Goal: Task Accomplishment & Management: Manage account settings

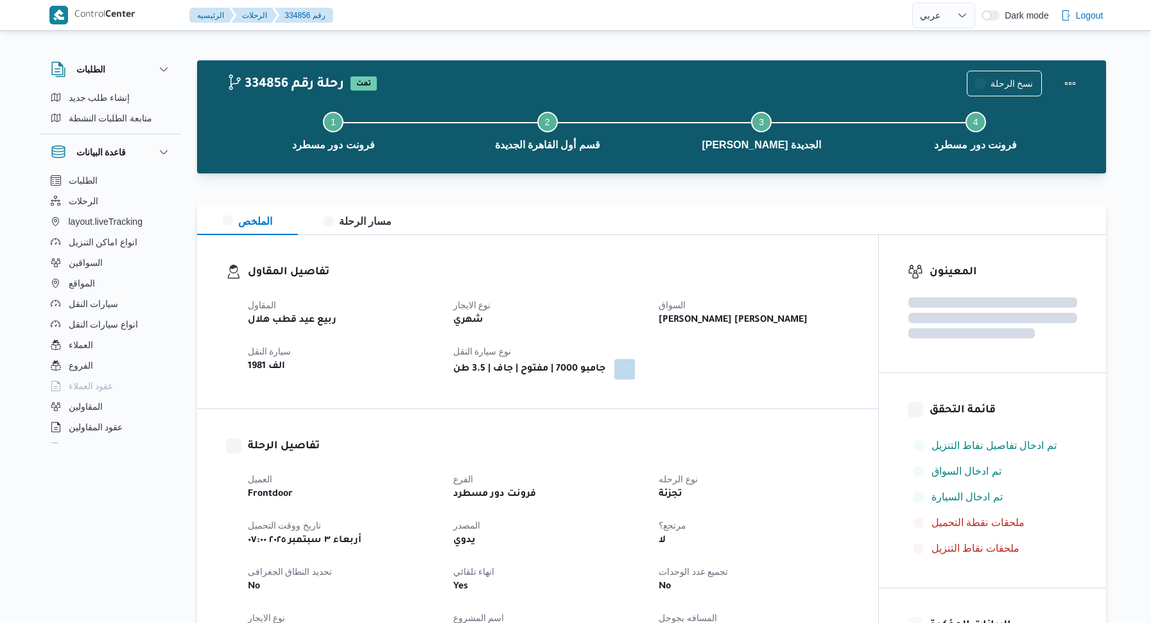
select select "ar"
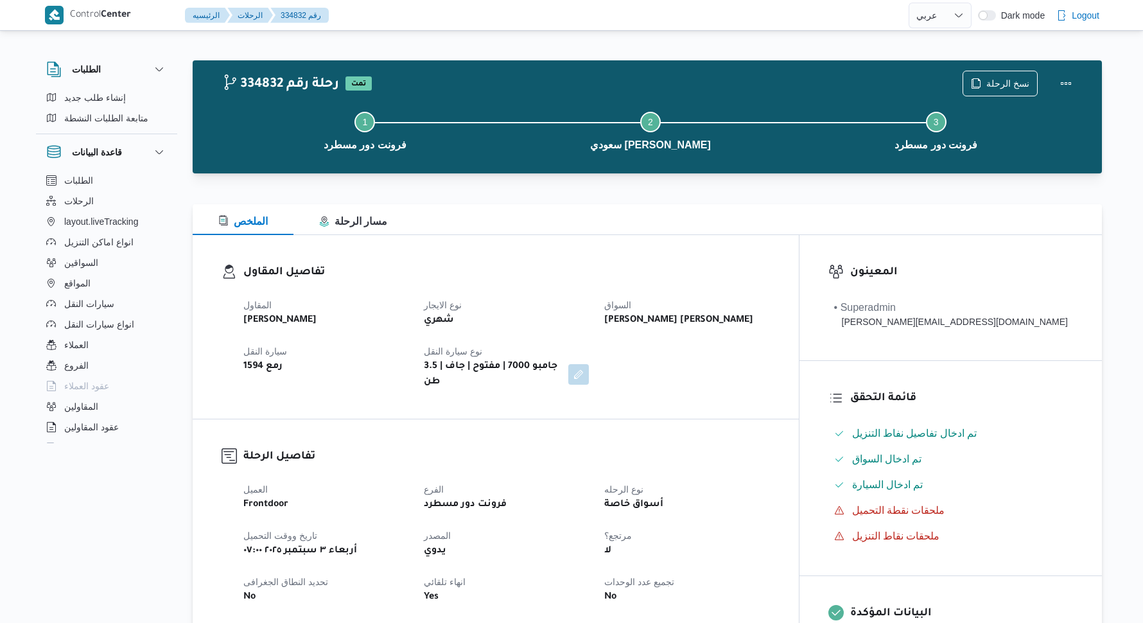
select select "ar"
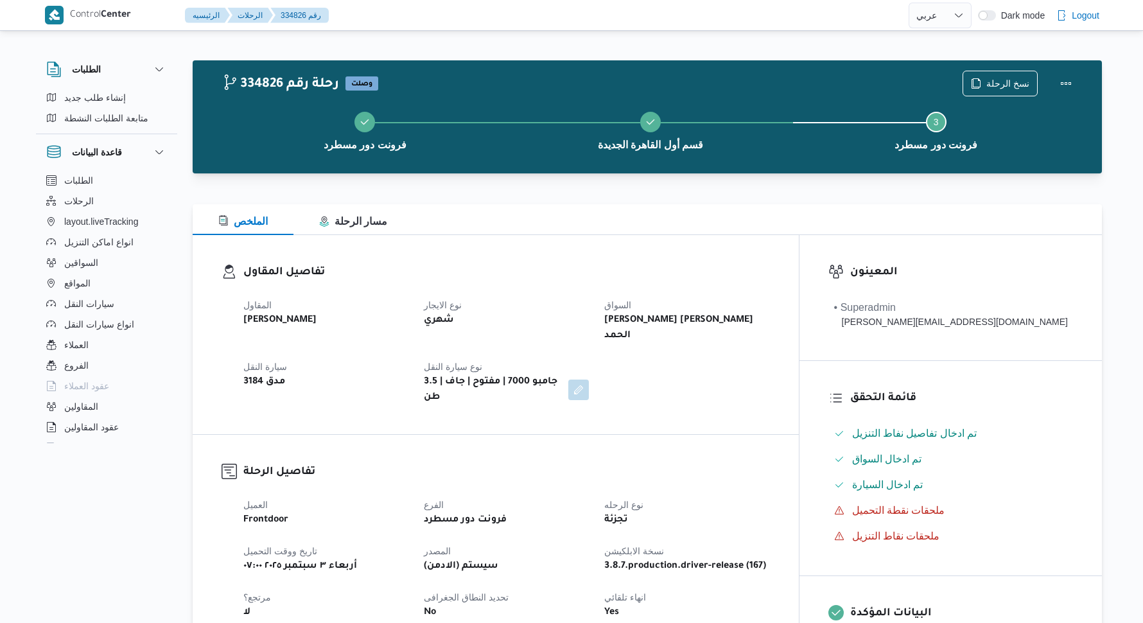
select select "ar"
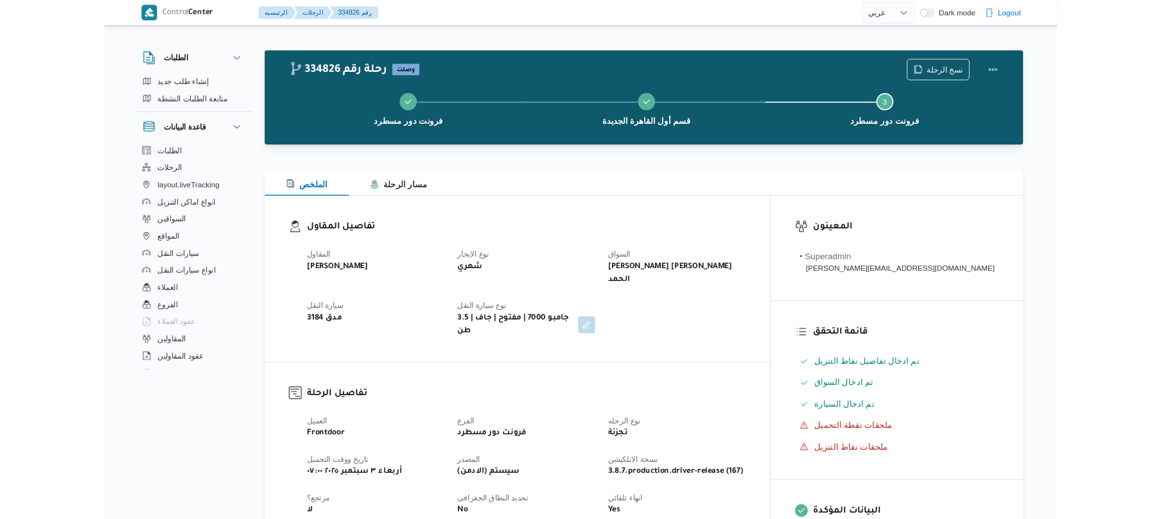
scroll to position [514, 0]
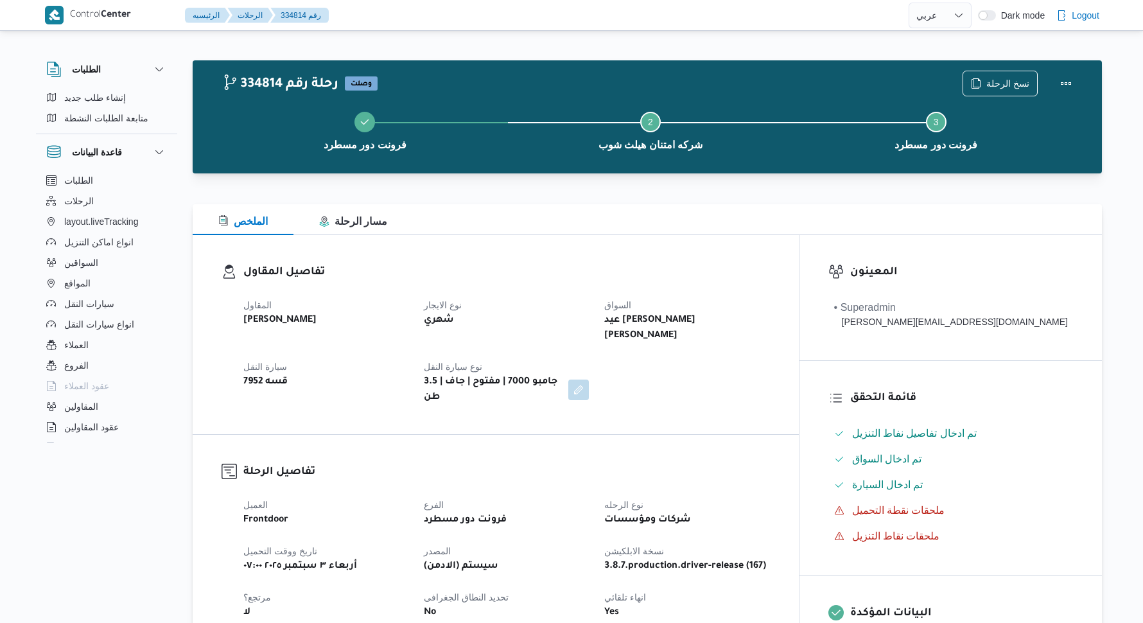
select select "ar"
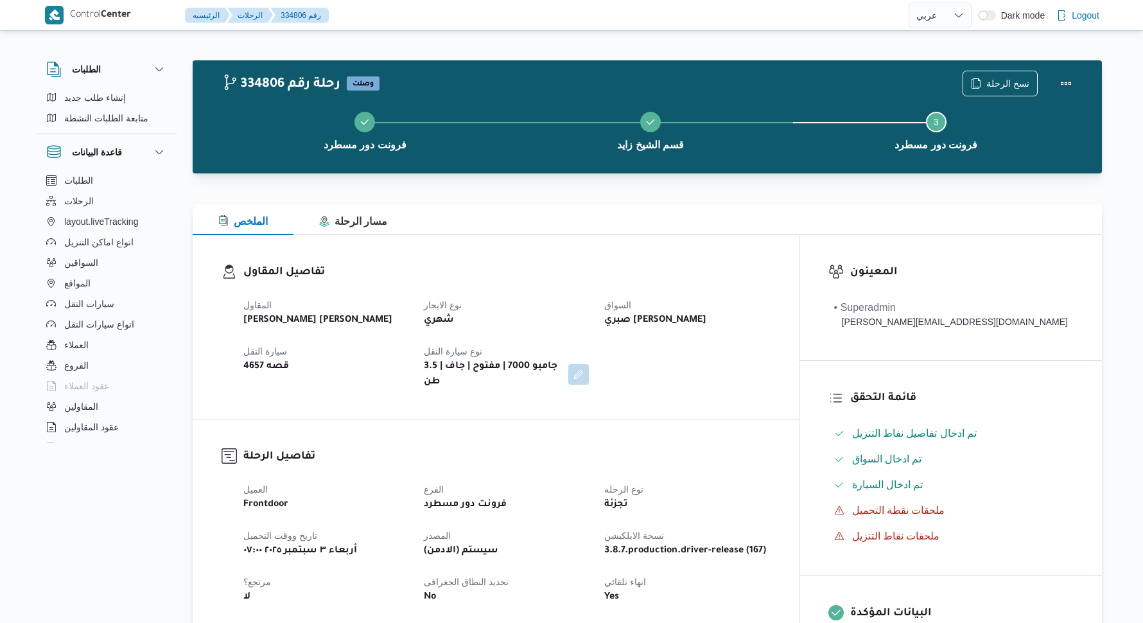
select select "ar"
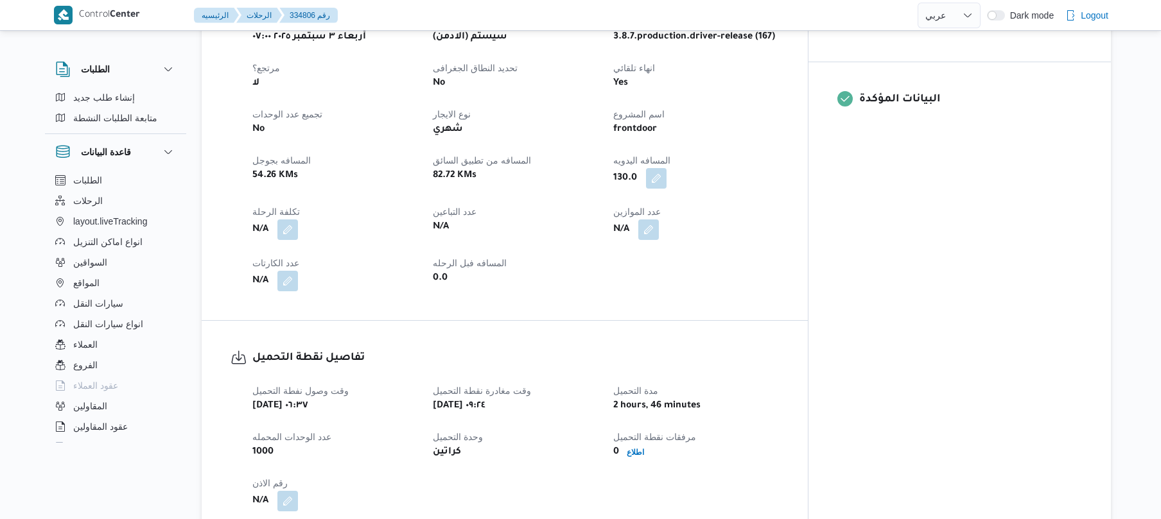
scroll to position [514, 0]
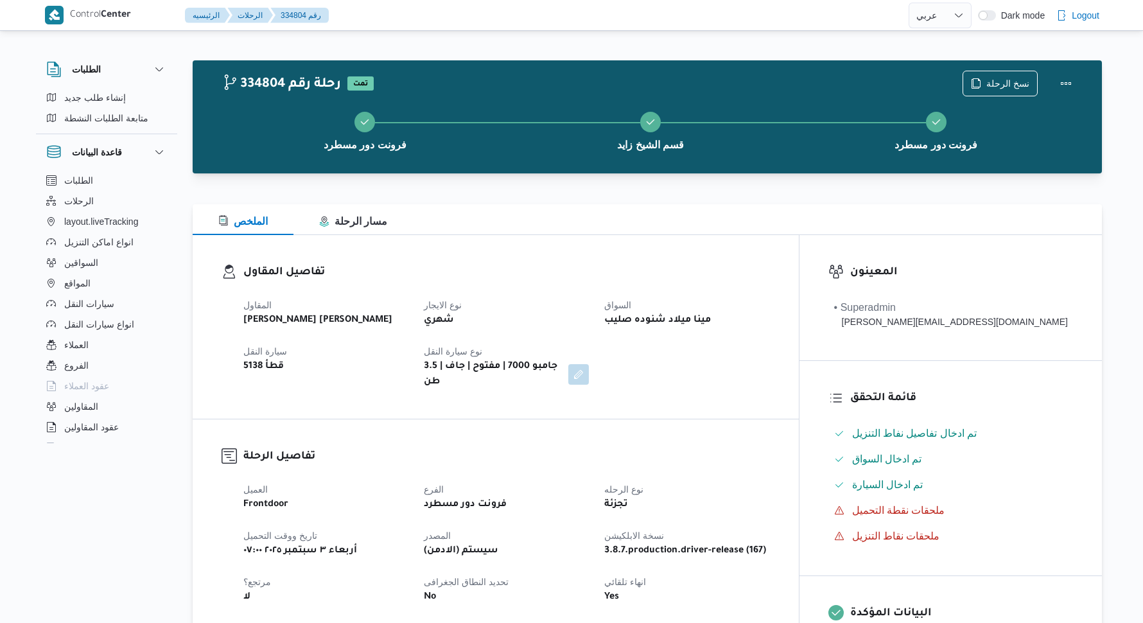
select select "ar"
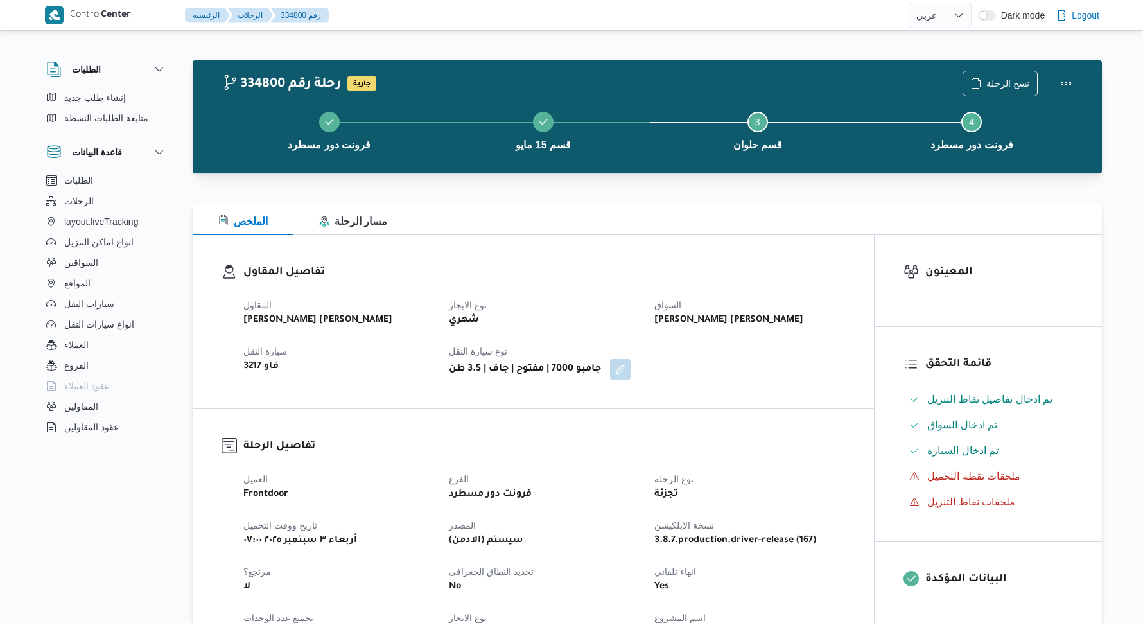
select select "ar"
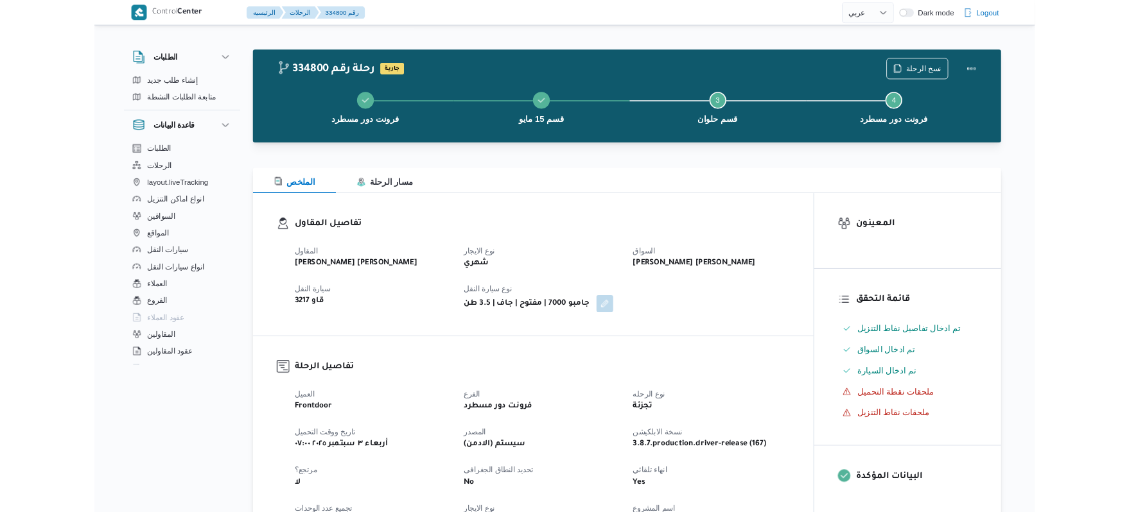
scroll to position [992, 0]
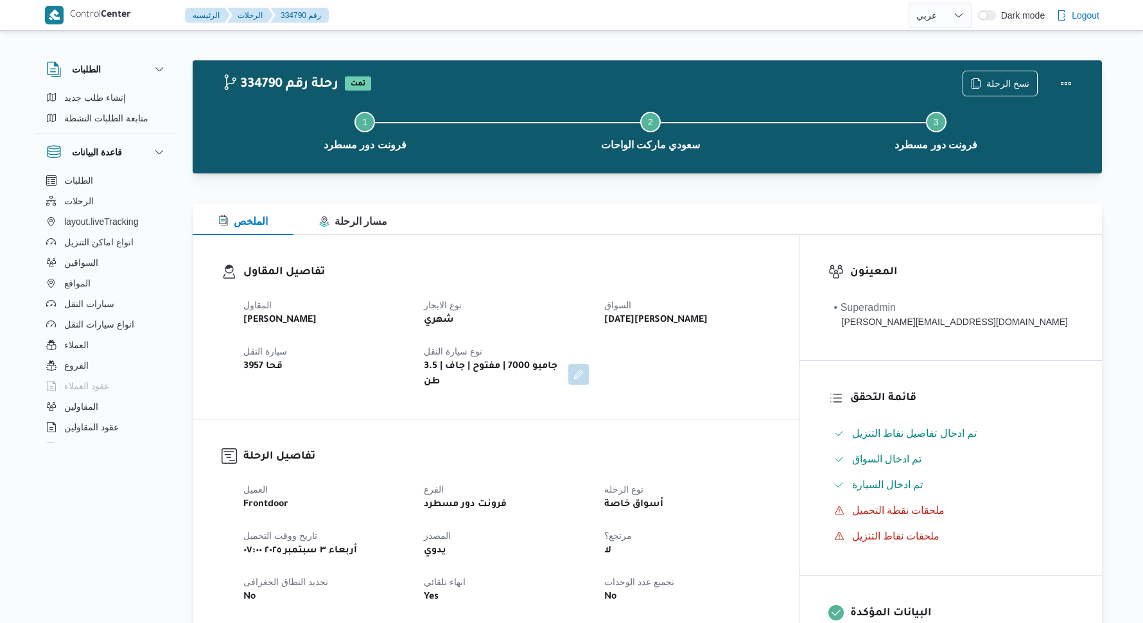
select select "ar"
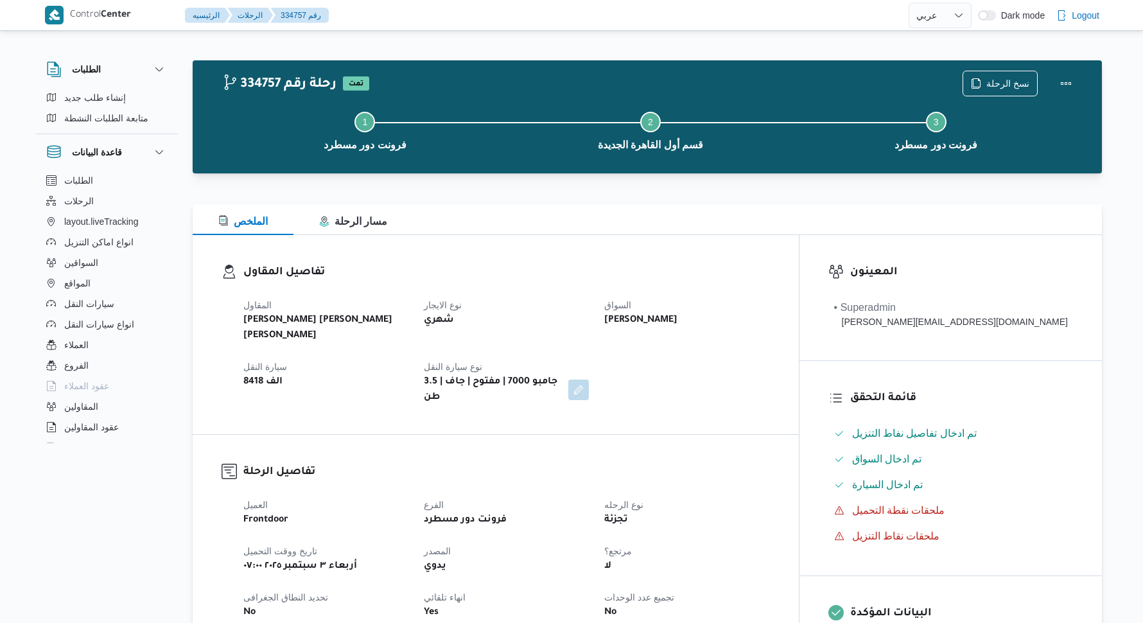
select select "ar"
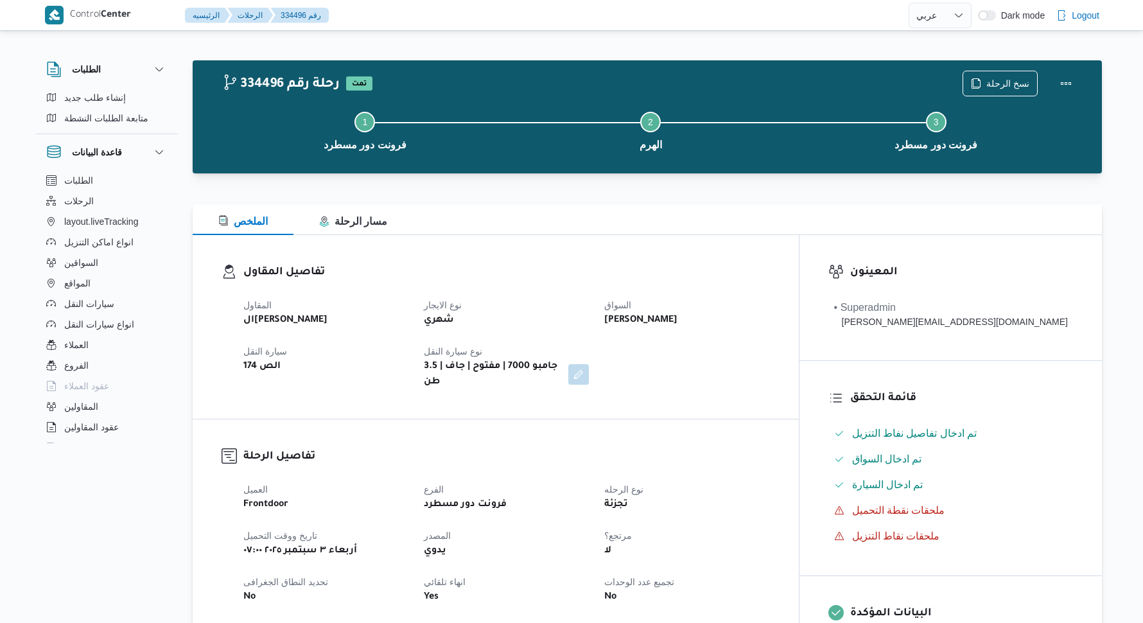
select select "ar"
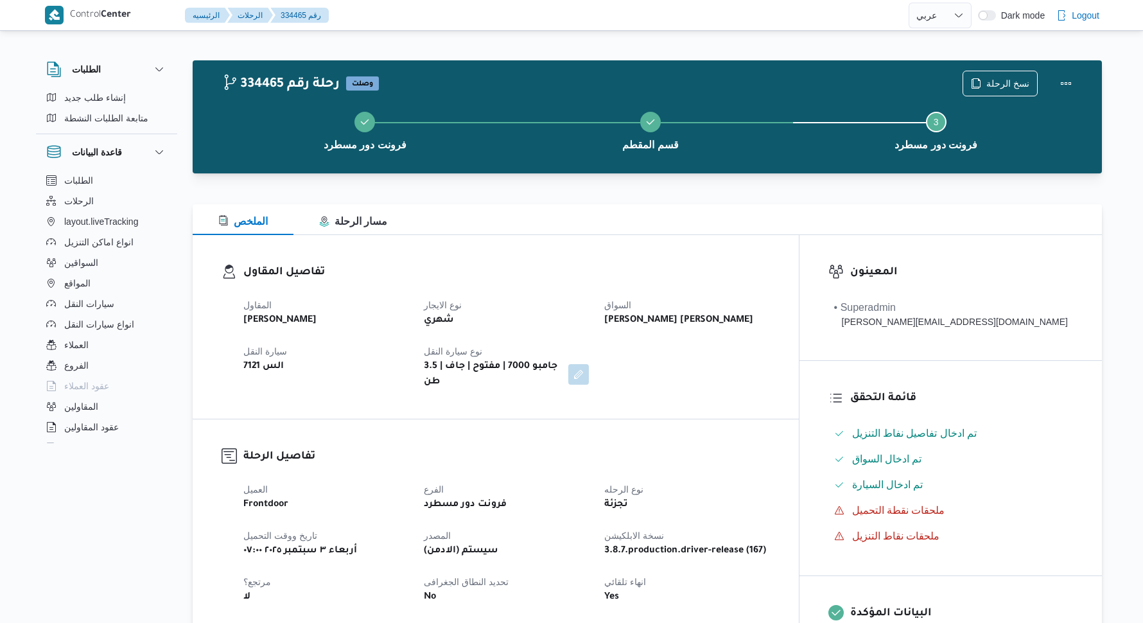
select select "ar"
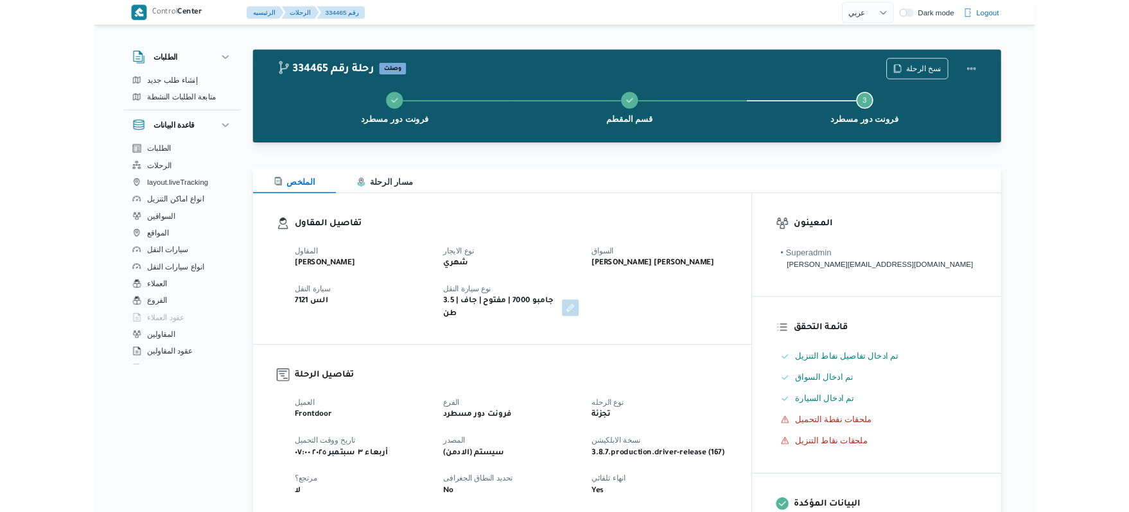
scroll to position [745, 0]
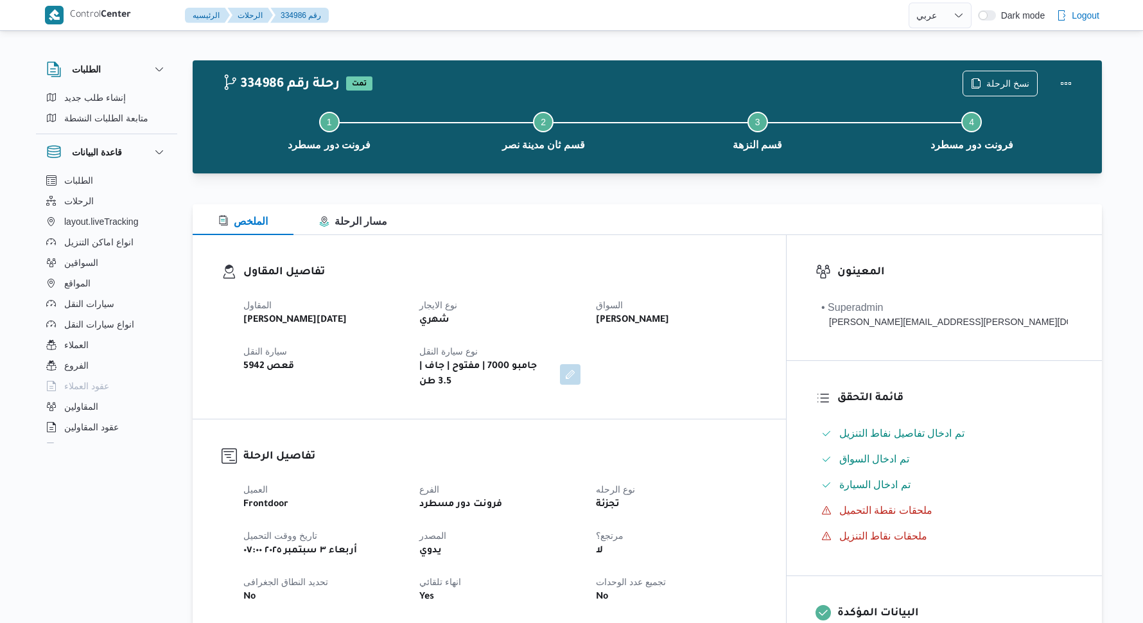
select select "ar"
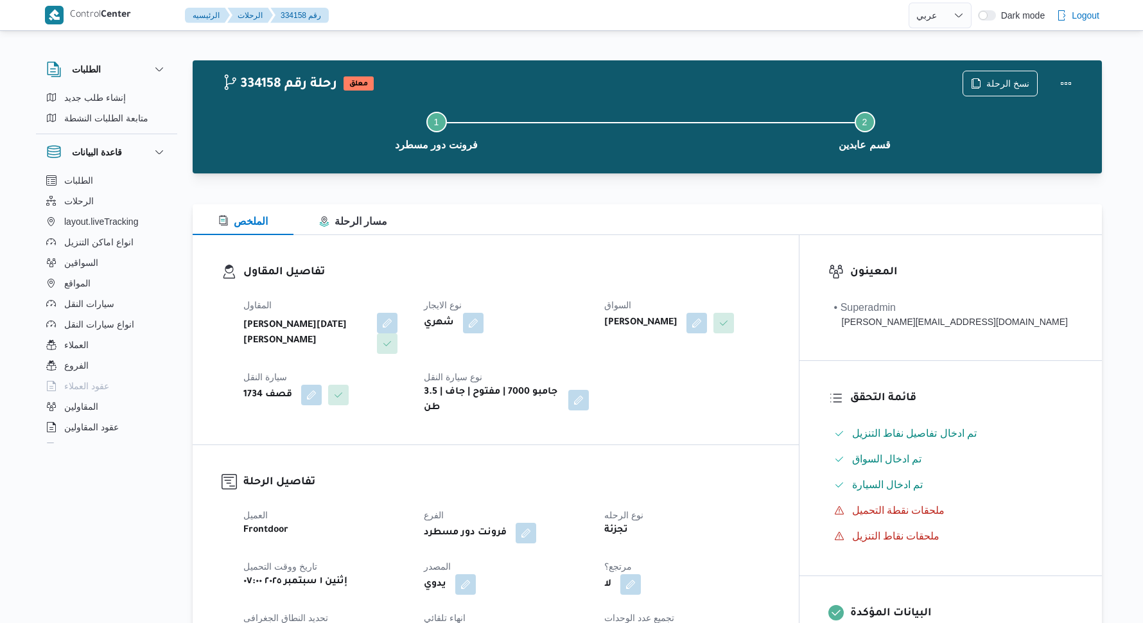
select select "ar"
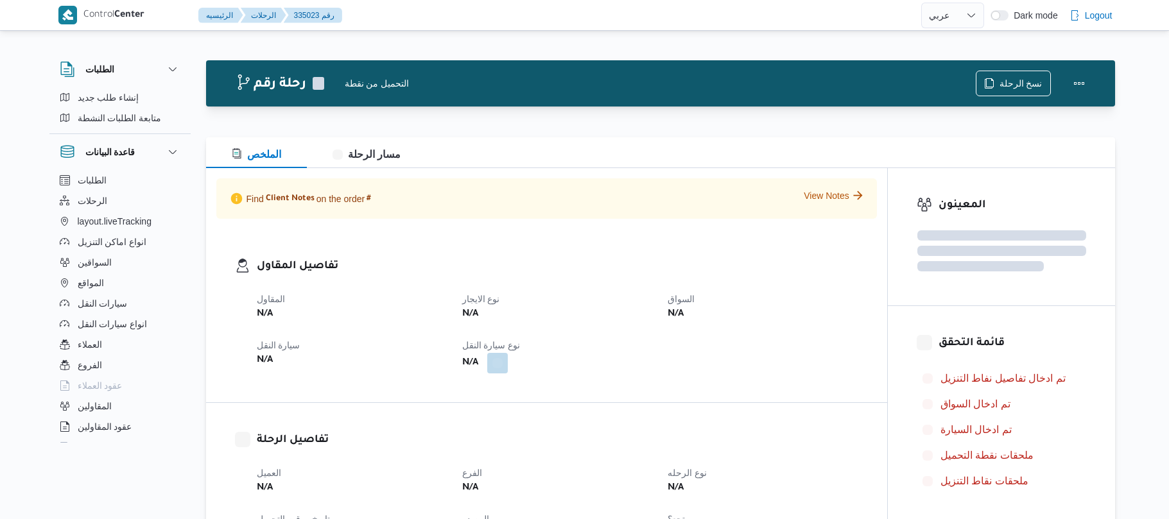
select select "ar"
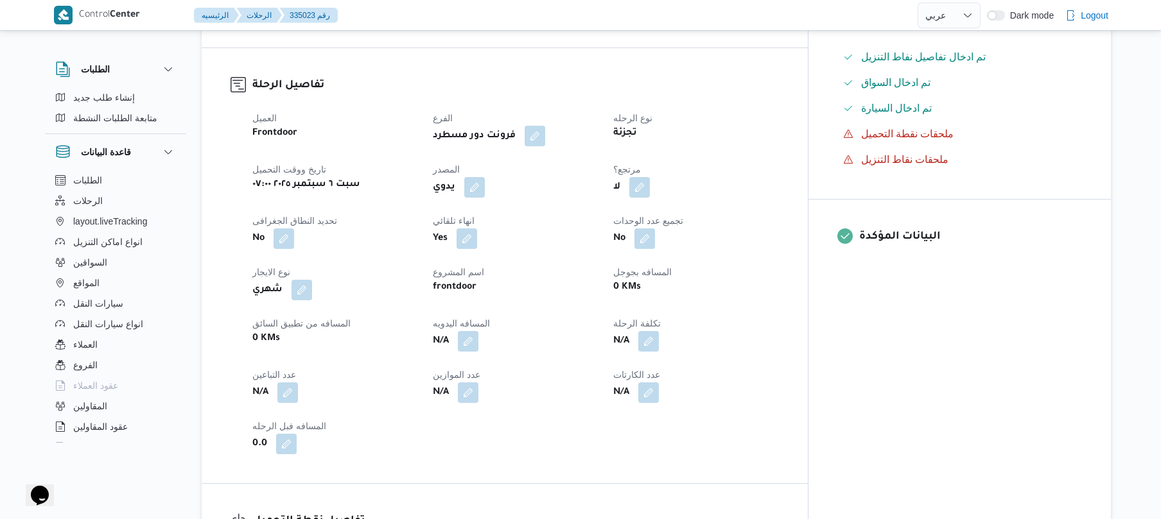
scroll to position [411, 0]
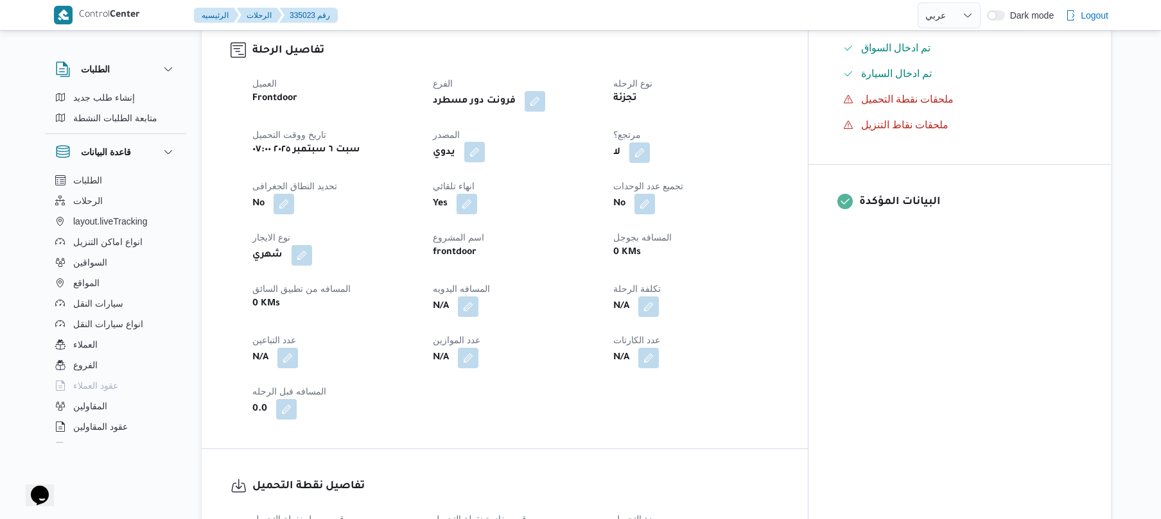
click at [485, 149] on button "button" at bounding box center [474, 152] width 21 height 21
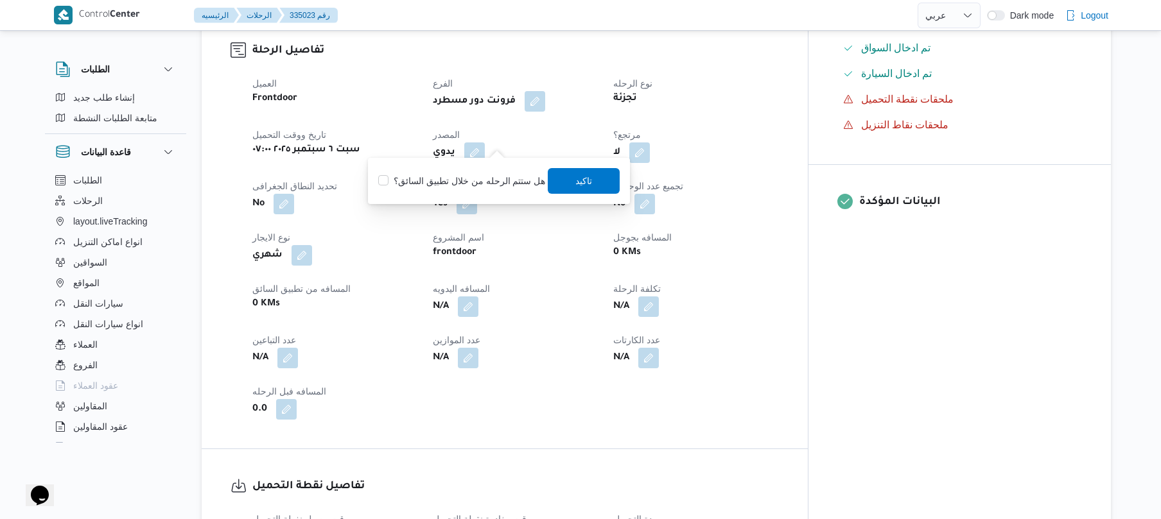
click at [489, 184] on label "هل ستتم الرحله من خلال تطبيق السائق؟" at bounding box center [461, 180] width 167 height 15
checkbox input "true"
click at [576, 185] on span "تاكيد" at bounding box center [584, 180] width 17 height 15
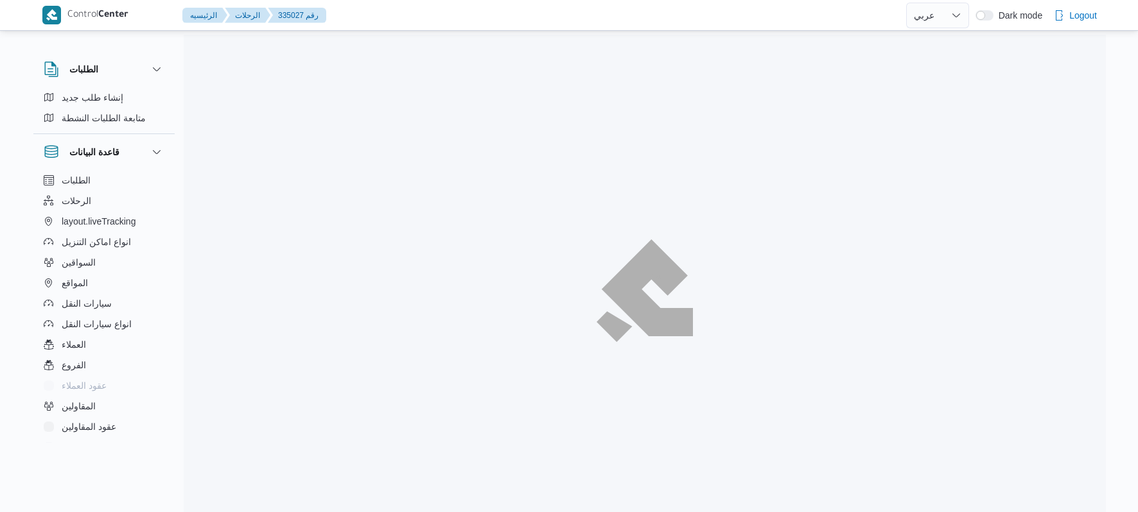
select select "ar"
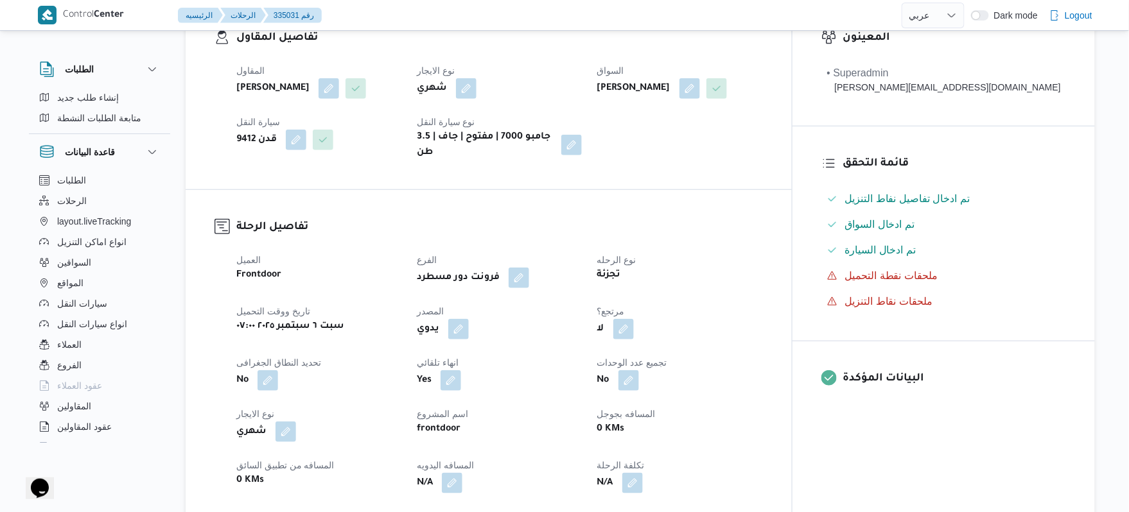
scroll to position [273, 0]
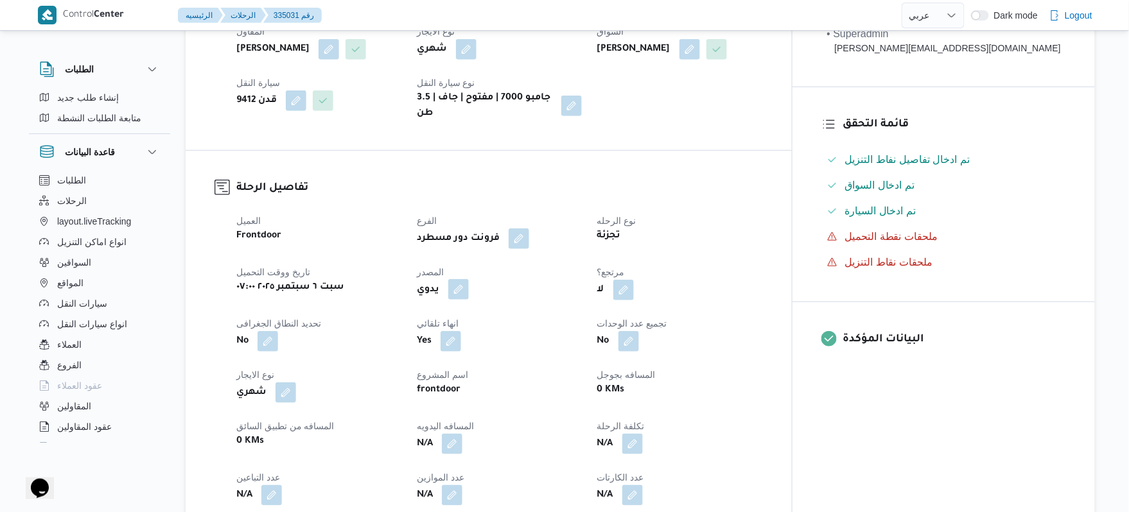
click at [469, 279] on button "button" at bounding box center [458, 289] width 21 height 21
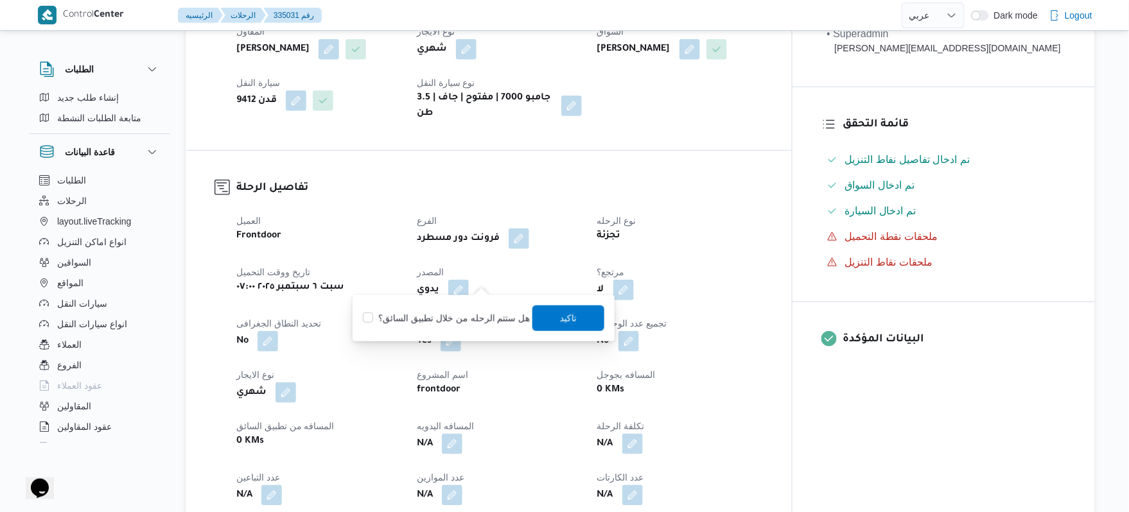
click at [452, 320] on label "هل ستتم الرحله من خلال تطبيق السائق؟" at bounding box center [446, 318] width 167 height 15
checkbox input "true"
click at [535, 318] on span "تاكيد" at bounding box center [568, 318] width 72 height 26
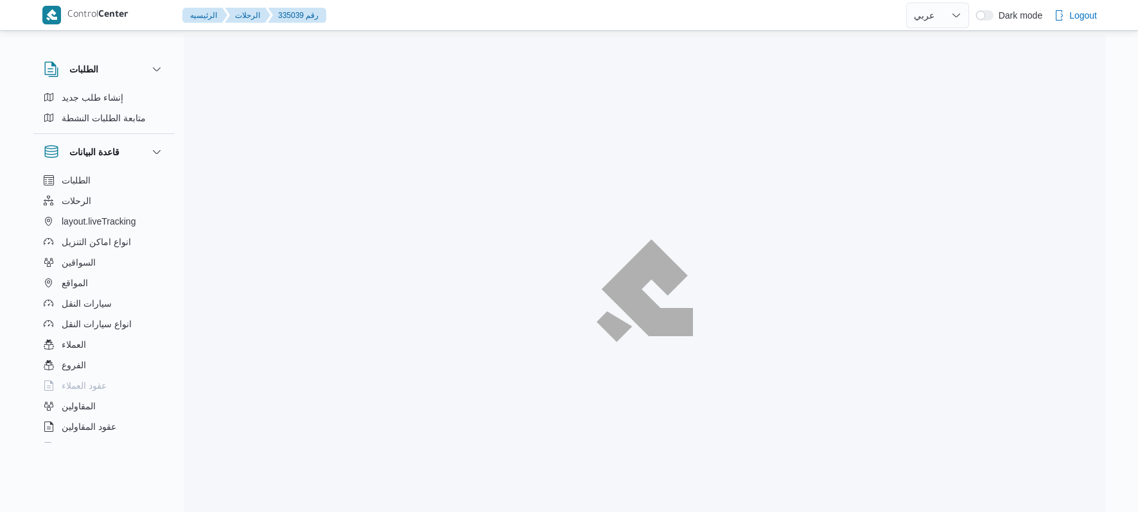
select select "ar"
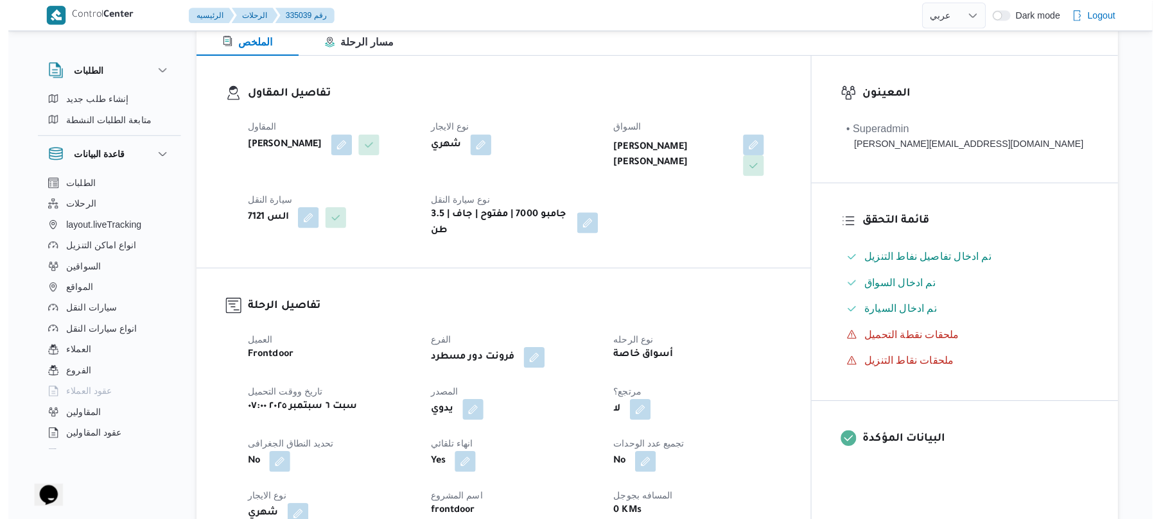
scroll to position [205, 0]
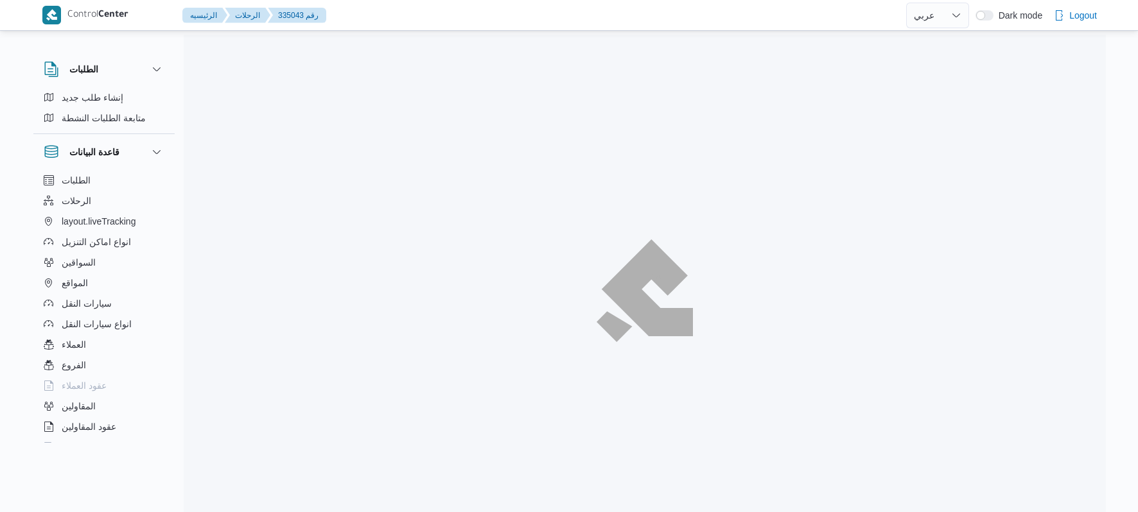
select select "ar"
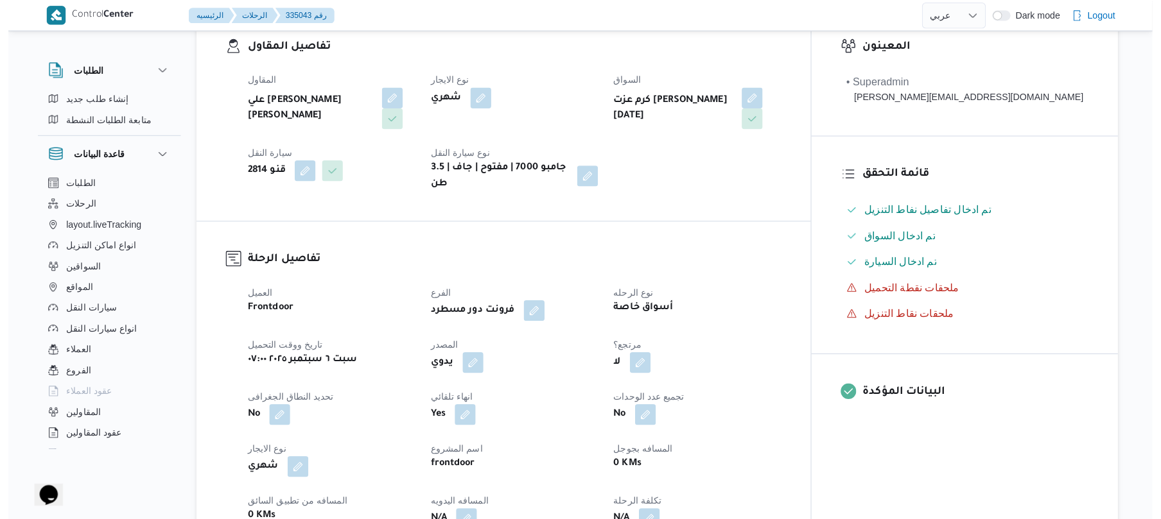
scroll to position [308, 0]
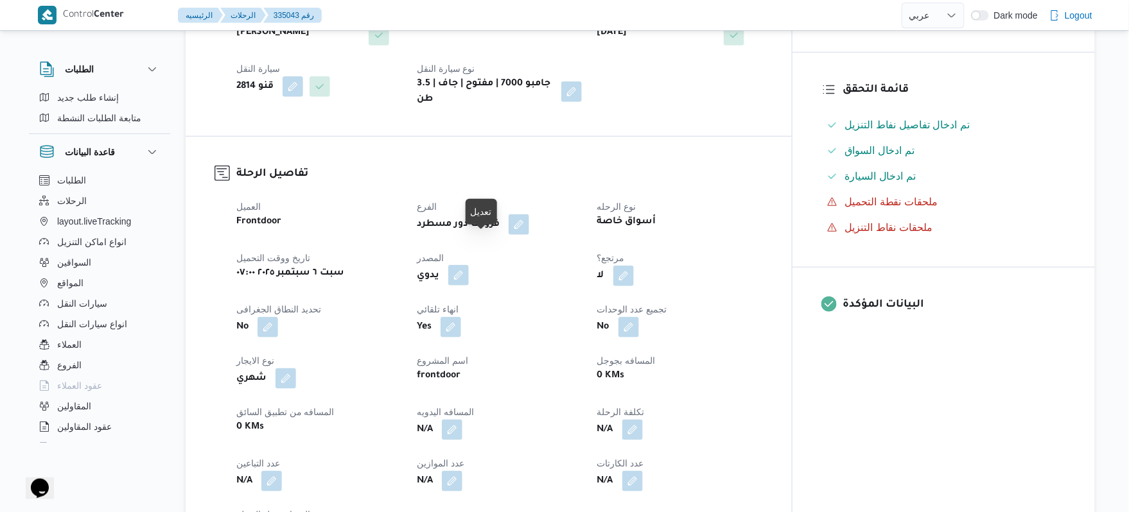
click at [469, 265] on button "button" at bounding box center [458, 275] width 21 height 21
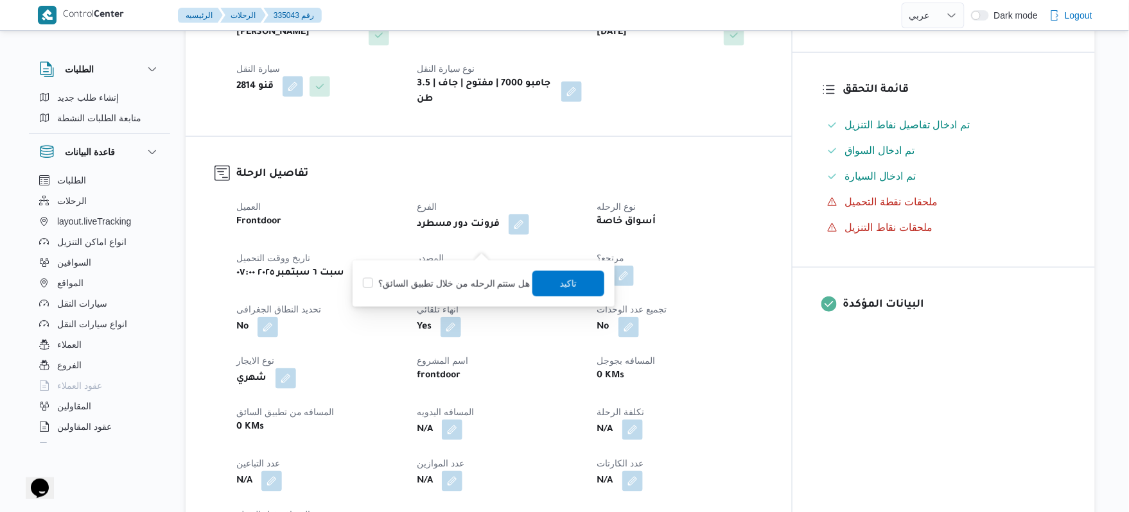
click at [451, 288] on label "هل ستتم الرحله من خلال تطبيق السائق؟" at bounding box center [446, 283] width 167 height 15
checkbox input "true"
click at [560, 286] on span "تاكيد" at bounding box center [568, 282] width 17 height 15
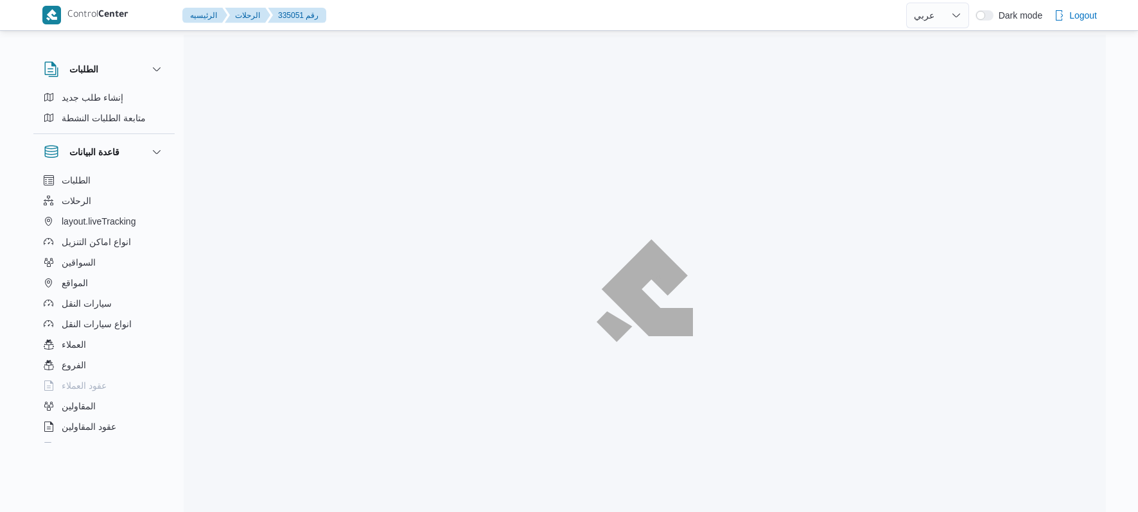
select select "ar"
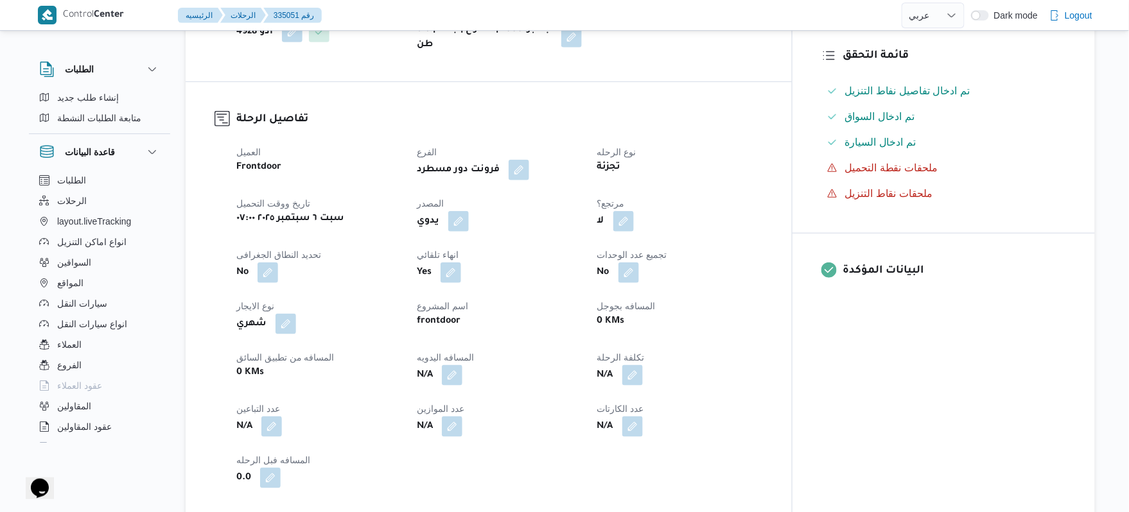
scroll to position [376, 0]
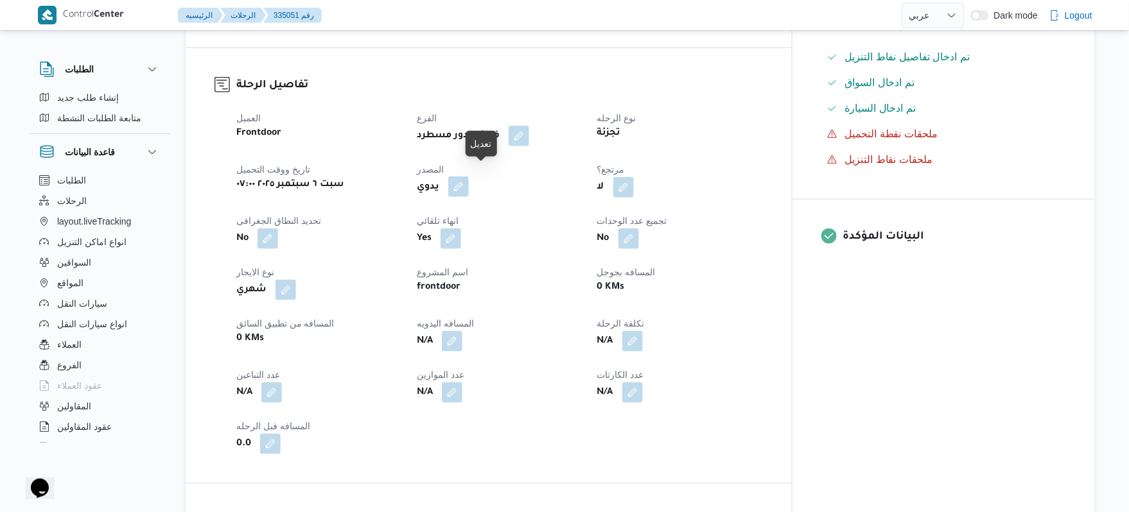
click at [469, 177] on button "button" at bounding box center [458, 187] width 21 height 21
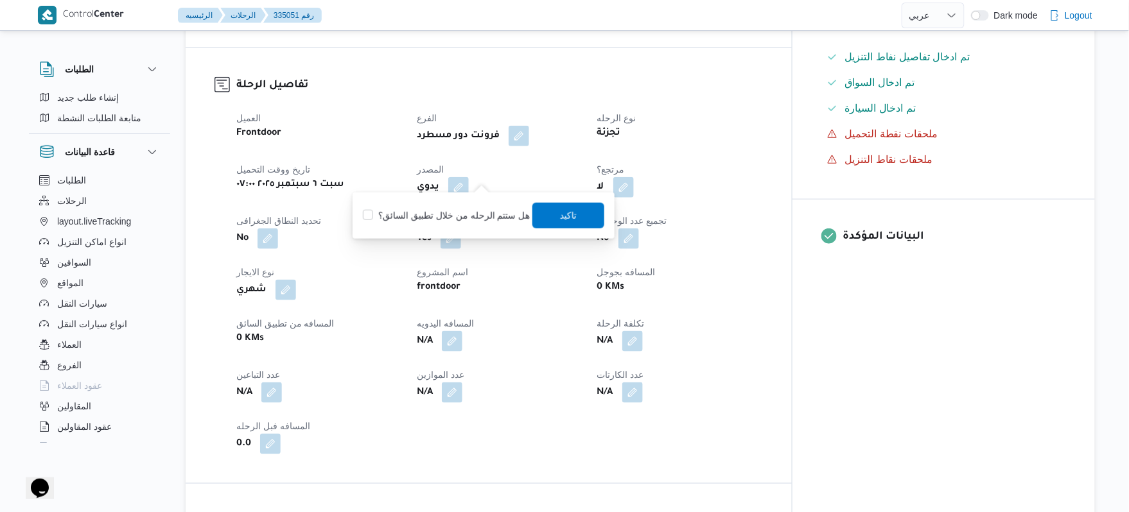
click at [454, 222] on label "هل ستتم الرحله من خلال تطبيق السائق؟" at bounding box center [446, 215] width 167 height 15
checkbox input "true"
click at [571, 219] on span "تاكيد" at bounding box center [568, 214] width 17 height 15
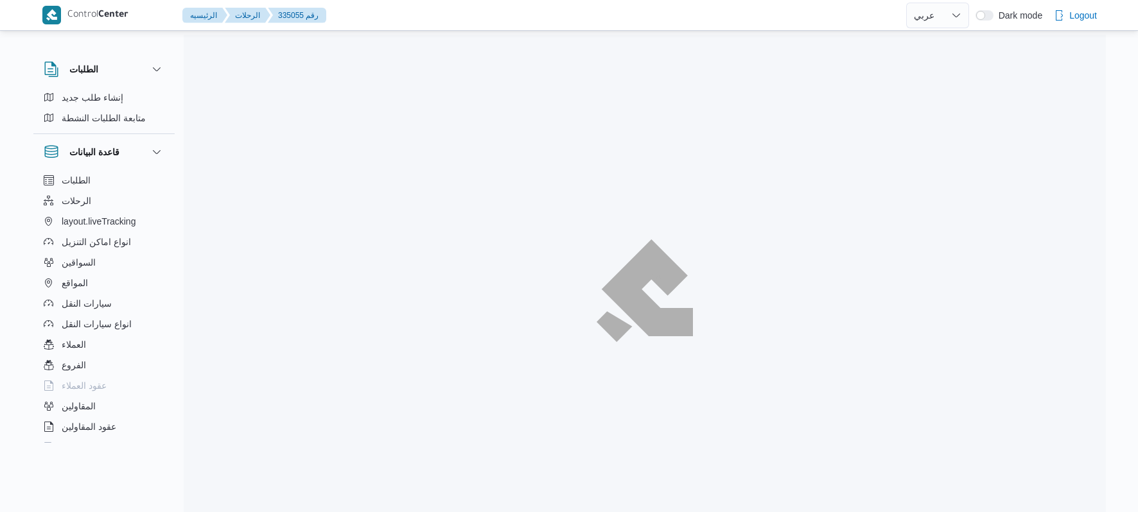
select select "ar"
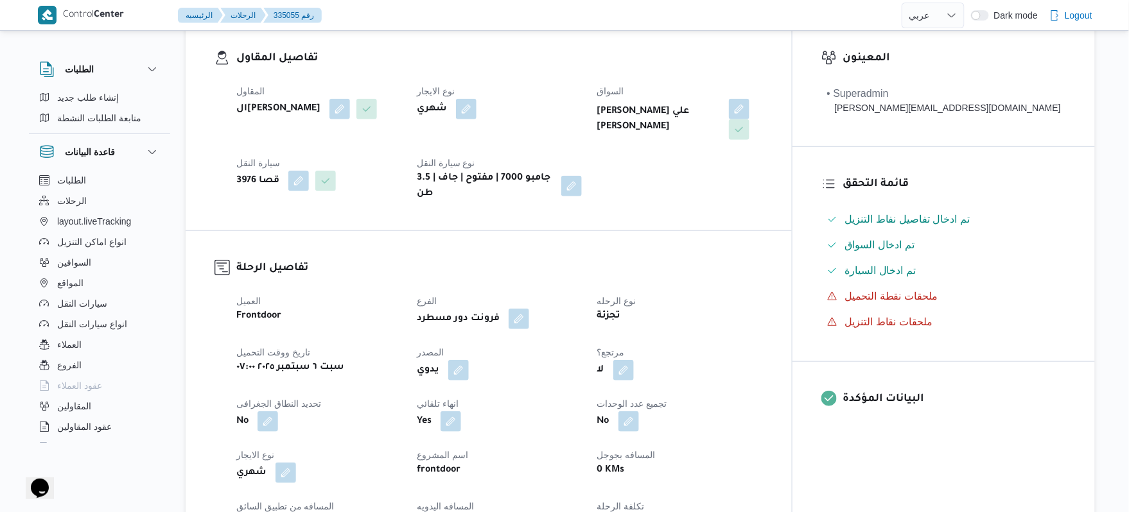
scroll to position [239, 0]
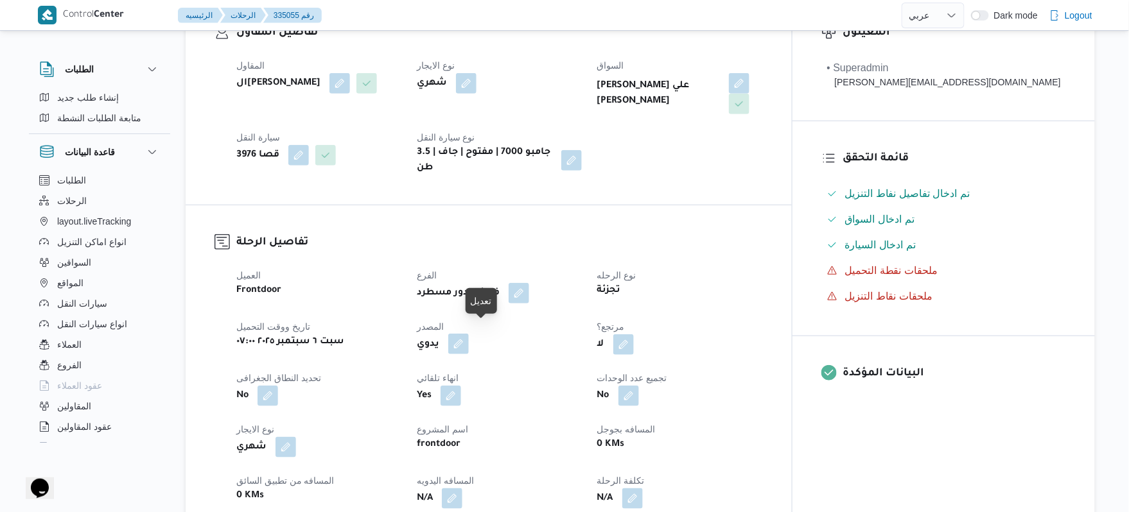
click at [469, 338] on button "button" at bounding box center [458, 344] width 21 height 21
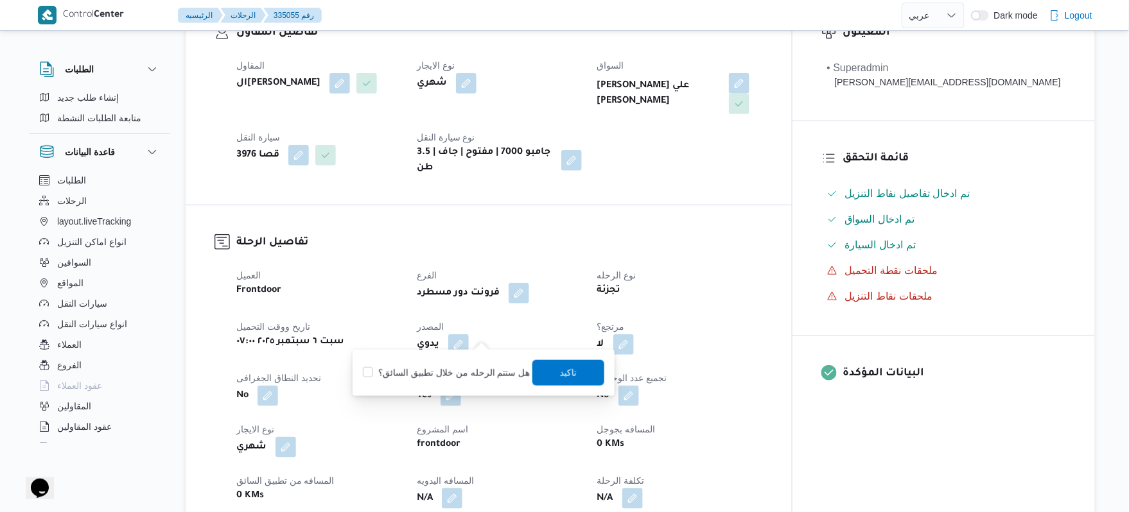
click at [462, 373] on label "هل ستتم الرحله من خلال تطبيق السائق؟" at bounding box center [446, 372] width 167 height 15
checkbox input "true"
click at [563, 370] on span "تاكيد" at bounding box center [568, 372] width 17 height 15
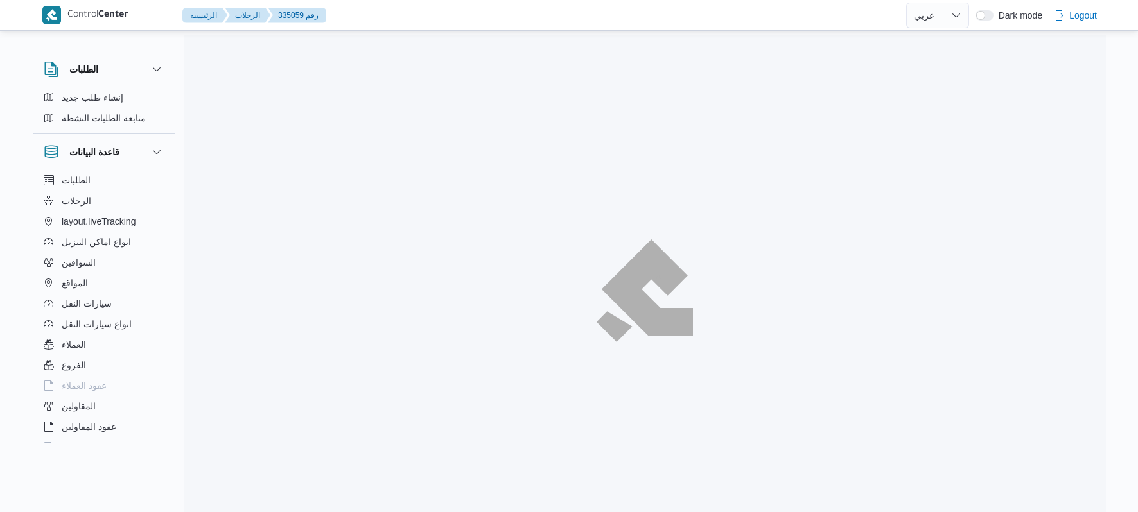
select select "ar"
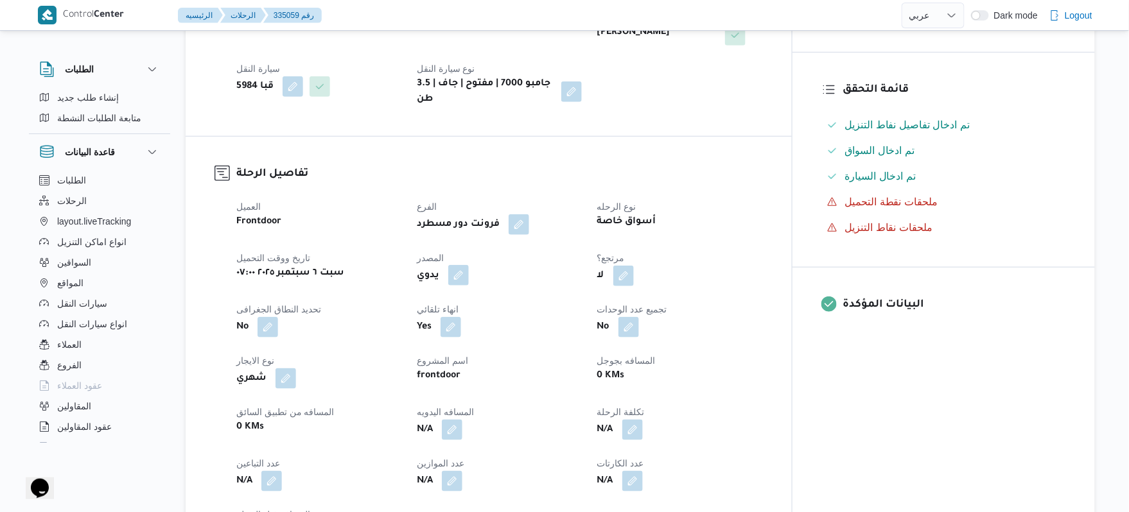
click at [469, 265] on button "button" at bounding box center [458, 275] width 21 height 21
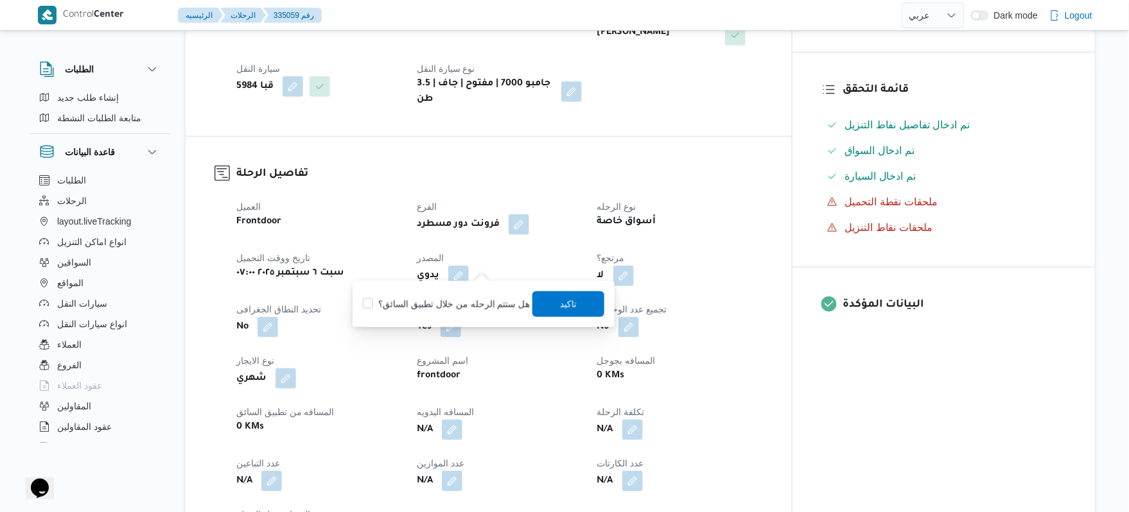
click at [470, 299] on label "هل ستتم الرحله من خلال تطبيق السائق؟" at bounding box center [446, 304] width 167 height 15
checkbox input "true"
click at [566, 303] on span "تاكيد" at bounding box center [568, 303] width 17 height 15
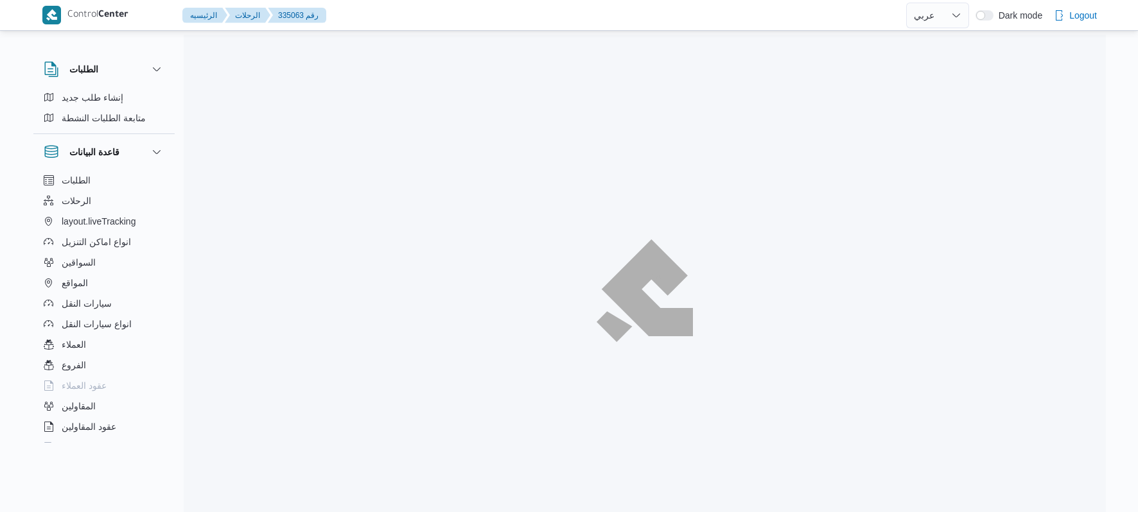
select select "ar"
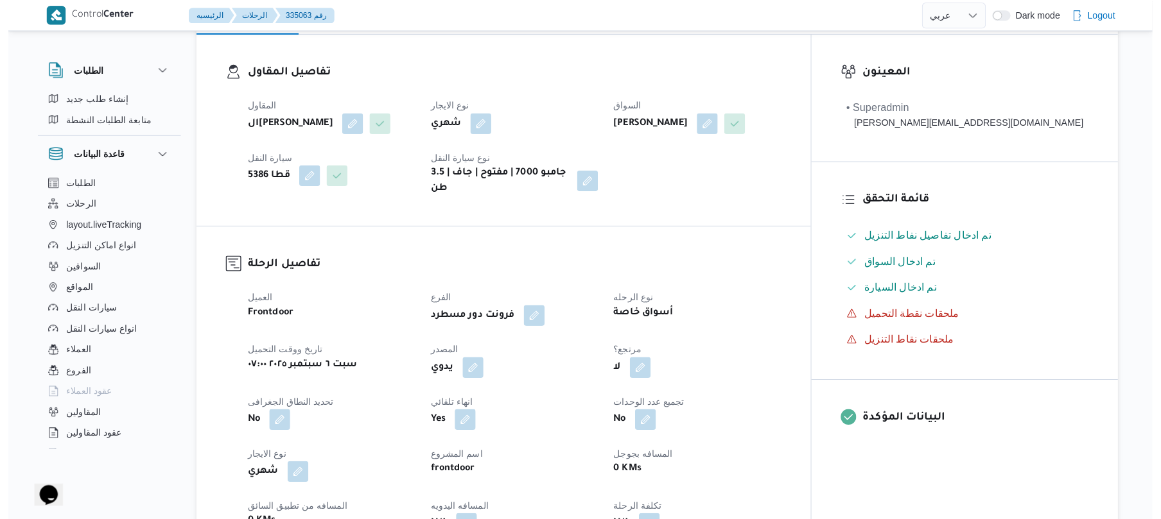
scroll to position [205, 0]
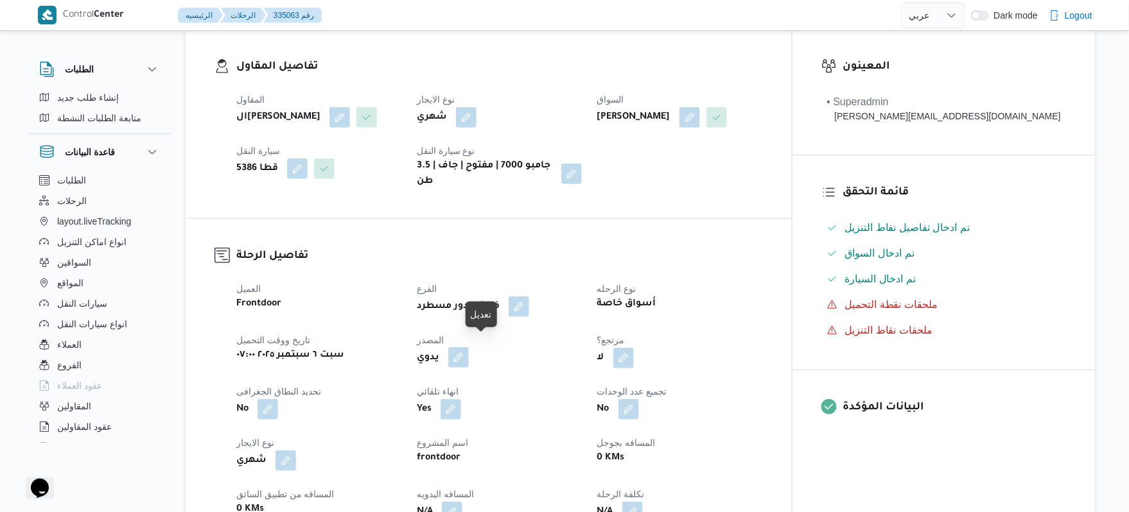
click at [469, 347] on button "button" at bounding box center [458, 357] width 21 height 21
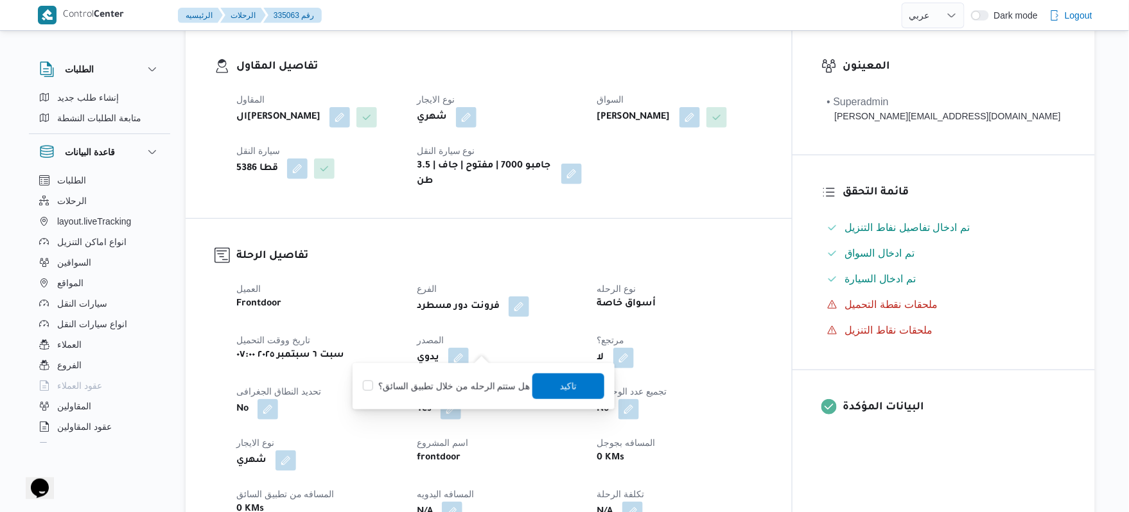
click at [463, 384] on label "هل ستتم الرحله من خلال تطبيق السائق؟" at bounding box center [446, 386] width 167 height 15
checkbox input "true"
click at [560, 381] on span "تاكيد" at bounding box center [568, 385] width 17 height 15
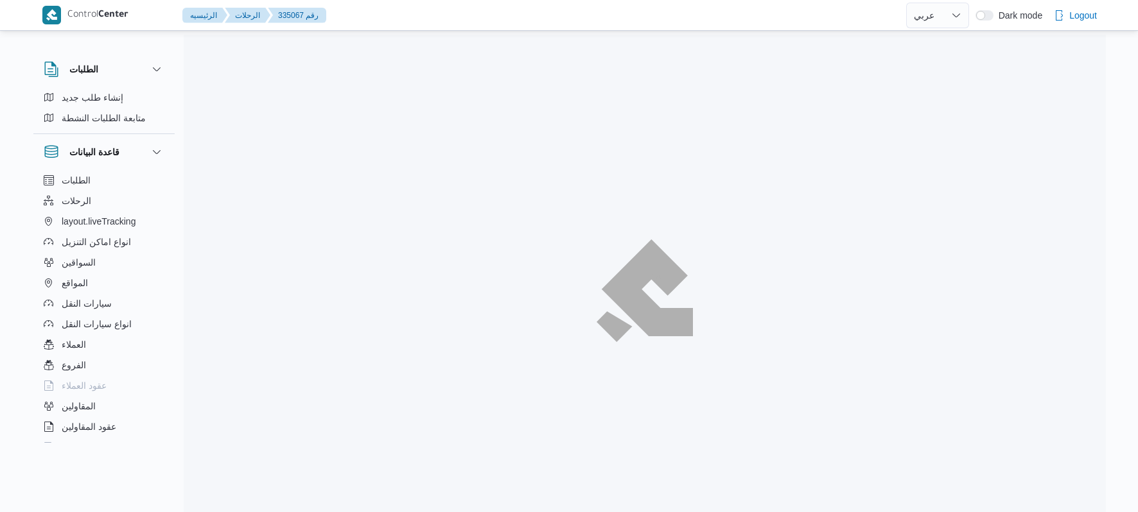
select select "ar"
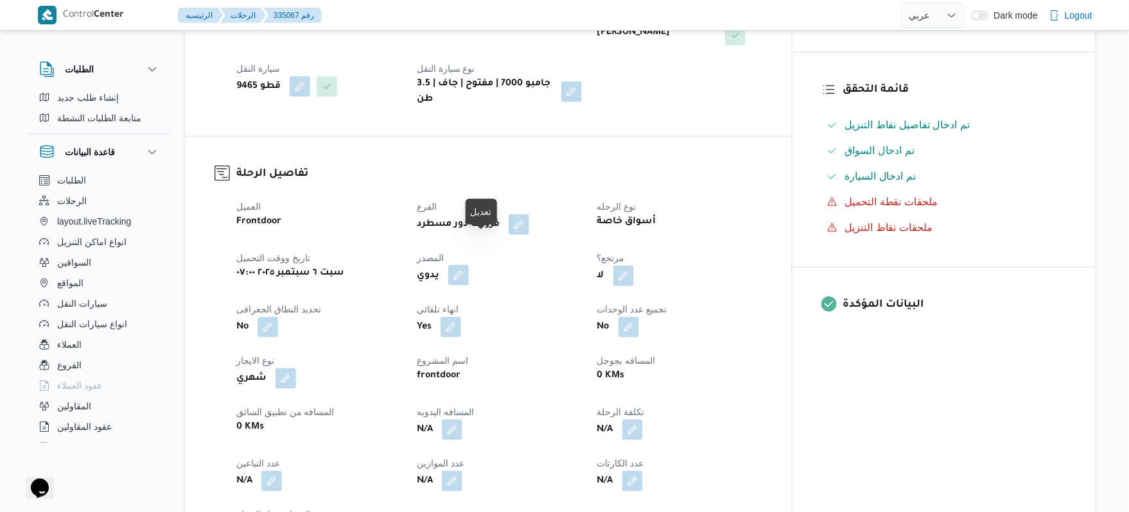
click at [469, 265] on button "button" at bounding box center [458, 275] width 21 height 21
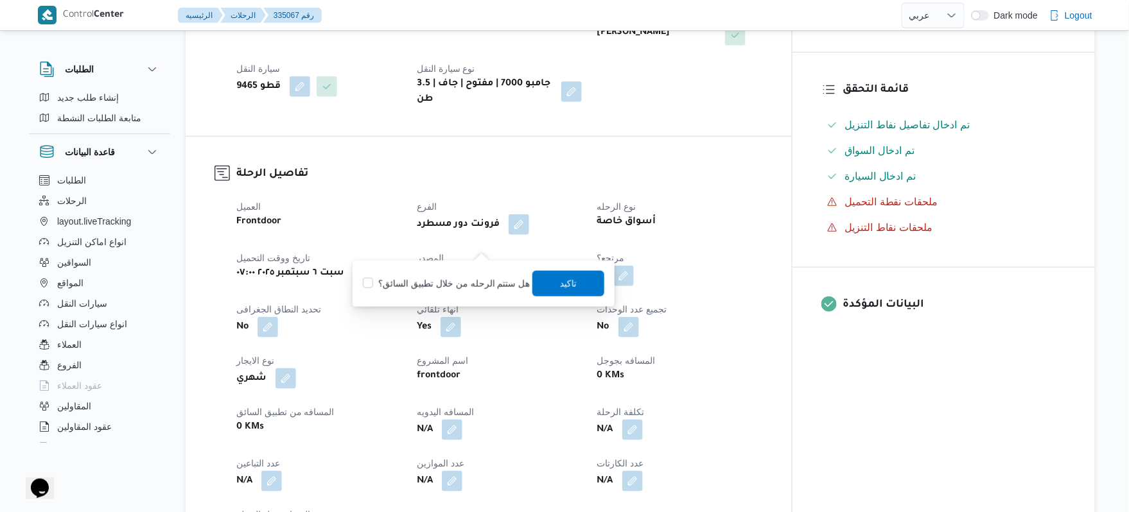
click at [456, 284] on label "هل ستتم الرحله من خلال تطبيق السائق؟" at bounding box center [446, 283] width 167 height 15
checkbox input "true"
click at [553, 293] on span "تاكيد" at bounding box center [568, 283] width 72 height 26
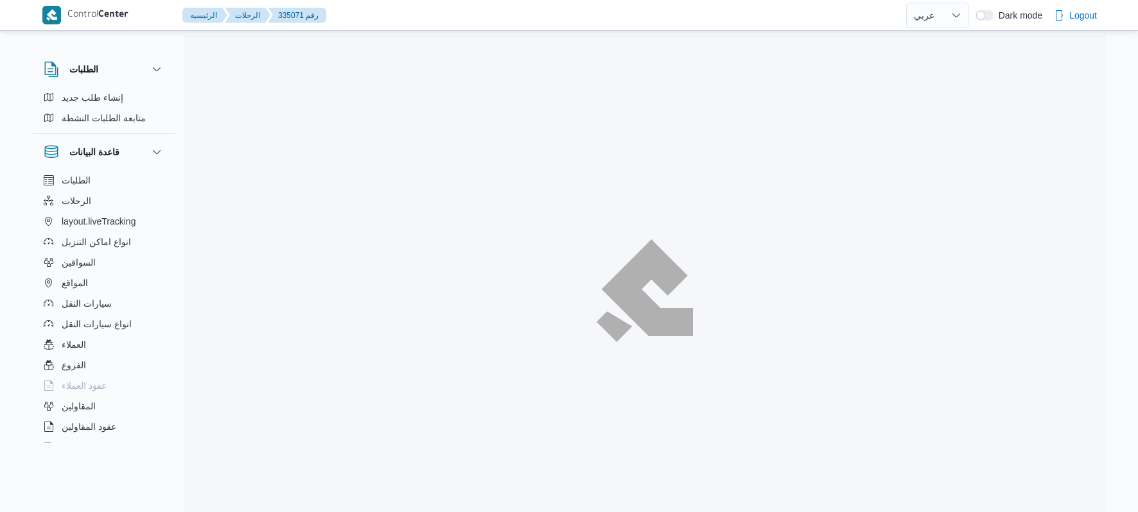
select select "ar"
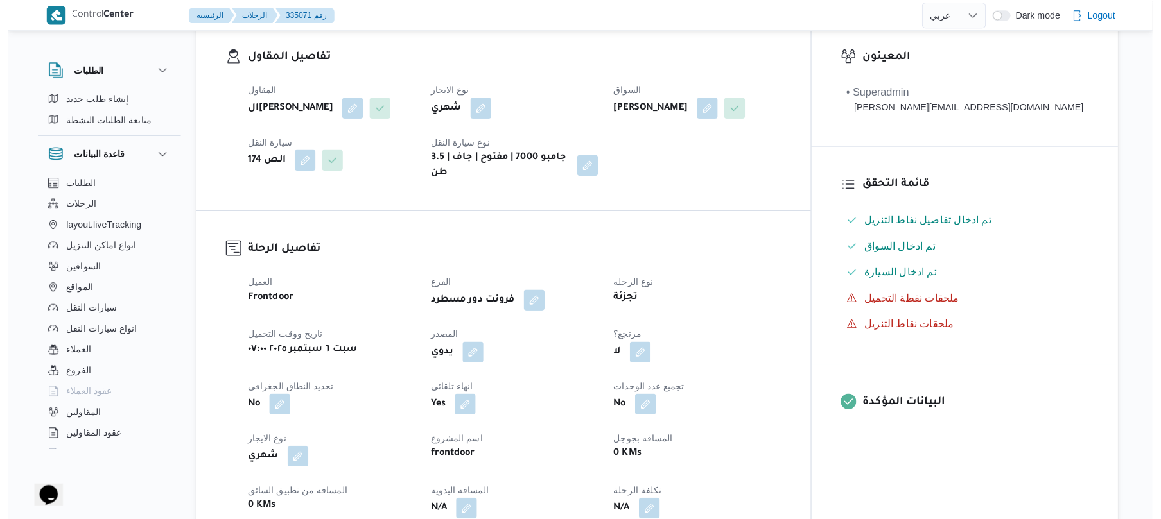
scroll to position [239, 0]
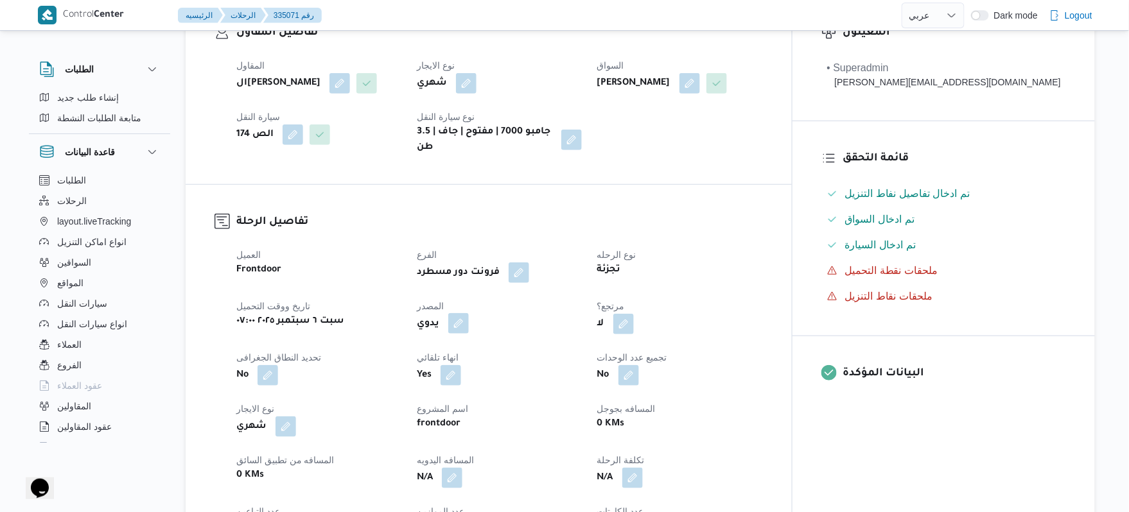
click at [469, 313] on button "button" at bounding box center [458, 323] width 21 height 21
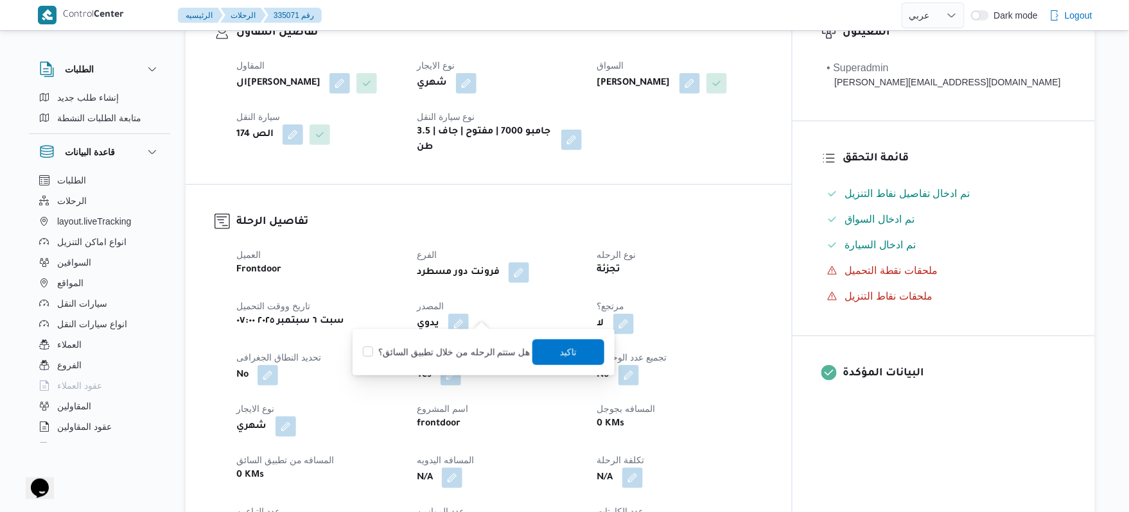
click at [460, 356] on label "هل ستتم الرحله من خلال تطبيق السائق؟" at bounding box center [446, 352] width 167 height 15
checkbox input "true"
click at [560, 351] on span "تاكيد" at bounding box center [568, 351] width 17 height 15
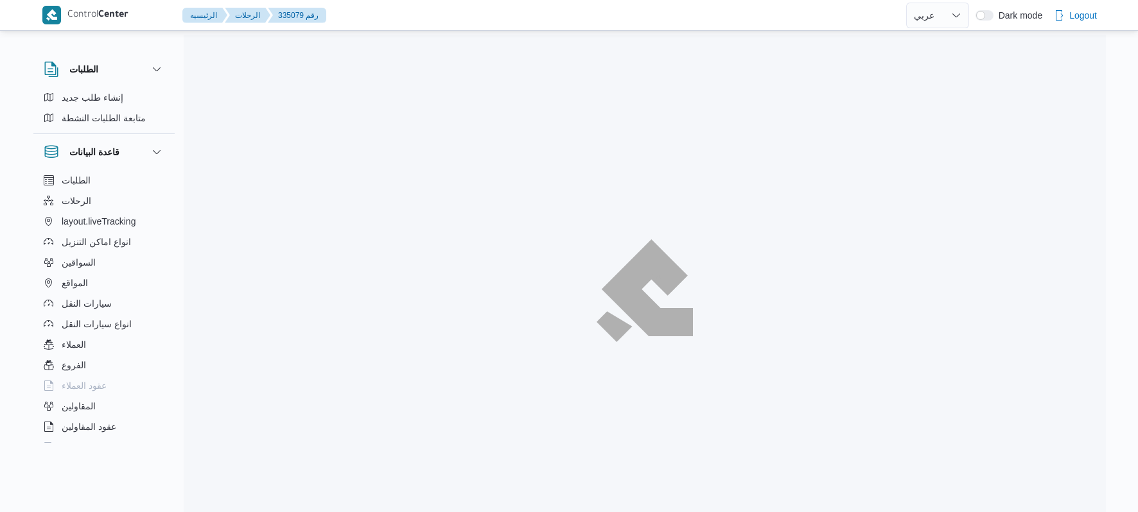
select select "ar"
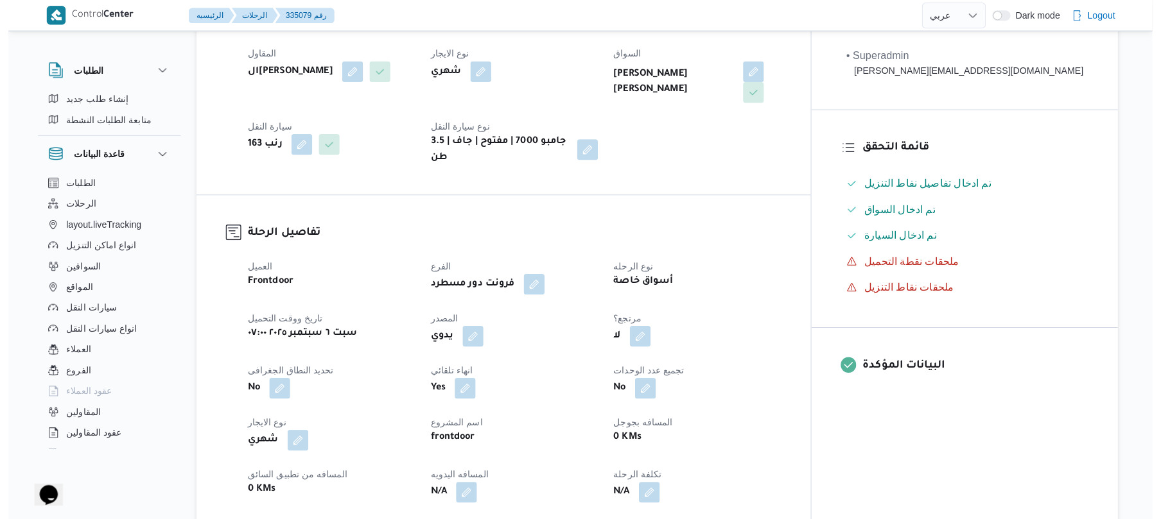
scroll to position [273, 0]
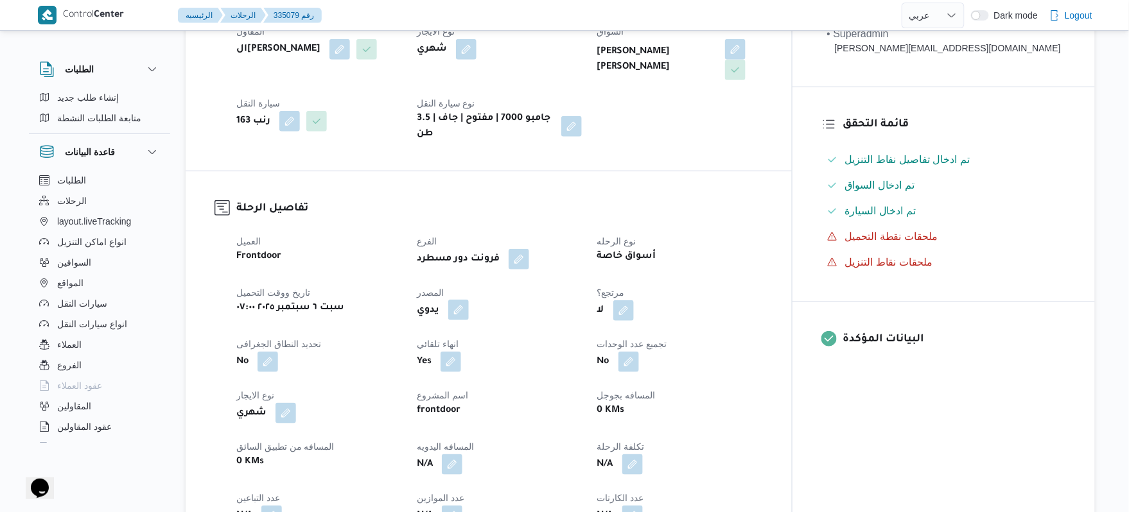
click at [469, 300] on button "button" at bounding box center [458, 310] width 21 height 21
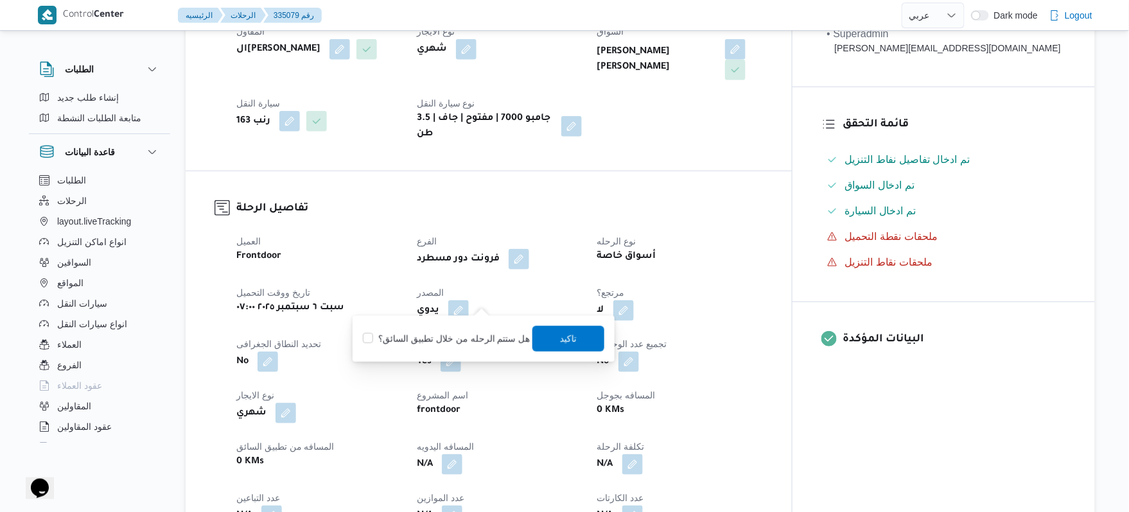
click at [450, 345] on label "هل ستتم الرحله من خلال تطبيق السائق؟" at bounding box center [446, 338] width 167 height 15
checkbox input "true"
click at [570, 339] on span "تاكيد" at bounding box center [568, 338] width 17 height 15
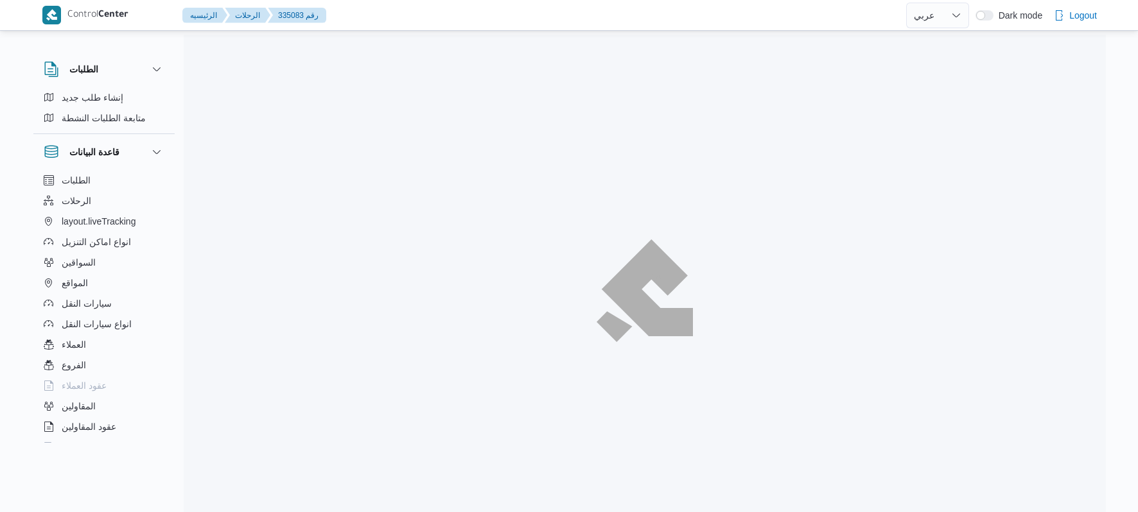
select select "ar"
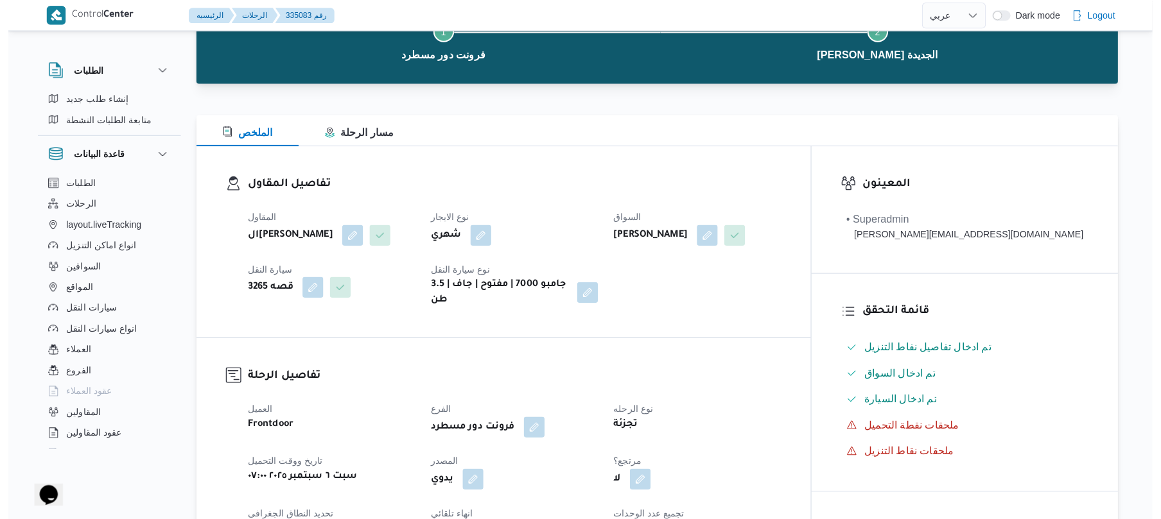
scroll to position [342, 0]
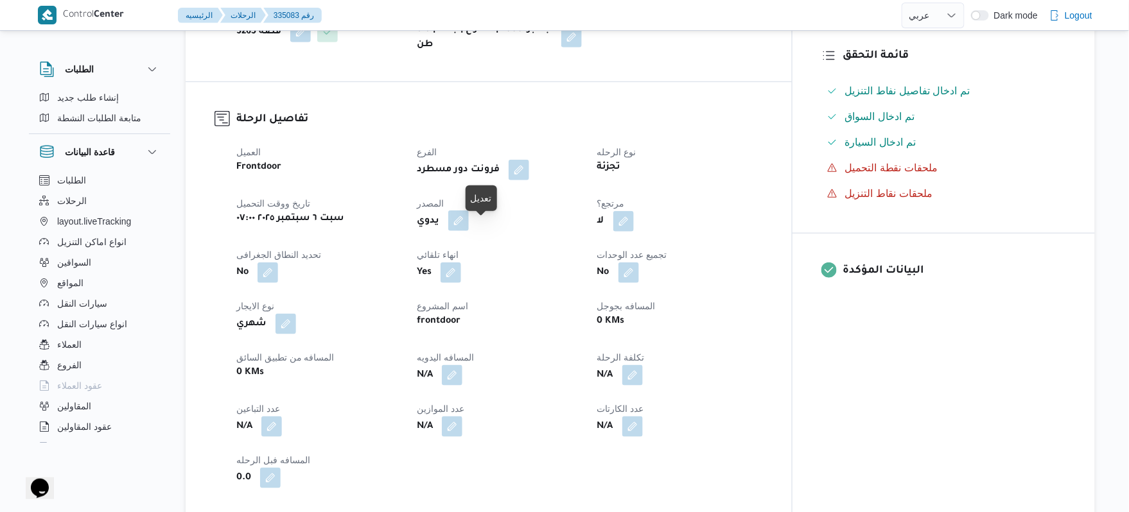
click at [469, 231] on button "button" at bounding box center [458, 221] width 21 height 21
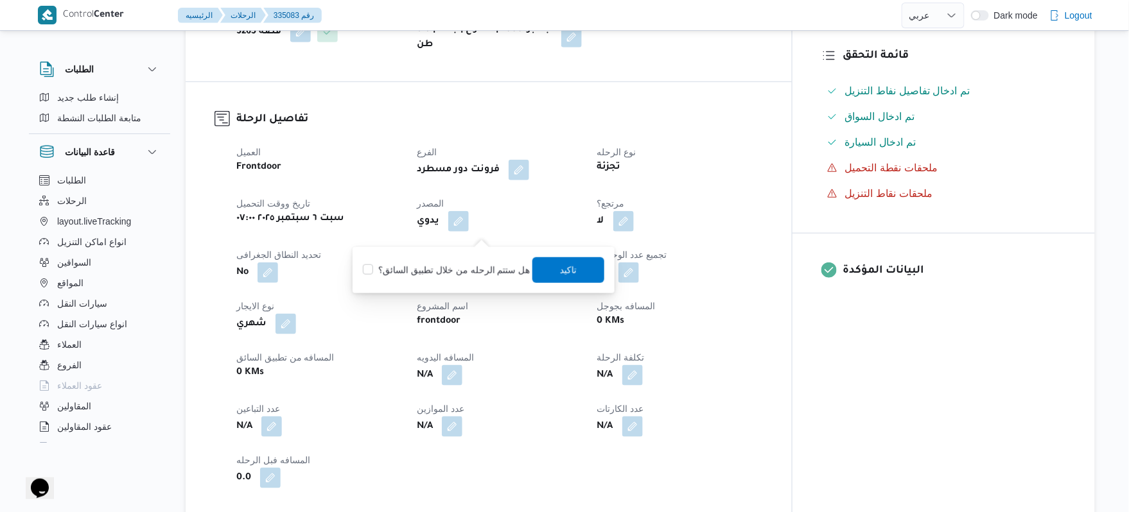
click at [465, 268] on label "هل ستتم الرحله من خلال تطبيق السائق؟" at bounding box center [446, 270] width 167 height 15
checkbox input "true"
click at [561, 270] on span "تاكيد" at bounding box center [568, 269] width 17 height 15
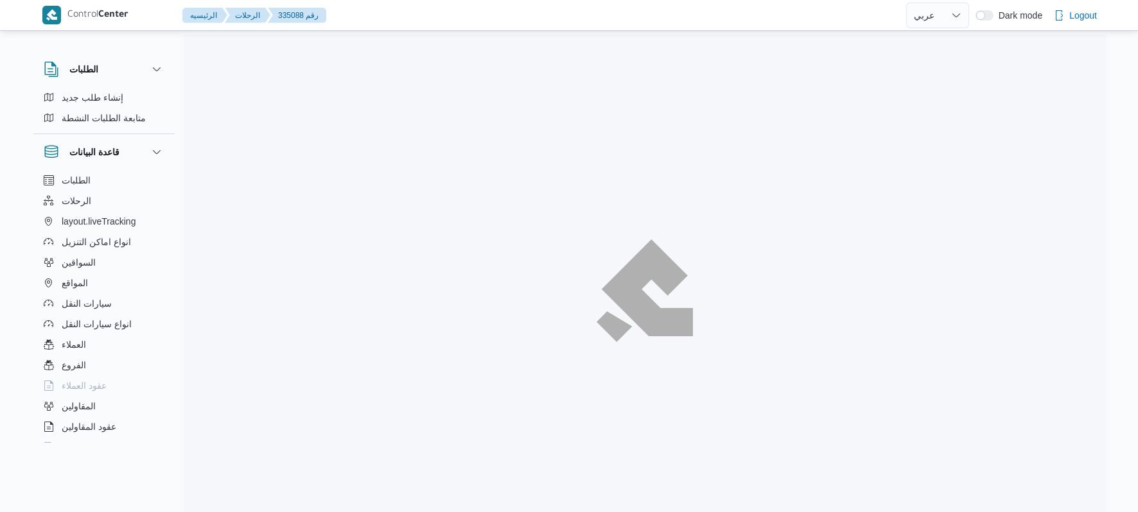
select select "ar"
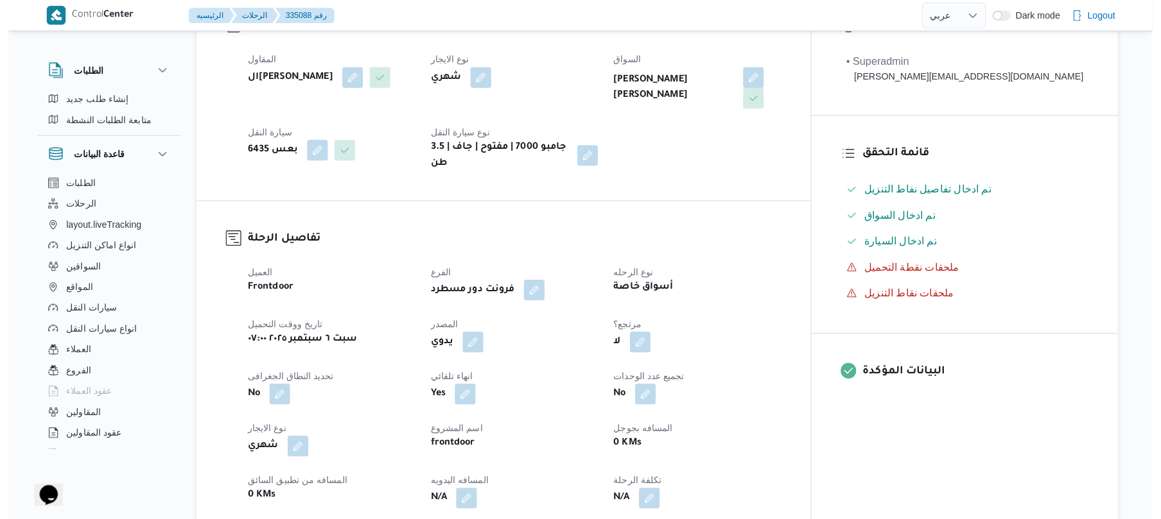
scroll to position [273, 0]
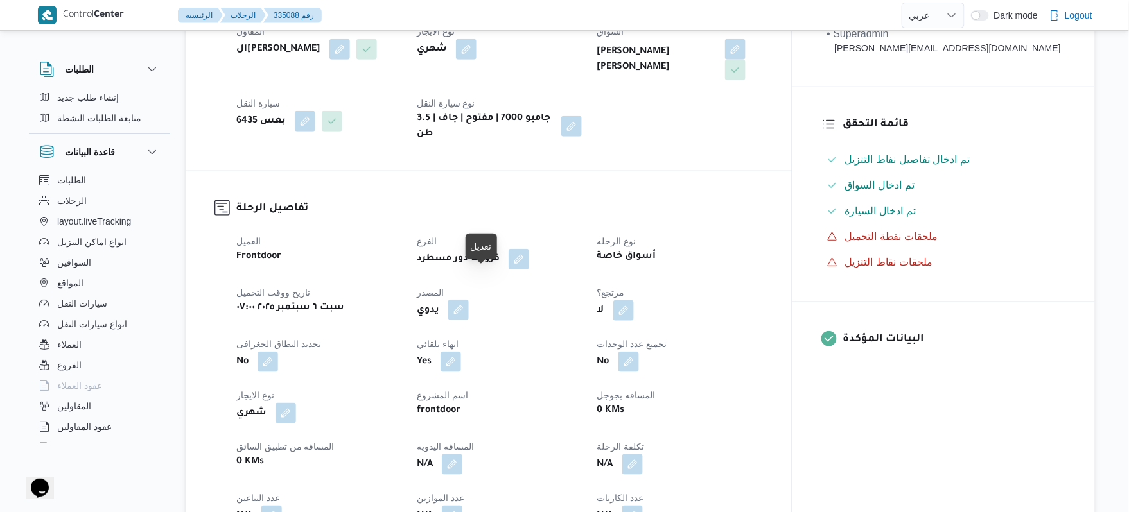
click at [469, 300] on button "button" at bounding box center [458, 310] width 21 height 21
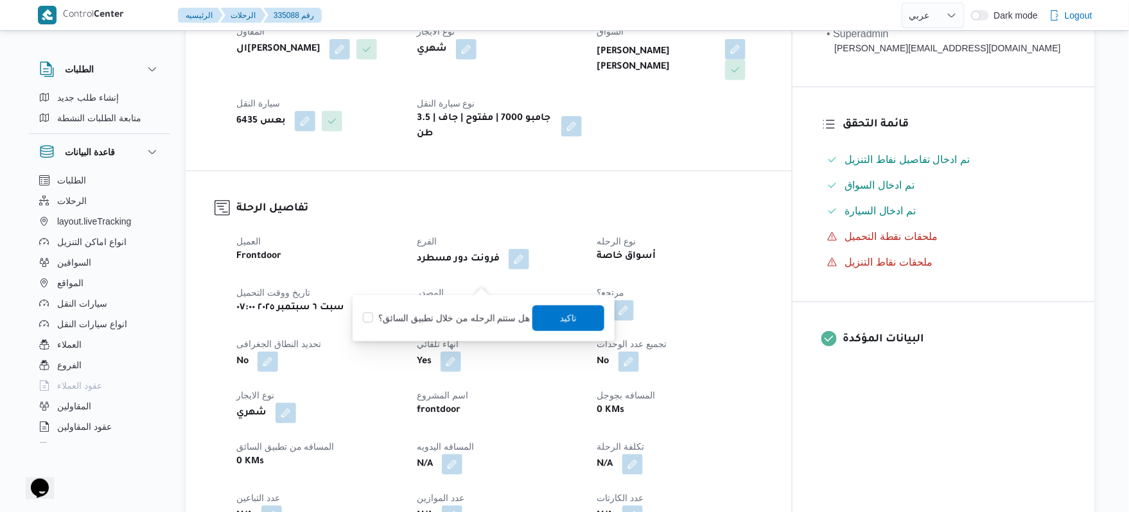
click at [463, 316] on label "هل ستتم الرحله من خلال تطبيق السائق؟" at bounding box center [446, 318] width 167 height 15
checkbox input "true"
click at [574, 322] on span "تاكيد" at bounding box center [568, 318] width 72 height 26
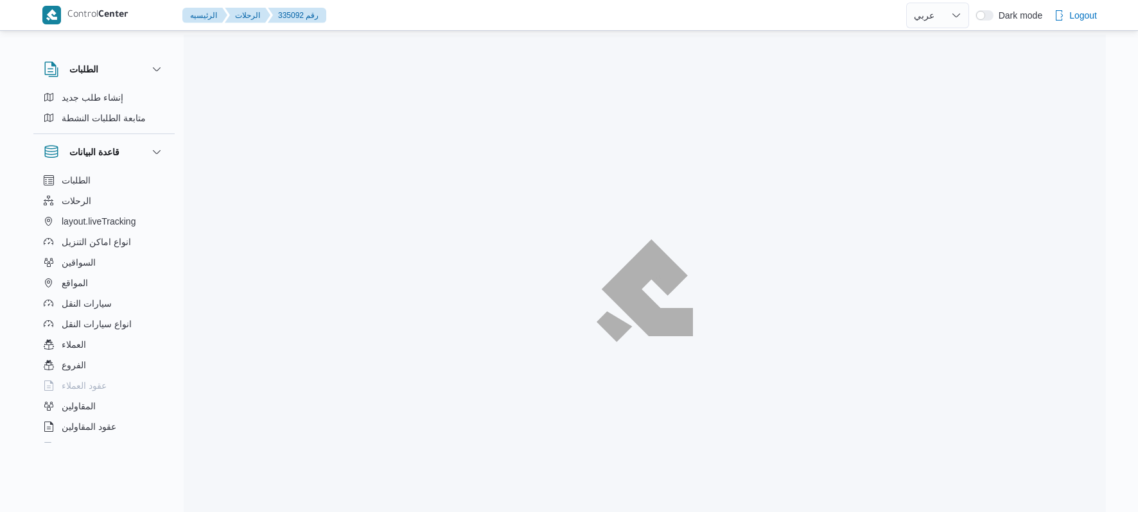
select select "ar"
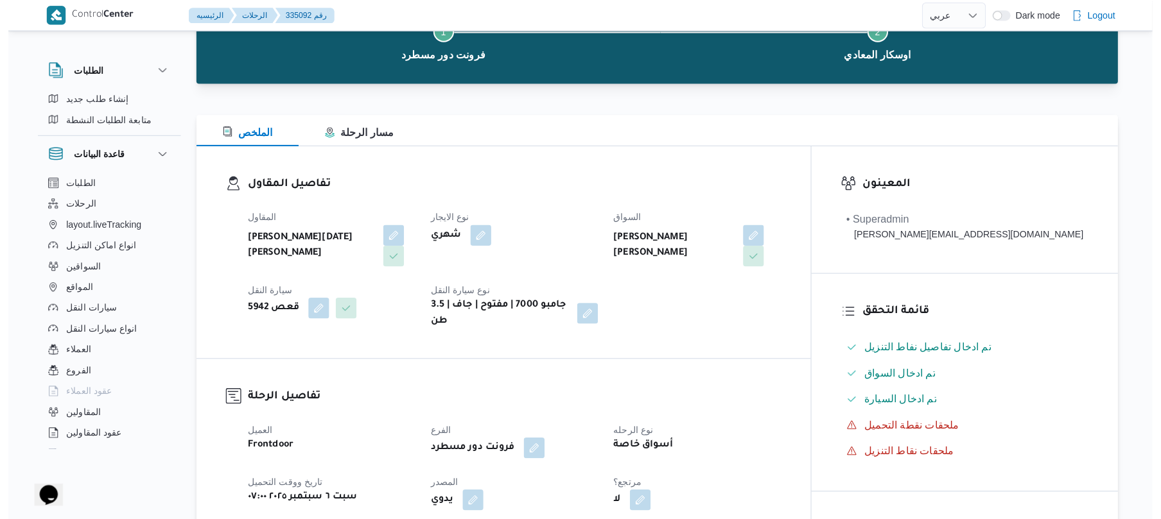
scroll to position [273, 0]
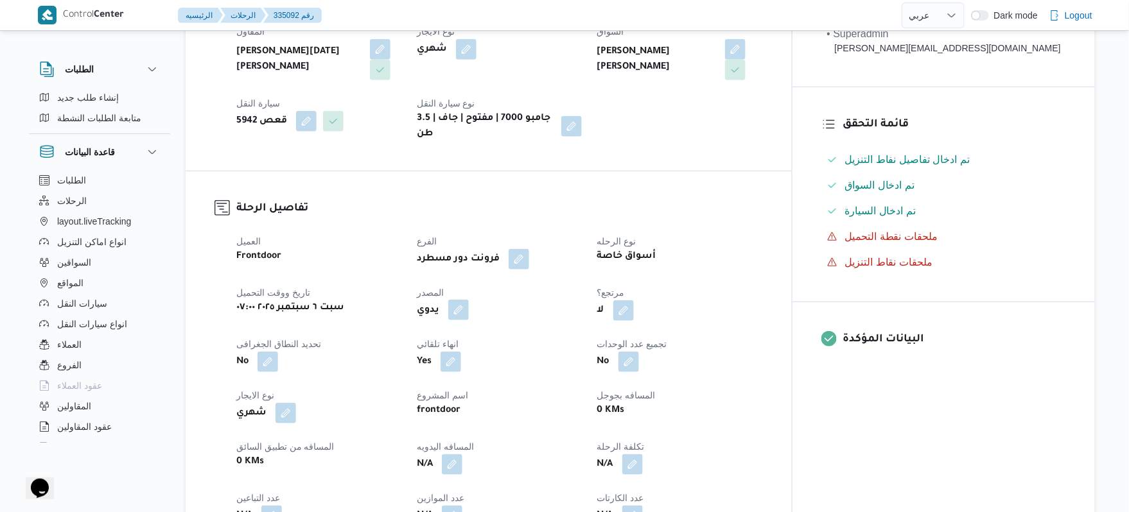
click at [469, 300] on button "button" at bounding box center [458, 310] width 21 height 21
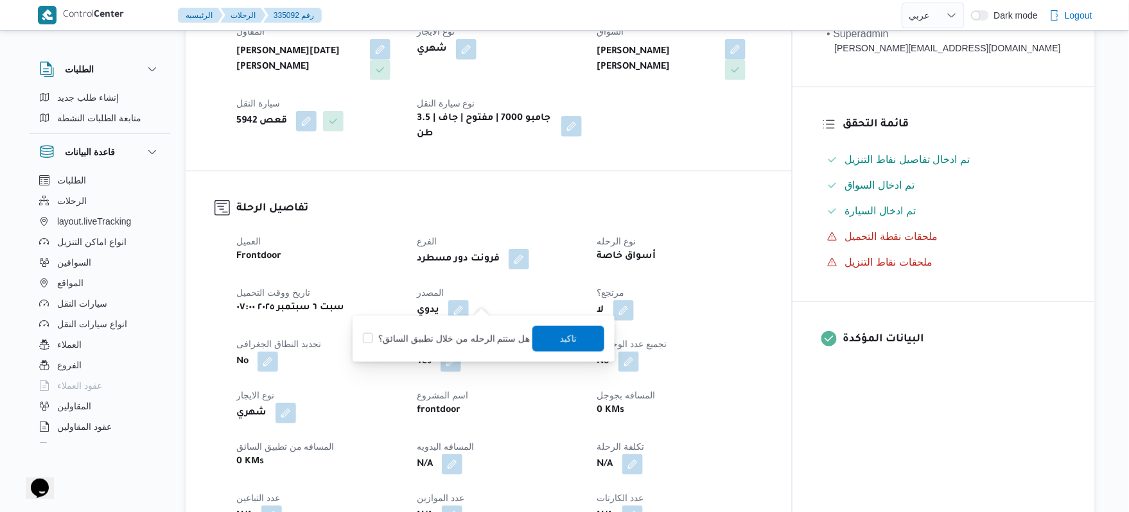
click at [465, 331] on label "هل ستتم الرحله من خلال تطبيق السائق؟" at bounding box center [446, 338] width 167 height 15
checkbox input "true"
click at [550, 334] on span "تاكيد" at bounding box center [568, 338] width 72 height 26
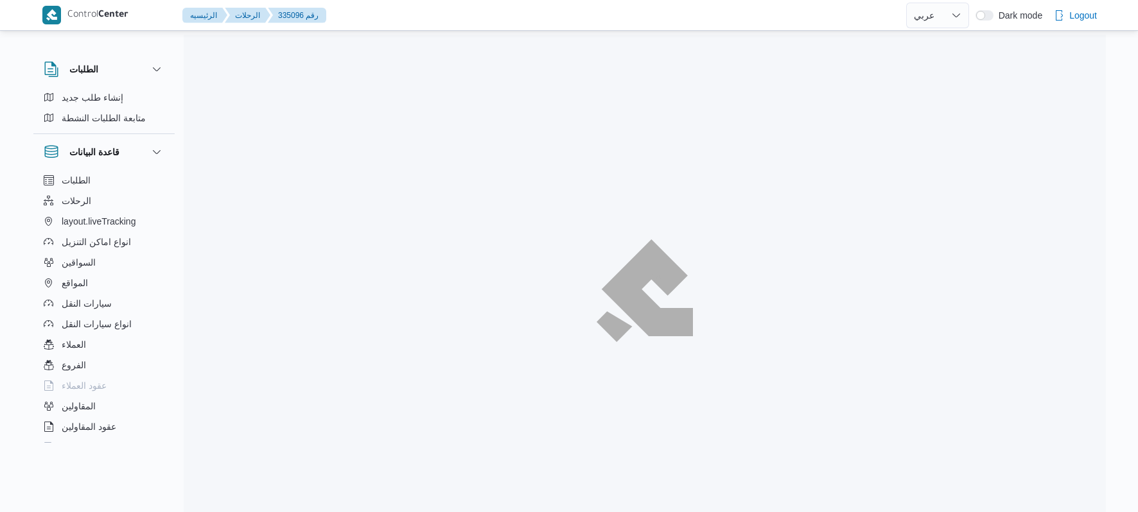
select select "ar"
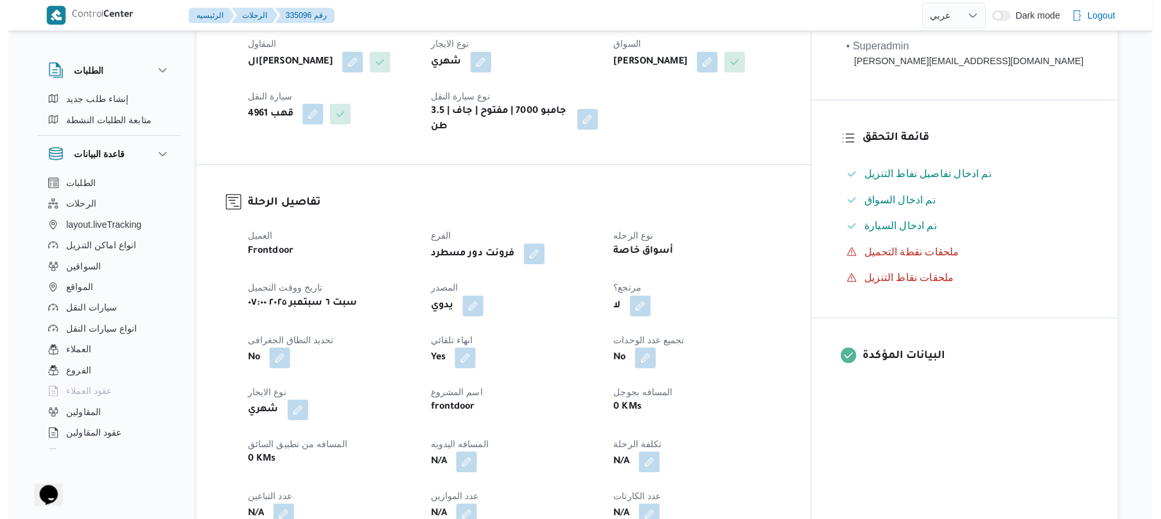
scroll to position [308, 0]
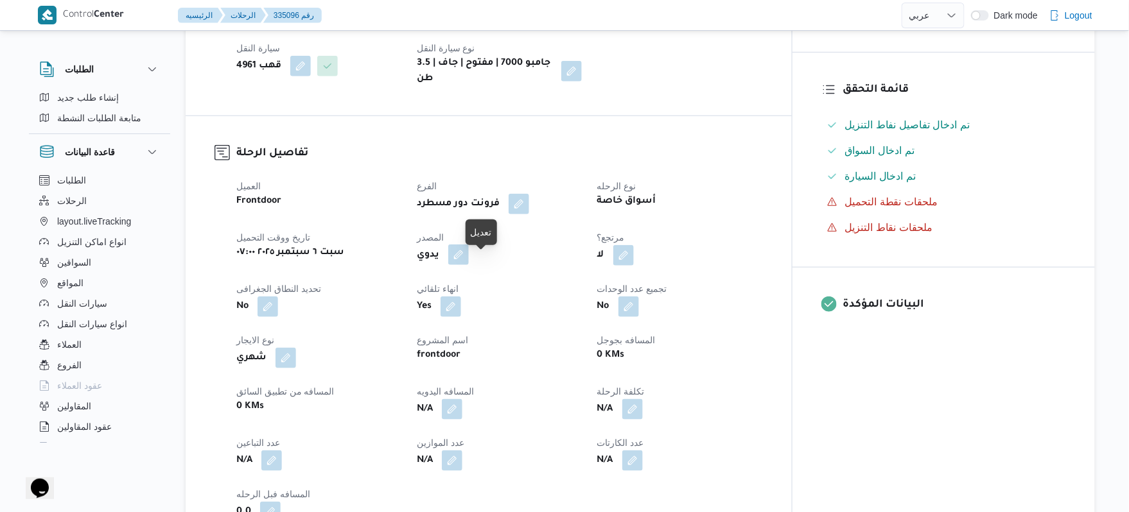
click at [469, 265] on button "button" at bounding box center [458, 255] width 21 height 21
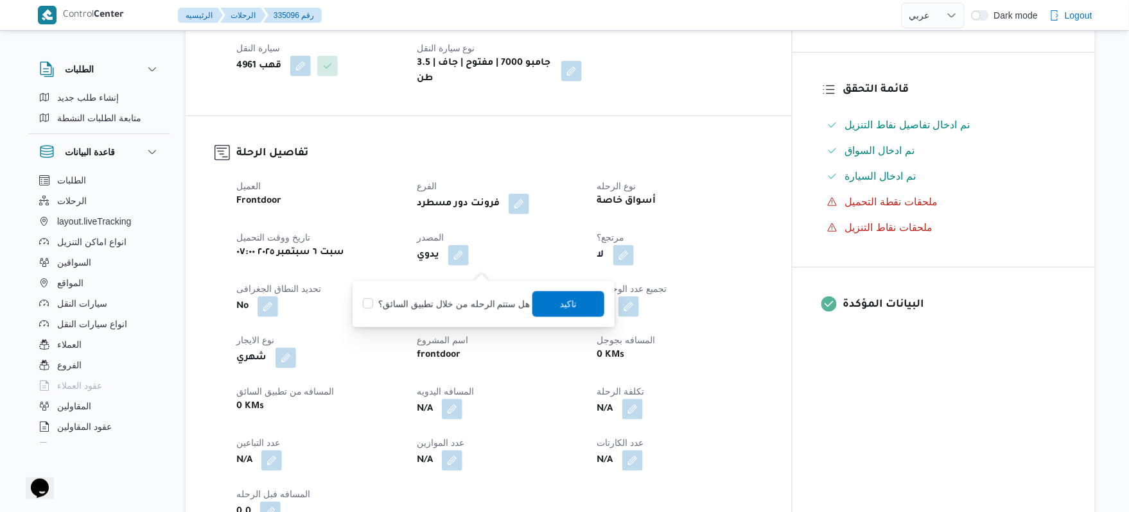
click at [458, 302] on label "هل ستتم الرحله من خلال تطبيق السائق؟" at bounding box center [446, 304] width 167 height 15
checkbox input "true"
click at [564, 295] on span "تاكيد" at bounding box center [568, 304] width 72 height 26
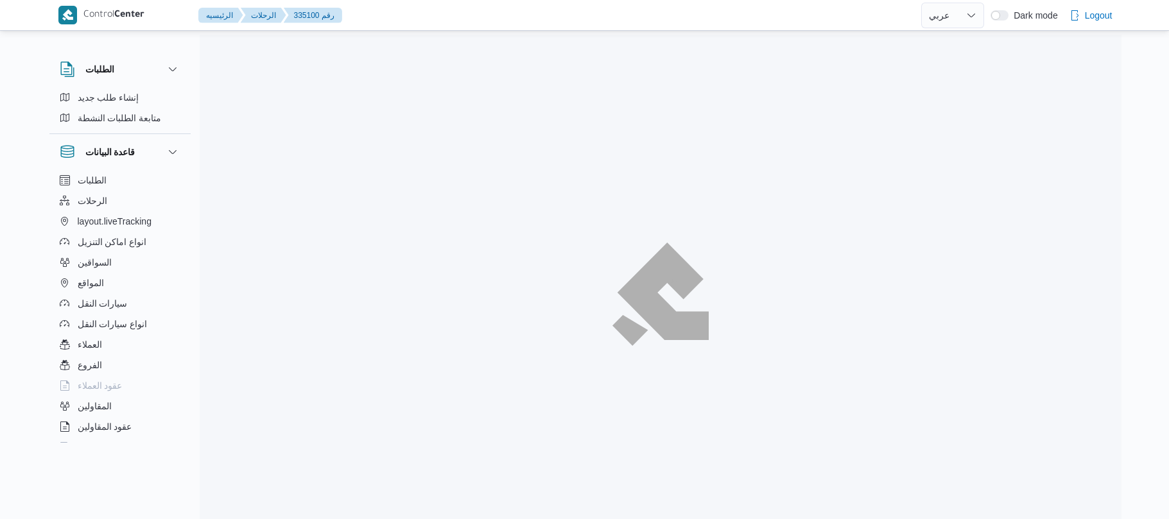
select select "ar"
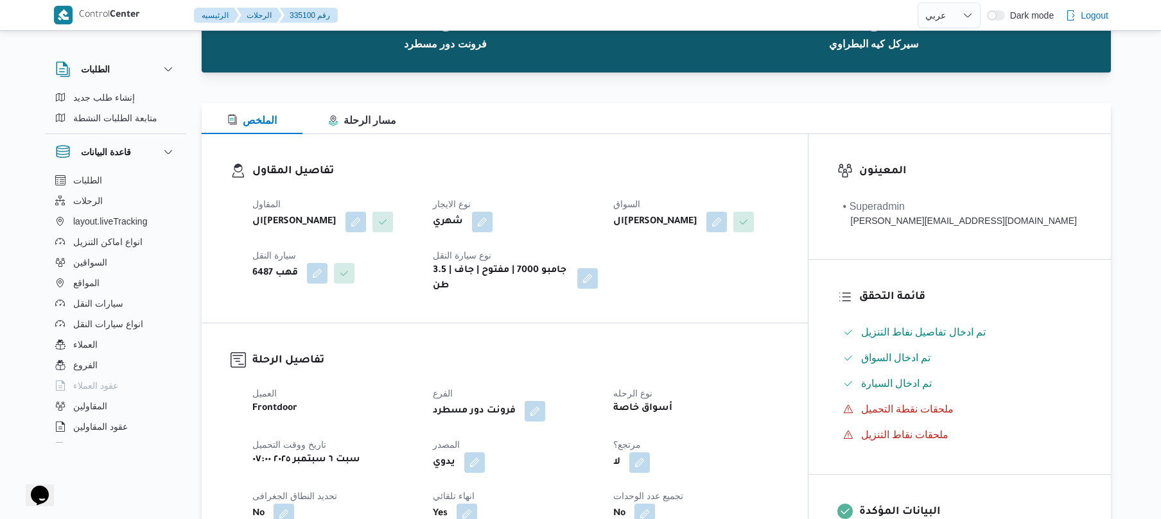
scroll to position [308, 0]
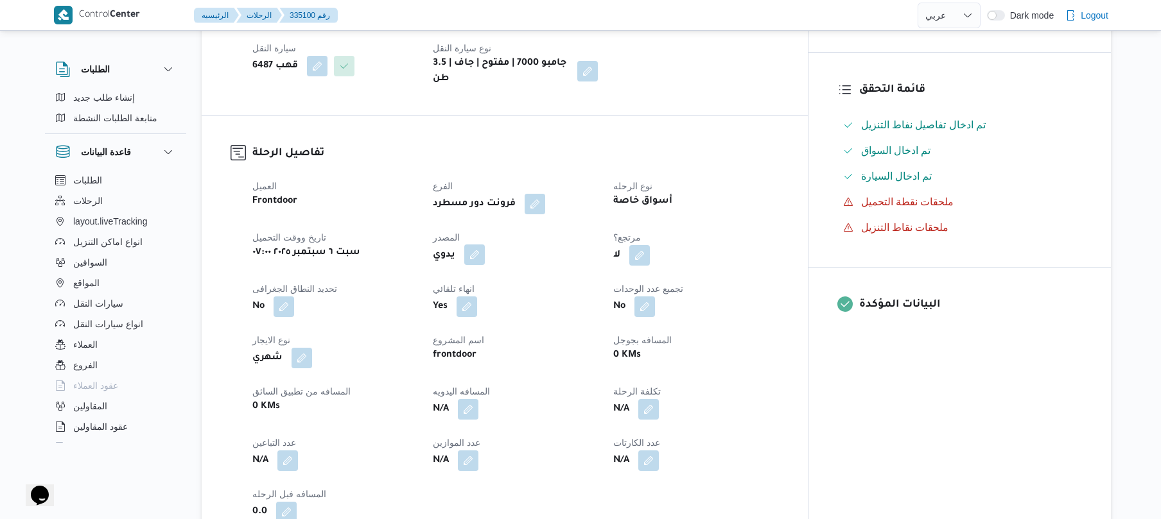
click at [485, 249] on button "button" at bounding box center [474, 255] width 21 height 21
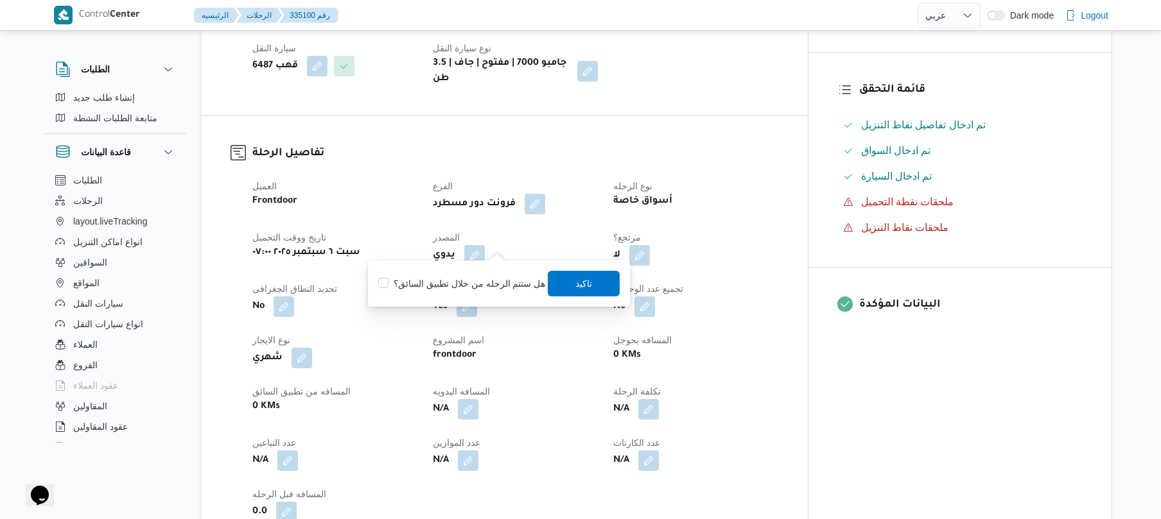
click at [461, 286] on label "هل ستتم الرحله من خلال تطبيق السائق؟" at bounding box center [461, 283] width 167 height 15
checkbox input "true"
click at [576, 280] on span "تاكيد" at bounding box center [584, 282] width 17 height 15
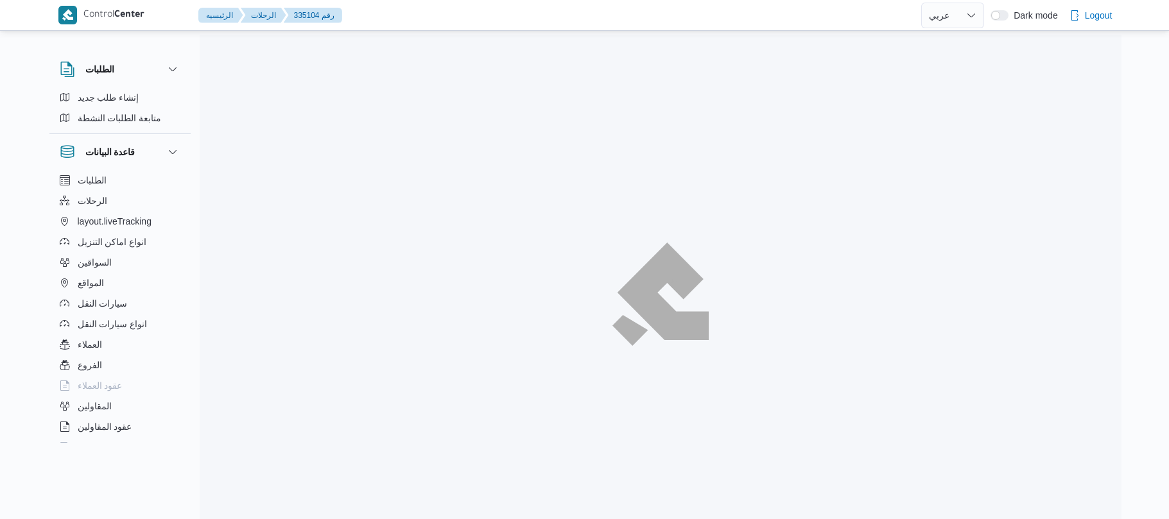
select select "ar"
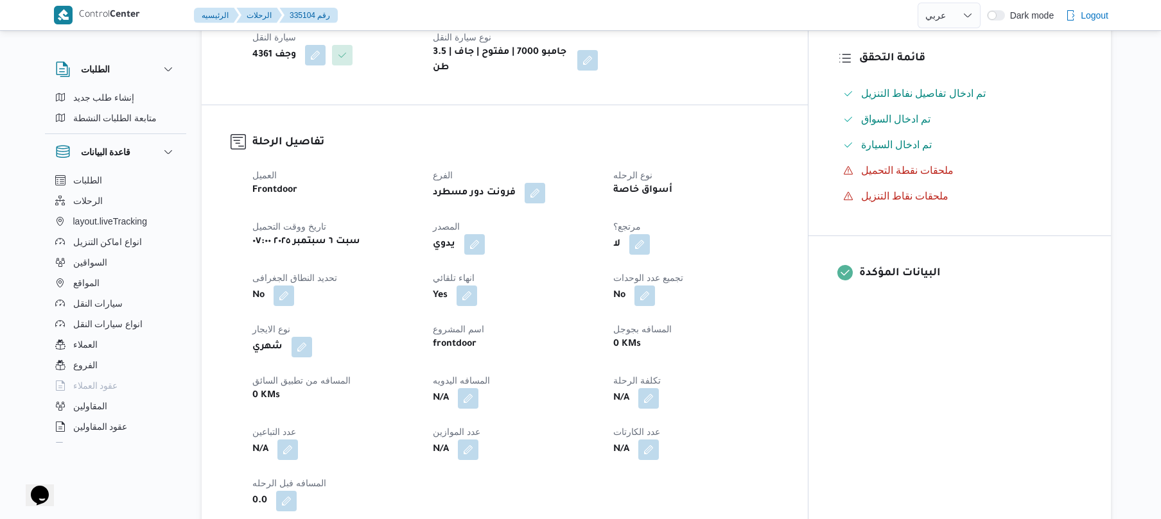
scroll to position [342, 0]
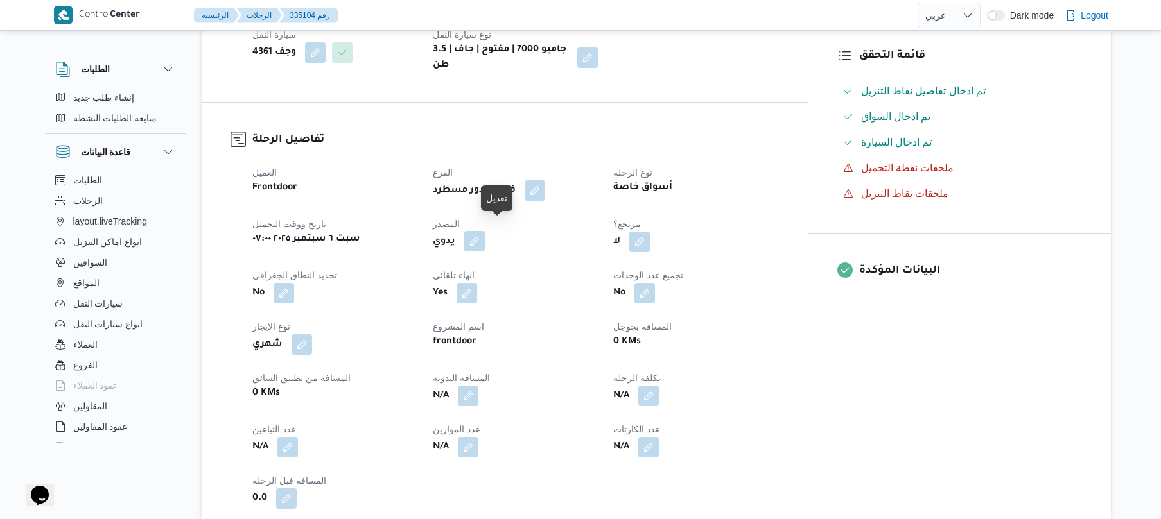
click at [485, 231] on button "button" at bounding box center [474, 241] width 21 height 21
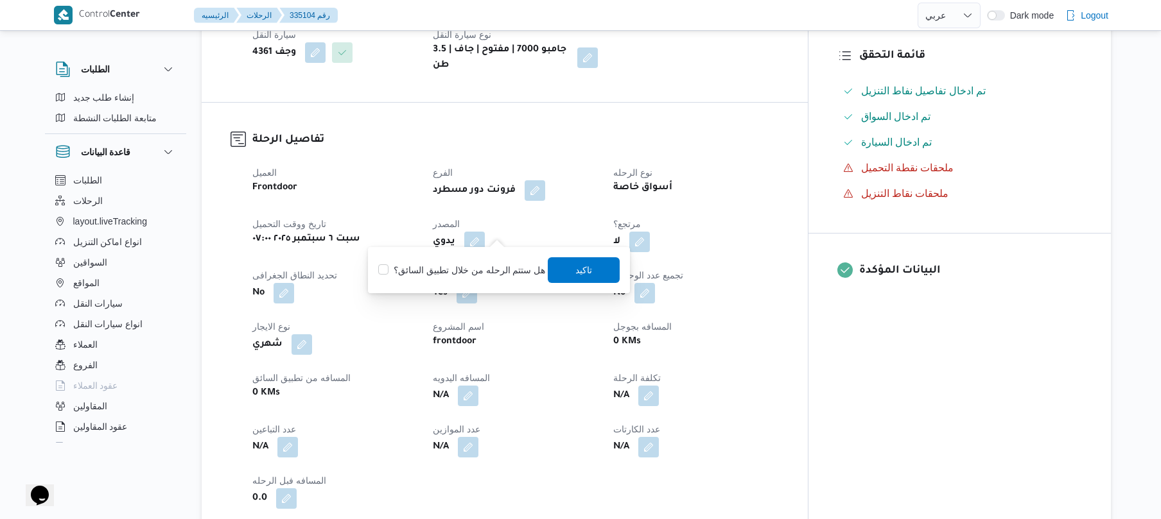
click at [478, 273] on label "هل ستتم الرحله من خلال تطبيق السائق؟" at bounding box center [461, 270] width 167 height 15
checkbox input "true"
click at [584, 268] on span "تاكيد" at bounding box center [584, 269] width 17 height 15
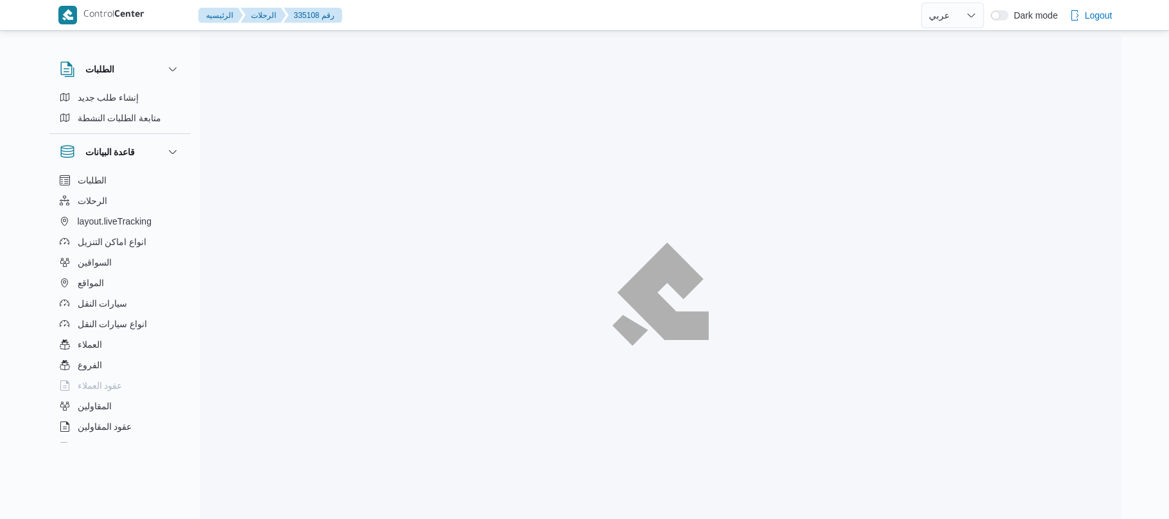
select select "ar"
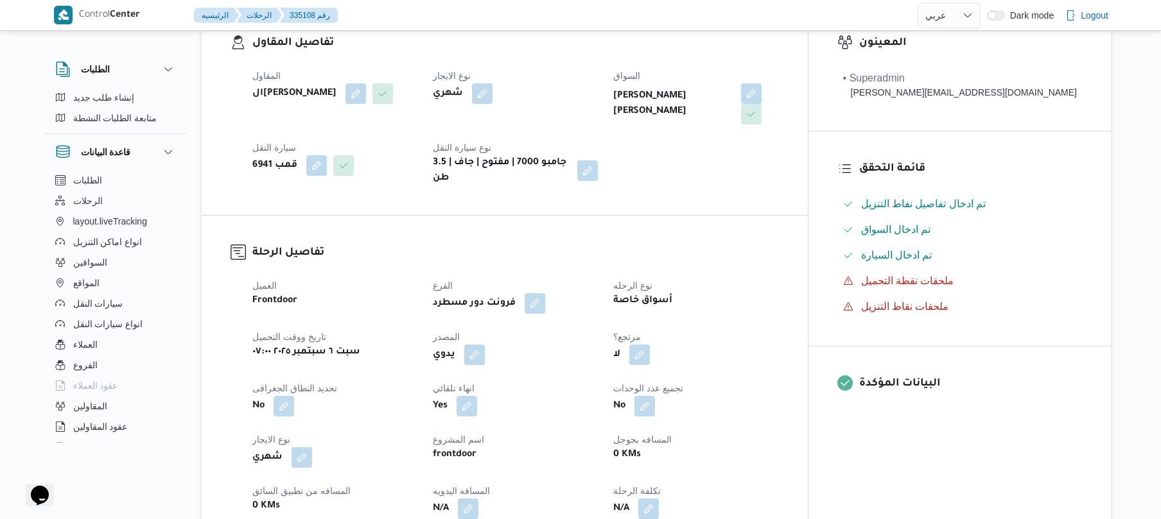
scroll to position [308, 0]
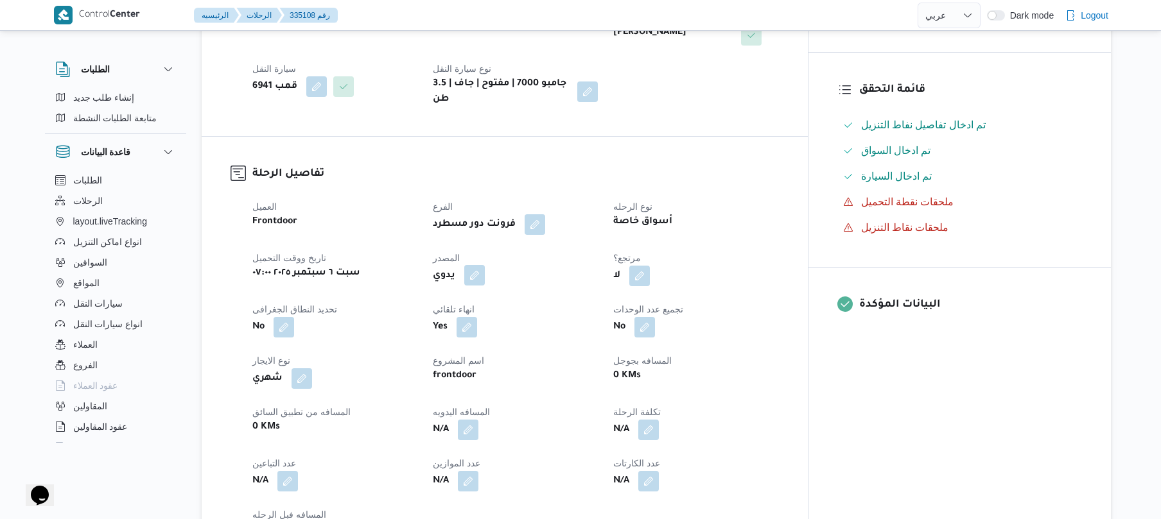
click at [485, 265] on button "button" at bounding box center [474, 275] width 21 height 21
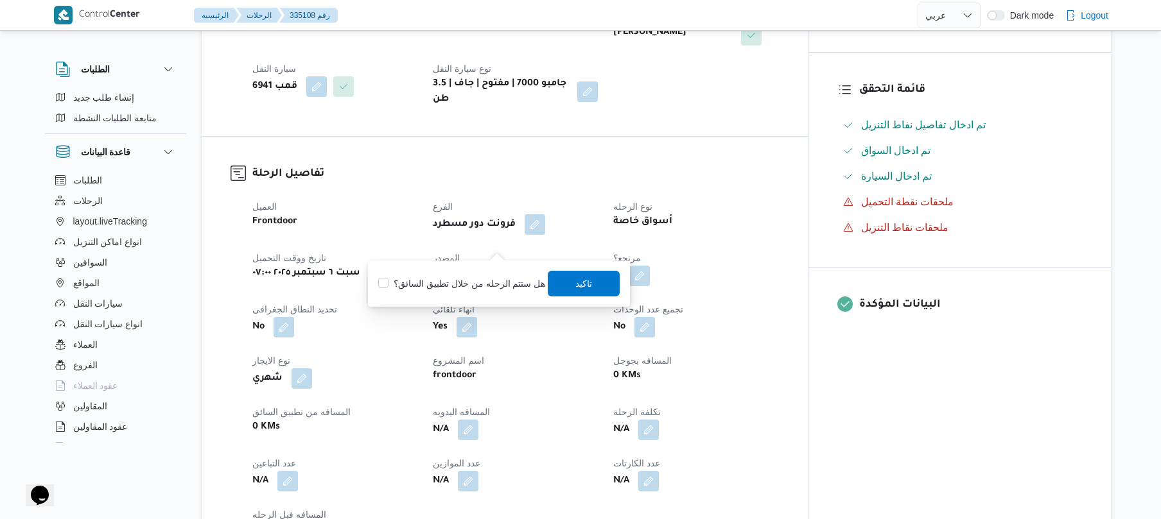
click at [483, 286] on label "هل ستتم الرحله من خلال تطبيق السائق؟" at bounding box center [461, 283] width 167 height 15
checkbox input "true"
click at [563, 282] on span "تاكيد" at bounding box center [584, 283] width 72 height 26
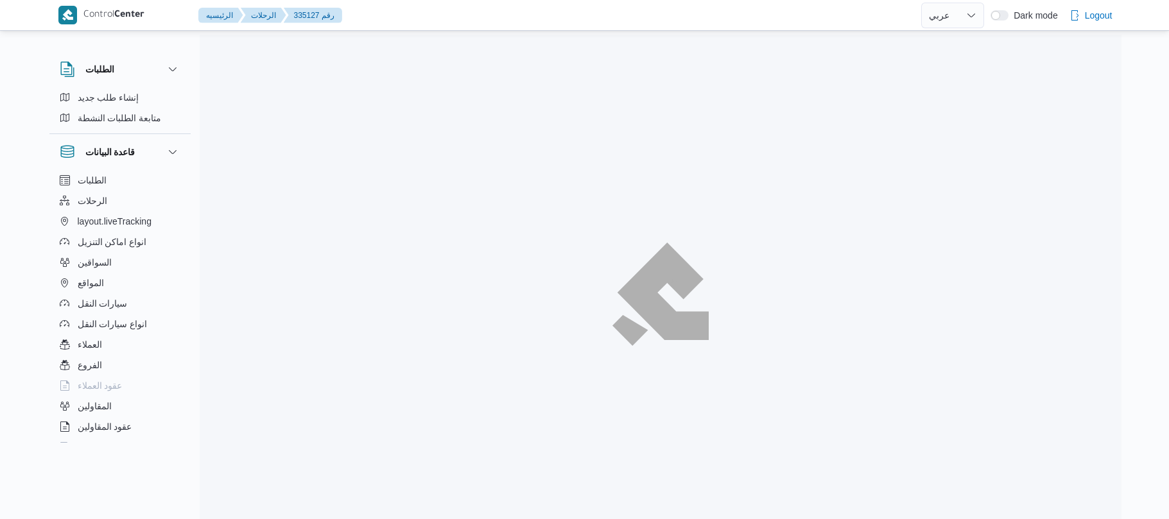
select select "ar"
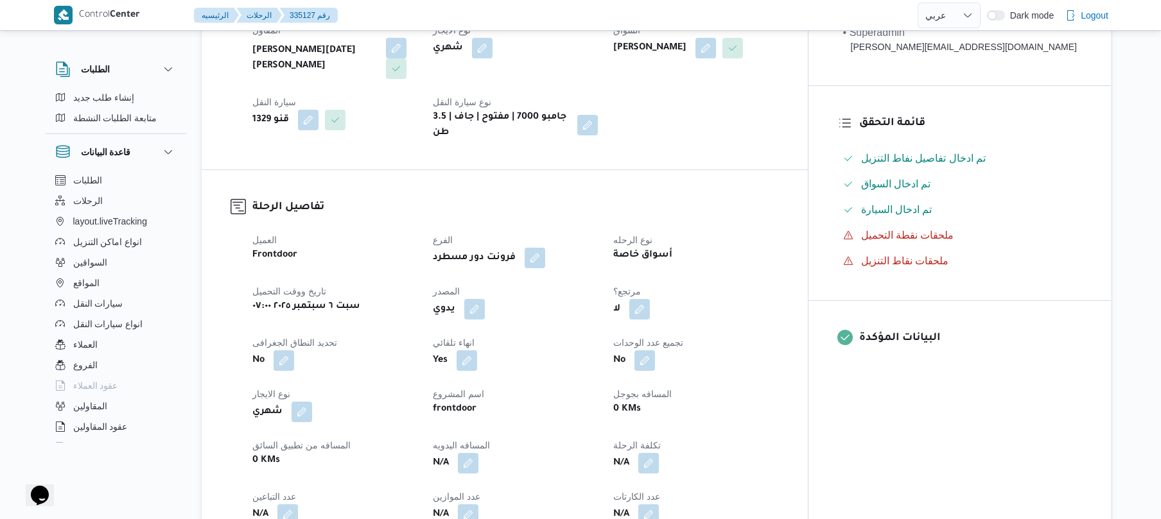
scroll to position [376, 0]
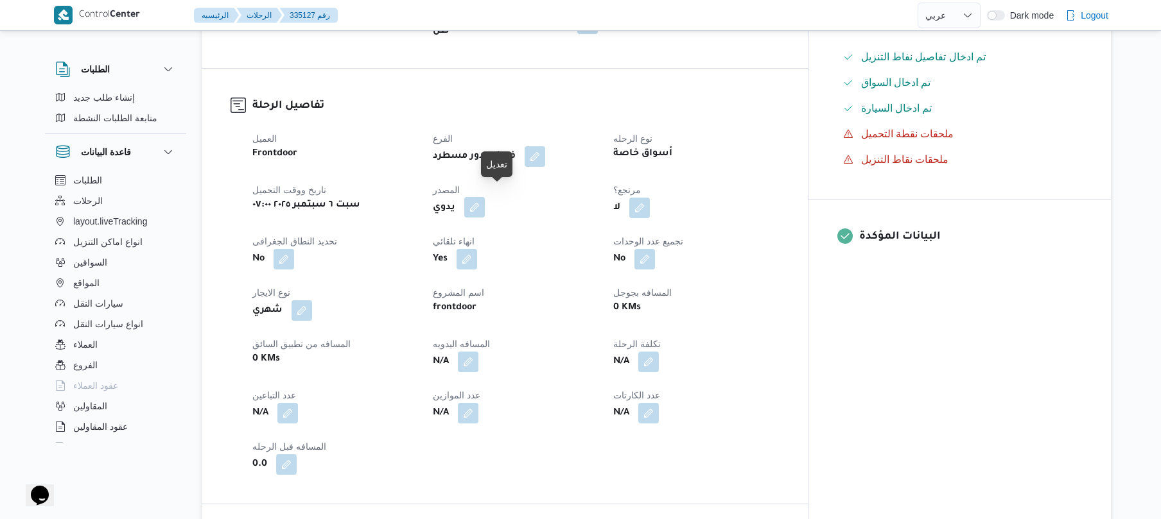
click at [485, 200] on button "button" at bounding box center [474, 207] width 21 height 21
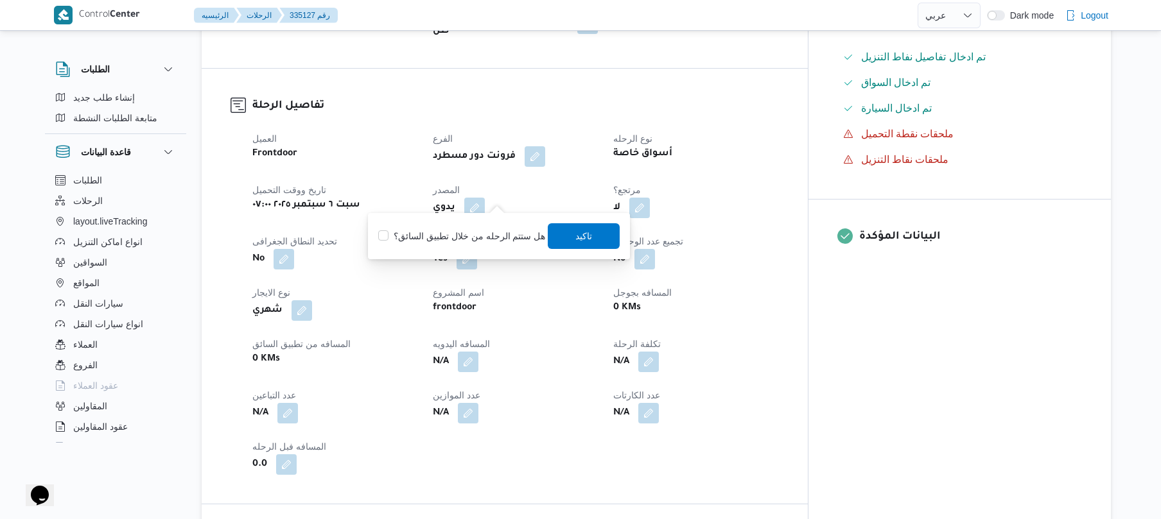
click at [471, 235] on label "هل ستتم الرحله من خلال تطبيق السائق؟" at bounding box center [461, 236] width 167 height 15
checkbox input "true"
click at [576, 230] on span "تاكيد" at bounding box center [584, 235] width 17 height 15
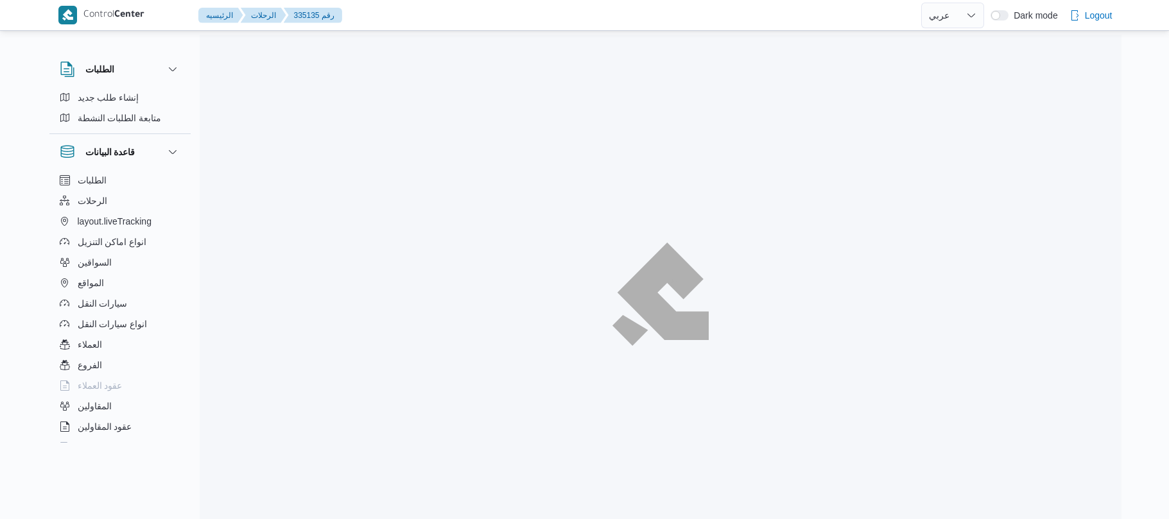
select select "ar"
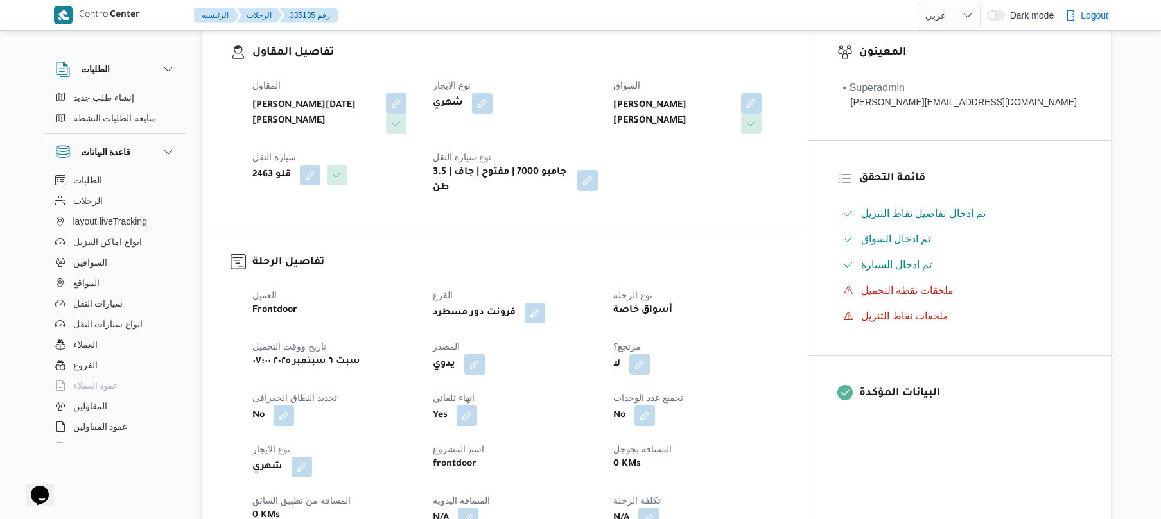
scroll to position [239, 0]
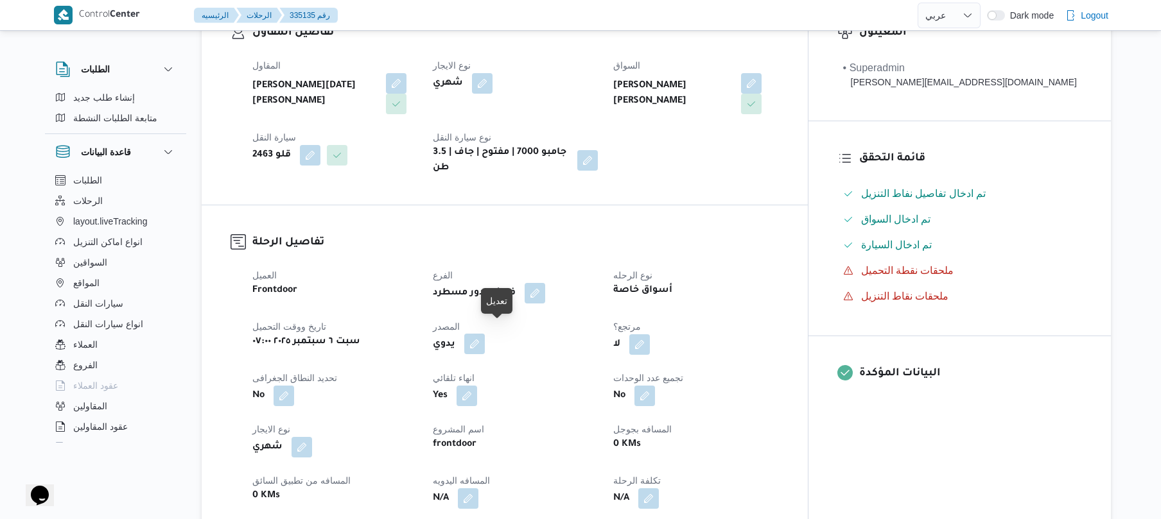
click at [485, 334] on button "button" at bounding box center [474, 344] width 21 height 21
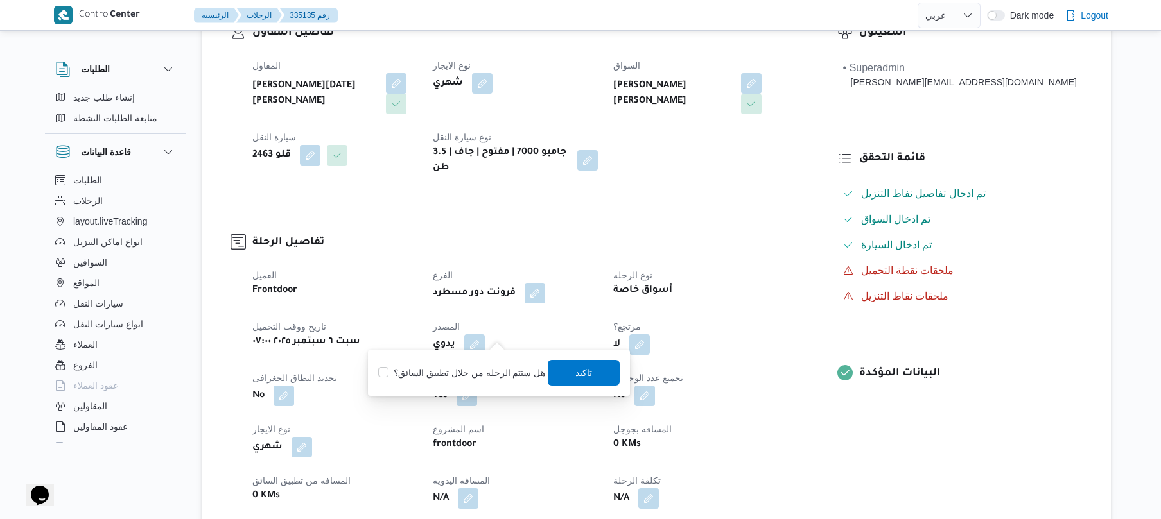
click at [465, 379] on label "هل ستتم الرحله من خلال تطبيق السائق؟" at bounding box center [461, 372] width 167 height 15
checkbox input "true"
click at [570, 376] on span "تاكيد" at bounding box center [584, 372] width 72 height 26
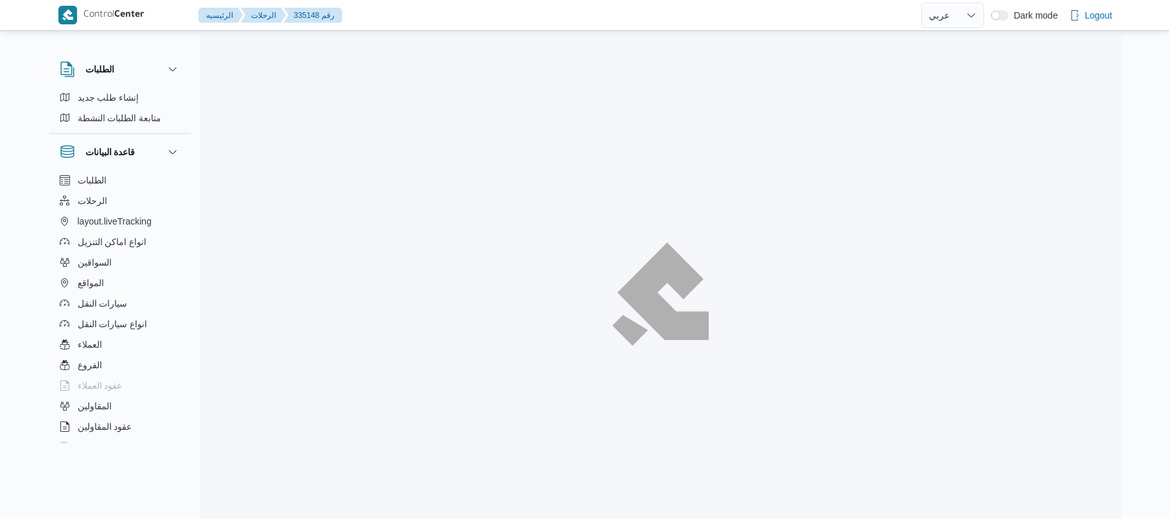
select select "ar"
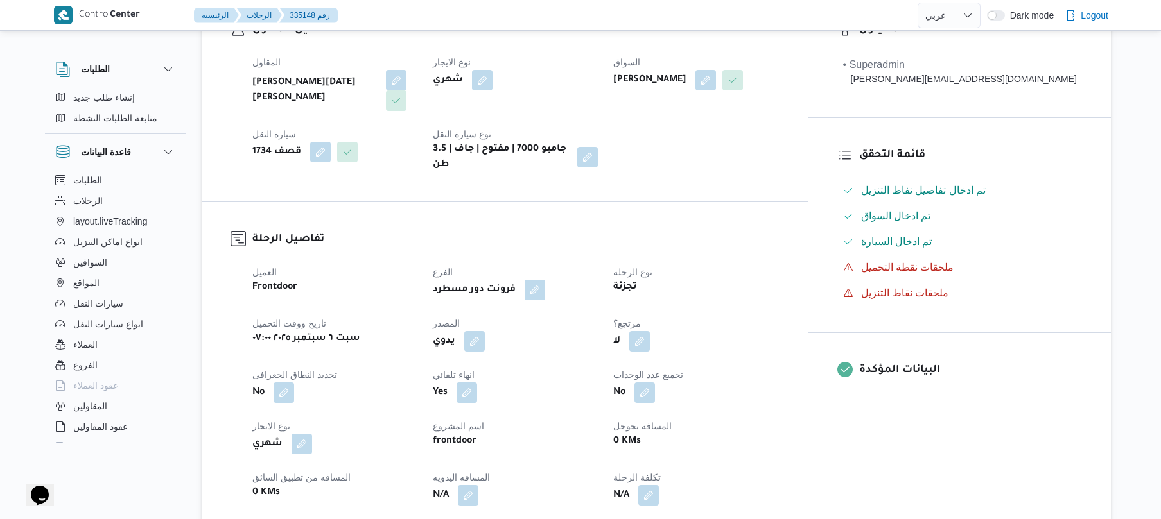
scroll to position [342, 0]
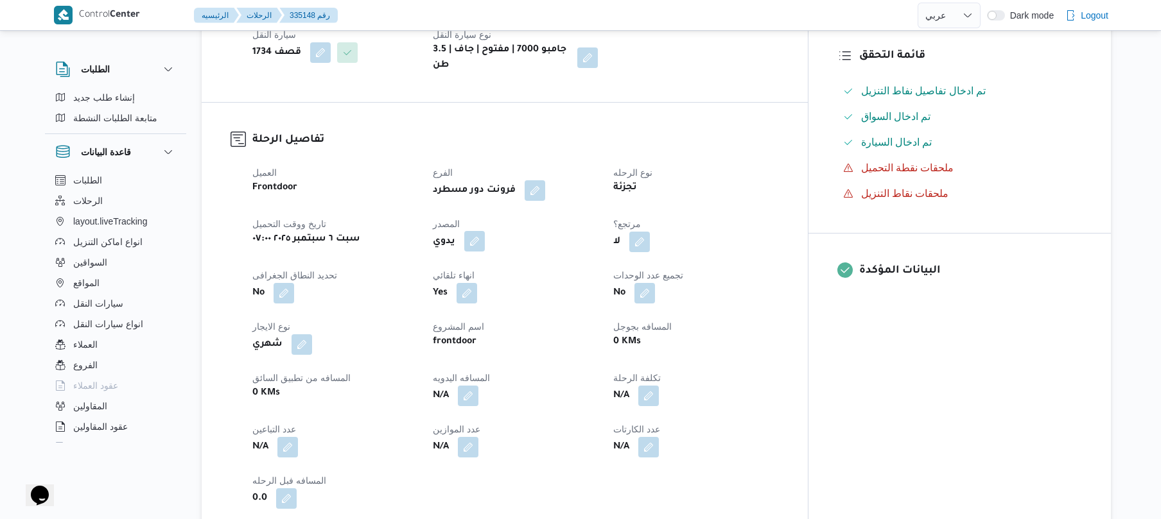
click at [485, 231] on button "button" at bounding box center [474, 241] width 21 height 21
click at [472, 267] on label "هل ستتم الرحله من خلال تطبيق السائق؟" at bounding box center [461, 270] width 167 height 15
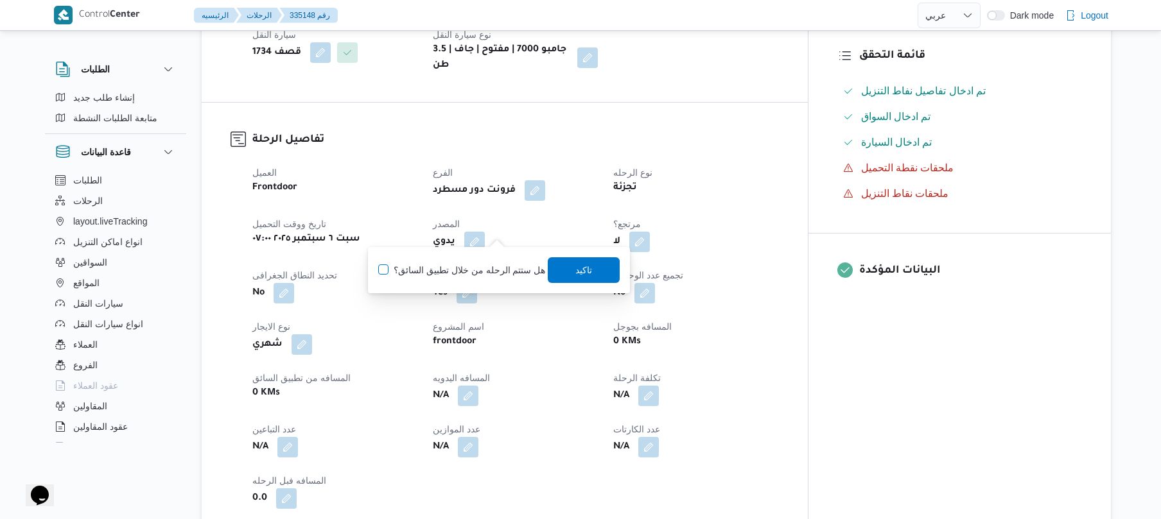
checkbox input "true"
click at [587, 267] on span "تاكيد" at bounding box center [584, 269] width 17 height 15
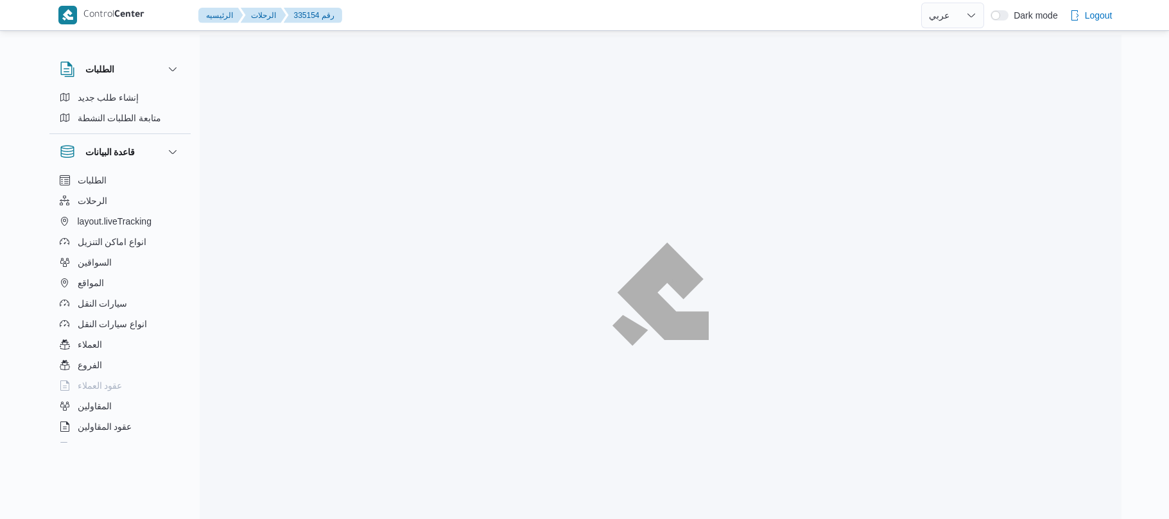
select select "ar"
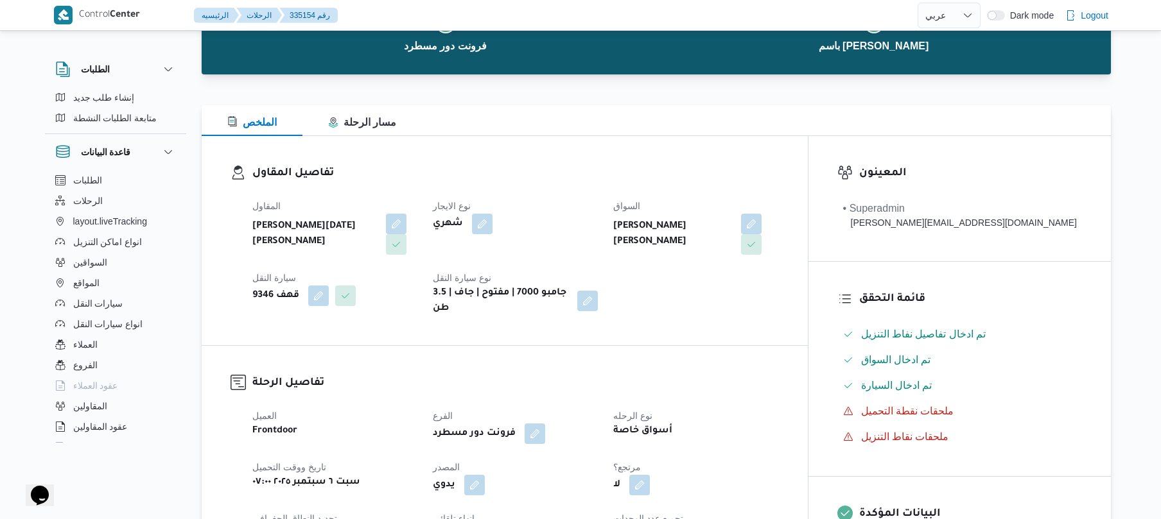
scroll to position [239, 0]
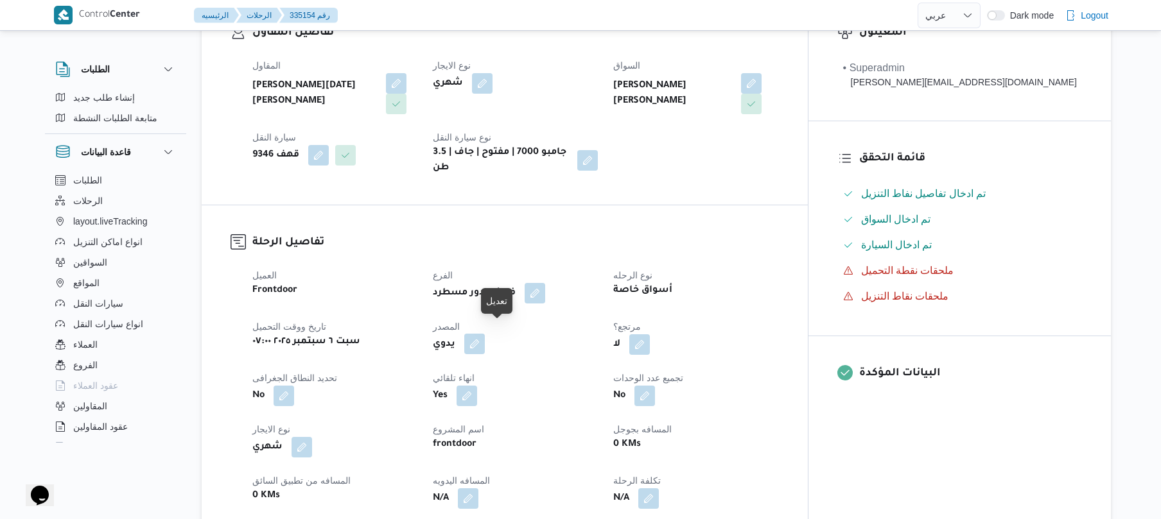
click at [485, 338] on button "button" at bounding box center [474, 344] width 21 height 21
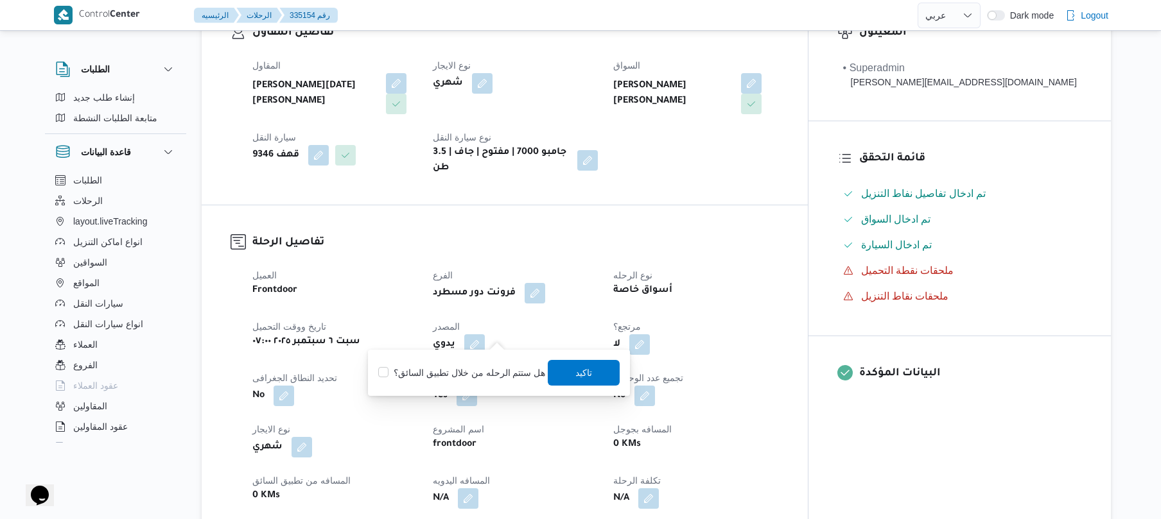
click at [489, 376] on label "هل ستتم الرحله من خلال تطبيق السائق؟" at bounding box center [461, 372] width 167 height 15
checkbox input "true"
click at [576, 374] on span "تاكيد" at bounding box center [584, 372] width 17 height 15
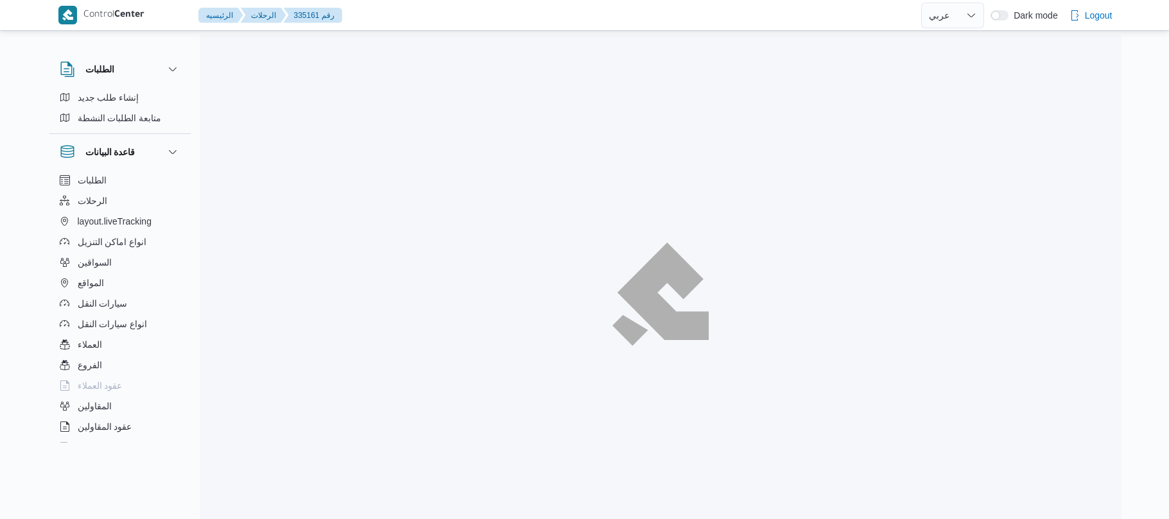
select select "ar"
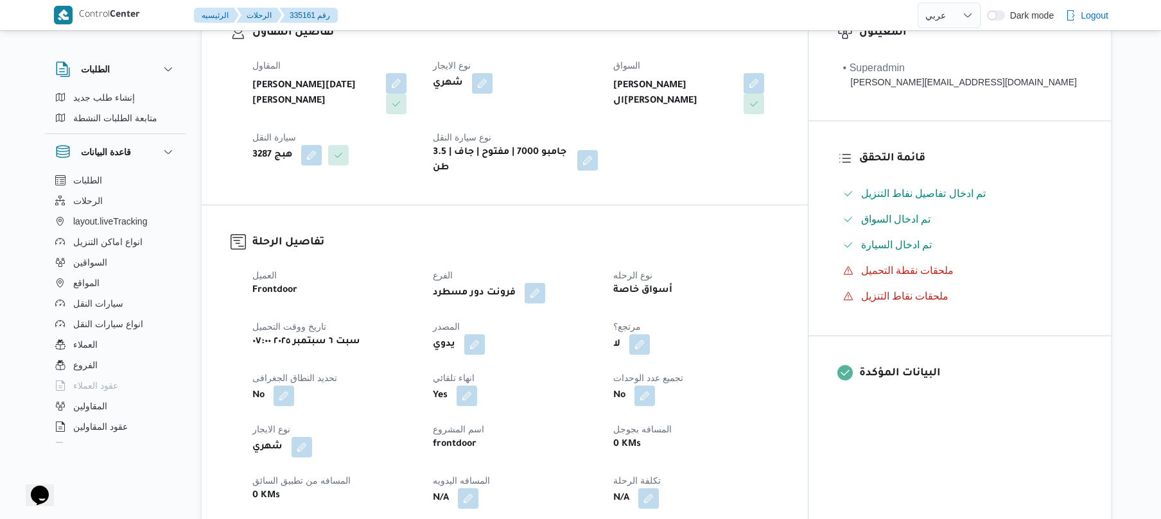
scroll to position [342, 0]
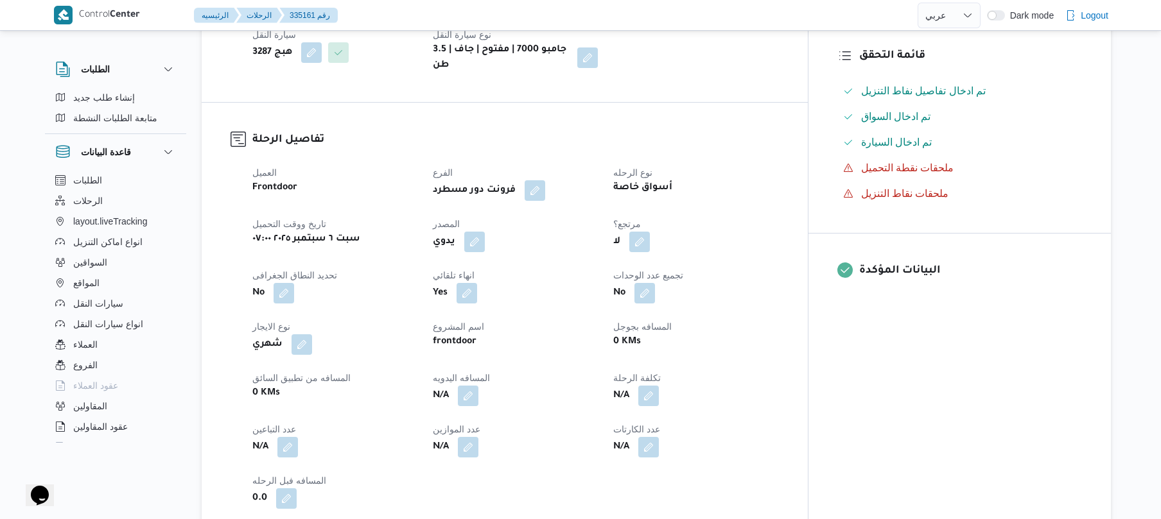
click at [511, 230] on div "يدوي" at bounding box center [515, 241] width 168 height 23
click at [485, 236] on button "button" at bounding box center [474, 241] width 21 height 21
click at [478, 273] on label "هل ستتم الرحله من خلال تطبيق السائق؟" at bounding box center [461, 270] width 167 height 15
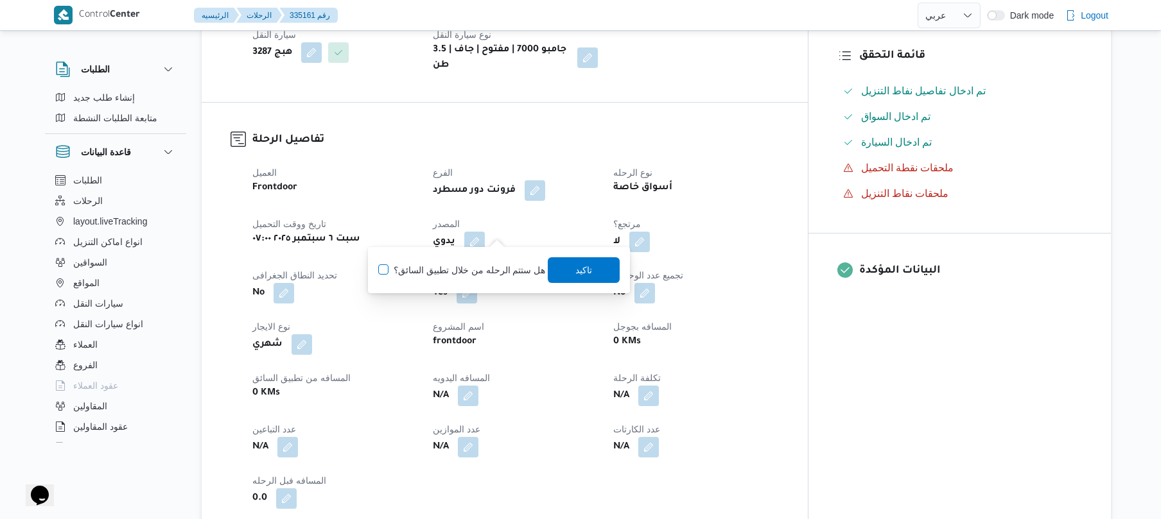
checkbox input "true"
click at [576, 270] on span "تاكيد" at bounding box center [584, 269] width 17 height 15
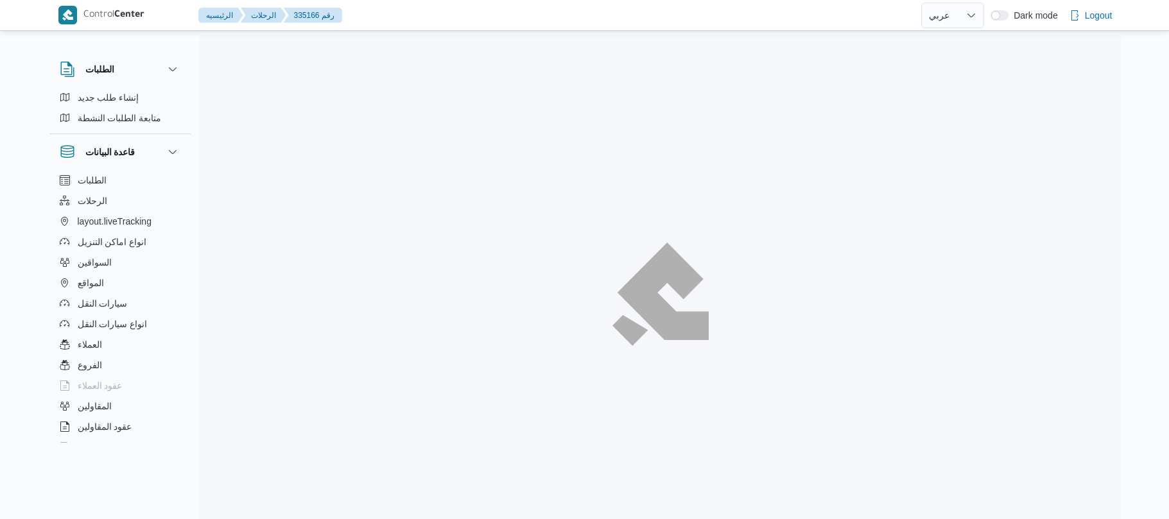
select select "ar"
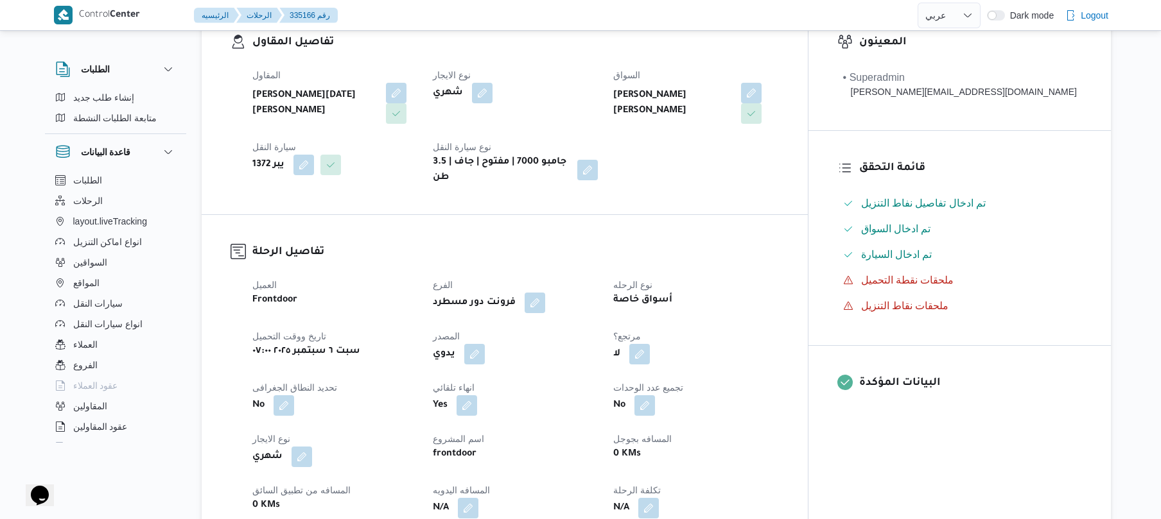
scroll to position [308, 0]
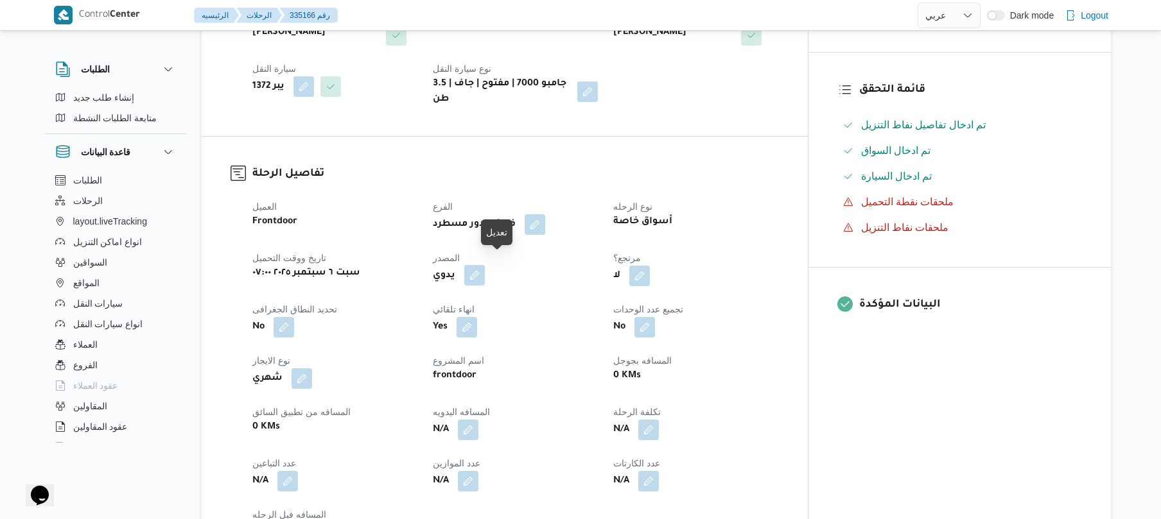
click at [485, 265] on button "button" at bounding box center [474, 275] width 21 height 21
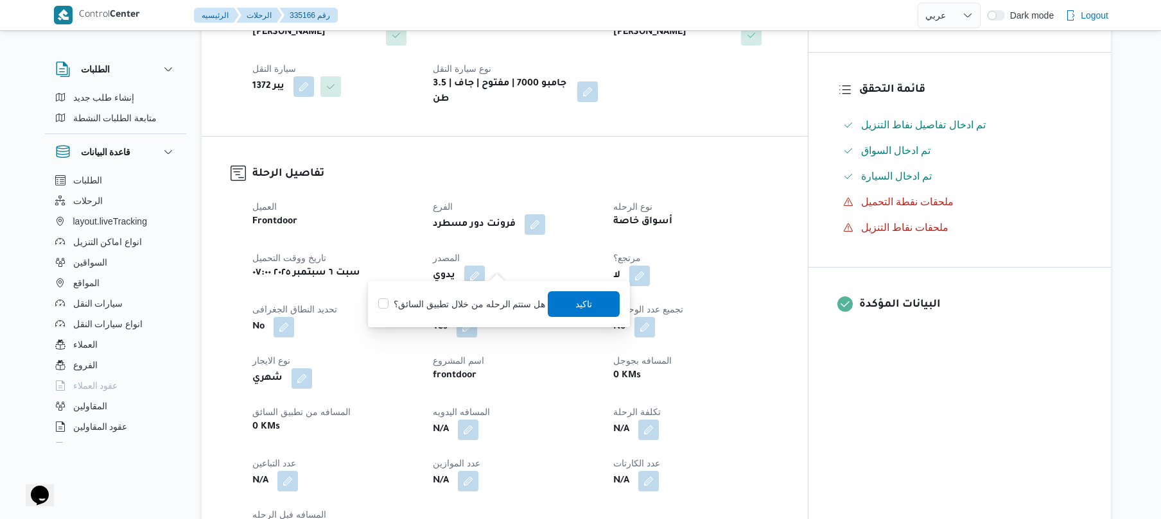
click at [481, 304] on label "هل ستتم الرحله من خلال تطبيق السائق؟" at bounding box center [461, 304] width 167 height 15
checkbox input "true"
click at [584, 303] on span "تاكيد" at bounding box center [584, 303] width 17 height 15
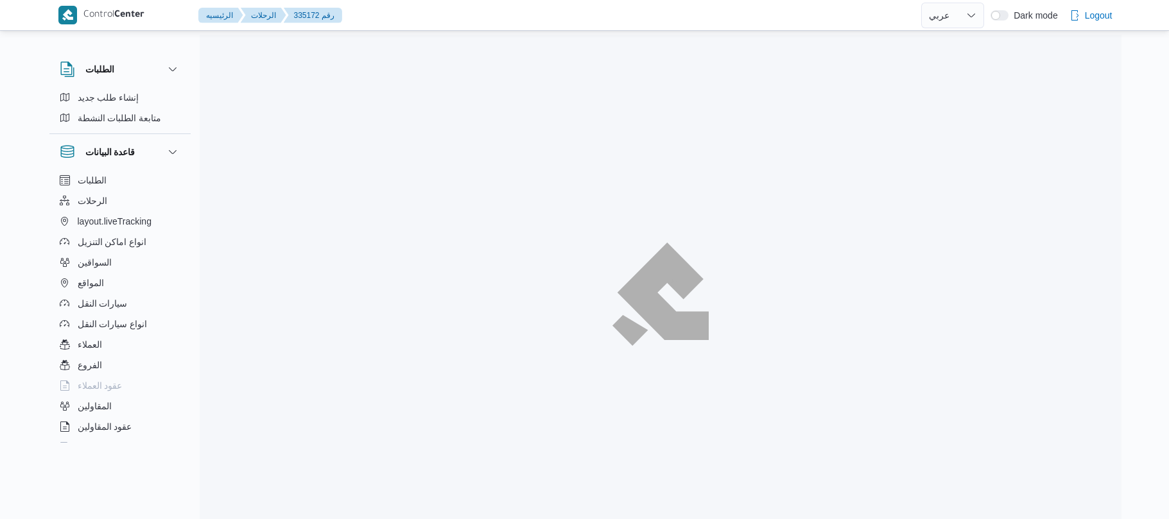
select select "ar"
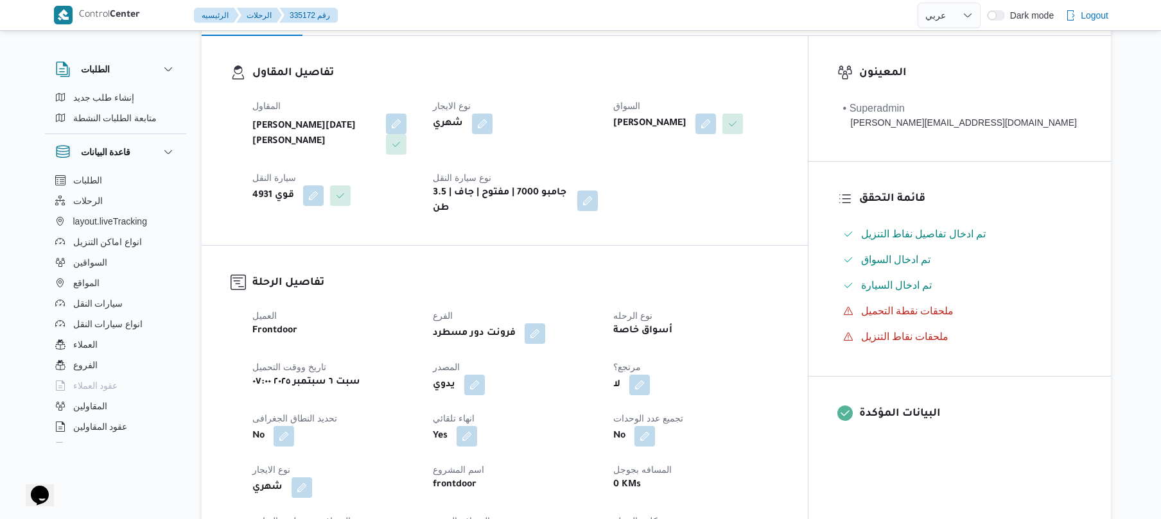
scroll to position [376, 0]
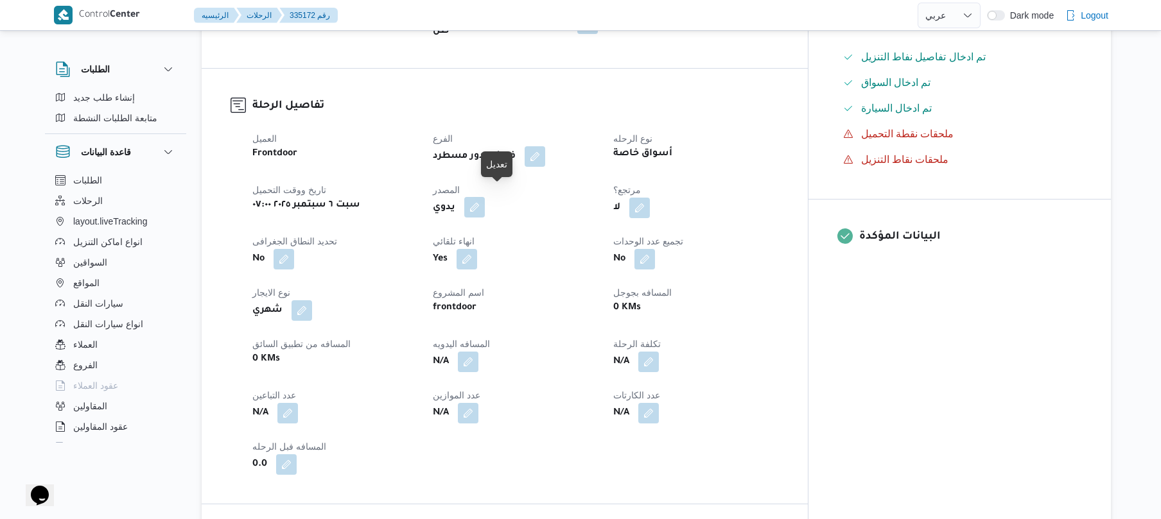
click at [485, 198] on button "button" at bounding box center [474, 207] width 21 height 21
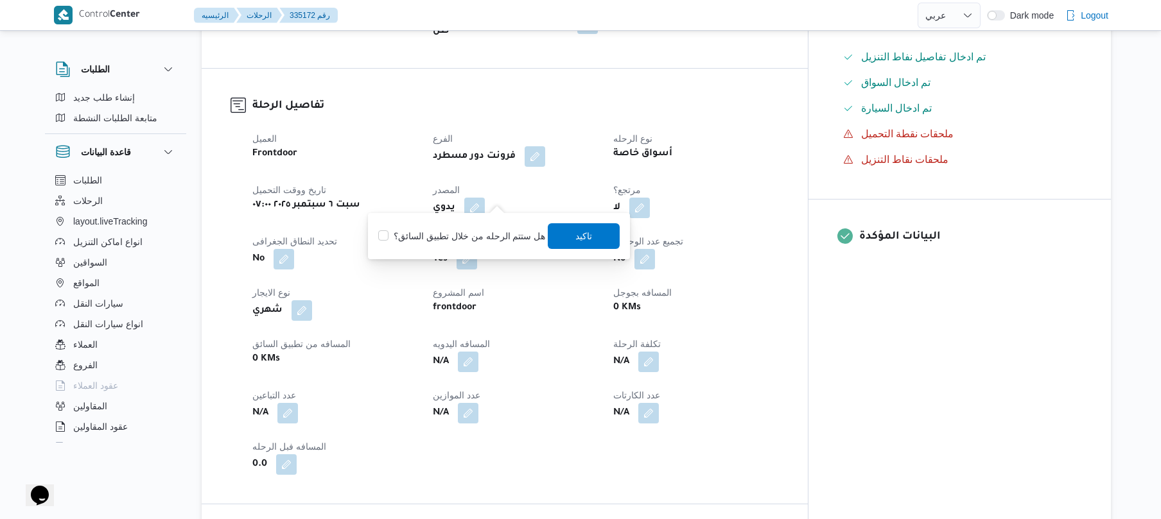
click at [476, 239] on label "هل ستتم الرحله من خلال تطبيق السائق؟" at bounding box center [461, 236] width 167 height 15
checkbox input "true"
click at [576, 239] on span "تاكيد" at bounding box center [584, 235] width 17 height 15
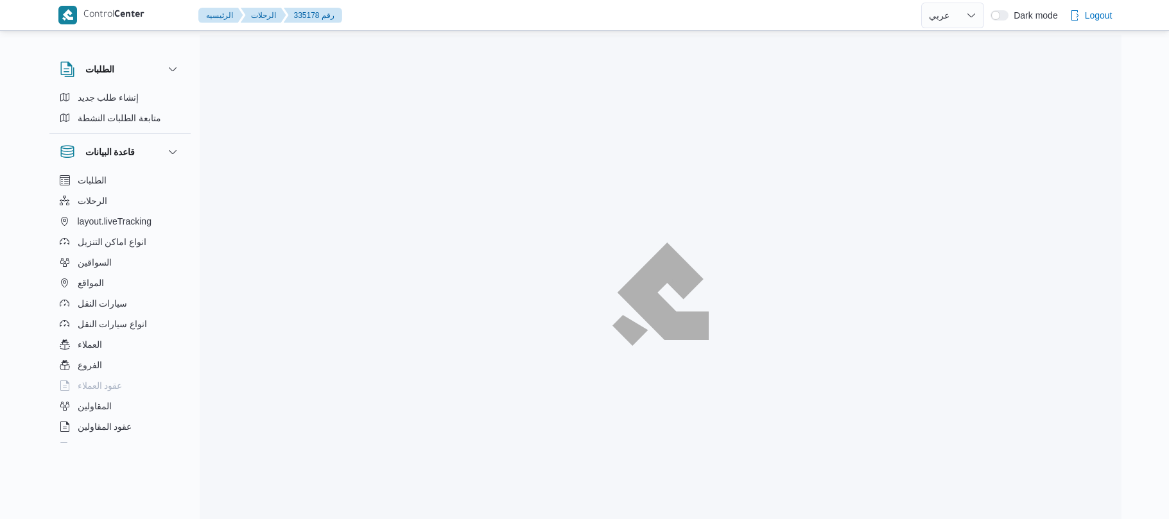
select select "ar"
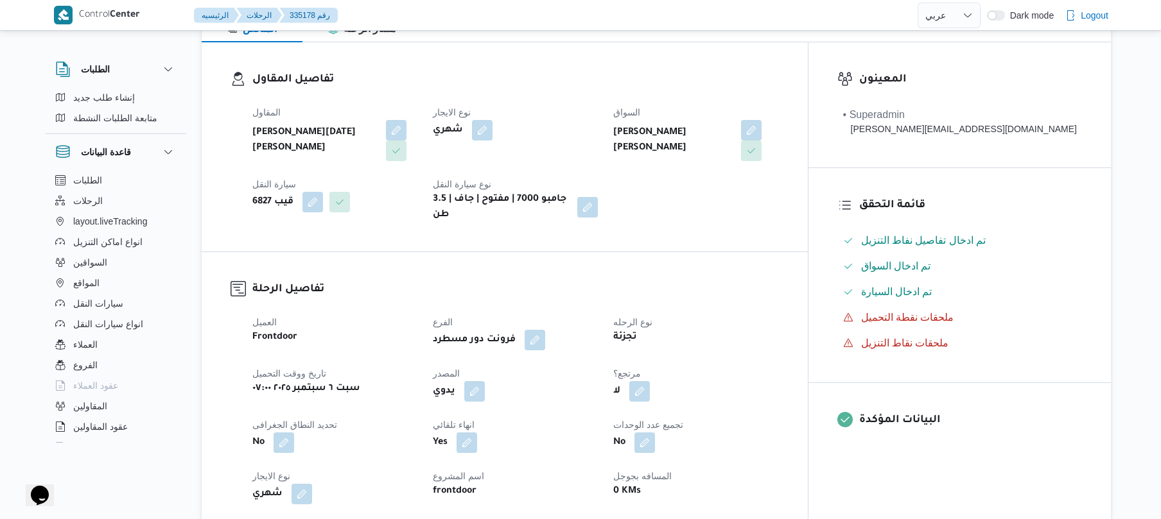
scroll to position [308, 0]
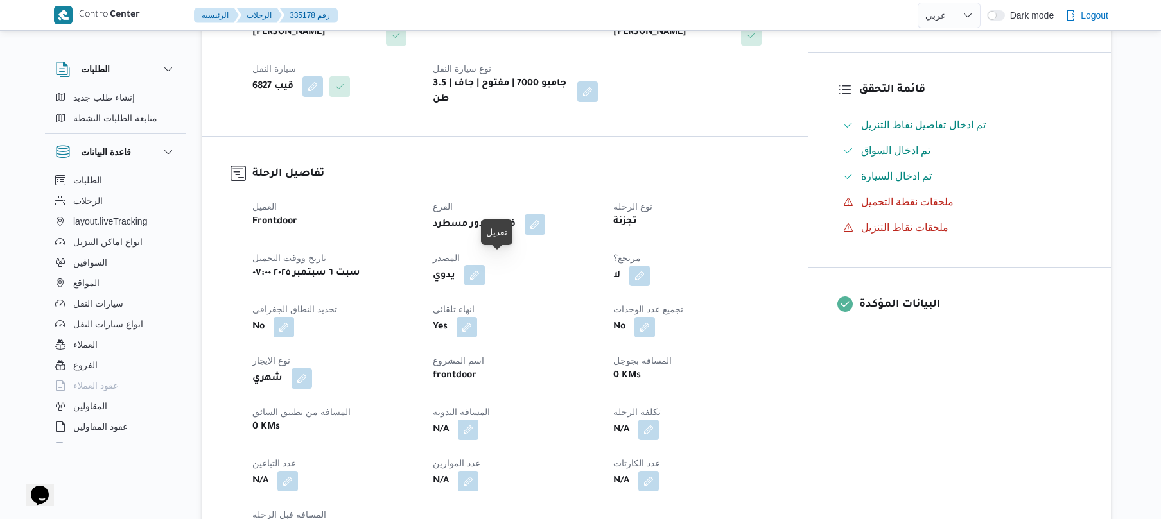
click at [485, 265] on button "button" at bounding box center [474, 275] width 21 height 21
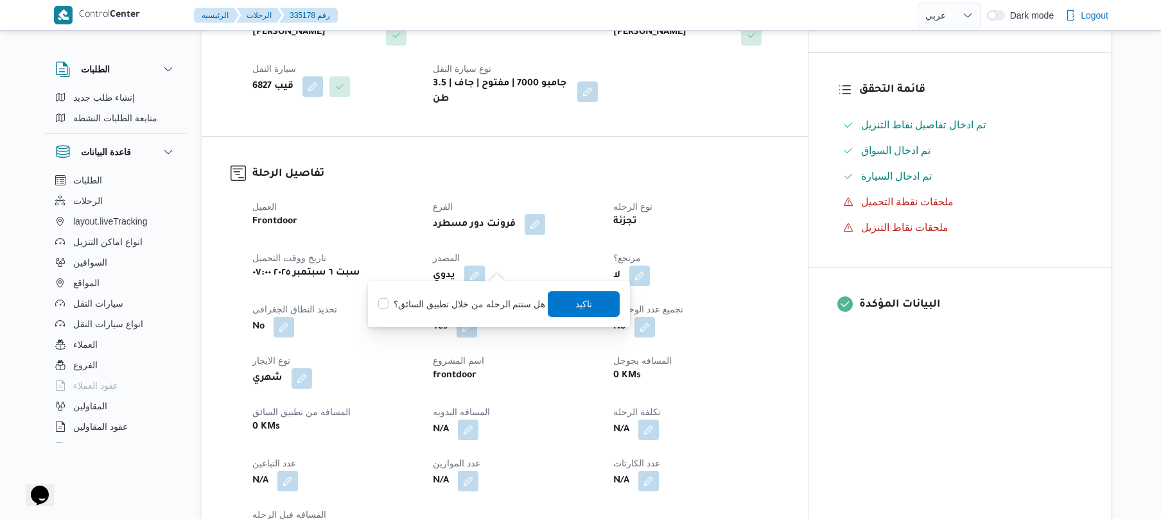
click at [480, 313] on div "هل ستتم الرحله من خلال تطبيق السائق؟ تاكيد" at bounding box center [499, 304] width 244 height 28
click at [487, 311] on label "هل ستتم الرحله من خلال تطبيق السائق؟" at bounding box center [461, 304] width 167 height 15
checkbox input "true"
click at [584, 297] on span "تاكيد" at bounding box center [584, 303] width 17 height 15
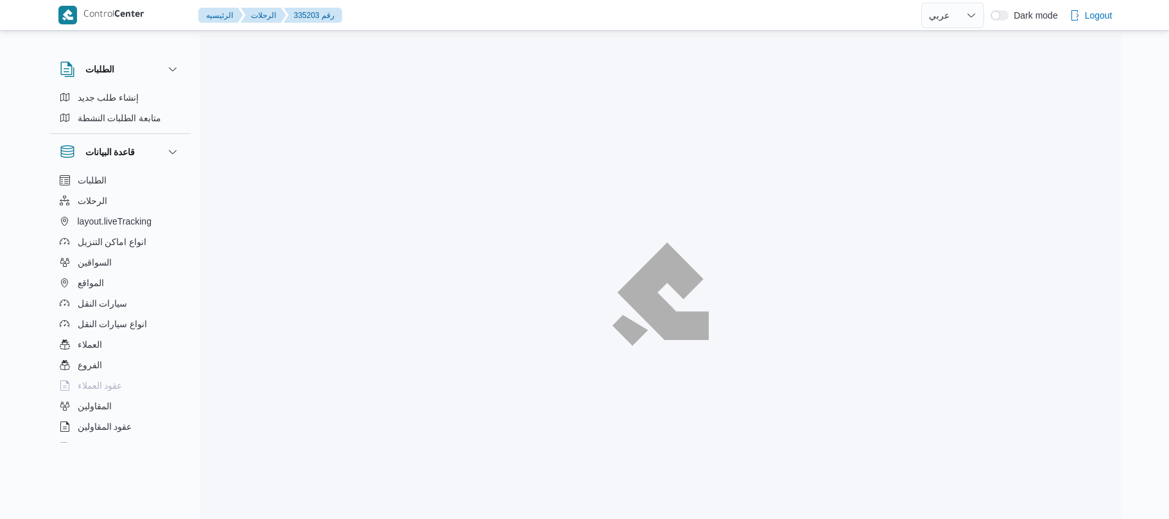
select select "ar"
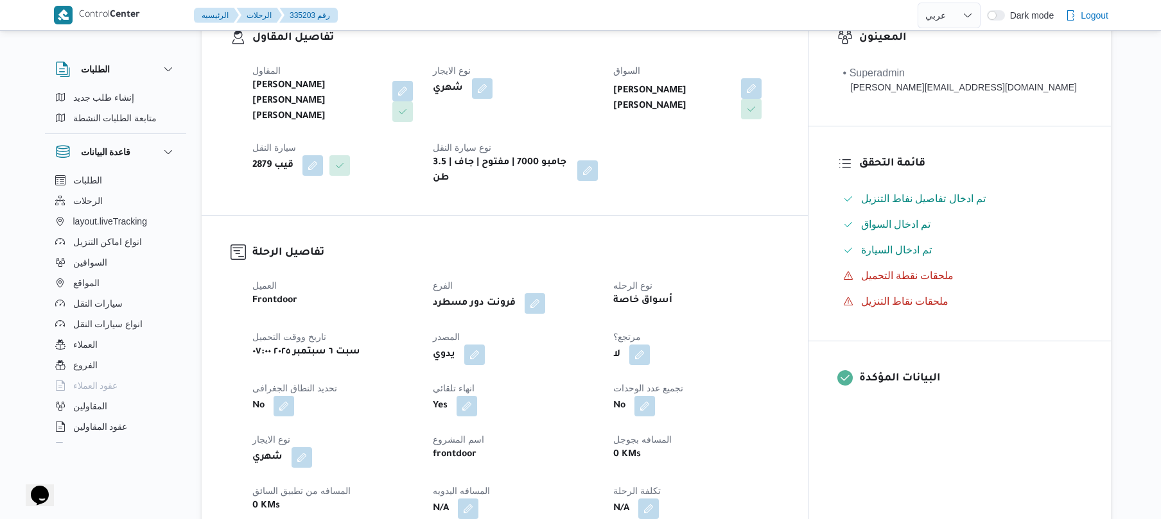
scroll to position [376, 0]
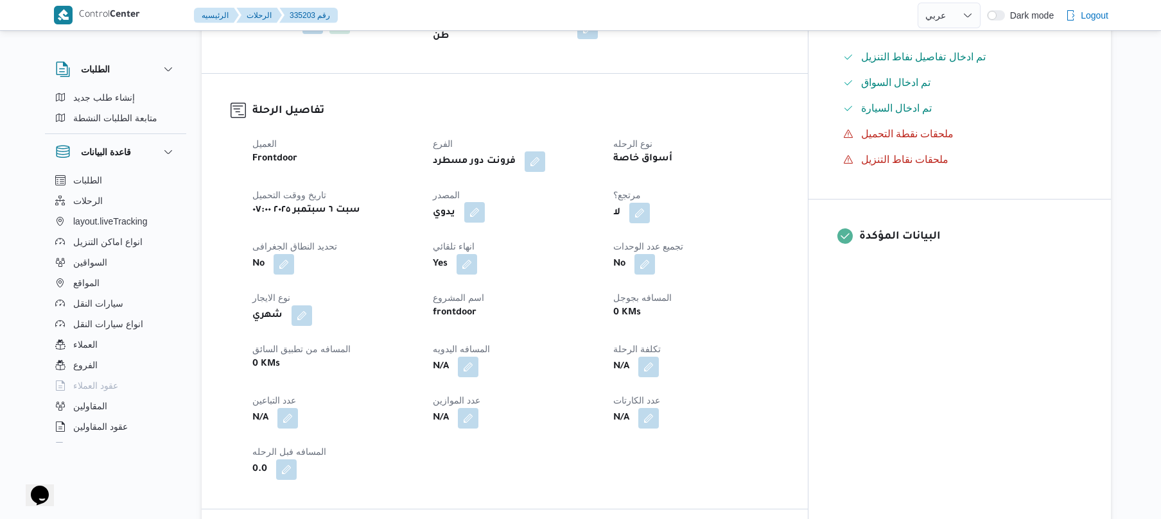
click at [485, 202] on button "button" at bounding box center [474, 212] width 21 height 21
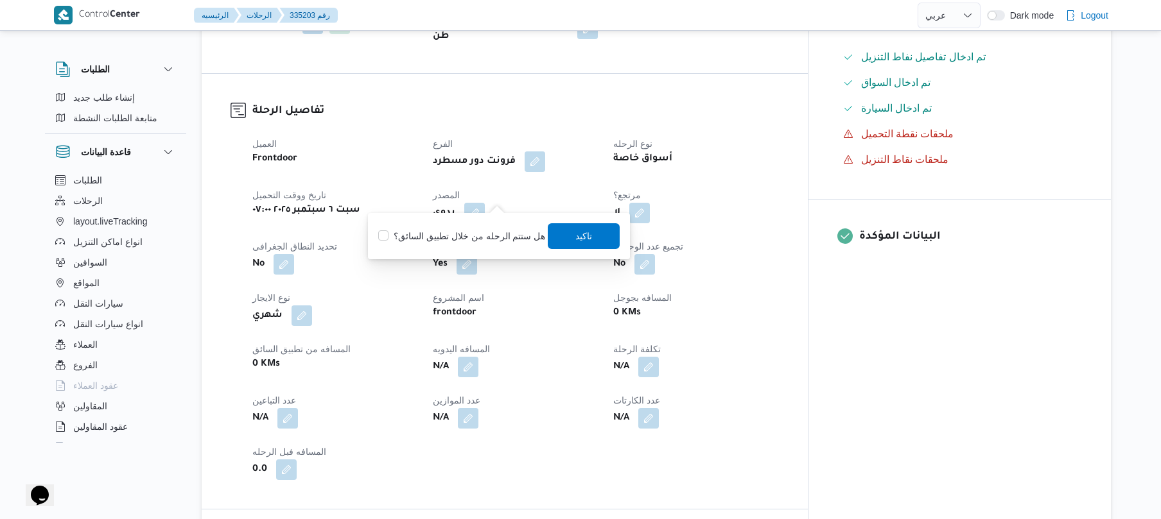
click at [486, 234] on label "هل ستتم الرحله من خلال تطبيق السائق؟" at bounding box center [461, 236] width 167 height 15
checkbox input "true"
click at [583, 239] on span "تاكيد" at bounding box center [584, 235] width 17 height 15
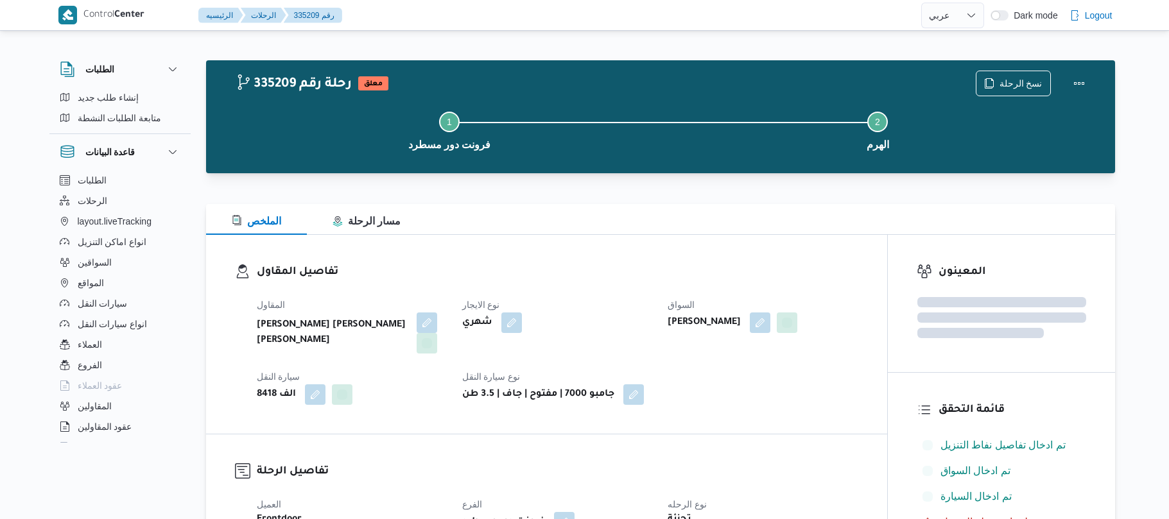
select select "ar"
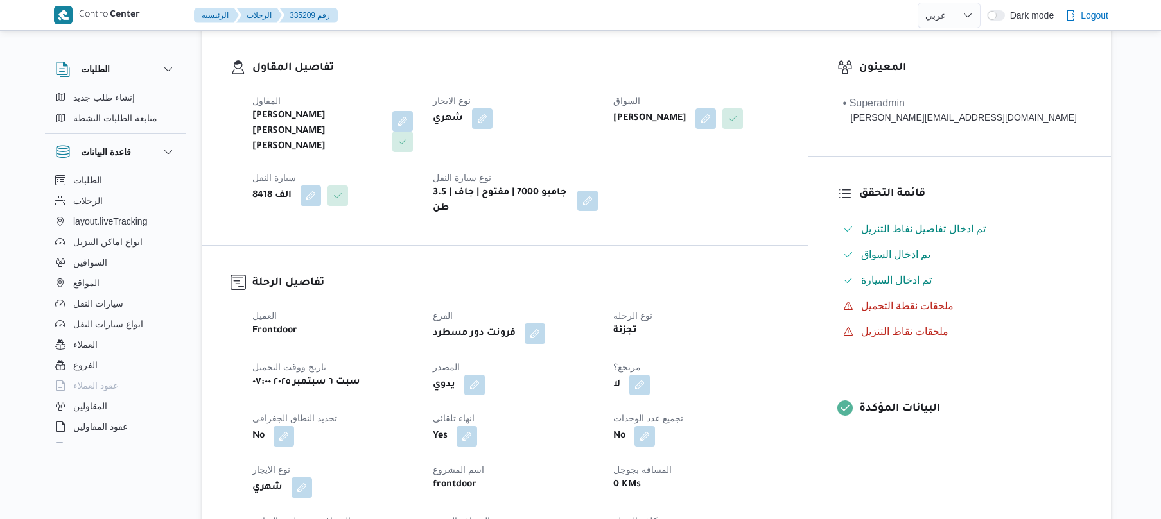
scroll to position [205, 0]
click at [485, 373] on button "button" at bounding box center [474, 383] width 21 height 21
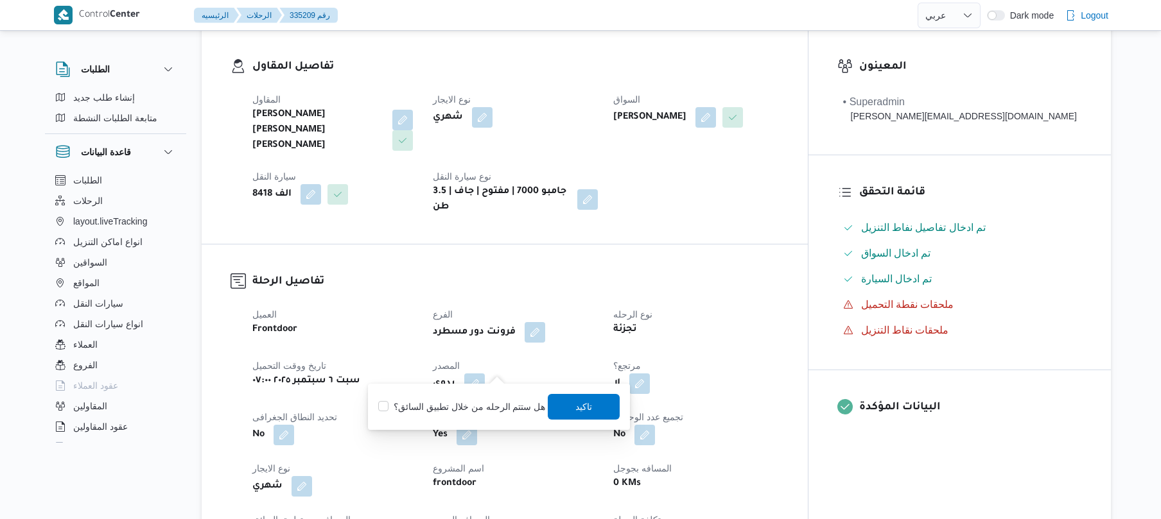
click at [450, 404] on label "هل ستتم الرحله من خلال تطبيق السائق؟" at bounding box center [461, 406] width 167 height 15
checkbox input "true"
click at [585, 410] on span "تاكيد" at bounding box center [584, 406] width 17 height 15
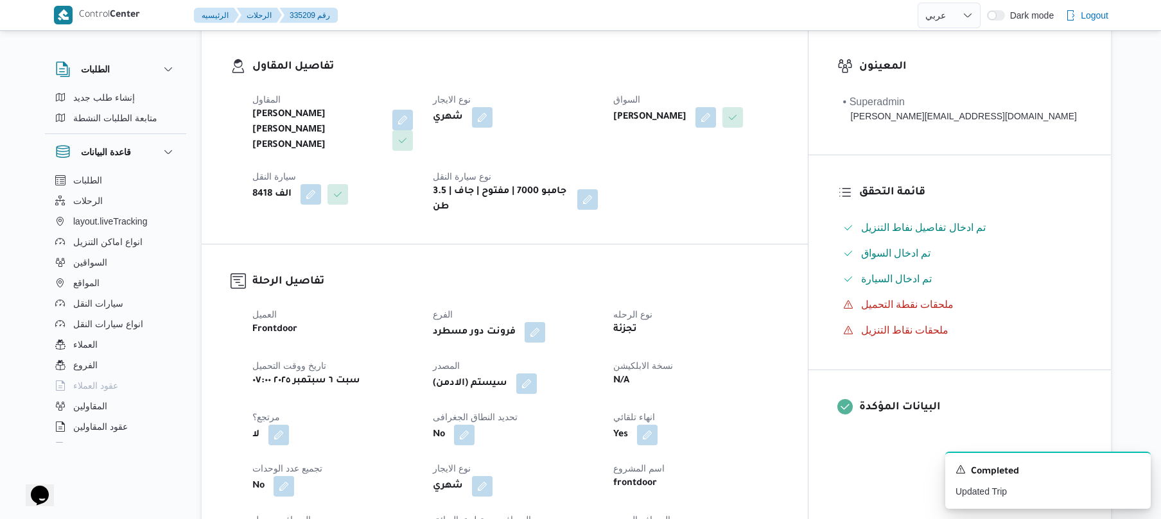
scroll to position [0, 0]
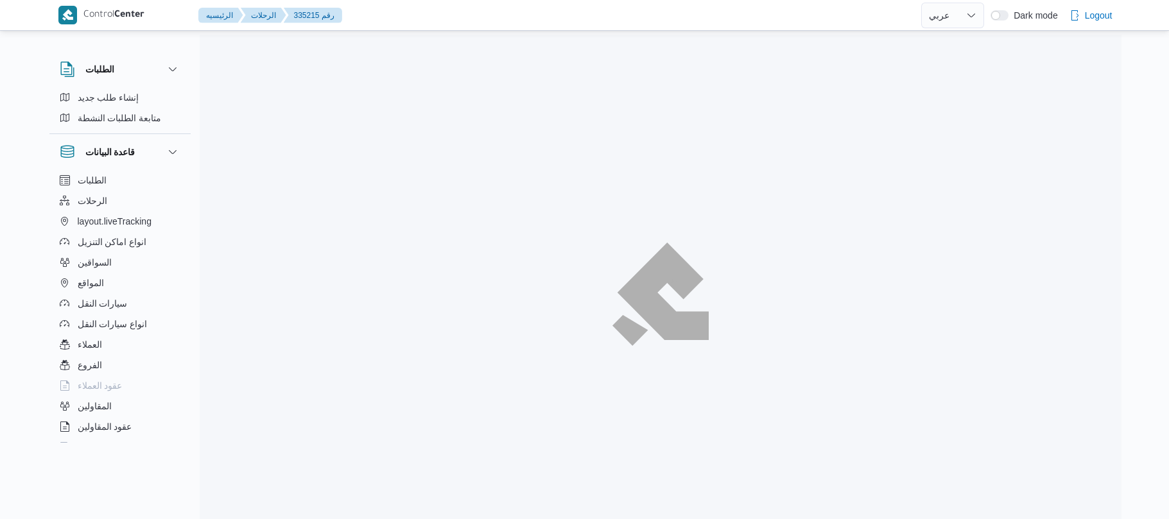
select select "ar"
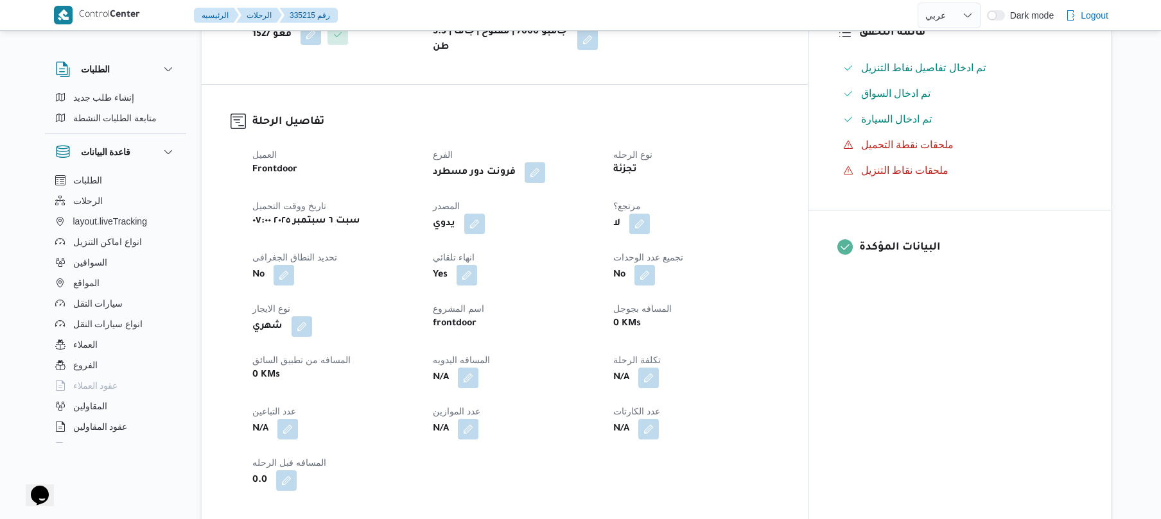
scroll to position [376, 0]
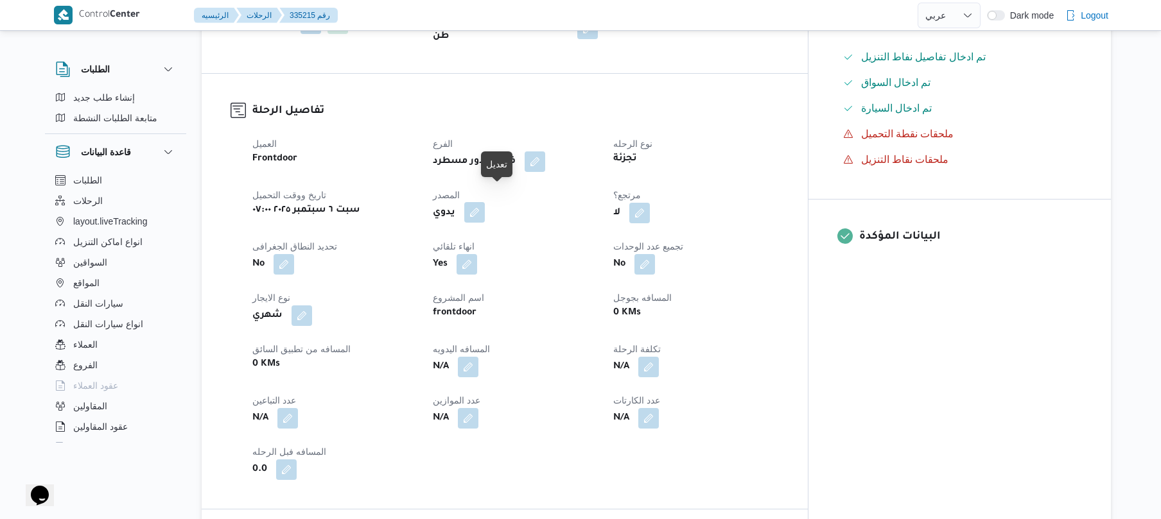
click at [485, 202] on button "button" at bounding box center [474, 212] width 21 height 21
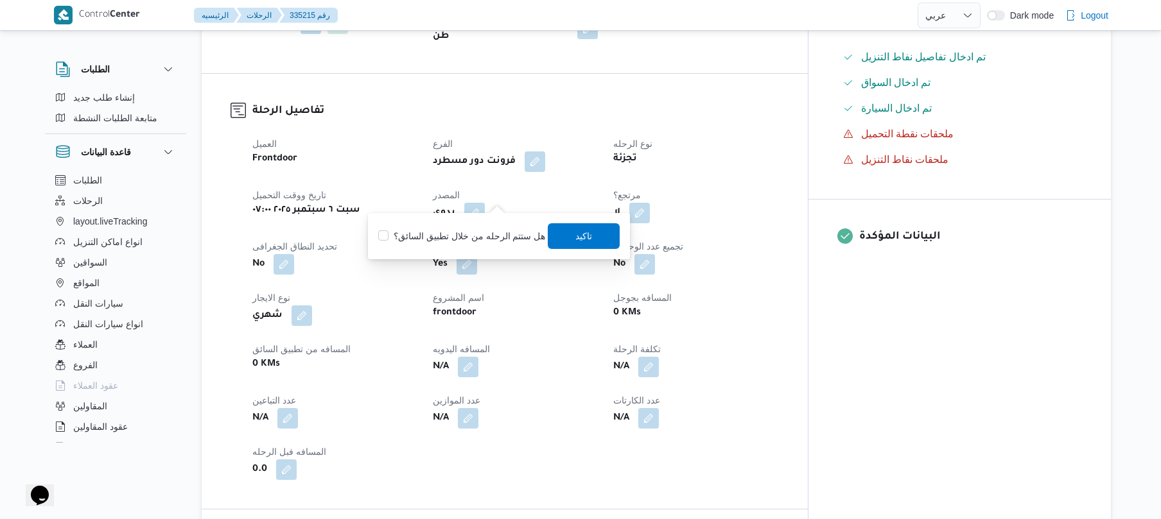
click at [469, 234] on label "هل ستتم الرحله من خلال تطبيق السائق؟" at bounding box center [461, 236] width 167 height 15
checkbox input "true"
click at [576, 234] on span "تاكيد" at bounding box center [584, 235] width 17 height 15
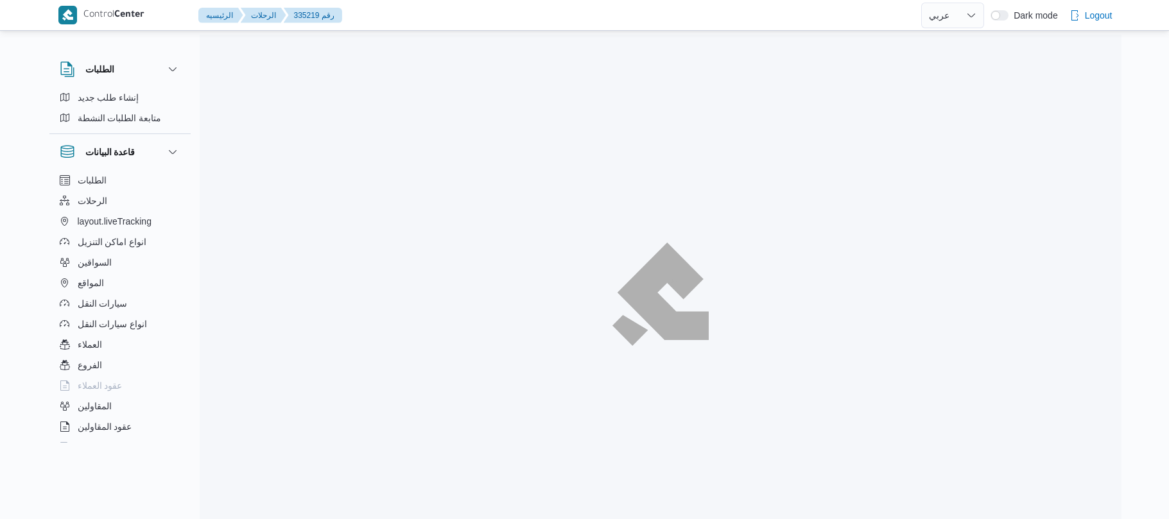
select select "ar"
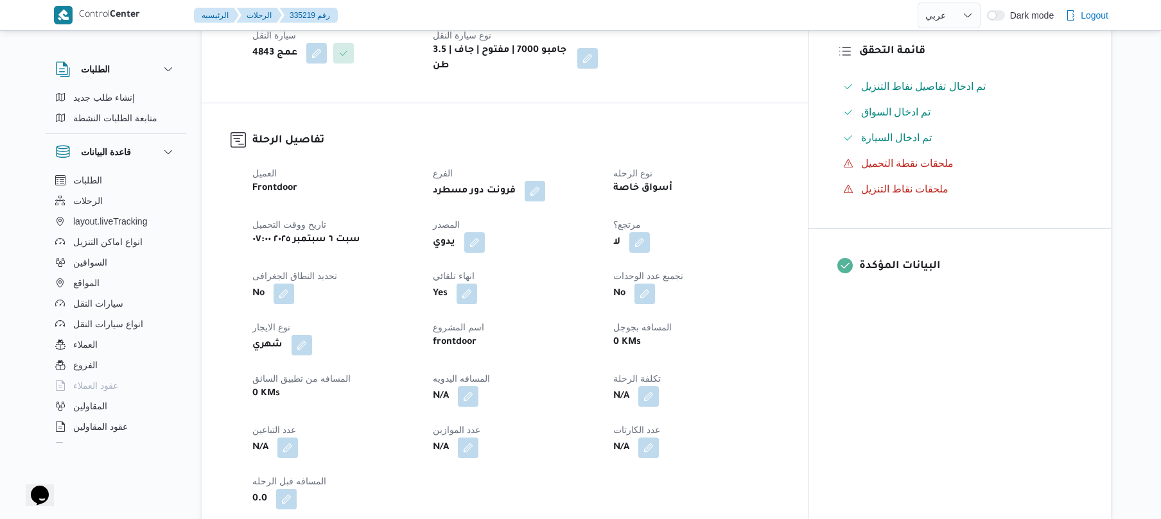
scroll to position [376, 0]
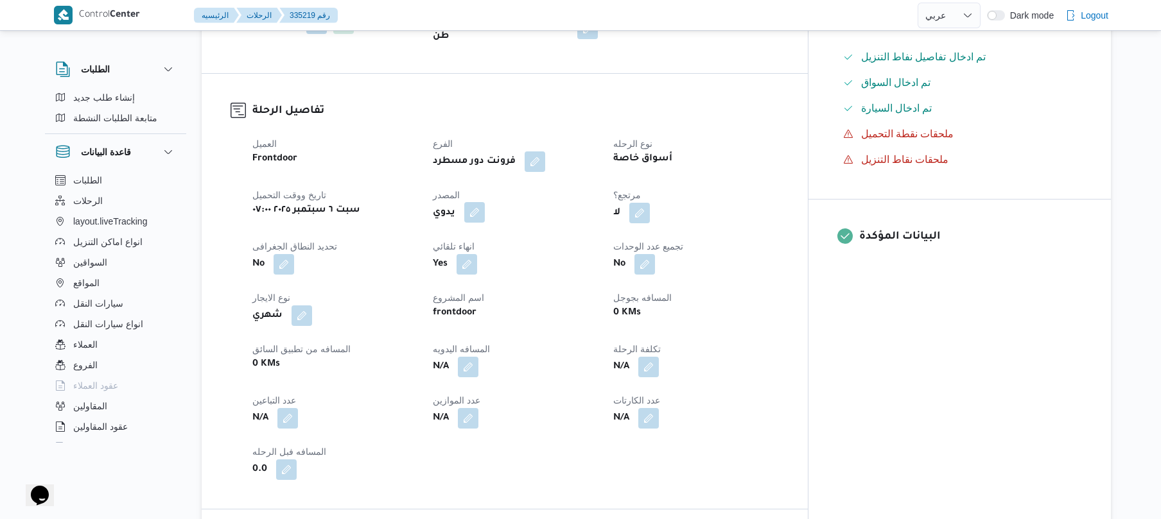
click at [485, 202] on button "button" at bounding box center [474, 212] width 21 height 21
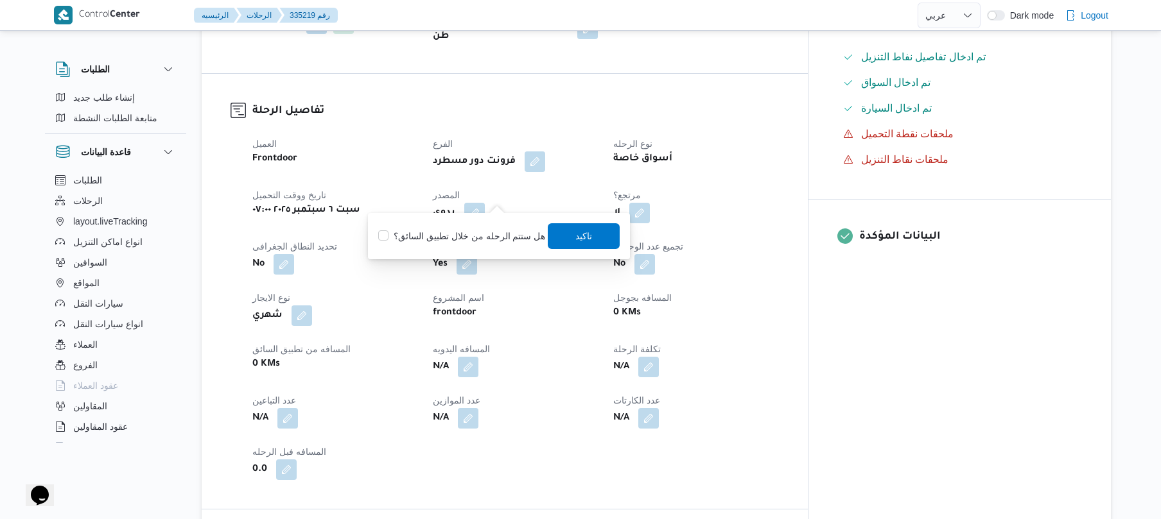
click at [473, 232] on label "هل ستتم الرحله من خلال تطبيق السائق؟" at bounding box center [461, 236] width 167 height 15
checkbox input "true"
click at [588, 239] on span "تاكيد" at bounding box center [584, 235] width 17 height 15
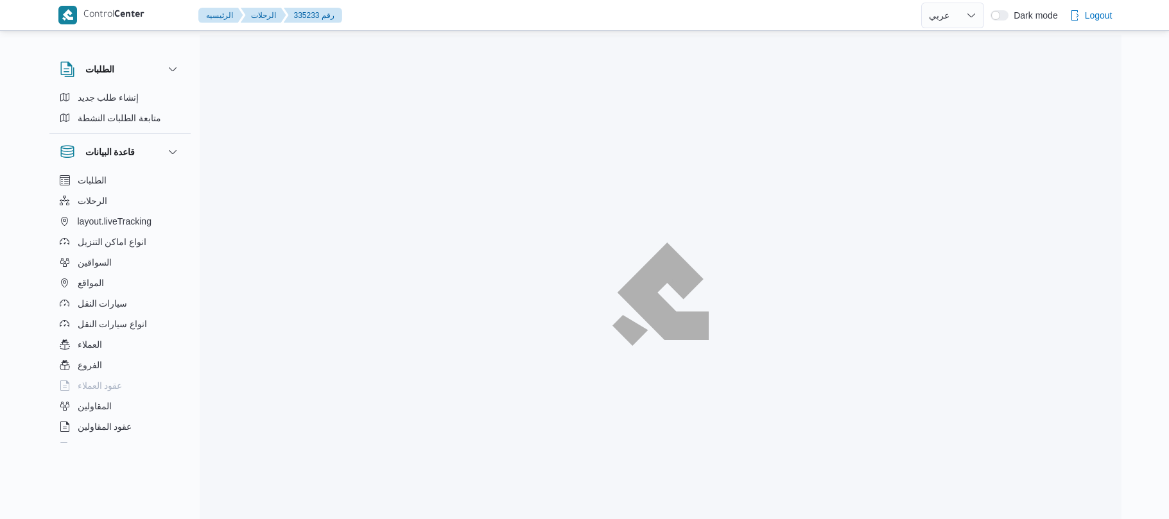
select select "ar"
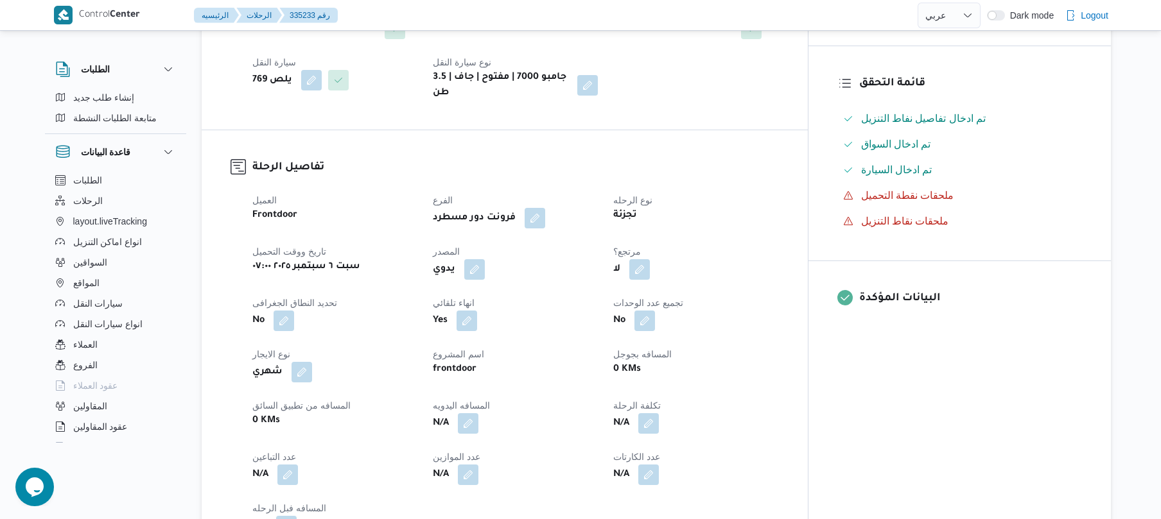
scroll to position [342, 0]
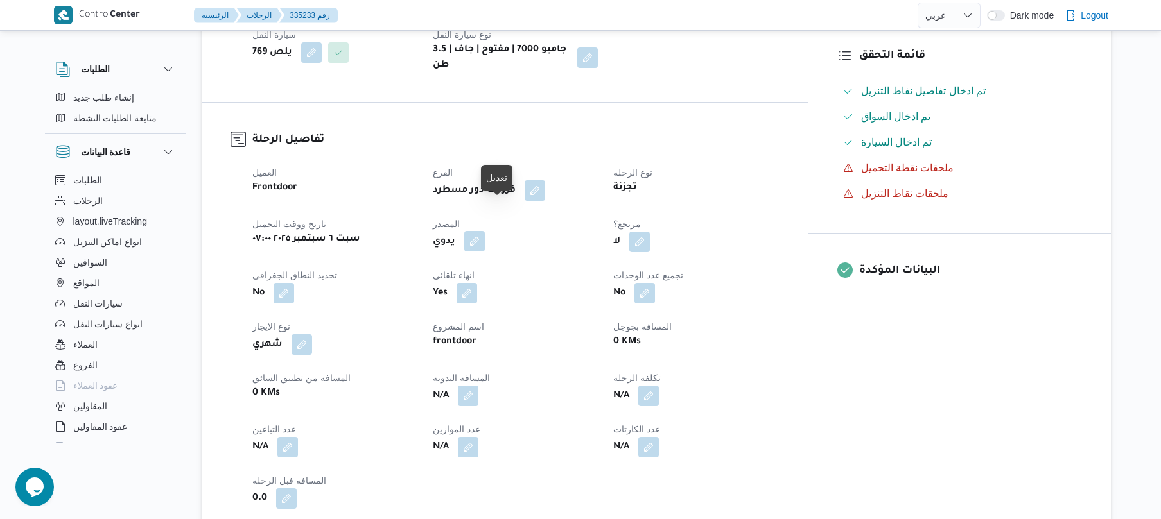
click at [485, 231] on button "button" at bounding box center [474, 241] width 21 height 21
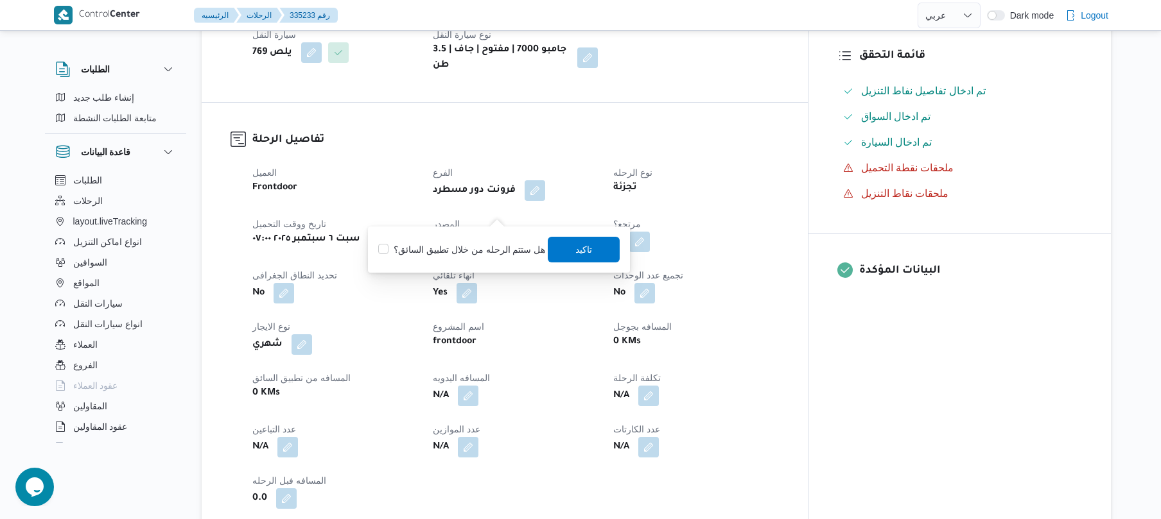
click at [478, 245] on label "هل ستتم الرحله من خلال تطبيق السائق؟" at bounding box center [461, 249] width 167 height 15
checkbox input "true"
click at [584, 249] on span "تاكيد" at bounding box center [584, 248] width 17 height 15
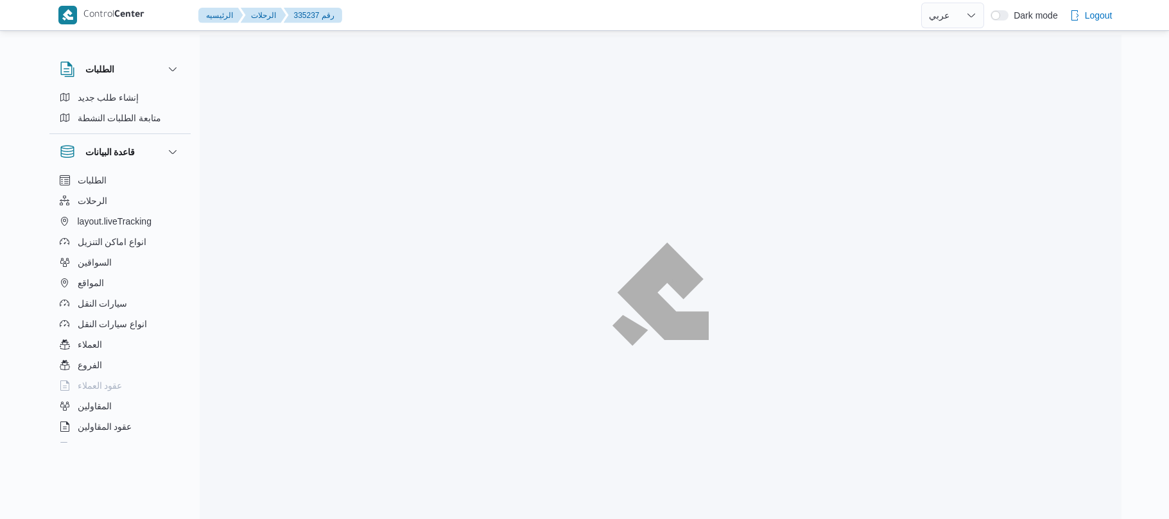
select select "ar"
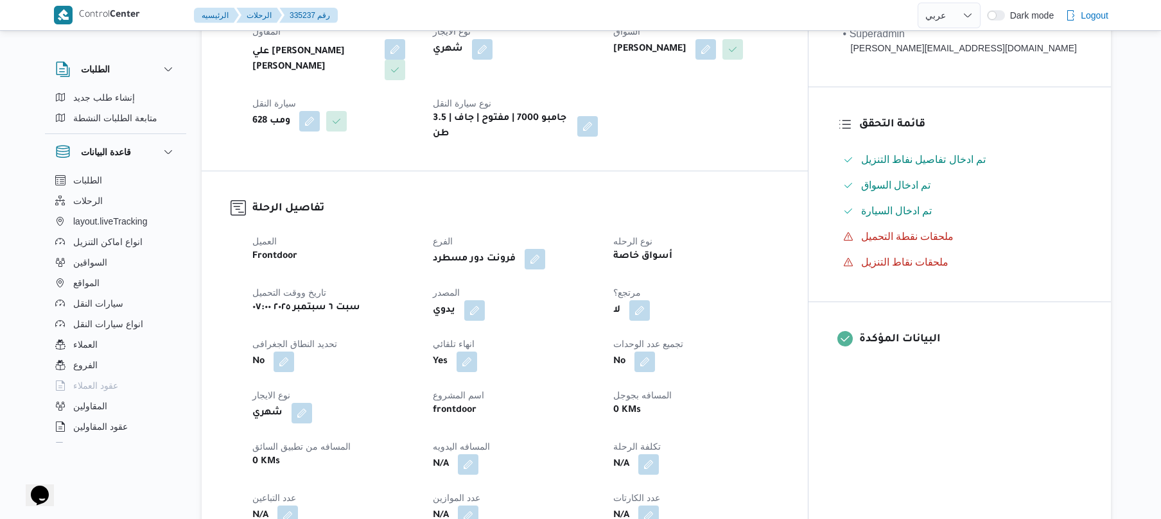
scroll to position [376, 0]
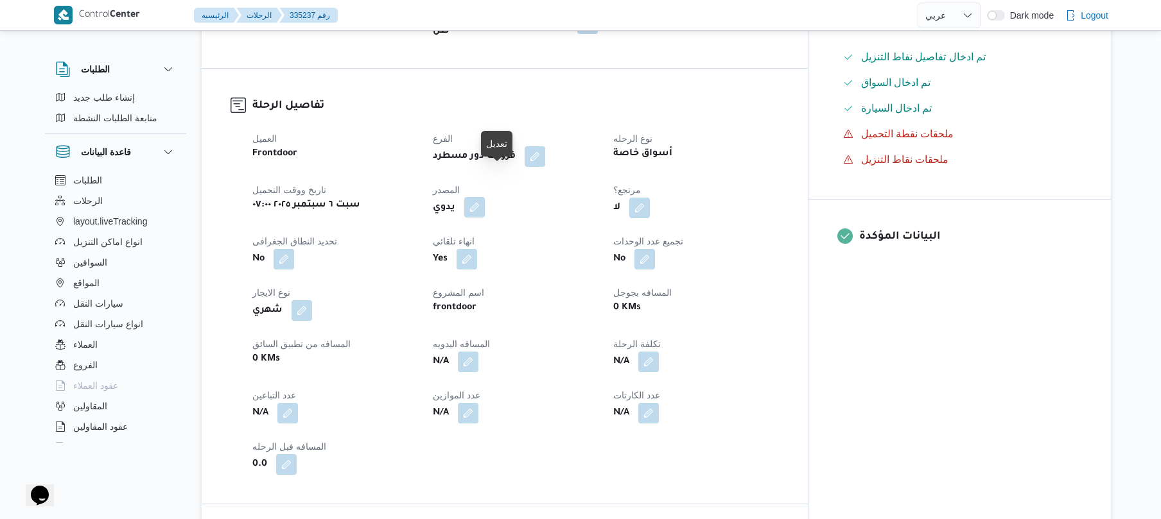
click at [485, 197] on button "button" at bounding box center [474, 207] width 21 height 21
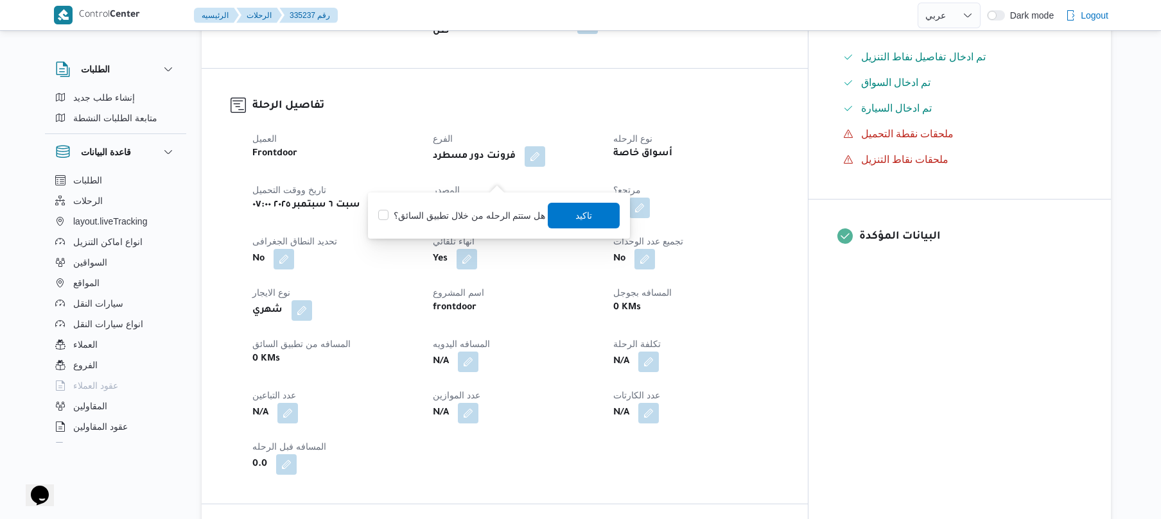
click at [471, 222] on label "هل ستتم الرحله من خلال تطبيق السائق؟" at bounding box center [461, 215] width 167 height 15
checkbox input "true"
click at [576, 216] on span "تاكيد" at bounding box center [584, 214] width 17 height 15
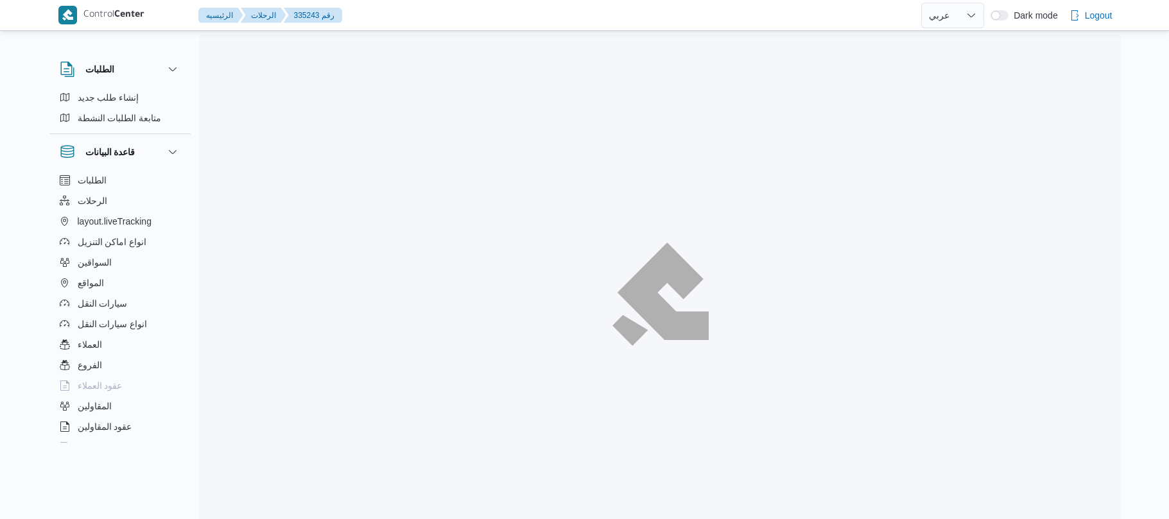
select select "ar"
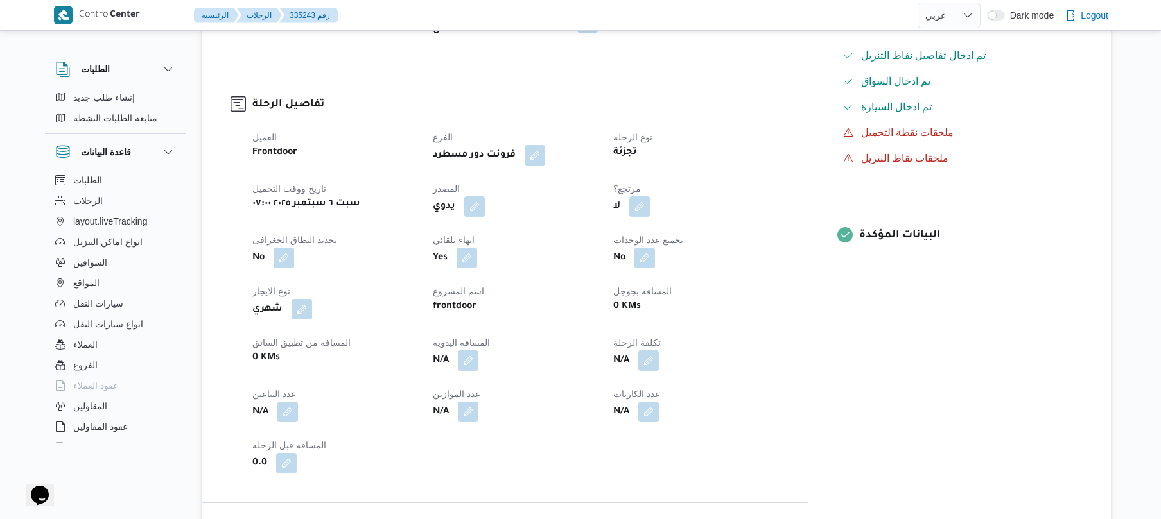
scroll to position [411, 0]
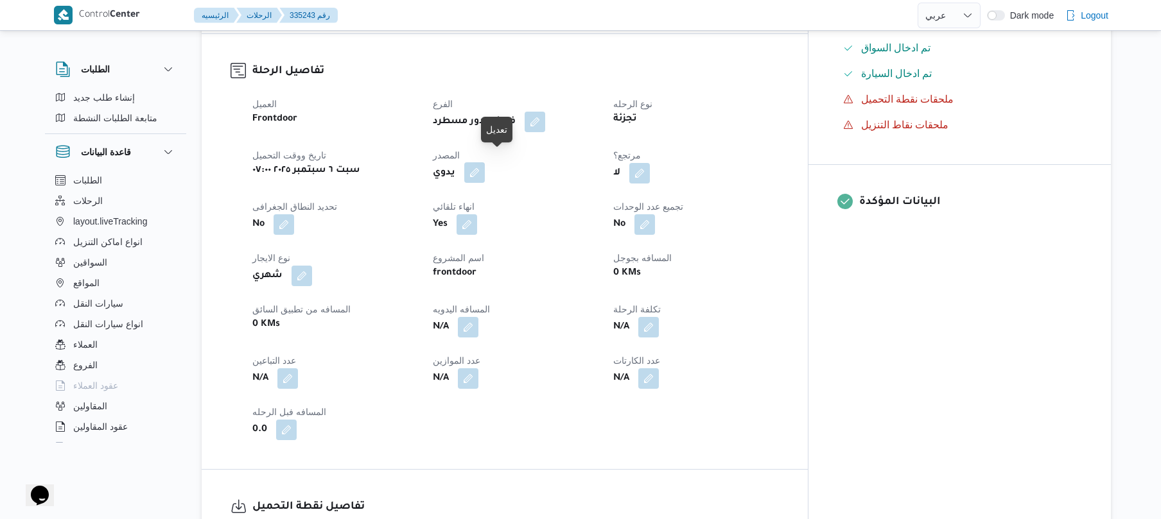
click at [485, 163] on button "button" at bounding box center [474, 172] width 21 height 21
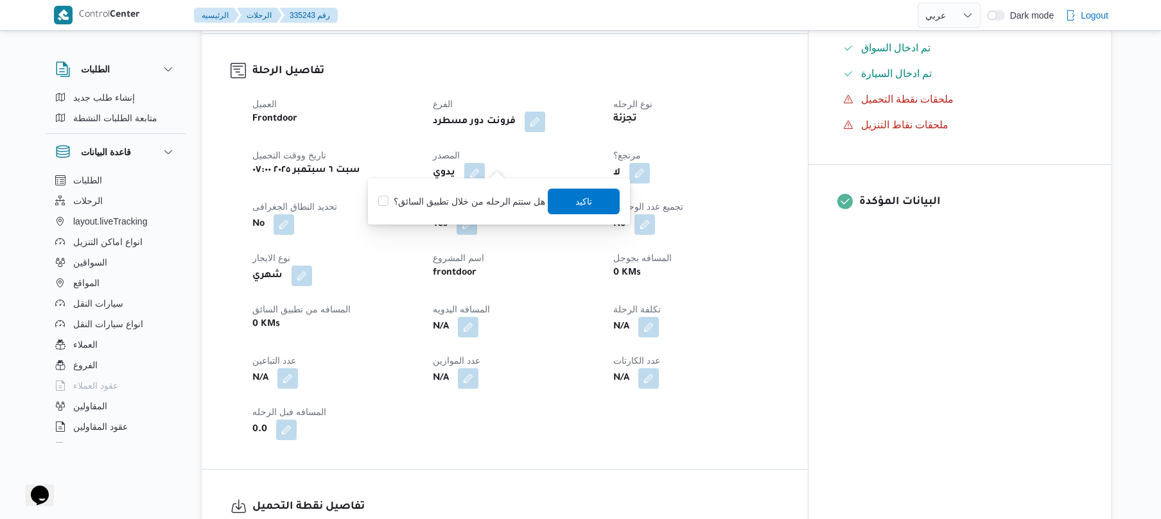
click at [478, 200] on label "هل ستتم الرحله من خلال تطبيق السائق؟" at bounding box center [461, 201] width 167 height 15
checkbox input "true"
click at [591, 203] on span "تاكيد" at bounding box center [584, 201] width 72 height 26
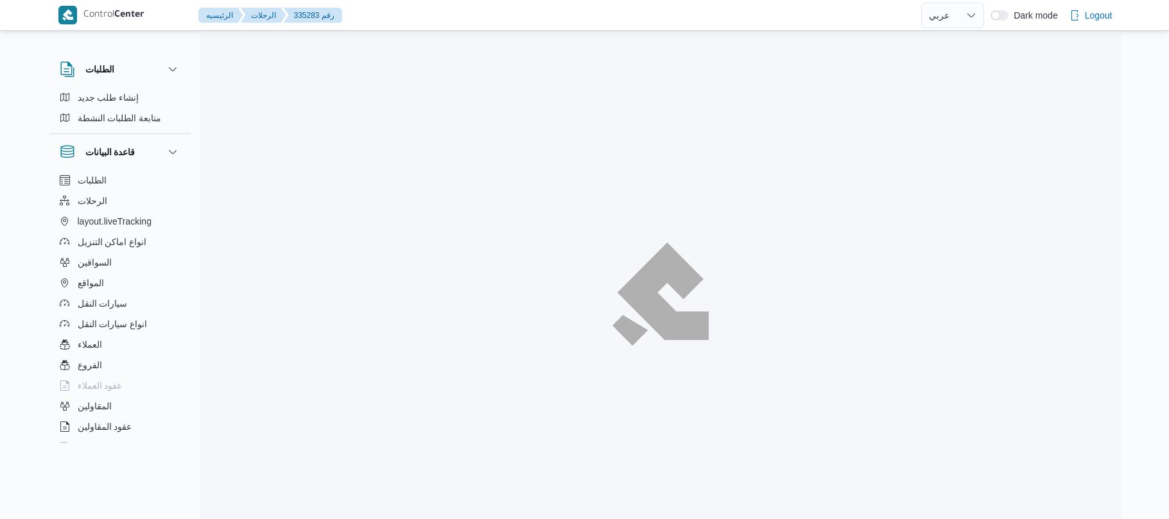
select select "ar"
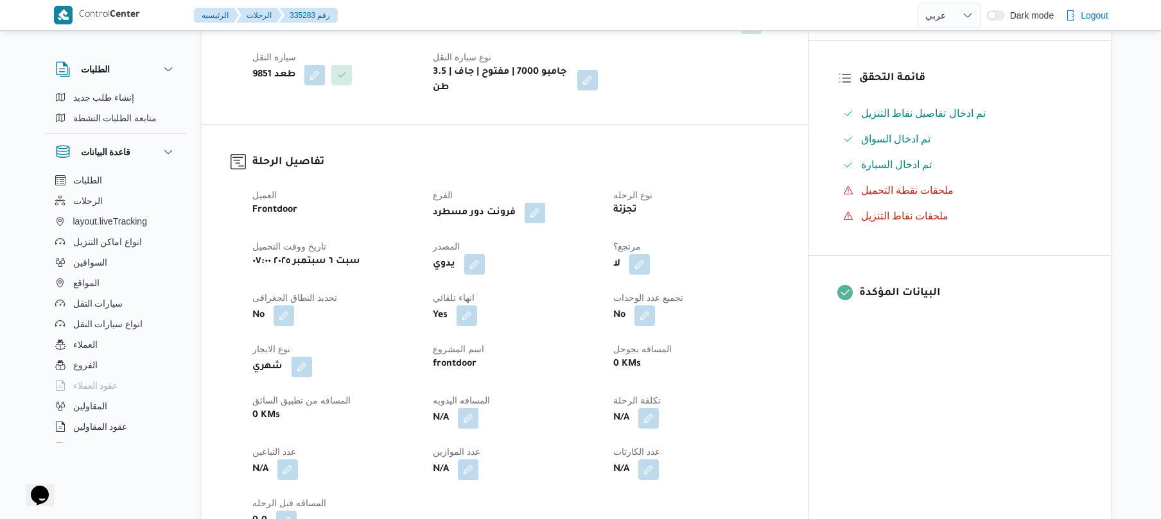
scroll to position [376, 0]
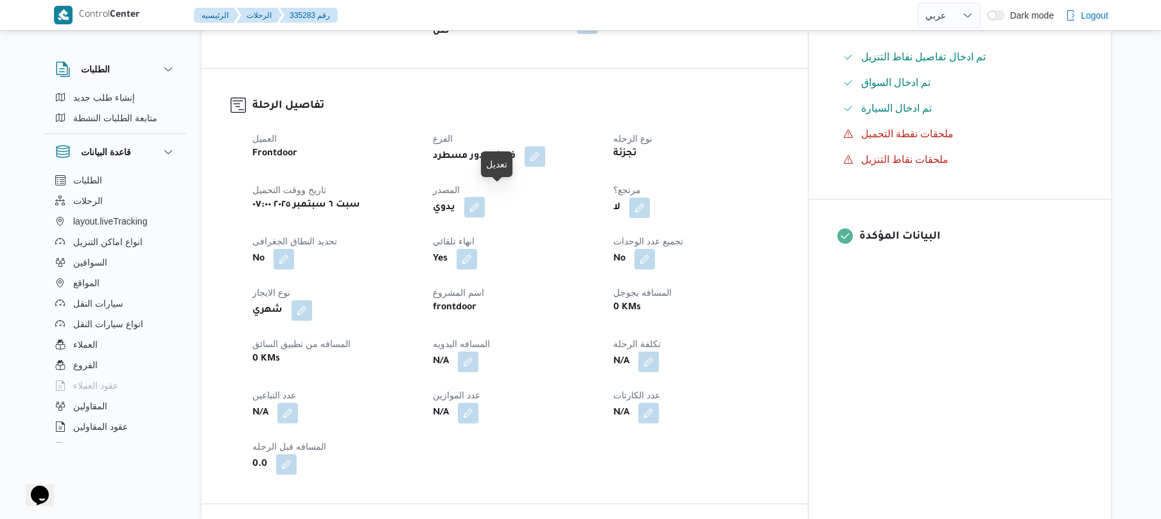
click at [485, 197] on button "button" at bounding box center [474, 207] width 21 height 21
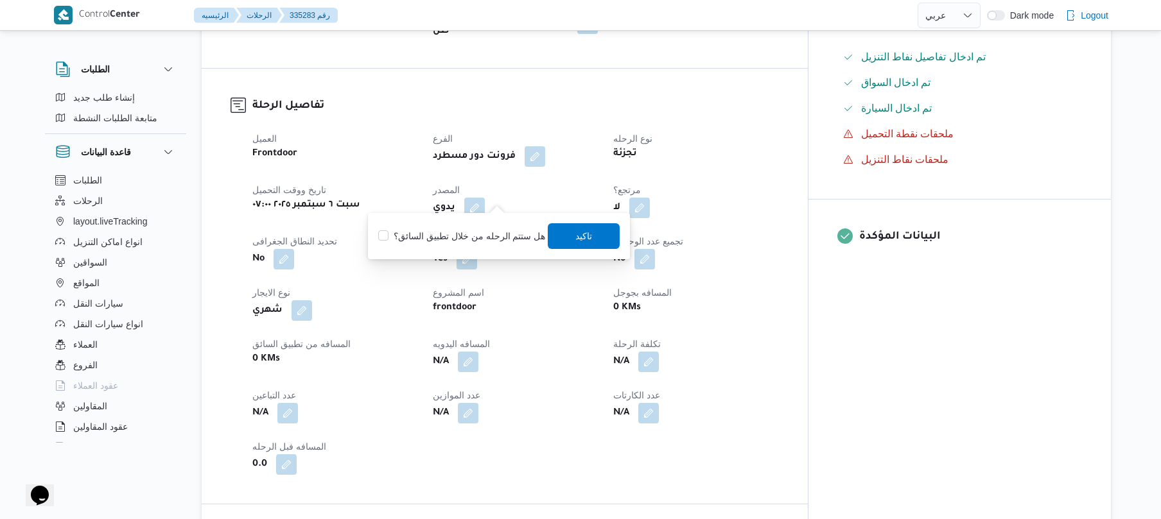
click at [486, 234] on label "هل ستتم الرحله من خلال تطبيق السائق؟" at bounding box center [461, 236] width 167 height 15
checkbox input "true"
click at [587, 232] on span "تاكيد" at bounding box center [584, 235] width 17 height 15
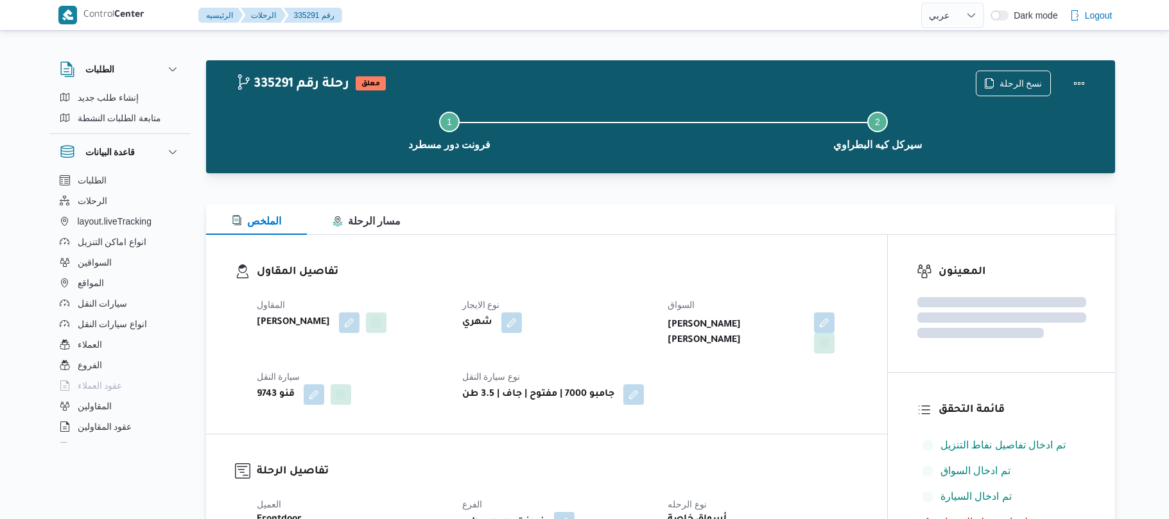
select select "ar"
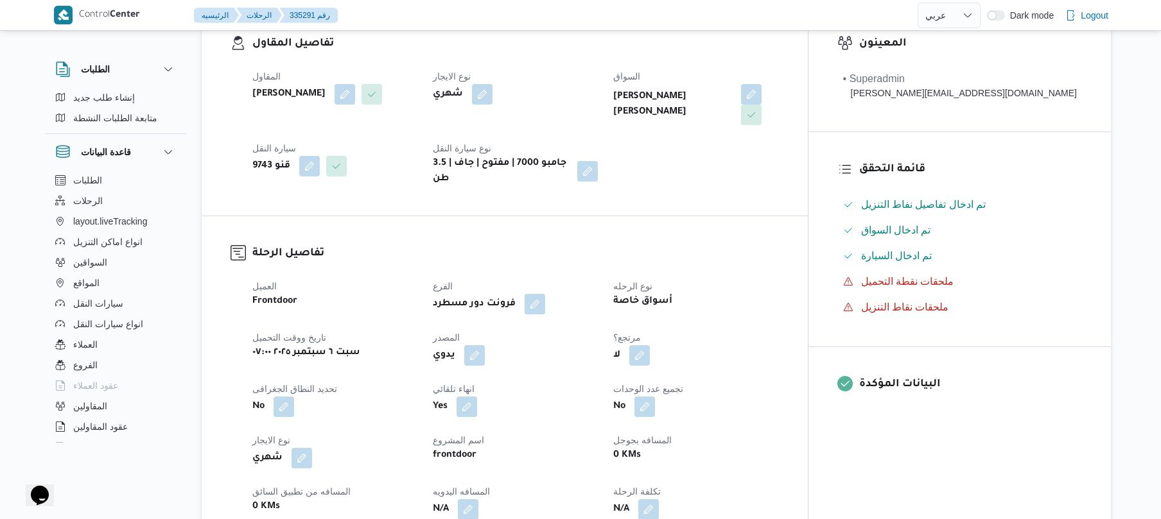
scroll to position [308, 0]
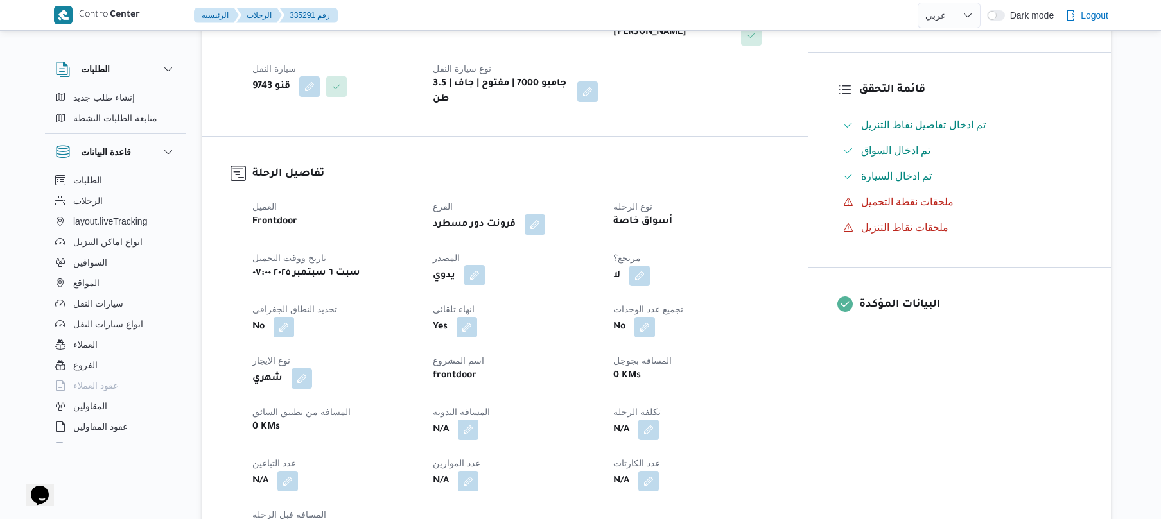
click at [485, 265] on button "button" at bounding box center [474, 275] width 21 height 21
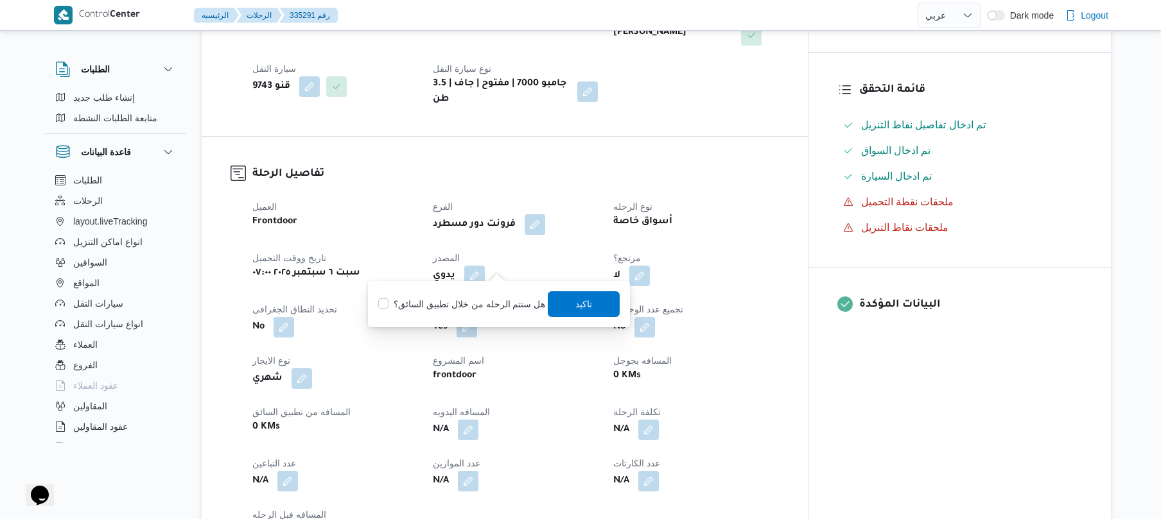
click at [465, 306] on label "هل ستتم الرحله من خلال تطبيق السائق؟" at bounding box center [461, 304] width 167 height 15
checkbox input "true"
click at [581, 306] on span "تاكيد" at bounding box center [584, 303] width 17 height 15
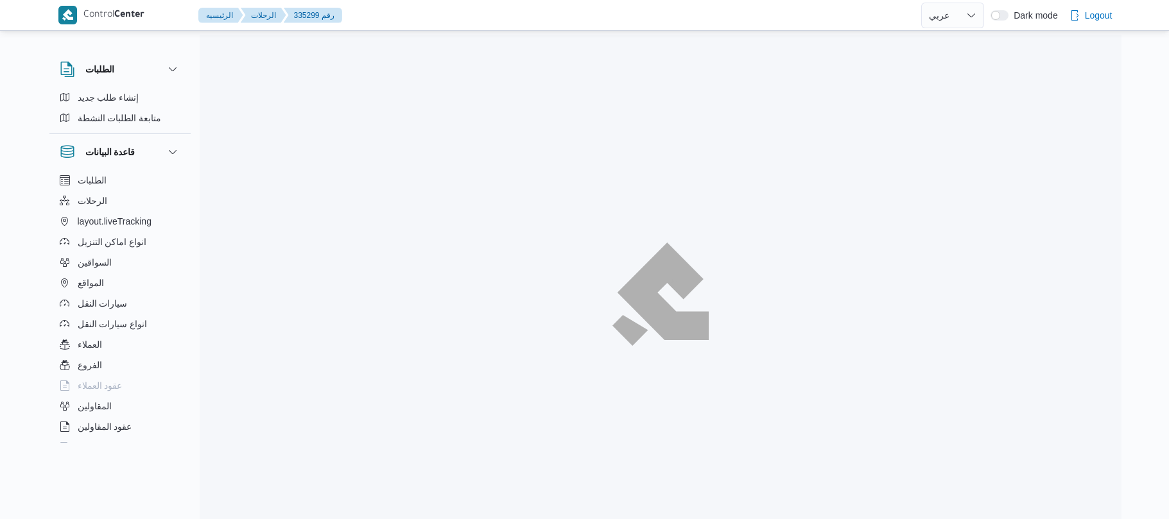
select select "ar"
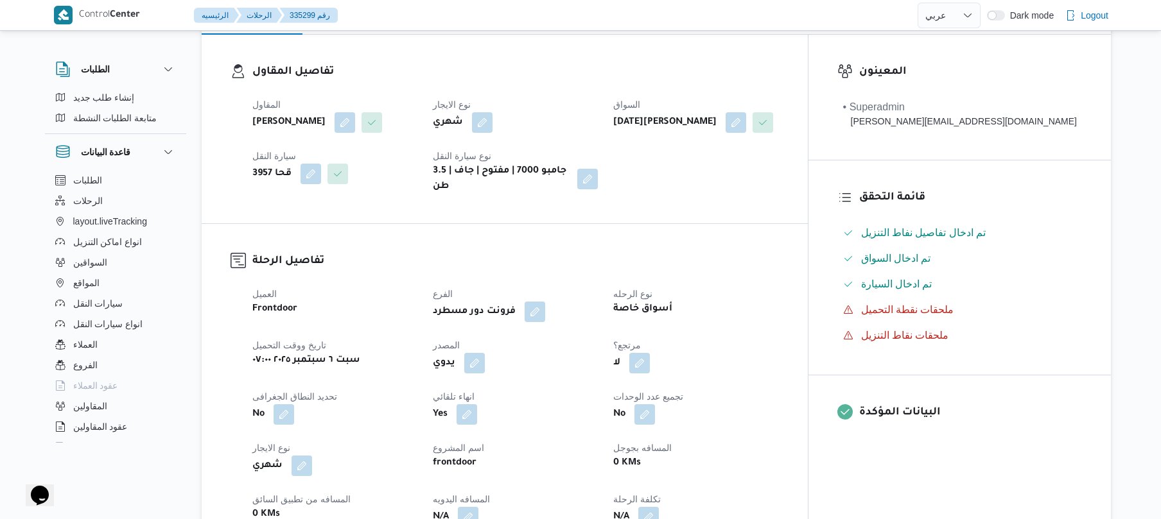
scroll to position [342, 0]
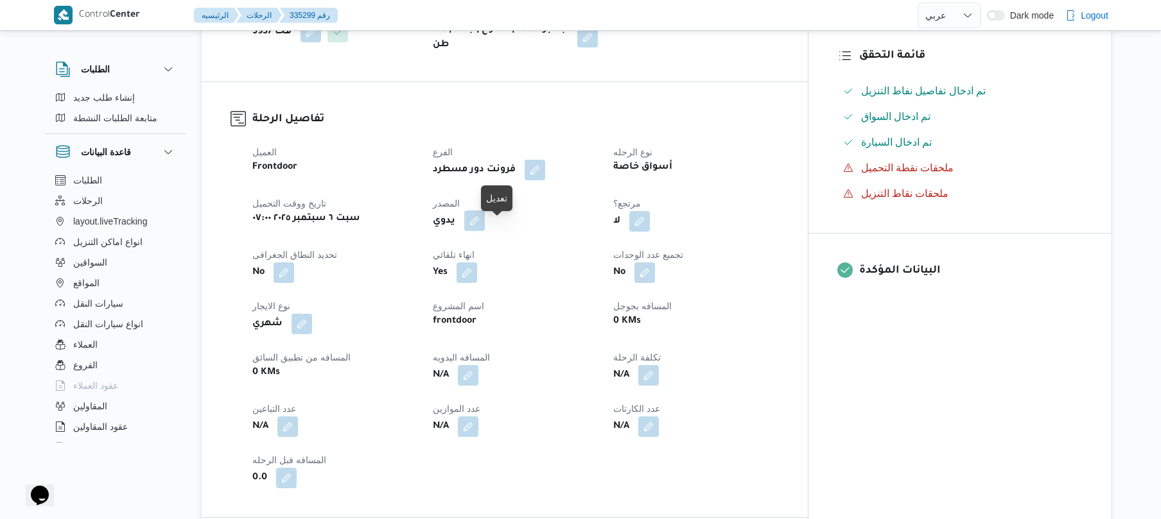
click at [485, 227] on button "button" at bounding box center [474, 221] width 21 height 21
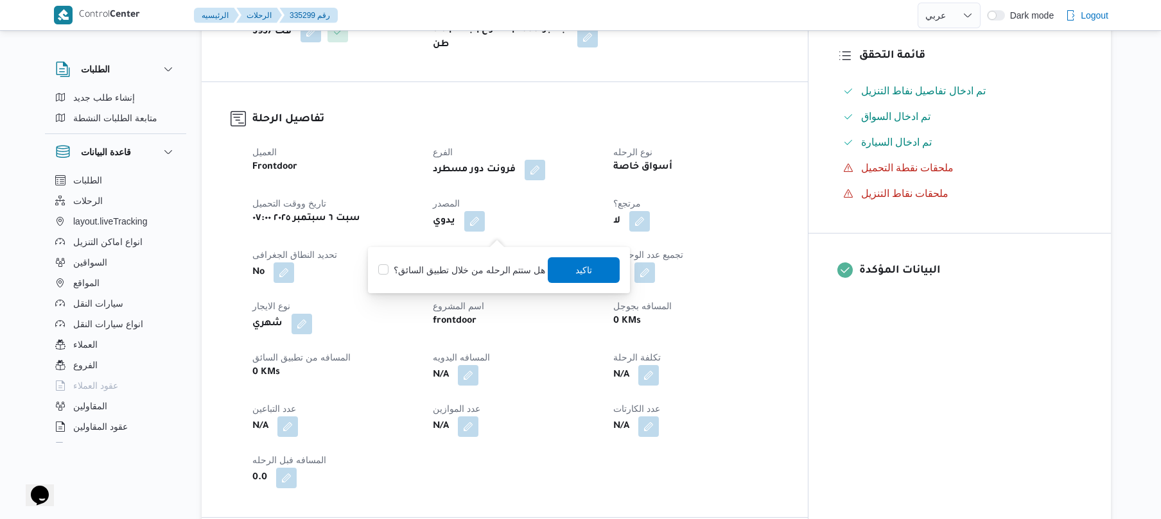
click at [472, 273] on label "هل ستتم الرحله من خلال تطبيق السائق؟" at bounding box center [461, 270] width 167 height 15
checkbox input "true"
click at [602, 275] on span "تاكيد" at bounding box center [584, 270] width 72 height 26
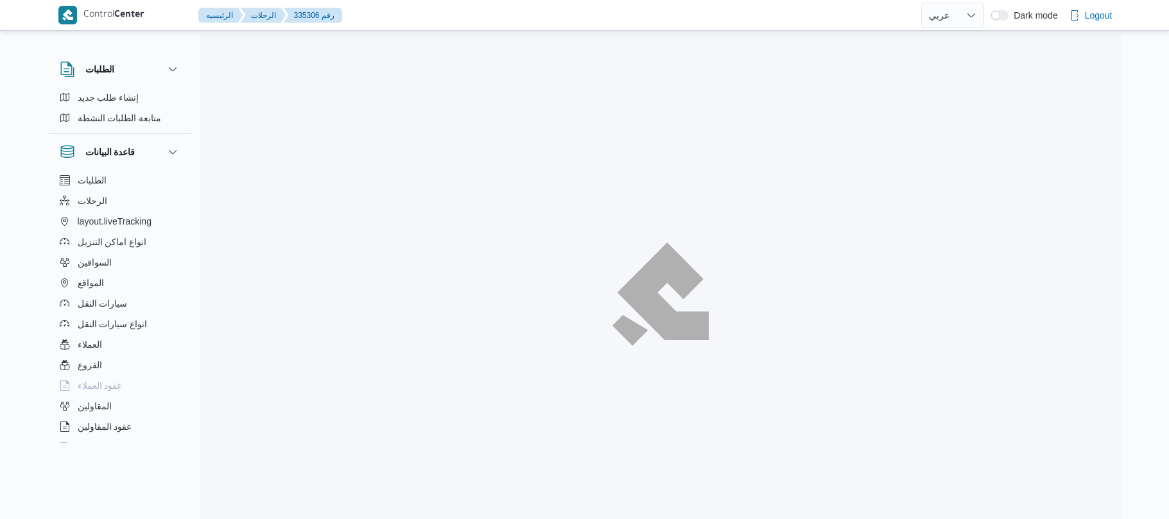
select select "ar"
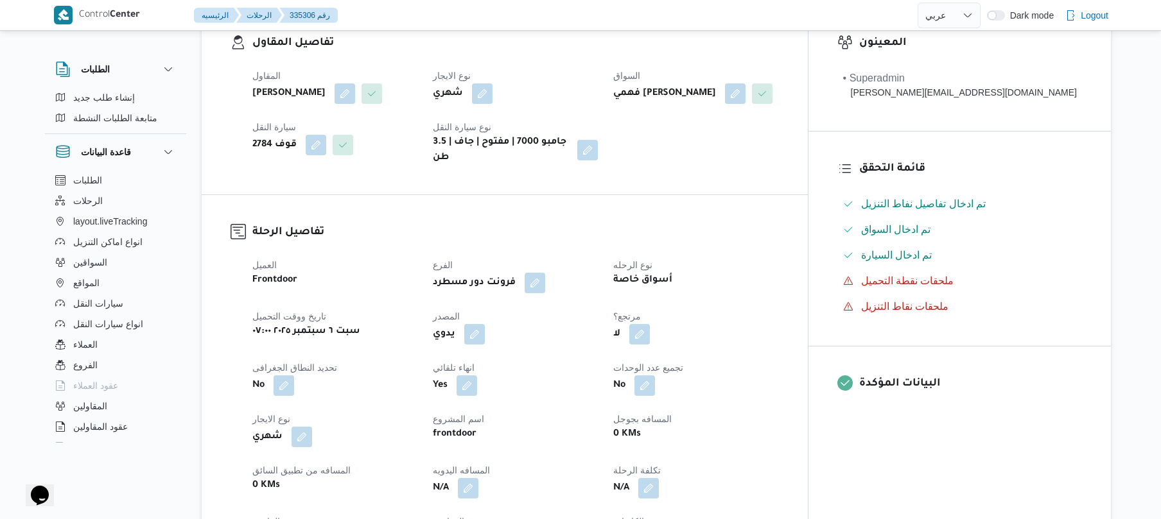
scroll to position [308, 0]
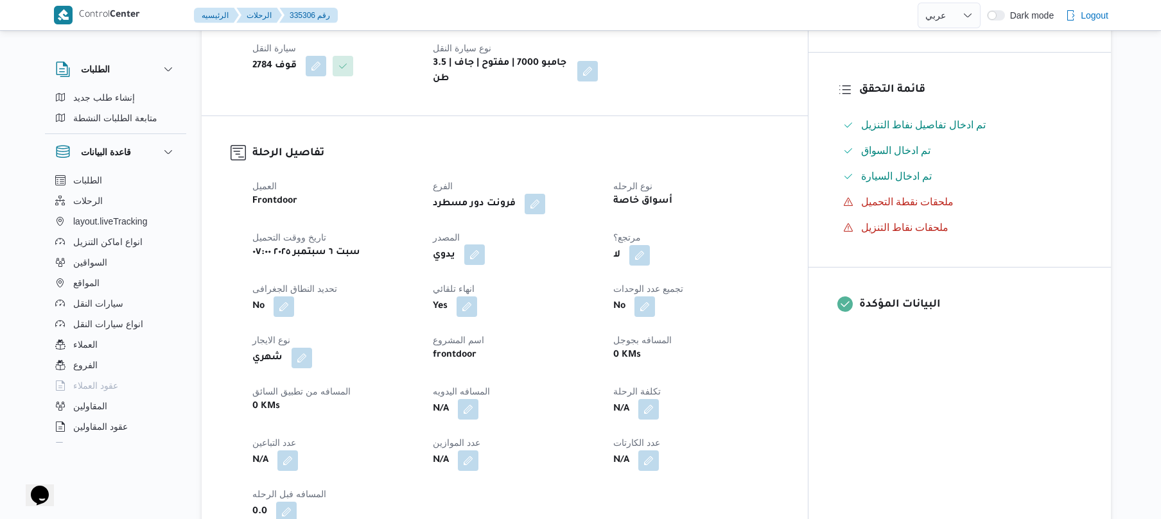
click at [485, 264] on button "button" at bounding box center [474, 255] width 21 height 21
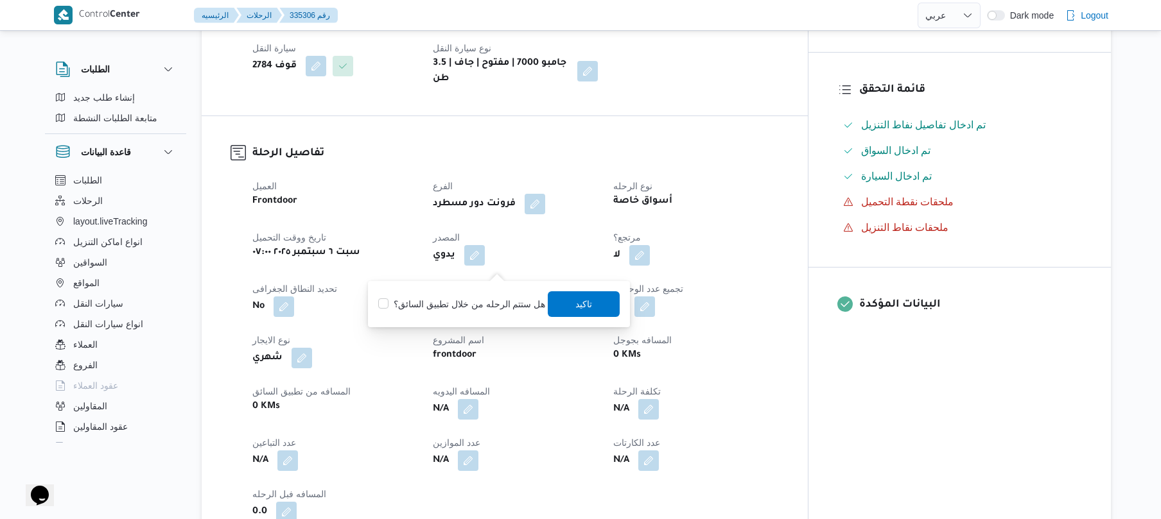
click at [467, 307] on label "هل ستتم الرحله من خلال تطبيق السائق؟" at bounding box center [461, 304] width 167 height 15
checkbox input "true"
click at [584, 308] on span "تاكيد" at bounding box center [584, 303] width 17 height 15
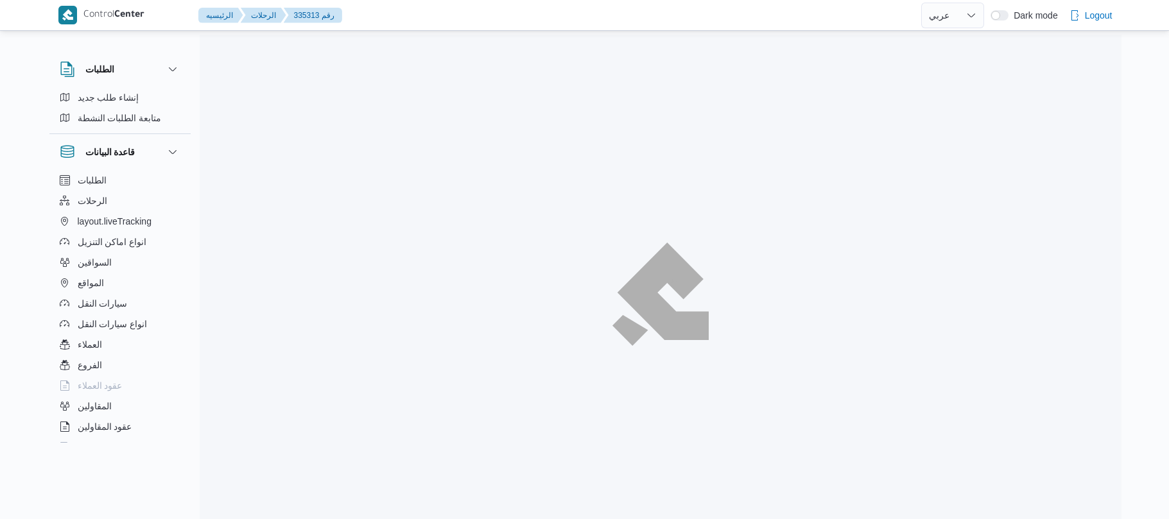
select select "ar"
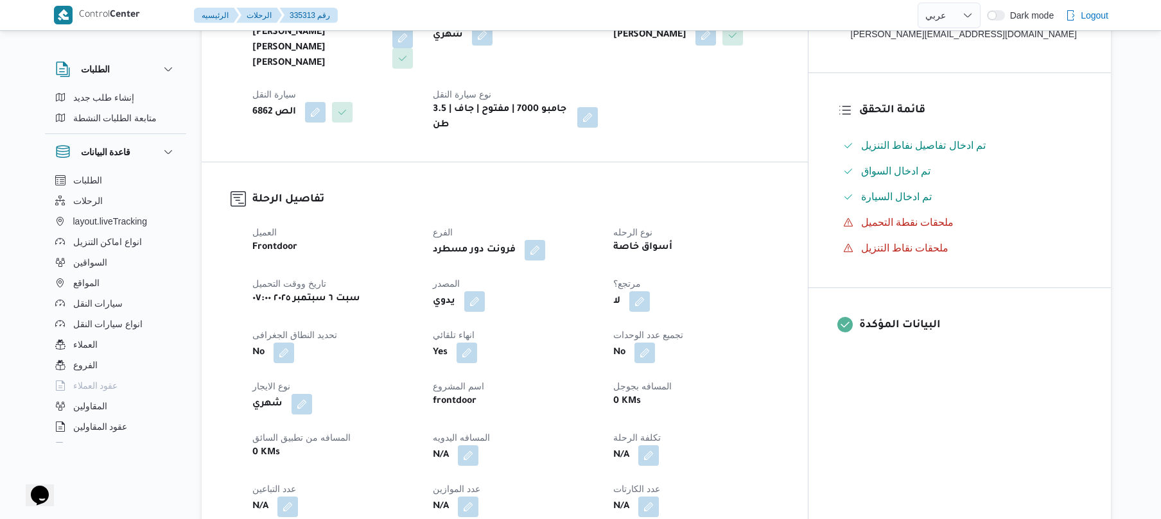
scroll to position [308, 0]
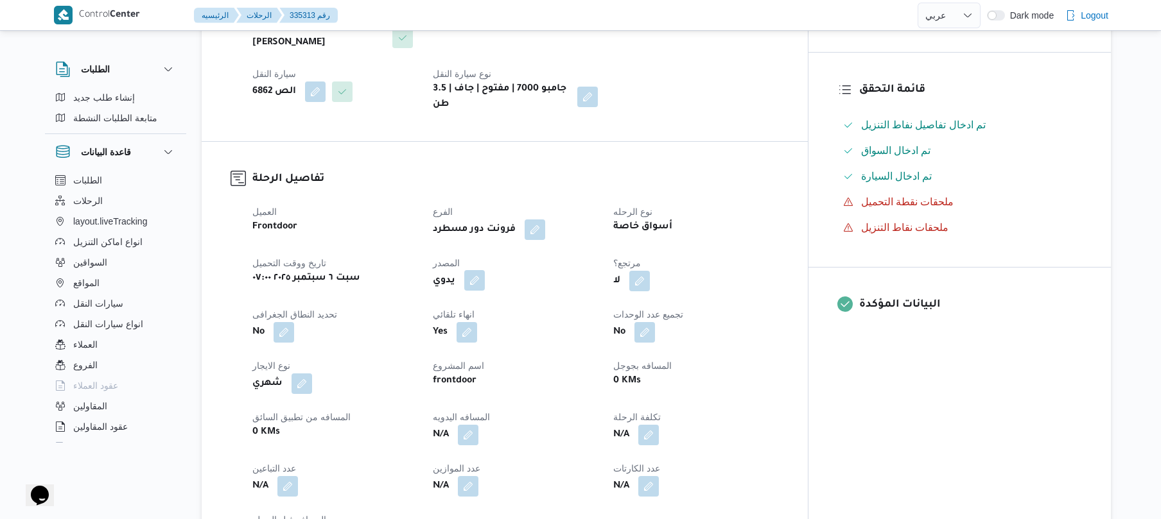
click at [485, 270] on button "button" at bounding box center [474, 280] width 21 height 21
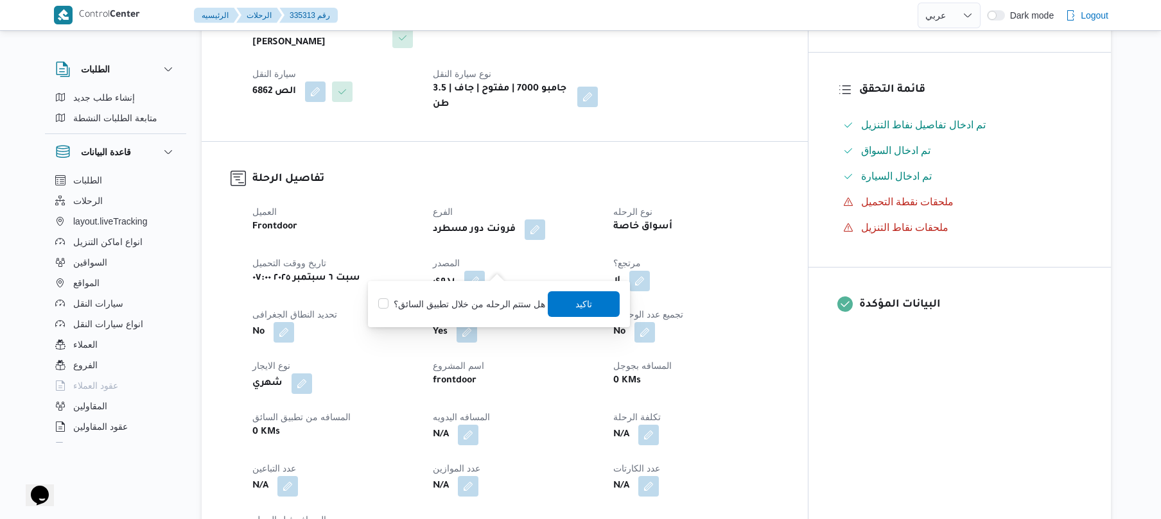
click at [469, 306] on label "هل ستتم الرحله من خلال تطبيق السائق؟" at bounding box center [461, 304] width 167 height 15
checkbox input "true"
click at [576, 299] on span "تاكيد" at bounding box center [584, 303] width 17 height 15
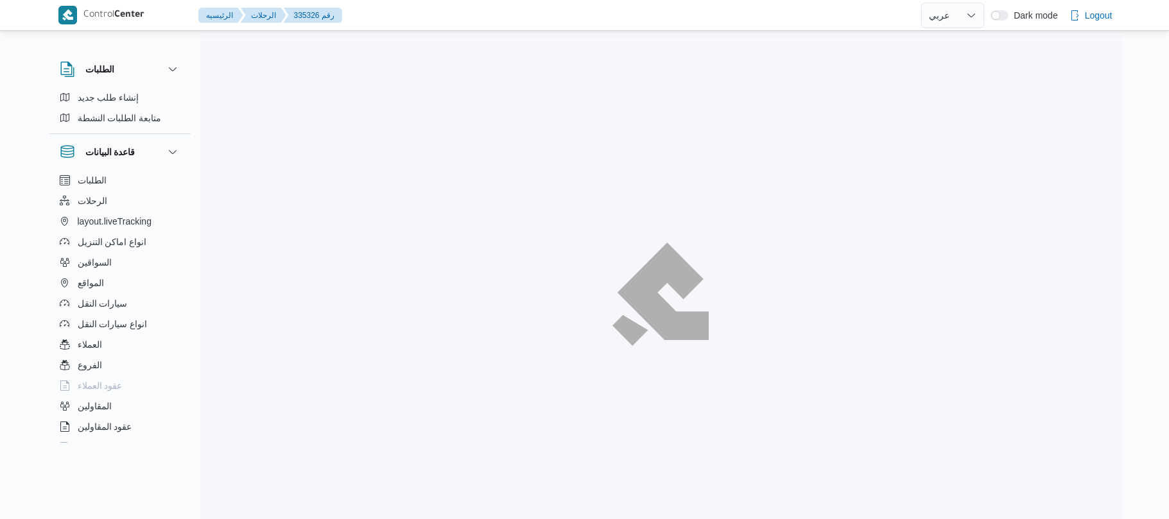
select select "ar"
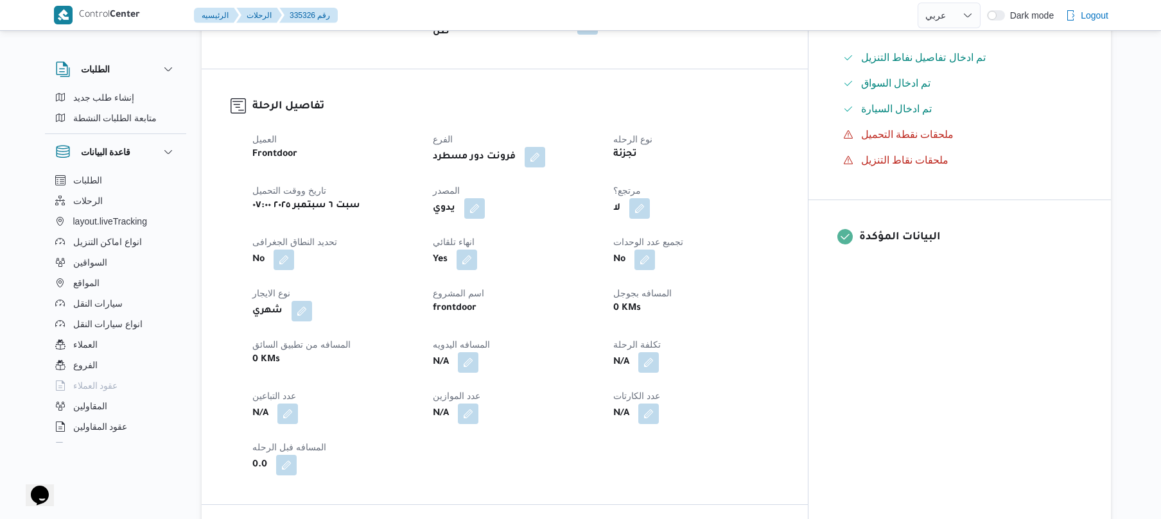
scroll to position [411, 0]
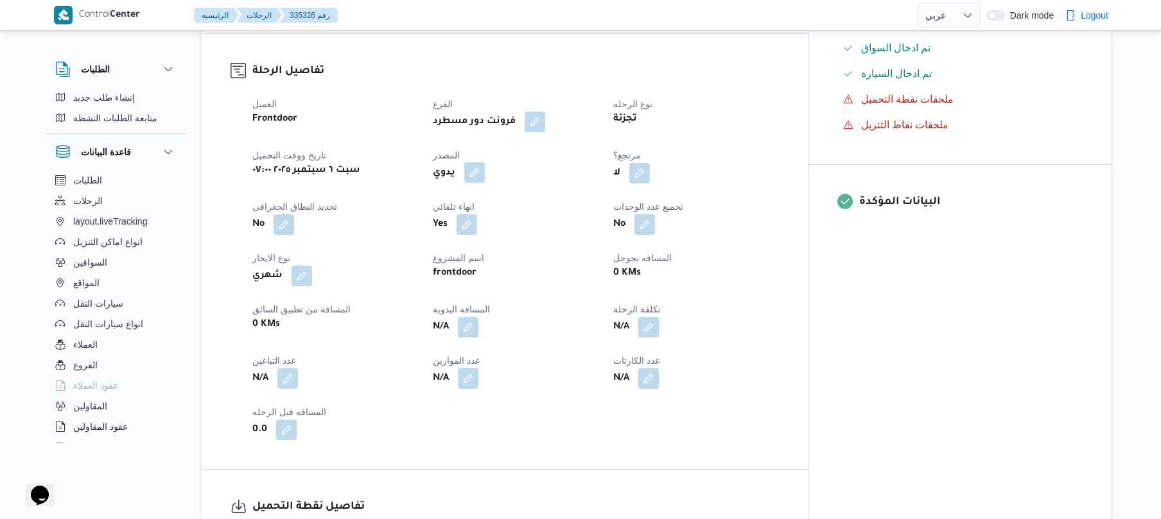
click at [485, 162] on button "button" at bounding box center [474, 172] width 21 height 21
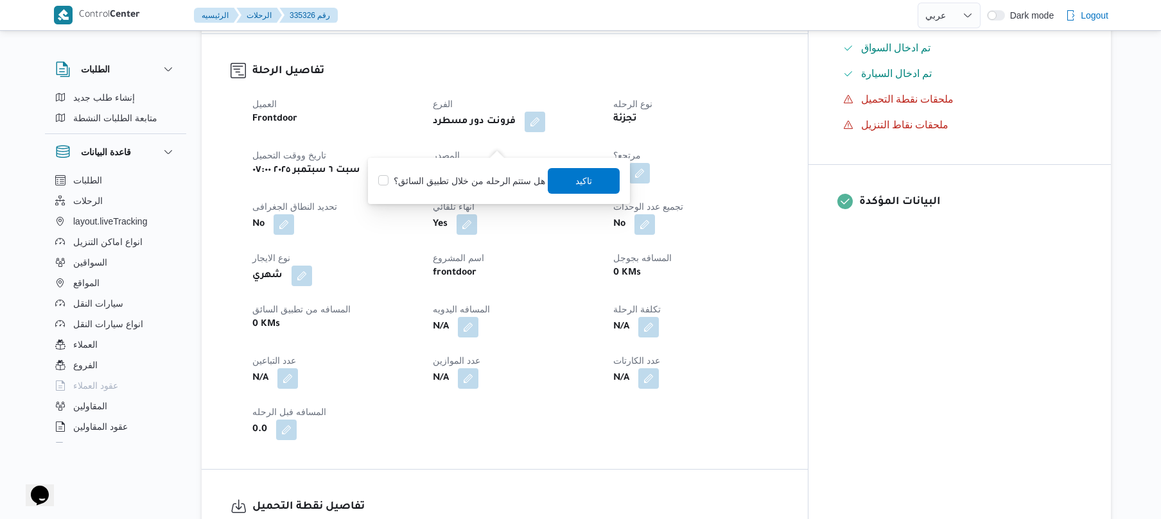
click at [489, 177] on label "هل ستتم الرحله من خلال تطبيق السائق؟" at bounding box center [461, 180] width 167 height 15
checkbox input "true"
click at [576, 178] on span "تاكيد" at bounding box center [584, 180] width 17 height 15
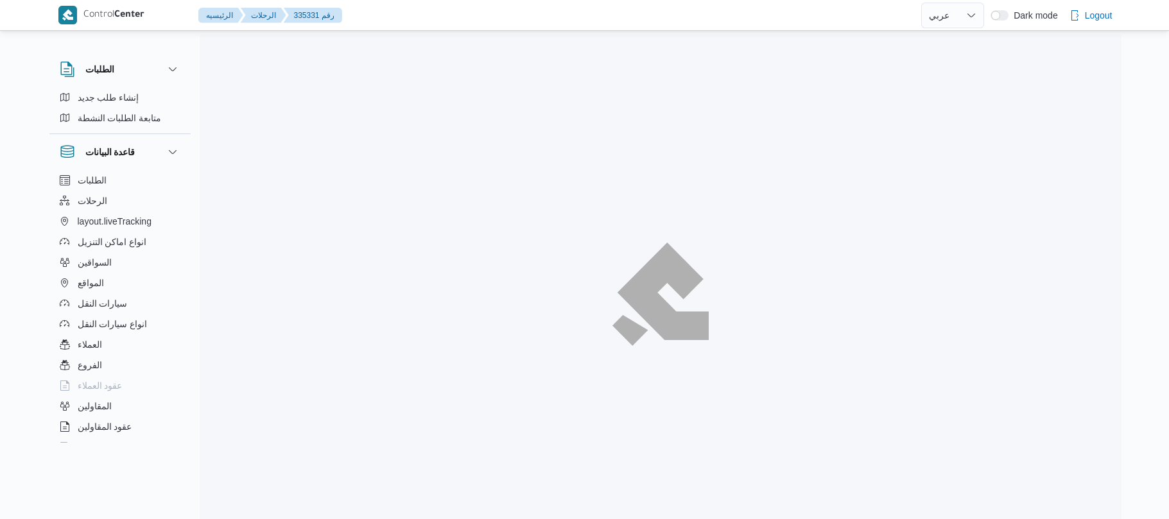
select select "ar"
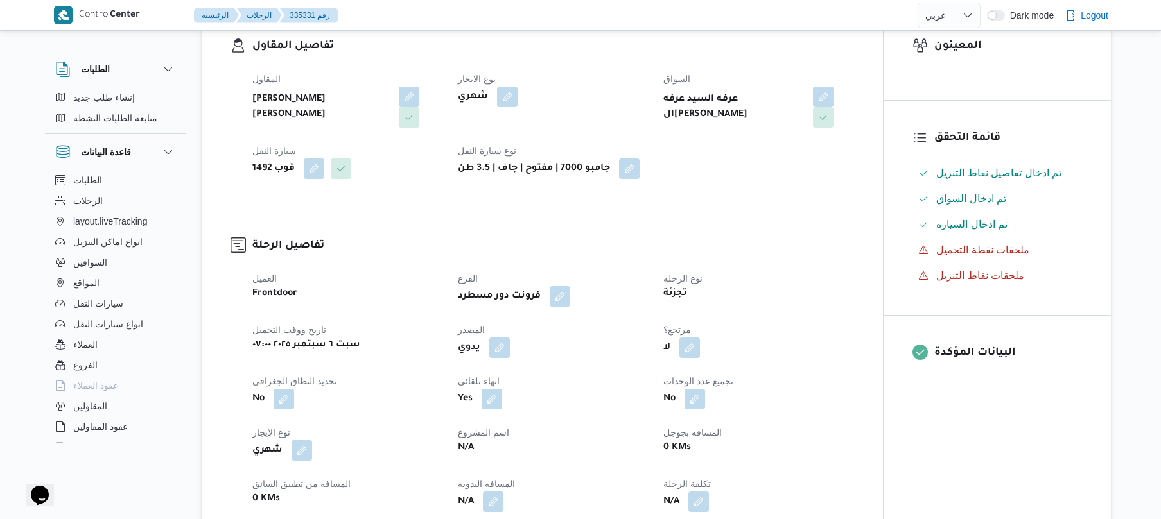
scroll to position [445, 0]
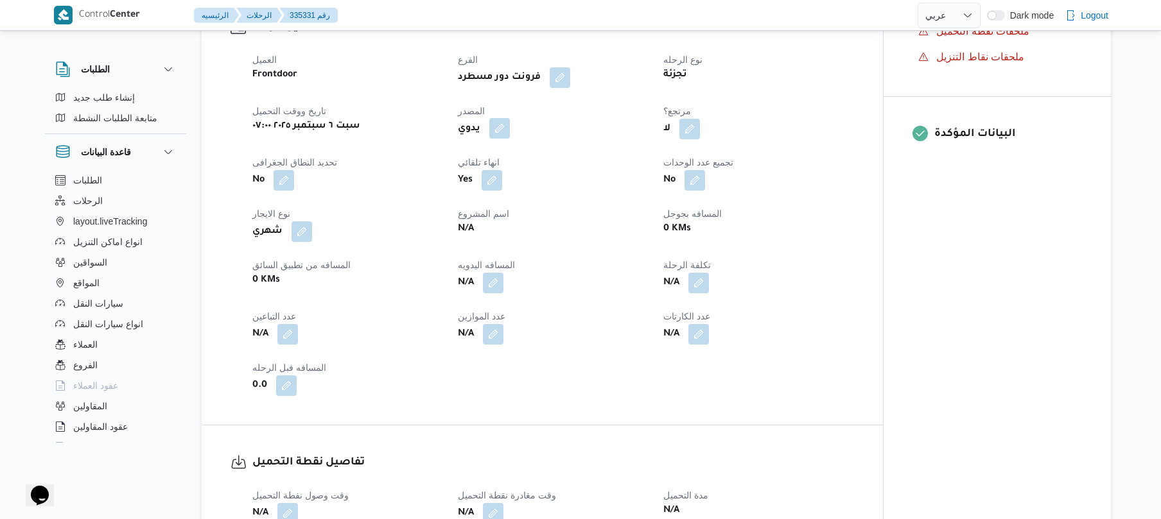
click at [508, 118] on button "button" at bounding box center [499, 128] width 21 height 21
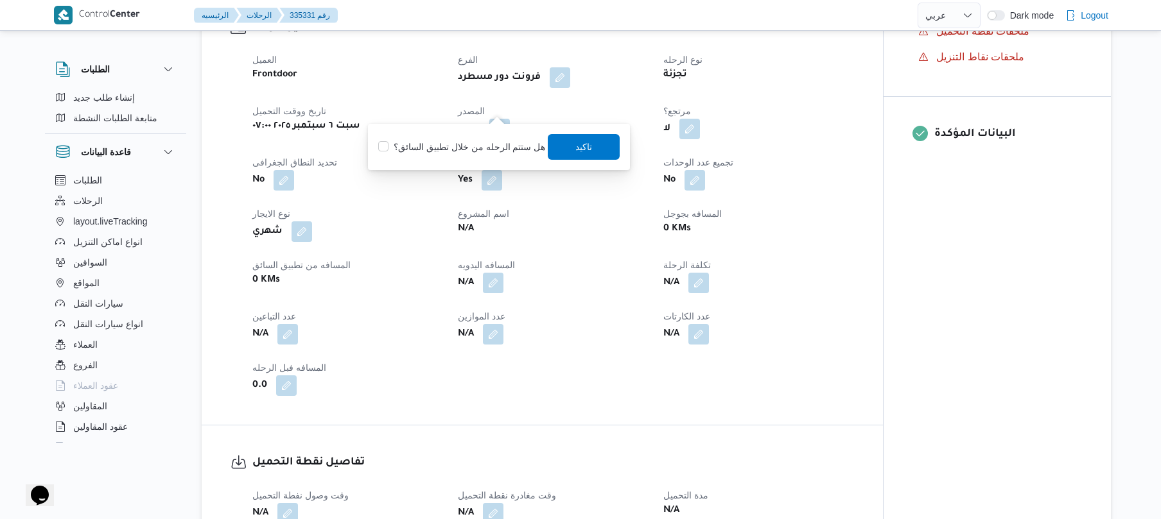
click at [492, 146] on label "هل ستتم الرحله من خلال تطبيق السائق؟" at bounding box center [461, 146] width 167 height 15
checkbox input "true"
click at [558, 145] on span "تاكيد" at bounding box center [584, 147] width 72 height 26
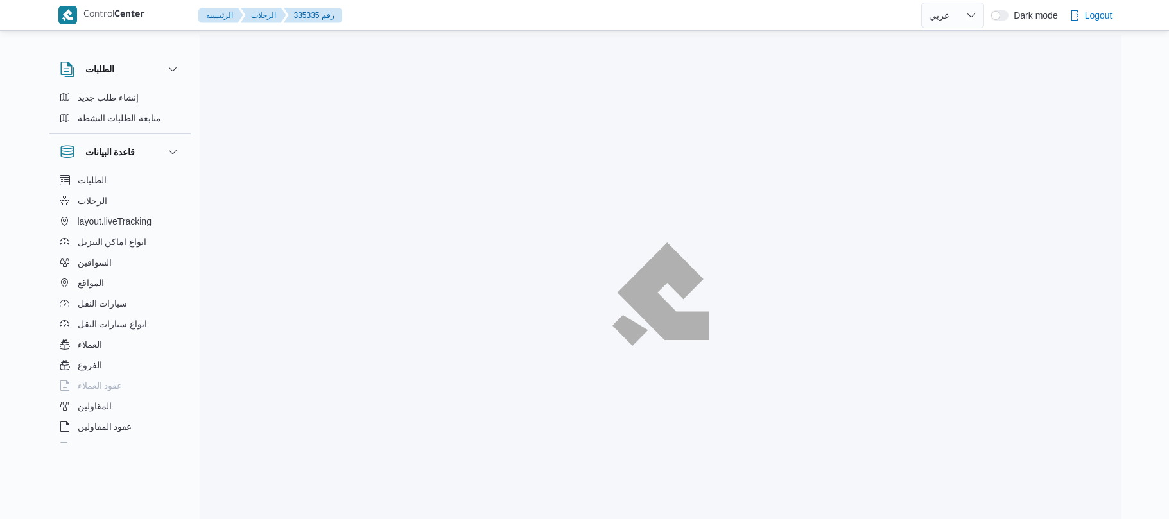
select select "ar"
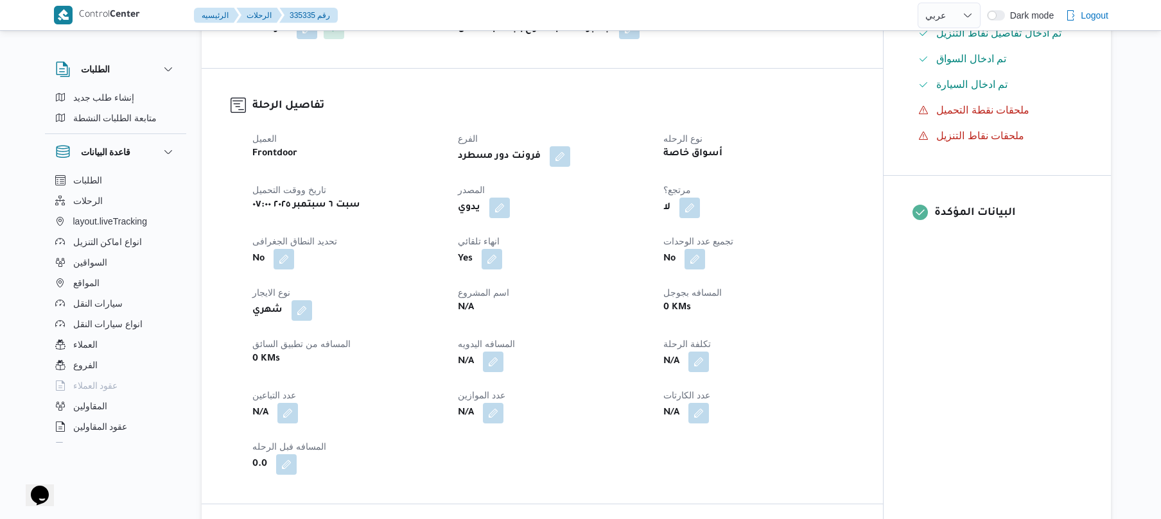
scroll to position [376, 0]
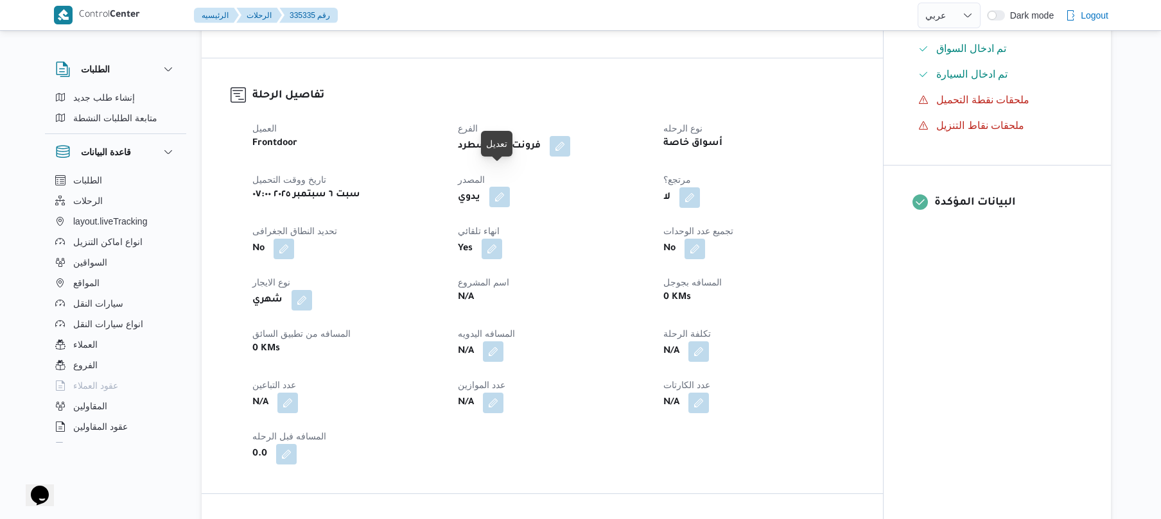
click at [498, 187] on button "button" at bounding box center [499, 197] width 21 height 21
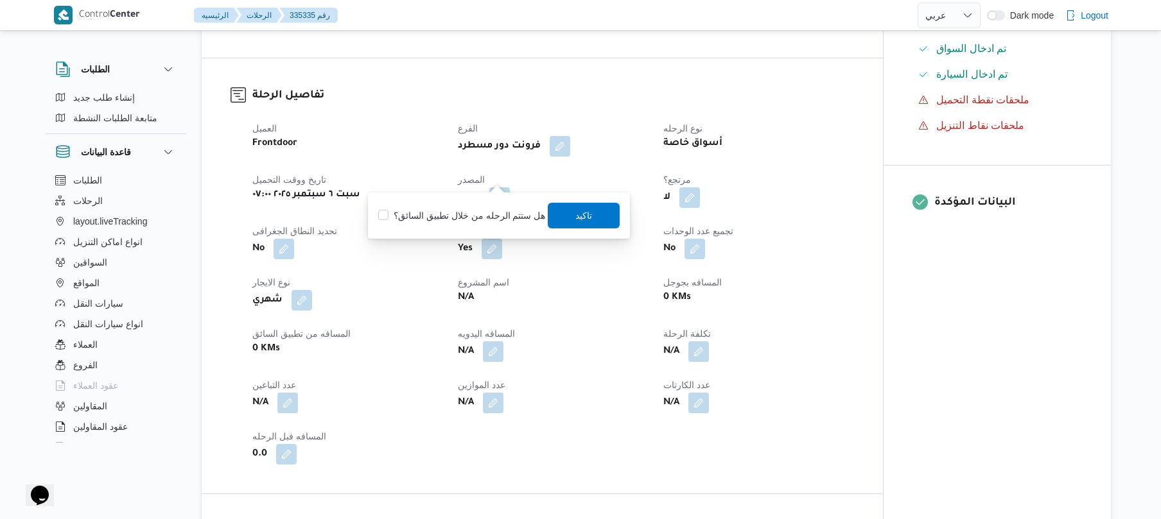
click at [483, 214] on label "هل ستتم الرحله من خلال تطبيق السائق؟" at bounding box center [461, 215] width 167 height 15
checkbox input "true"
click at [560, 214] on span "تاكيد" at bounding box center [584, 215] width 72 height 26
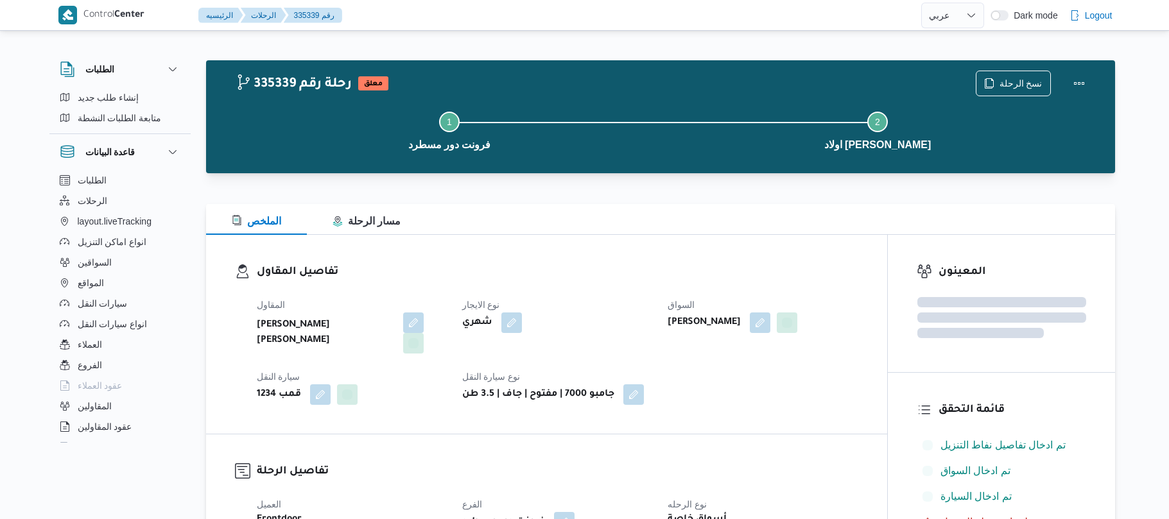
select select "ar"
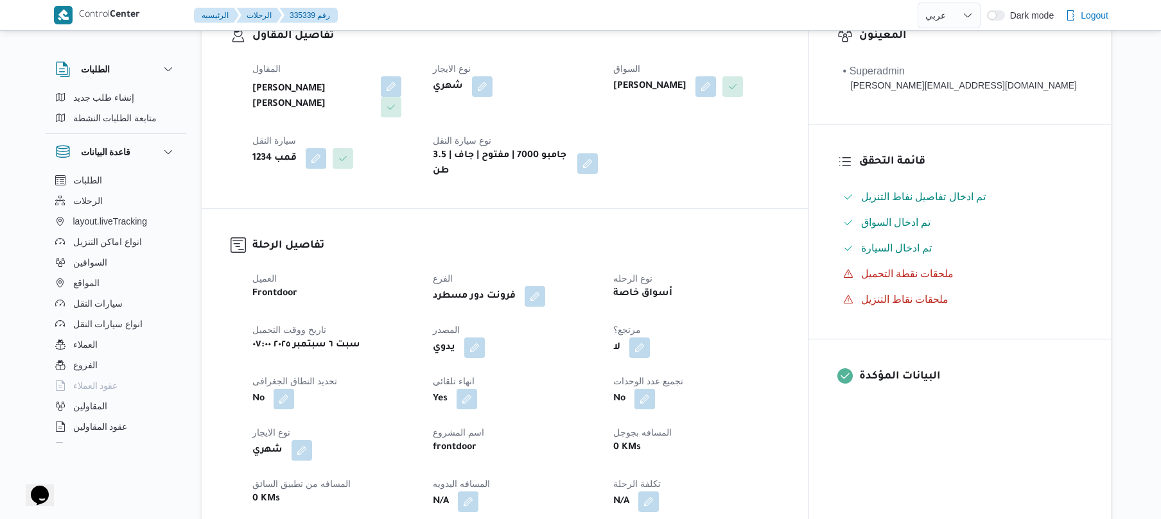
scroll to position [273, 0]
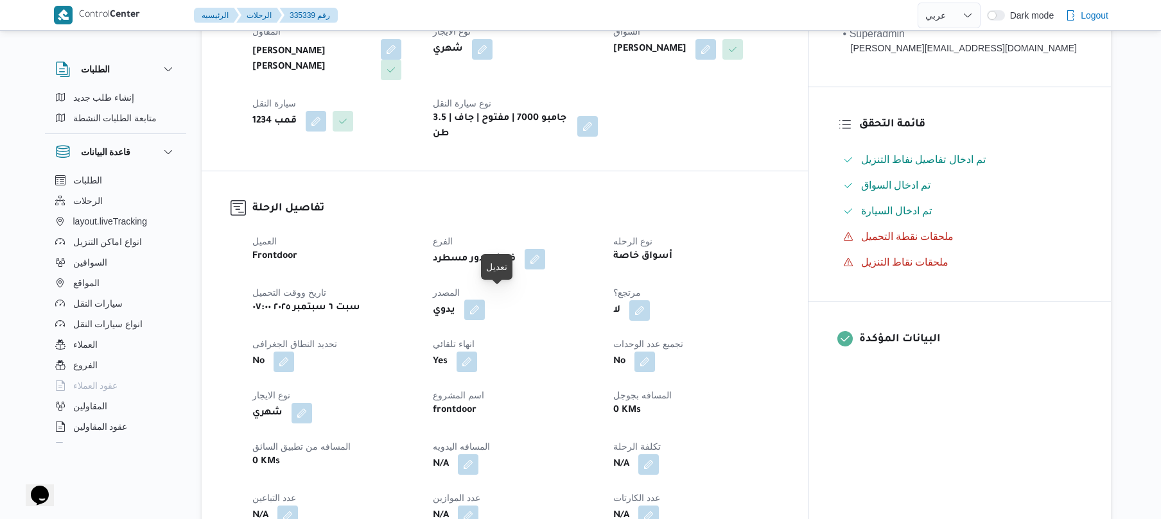
click at [485, 304] on button "button" at bounding box center [474, 310] width 21 height 21
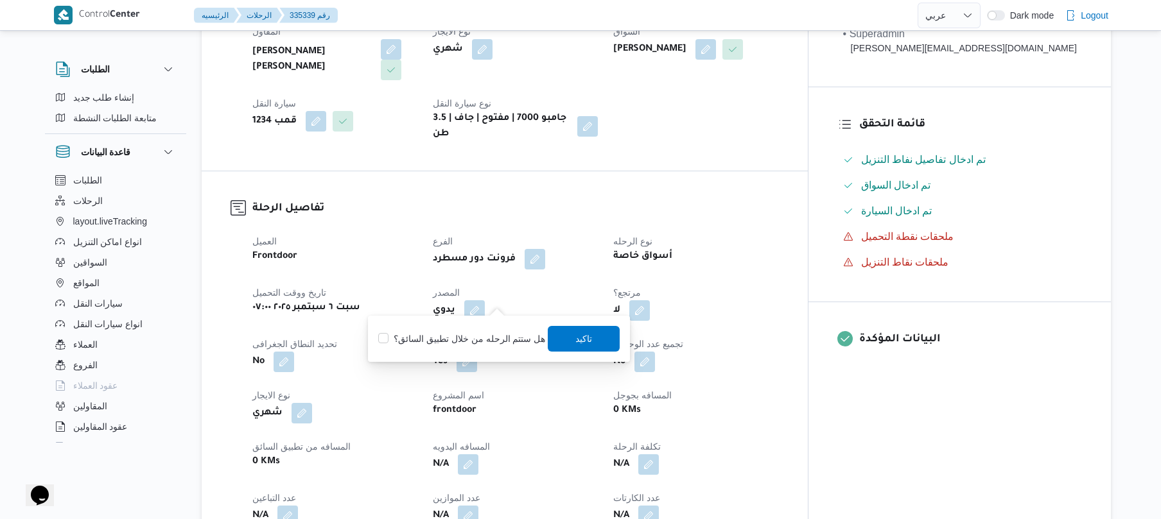
click at [465, 336] on label "هل ستتم الرحله من خلال تطبيق السائق؟" at bounding box center [461, 338] width 167 height 15
checkbox input "true"
click at [576, 336] on span "تاكيد" at bounding box center [584, 338] width 17 height 15
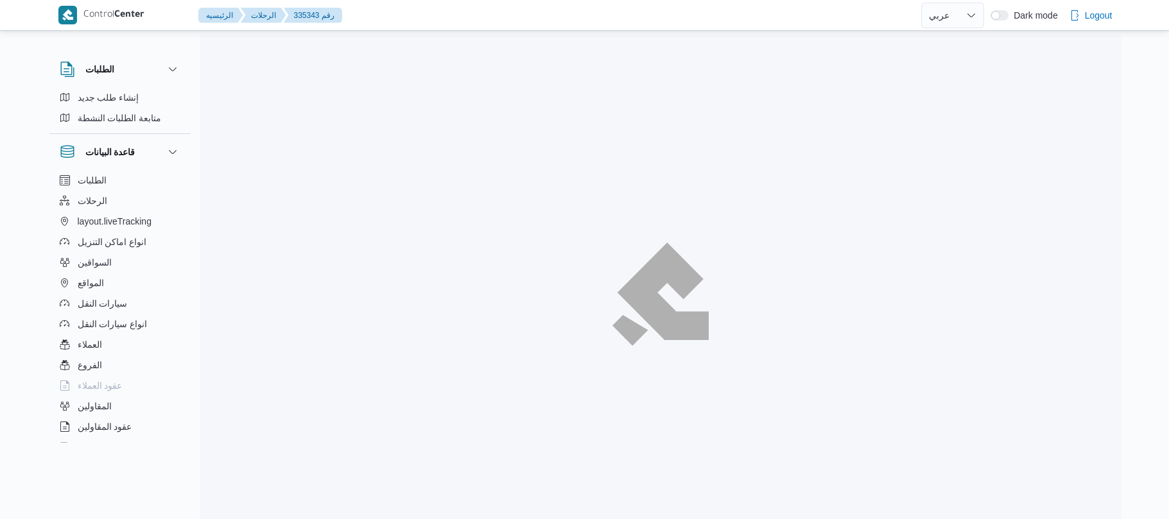
select select "ar"
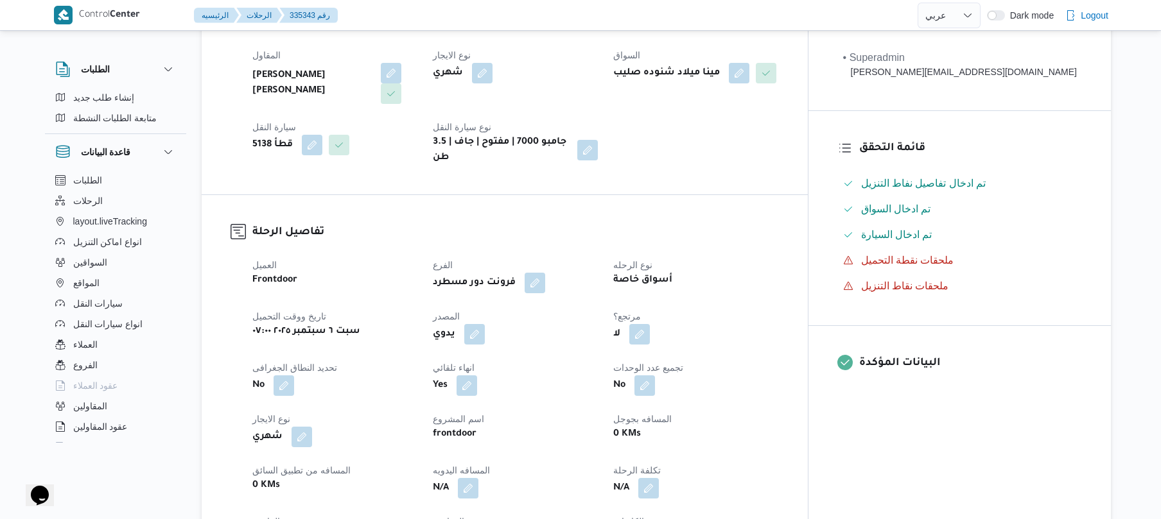
scroll to position [376, 0]
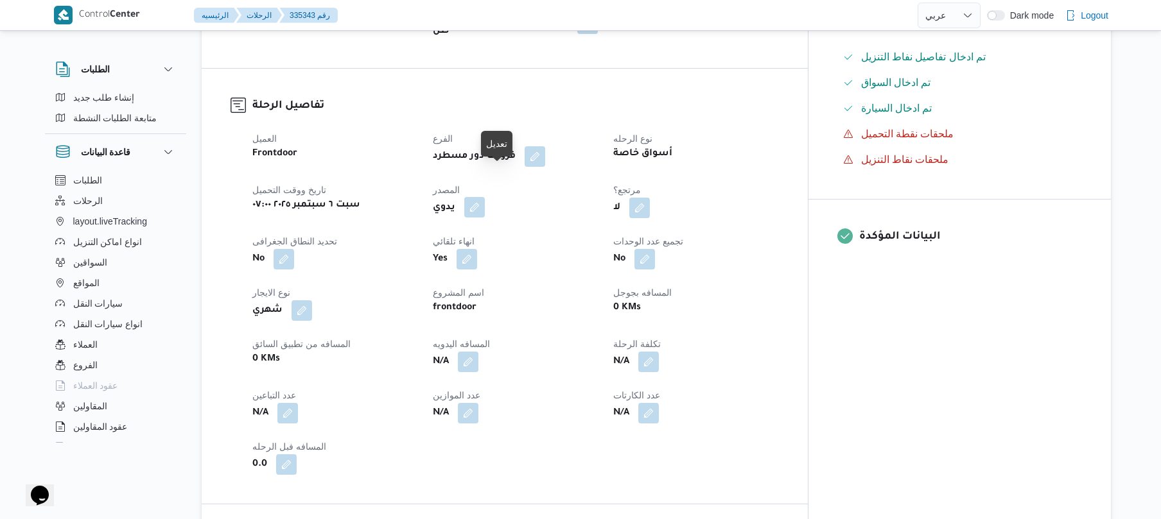
click at [485, 197] on button "button" at bounding box center [474, 207] width 21 height 21
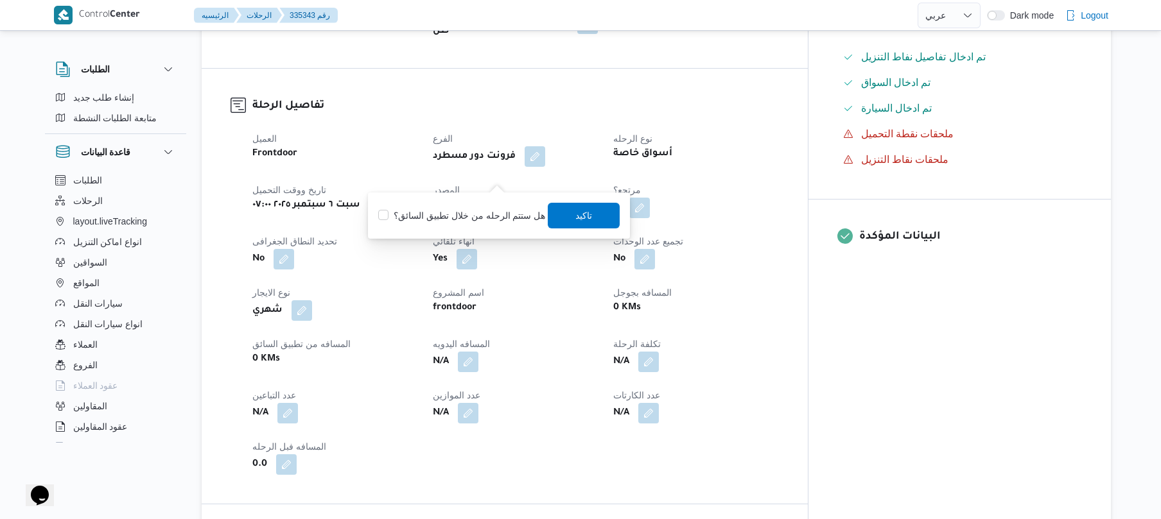
click at [487, 211] on label "هل ستتم الرحله من خلال تطبيق السائق؟" at bounding box center [461, 215] width 167 height 15
checkbox input "true"
click at [576, 214] on span "تاكيد" at bounding box center [584, 214] width 17 height 15
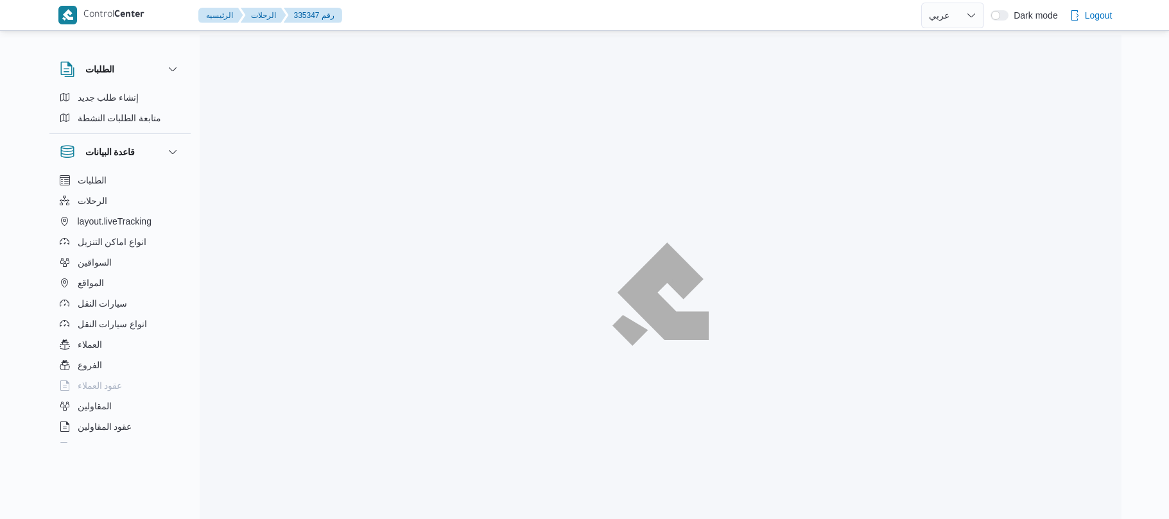
select select "ar"
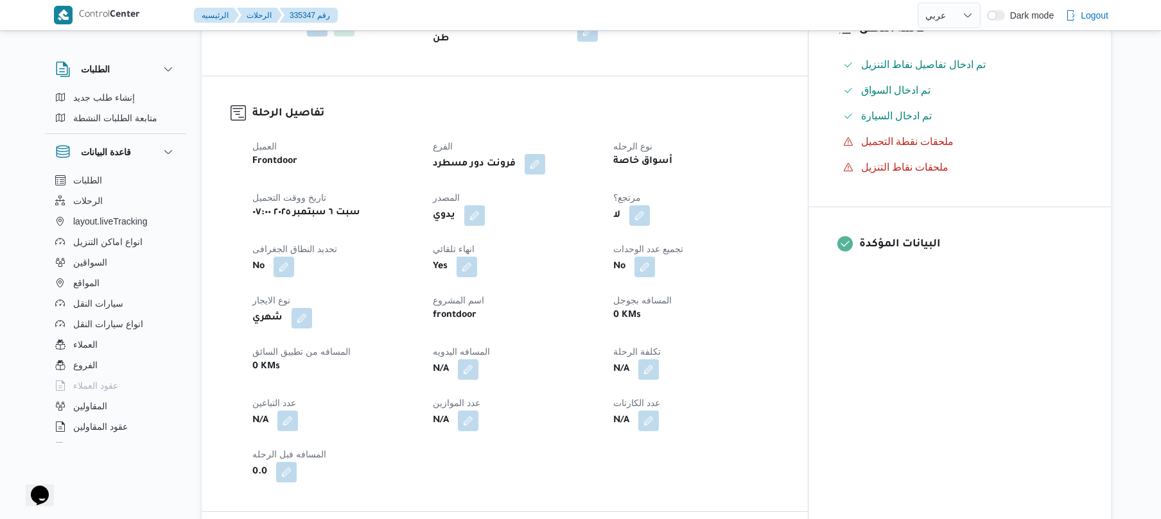
scroll to position [479, 0]
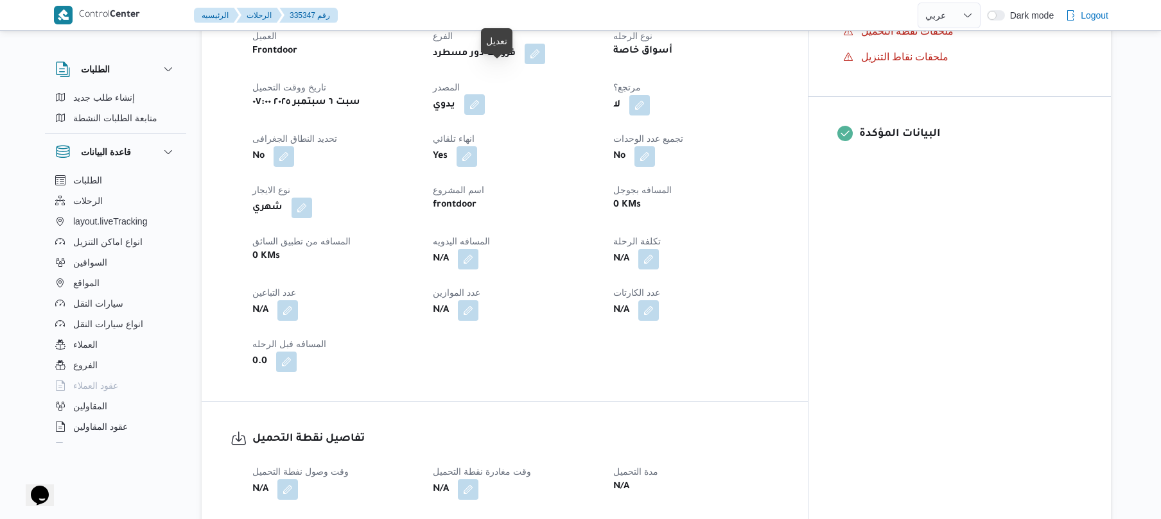
click at [485, 94] on button "button" at bounding box center [474, 104] width 21 height 21
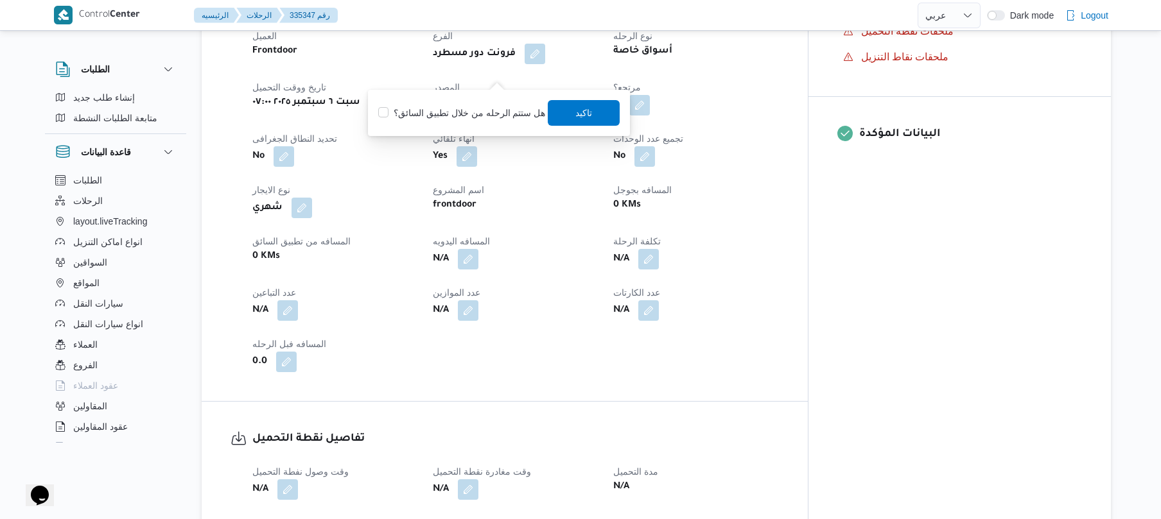
click at [473, 113] on label "هل ستتم الرحله من خلال تطبيق السائق؟" at bounding box center [461, 112] width 167 height 15
checkbox input "true"
click at [576, 113] on span "تاكيد" at bounding box center [584, 112] width 17 height 15
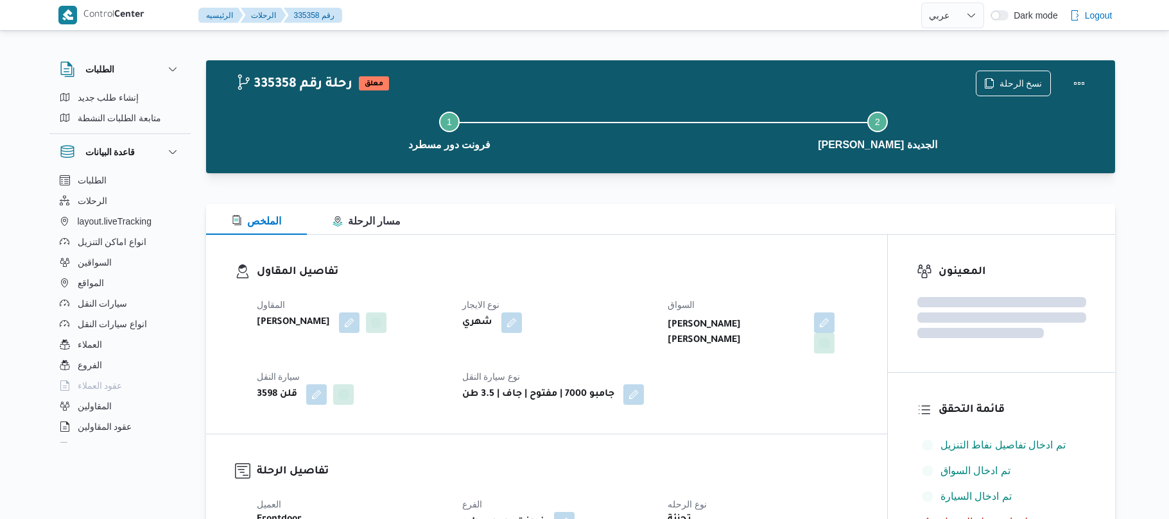
select select "ar"
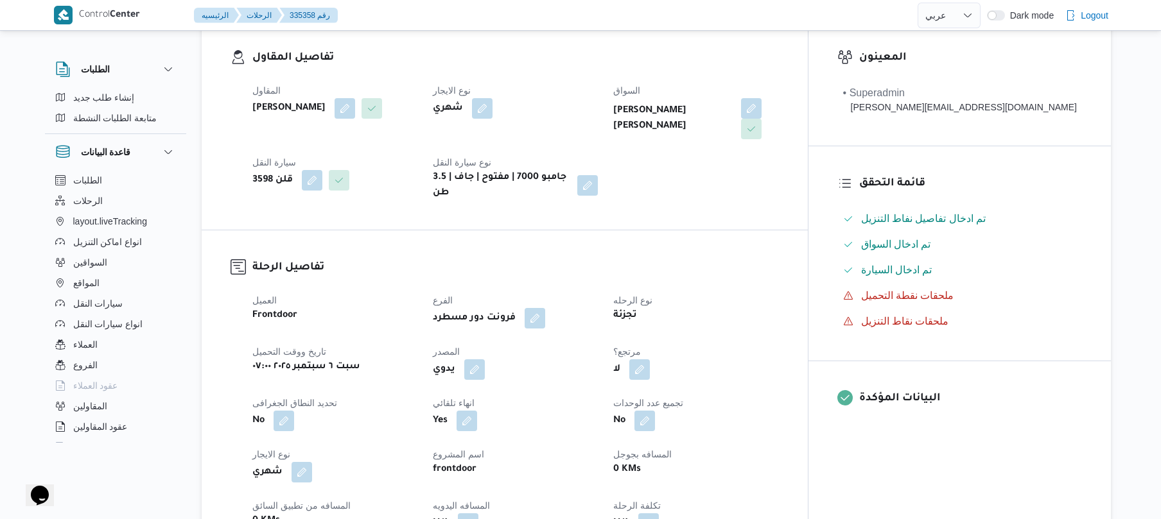
scroll to position [308, 0]
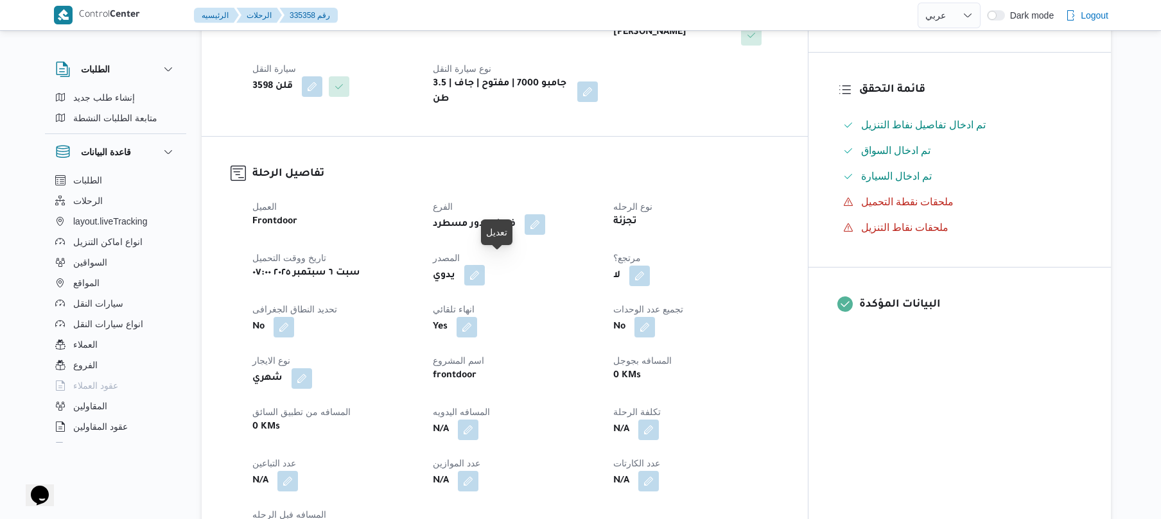
click at [485, 270] on button "button" at bounding box center [474, 275] width 21 height 21
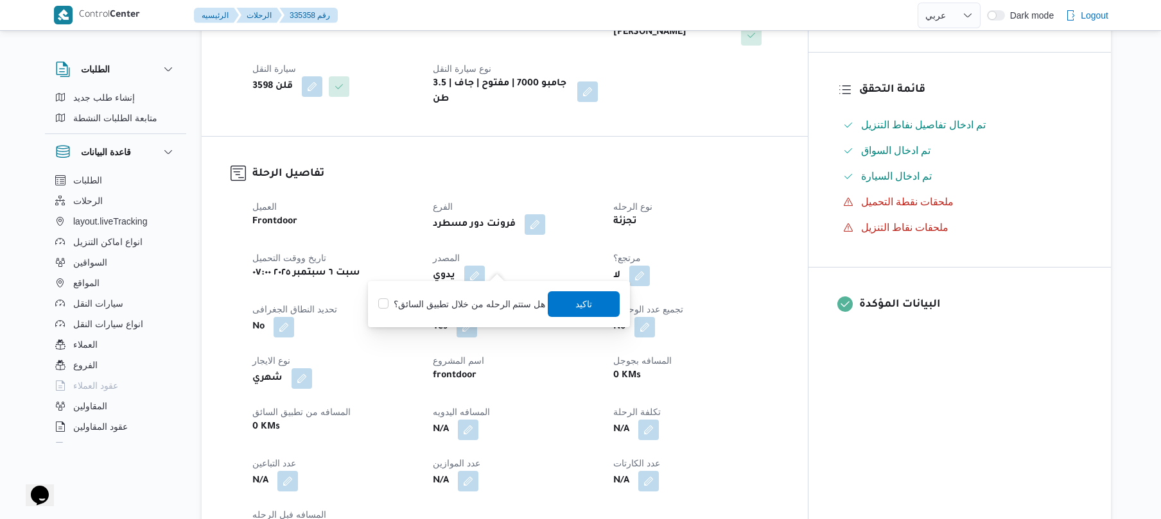
click at [466, 302] on label "هل ستتم الرحله من خلال تطبيق السائق؟" at bounding box center [461, 304] width 167 height 15
checkbox input "true"
click at [593, 306] on span "تاكيد" at bounding box center [584, 304] width 72 height 26
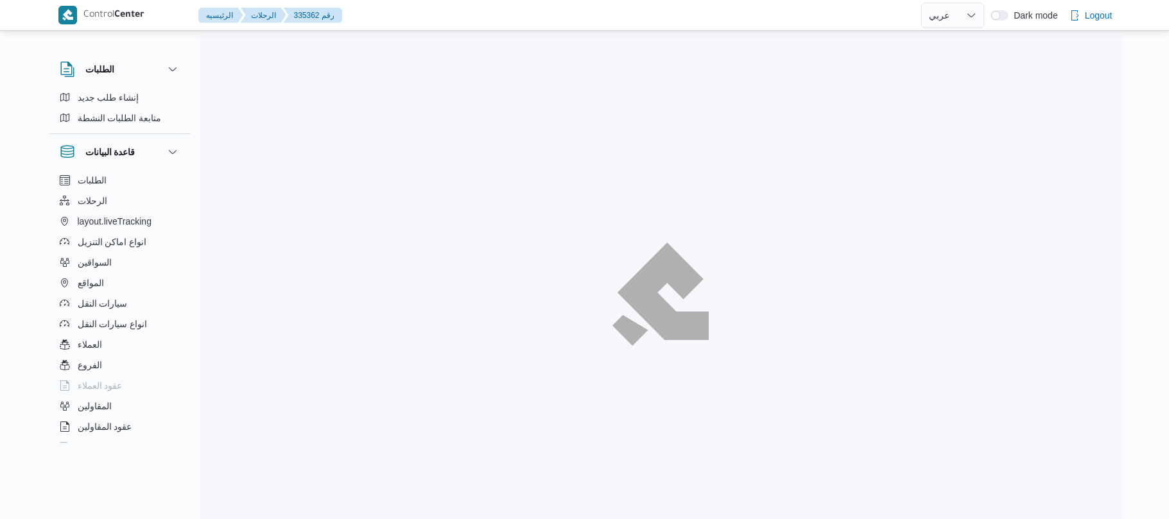
select select "ar"
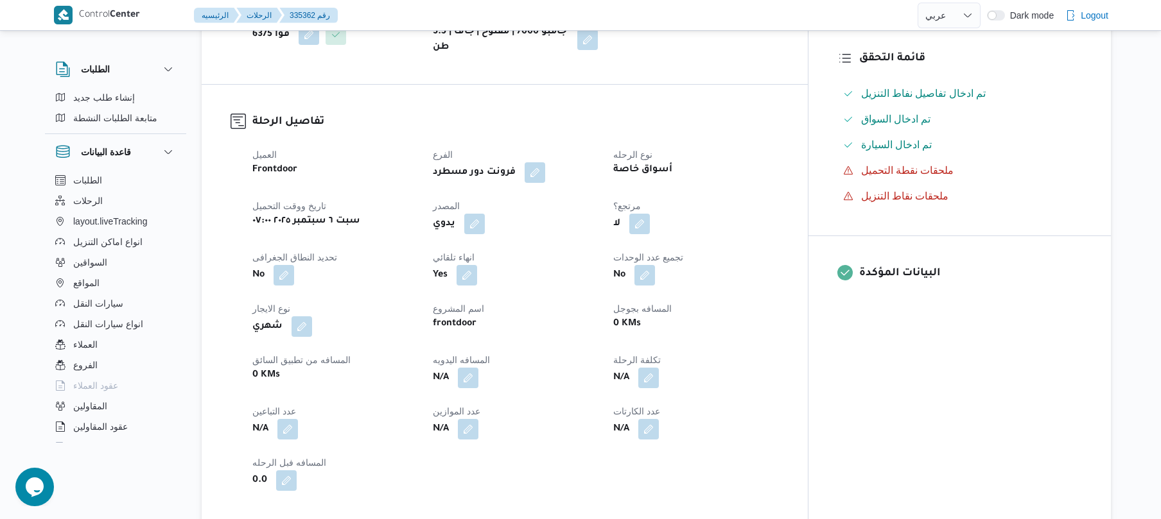
scroll to position [342, 0]
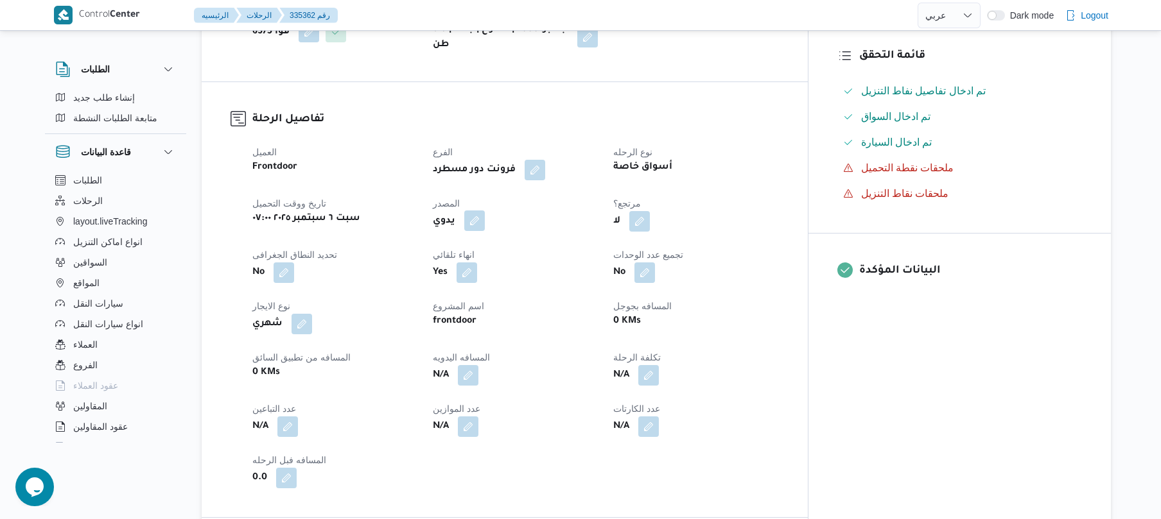
click at [485, 231] on button "button" at bounding box center [474, 221] width 21 height 21
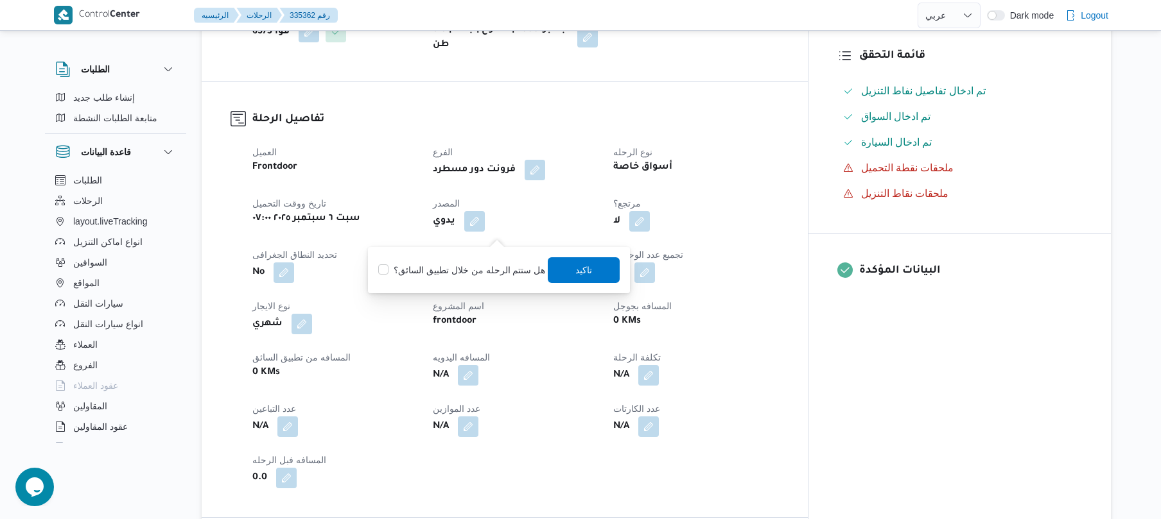
click at [506, 264] on label "هل ستتم الرحله من خلال تطبيق السائق؟" at bounding box center [461, 270] width 167 height 15
checkbox input "true"
click at [592, 265] on span "تاكيد" at bounding box center [584, 270] width 72 height 26
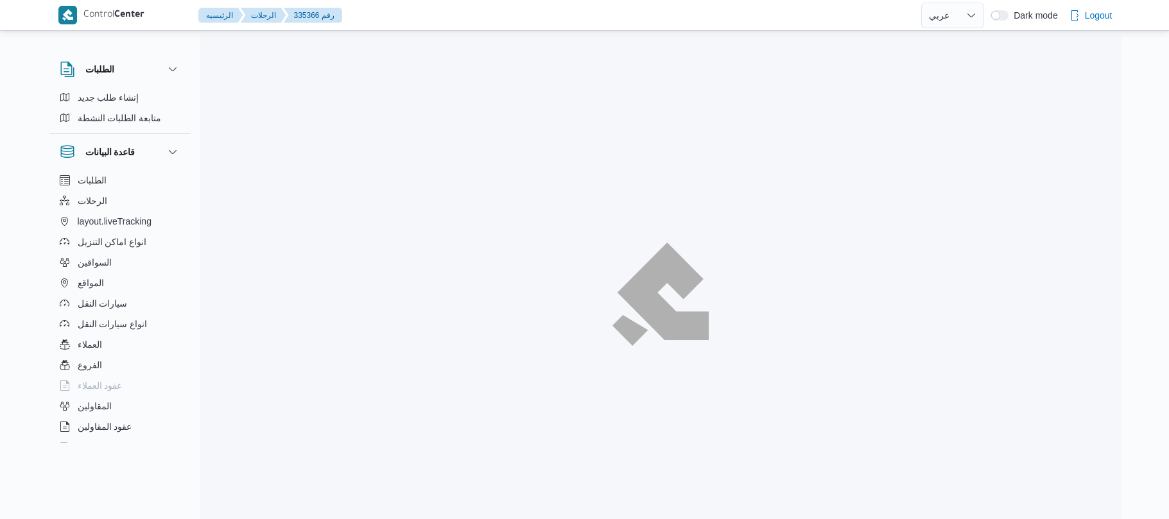
select select "ar"
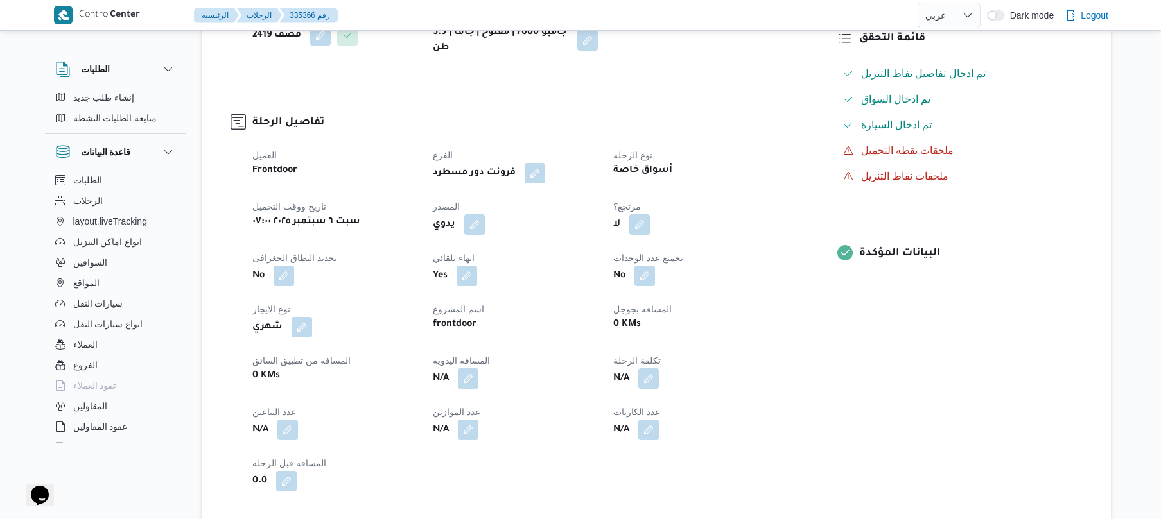
scroll to position [376, 0]
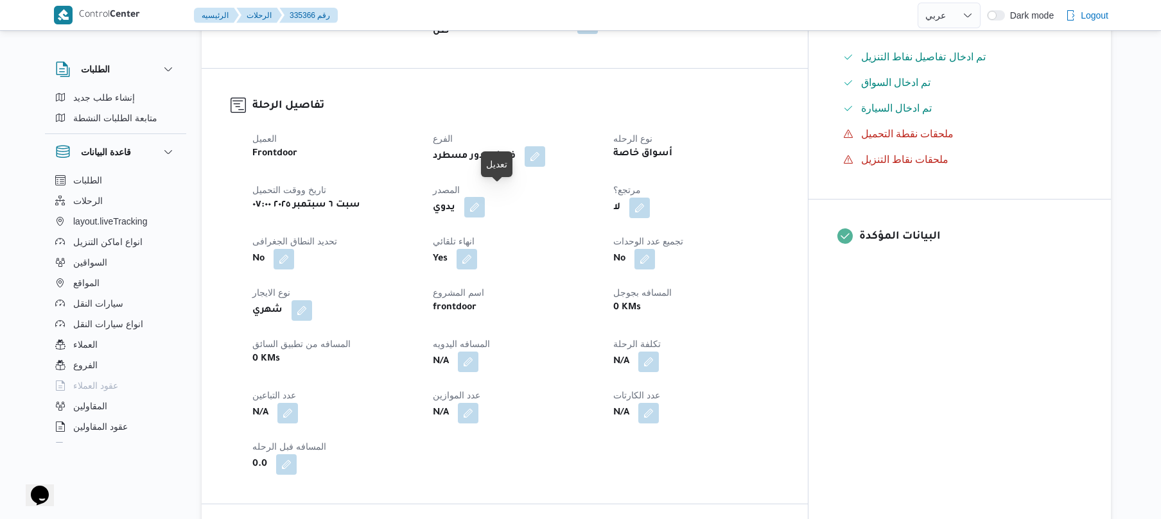
click at [485, 200] on button "button" at bounding box center [474, 207] width 21 height 21
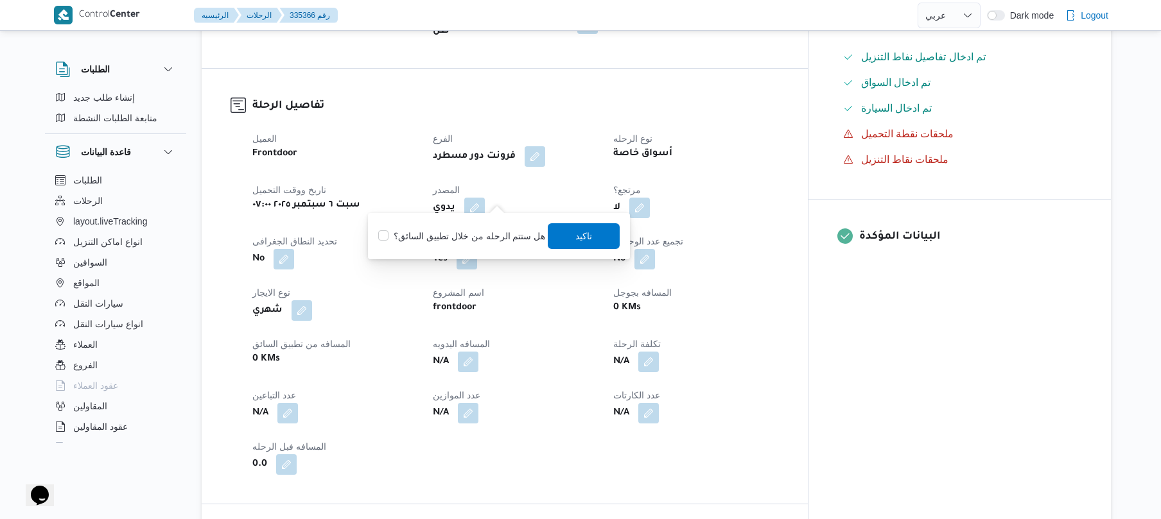
click at [485, 236] on label "هل ستتم الرحله من خلال تطبيق السائق؟" at bounding box center [461, 236] width 167 height 15
checkbox input "true"
click at [576, 236] on span "تاكيد" at bounding box center [584, 235] width 17 height 15
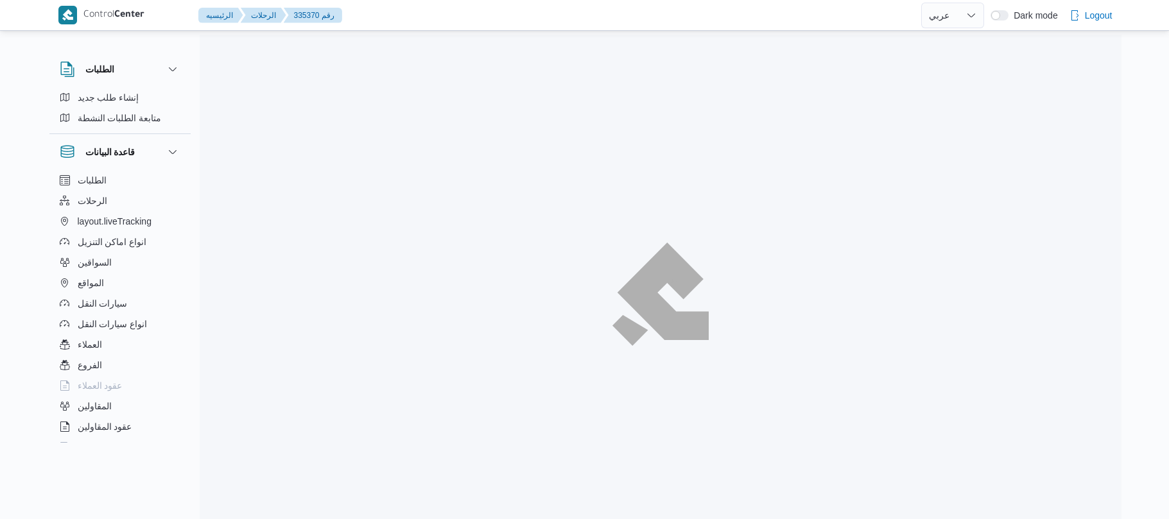
select select "ar"
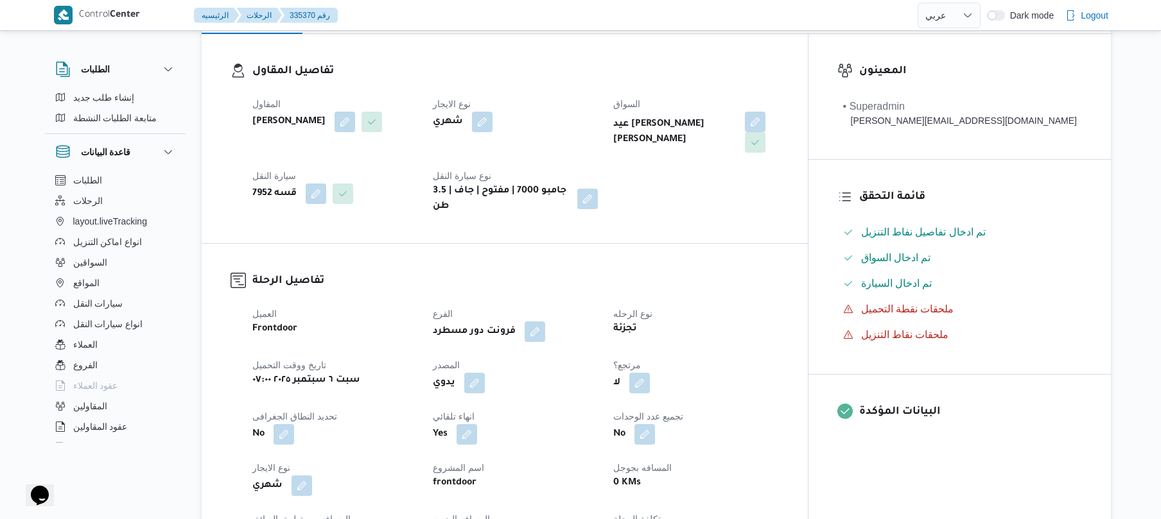
scroll to position [205, 0]
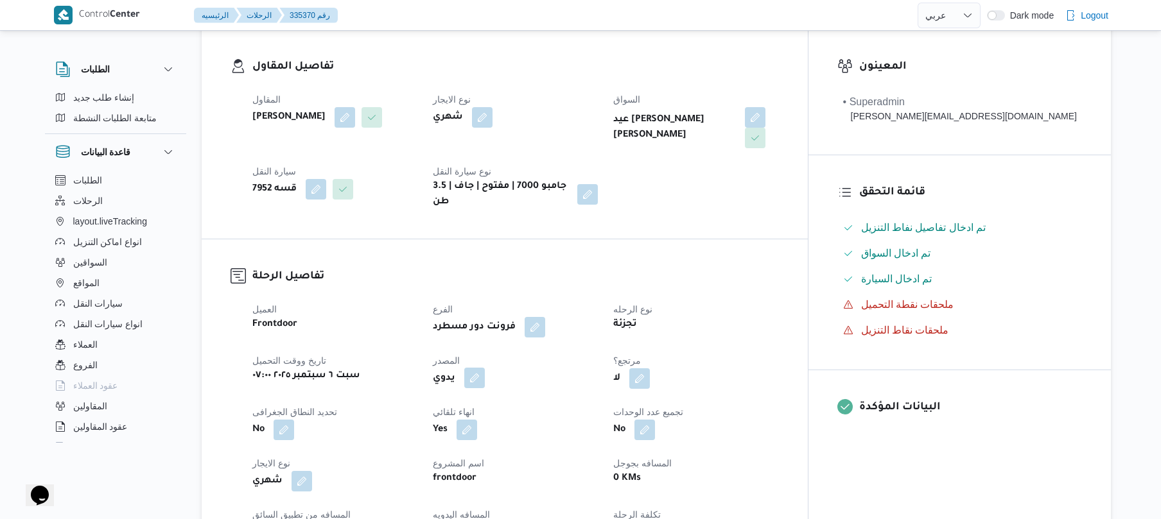
click at [485, 370] on button "button" at bounding box center [474, 378] width 21 height 21
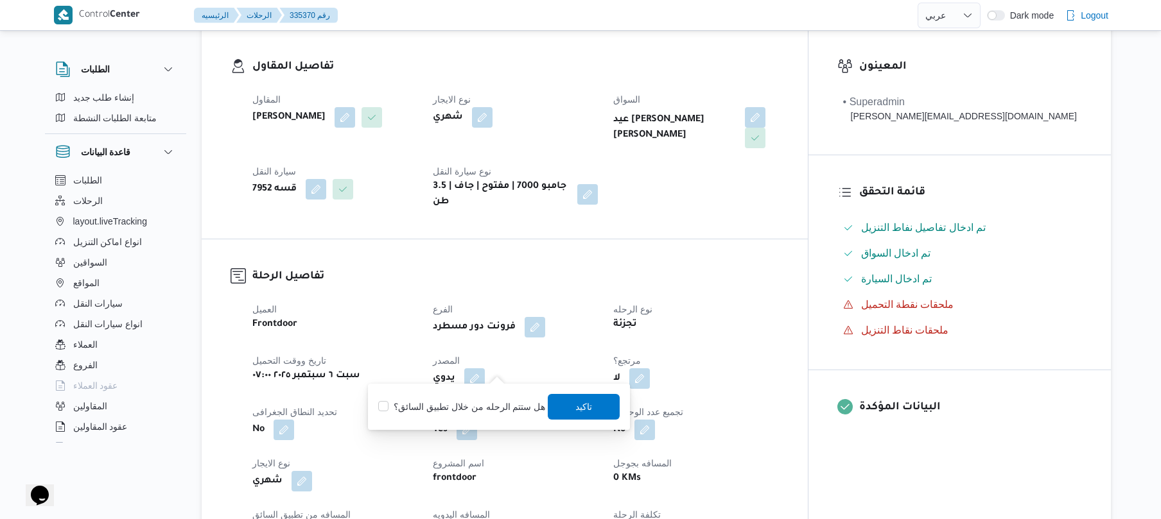
click at [475, 401] on label "هل ستتم الرحله من خلال تطبيق السائق؟" at bounding box center [461, 406] width 167 height 15
checkbox input "true"
click at [601, 412] on span "تاكيد" at bounding box center [584, 407] width 72 height 26
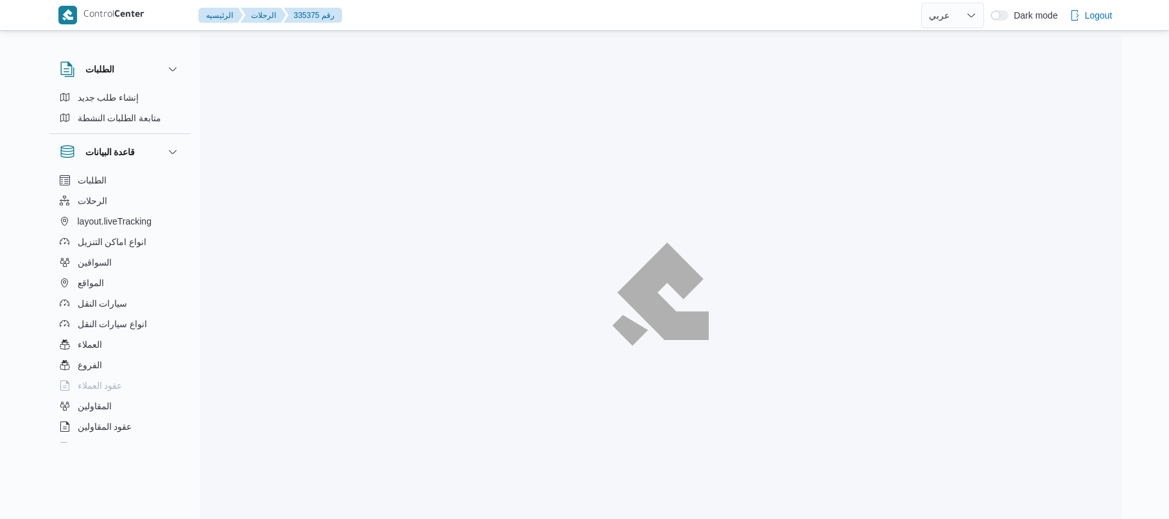
select select "ar"
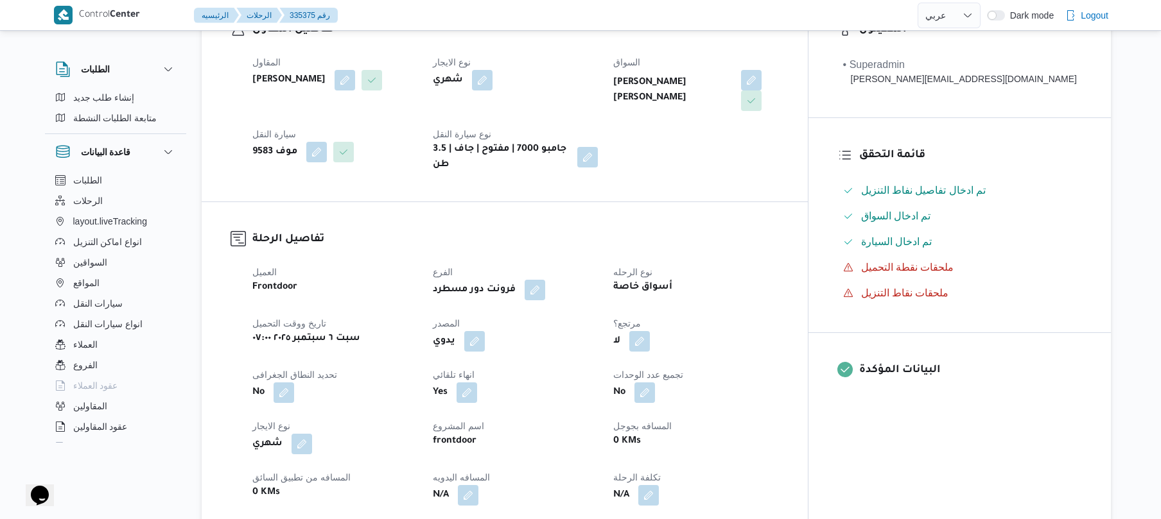
scroll to position [342, 0]
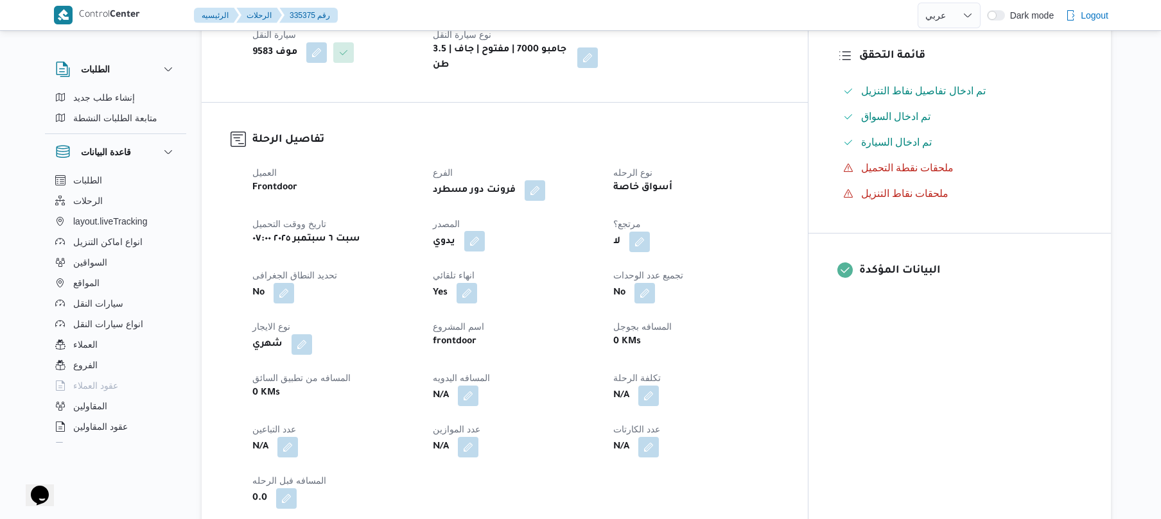
click at [485, 232] on button "button" at bounding box center [474, 241] width 21 height 21
click at [485, 270] on label "هل ستتم الرحله من خلال تطبيق السائق؟" at bounding box center [461, 270] width 167 height 15
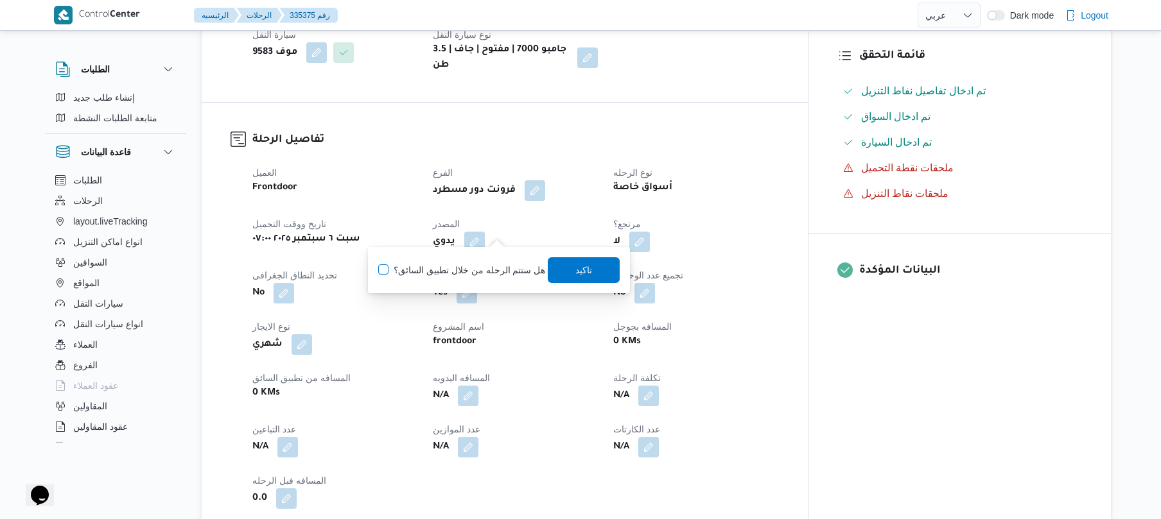
checkbox input "true"
click at [576, 268] on span "تاكيد" at bounding box center [584, 269] width 17 height 15
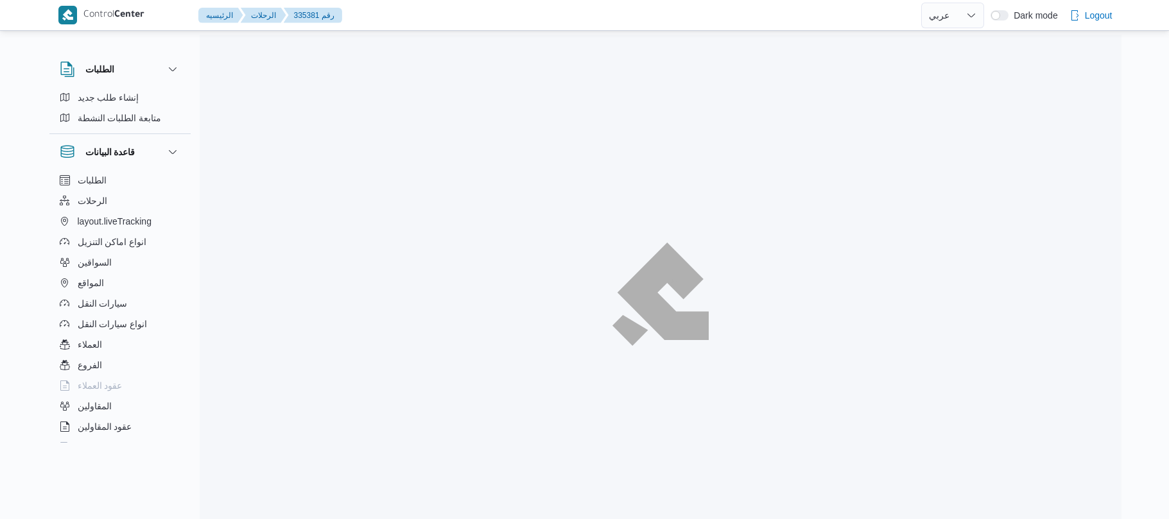
select select "ar"
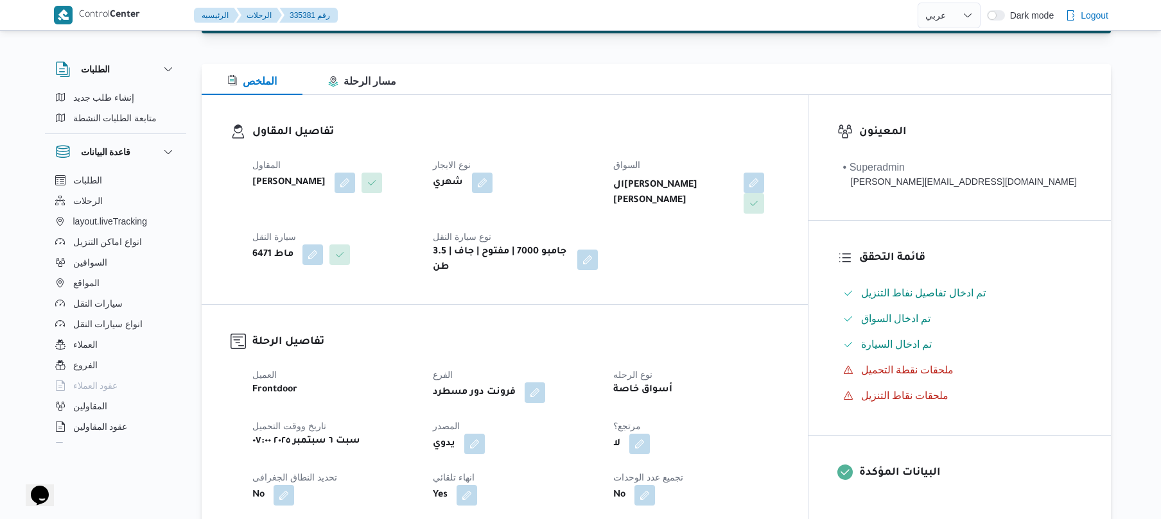
scroll to position [342, 0]
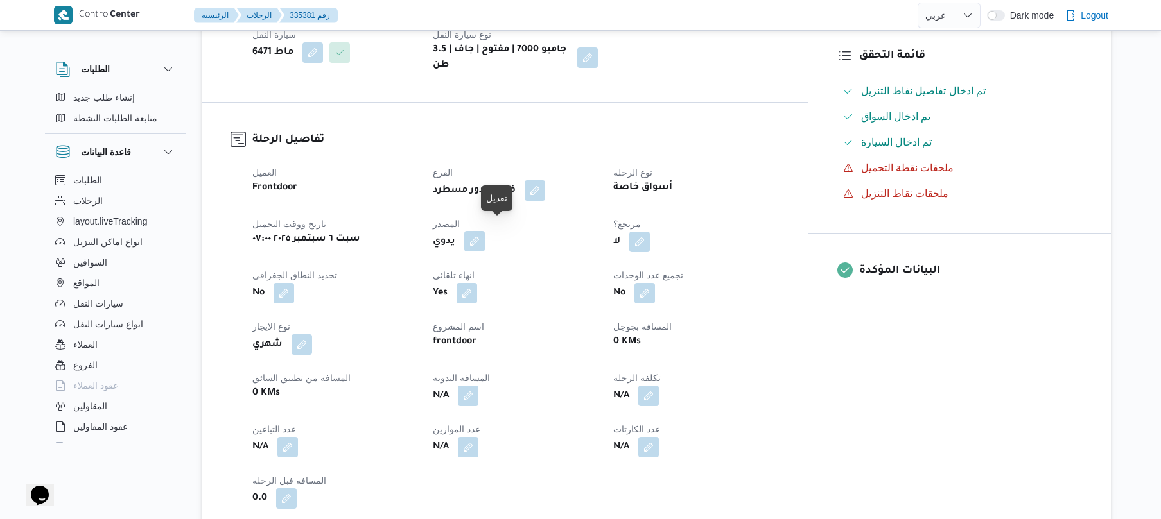
click at [485, 231] on button "button" at bounding box center [474, 241] width 21 height 21
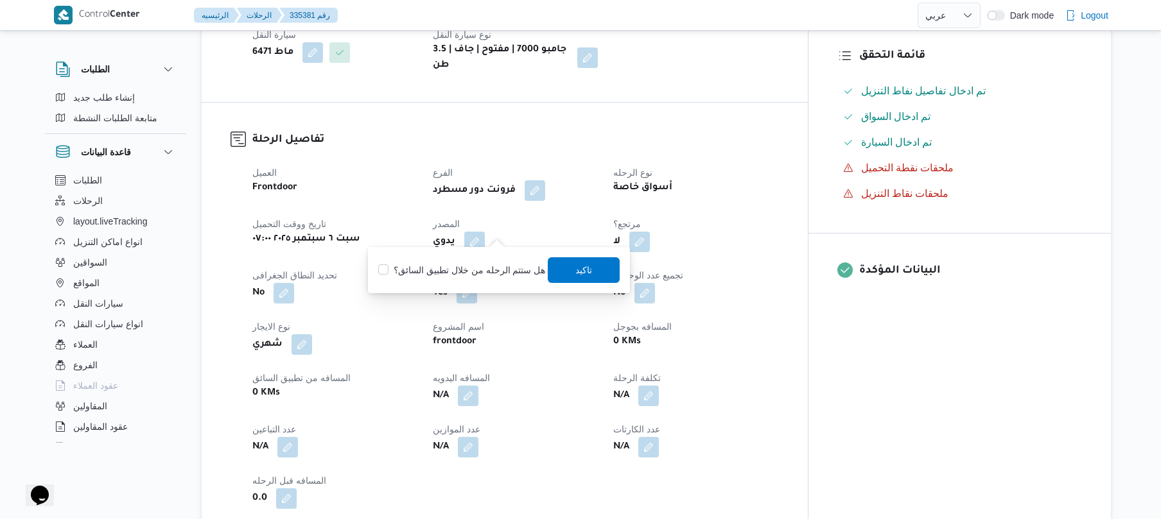
click at [478, 272] on label "هل ستتم الرحله من خلال تطبيق السائق؟" at bounding box center [461, 270] width 167 height 15
checkbox input "true"
click at [566, 275] on span "تاكيد" at bounding box center [584, 270] width 72 height 26
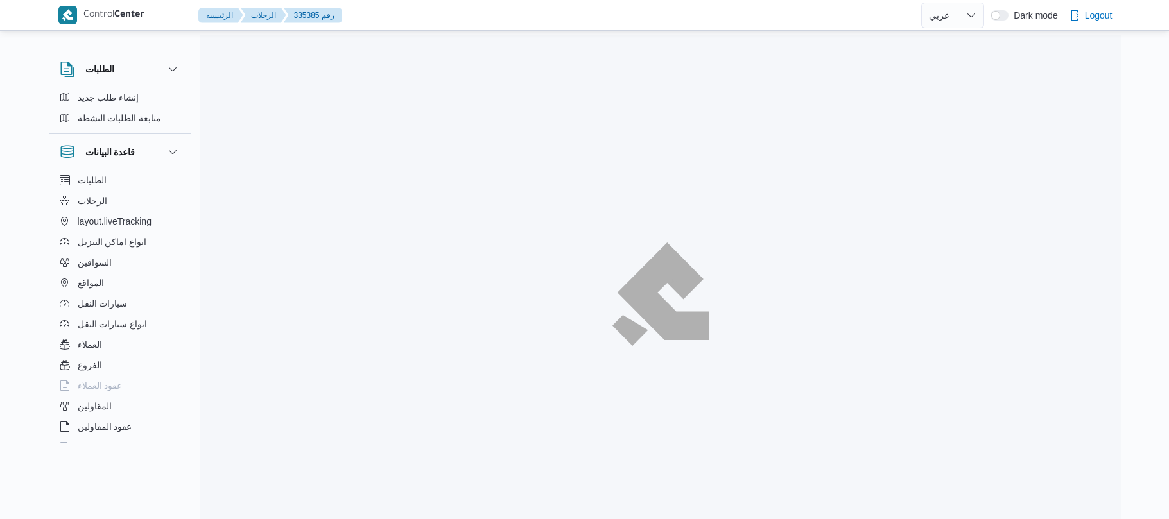
select select "ar"
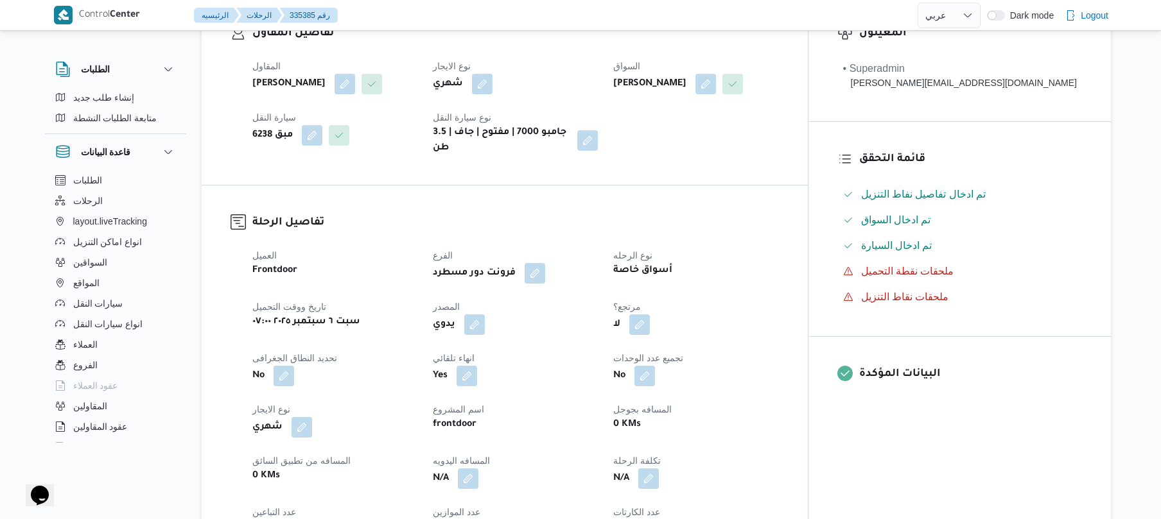
scroll to position [445, 0]
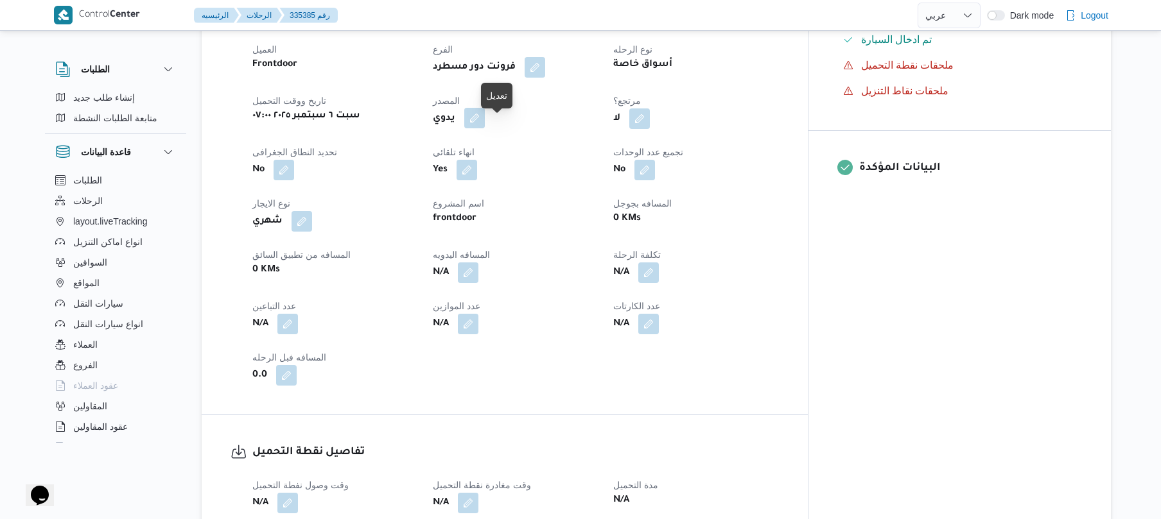
click at [485, 126] on button "button" at bounding box center [474, 118] width 21 height 21
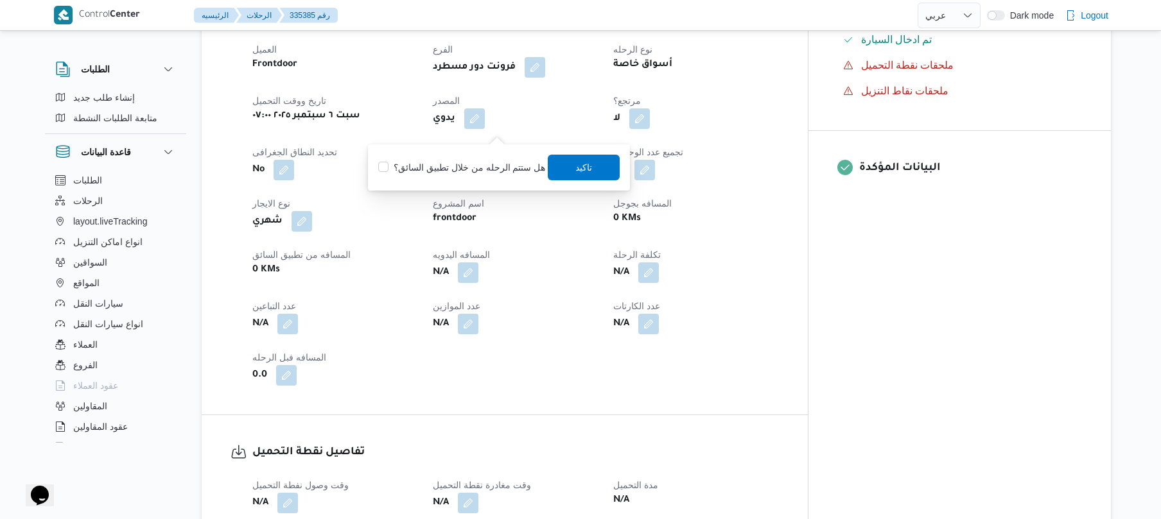
click at [475, 171] on label "هل ستتم الرحله من خلال تطبيق السائق؟" at bounding box center [461, 167] width 167 height 15
checkbox input "true"
click at [579, 162] on span "تاكيد" at bounding box center [584, 166] width 17 height 15
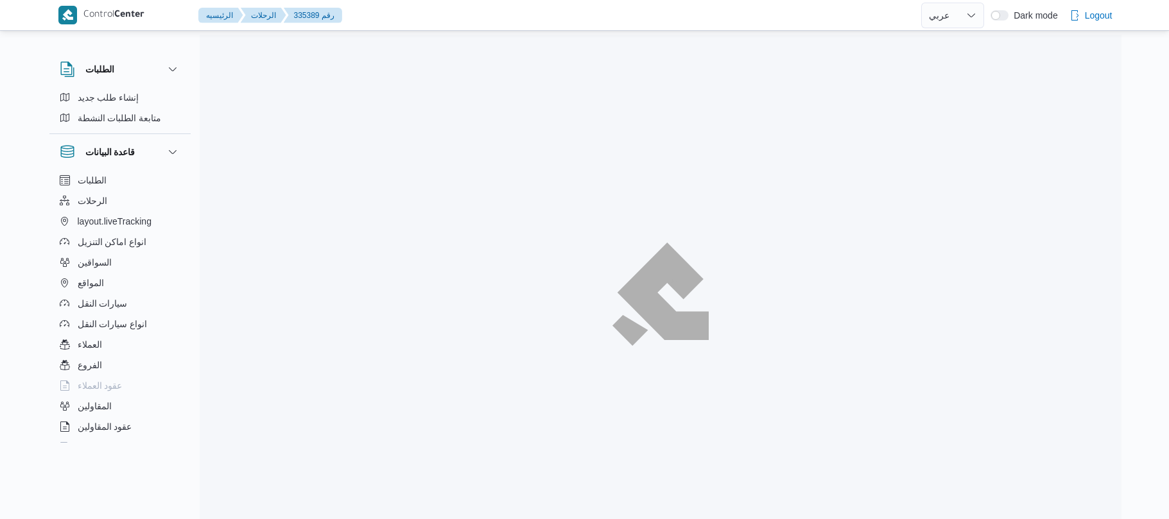
select select "ar"
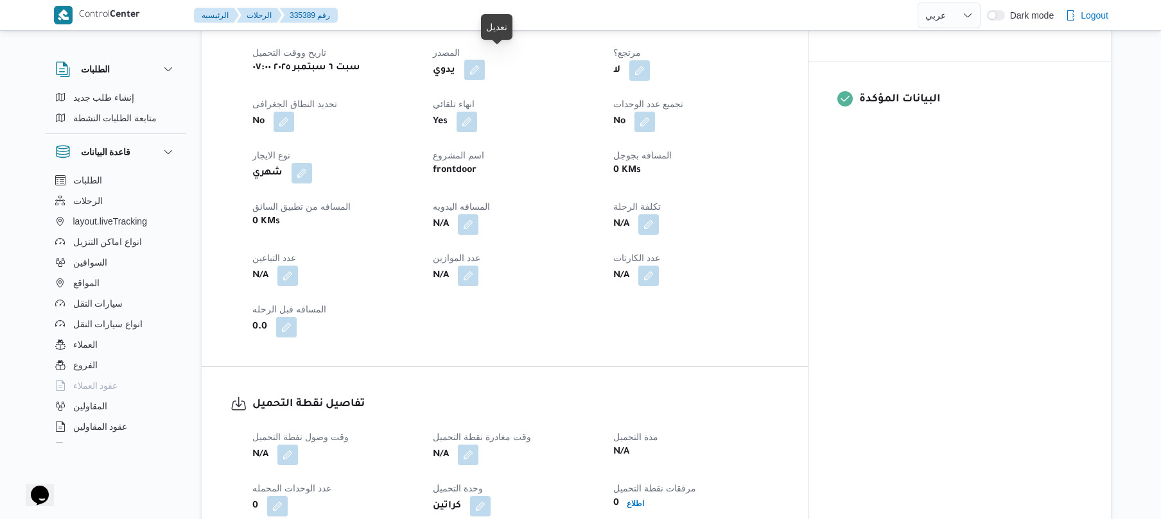
click at [485, 63] on button "button" at bounding box center [474, 70] width 21 height 21
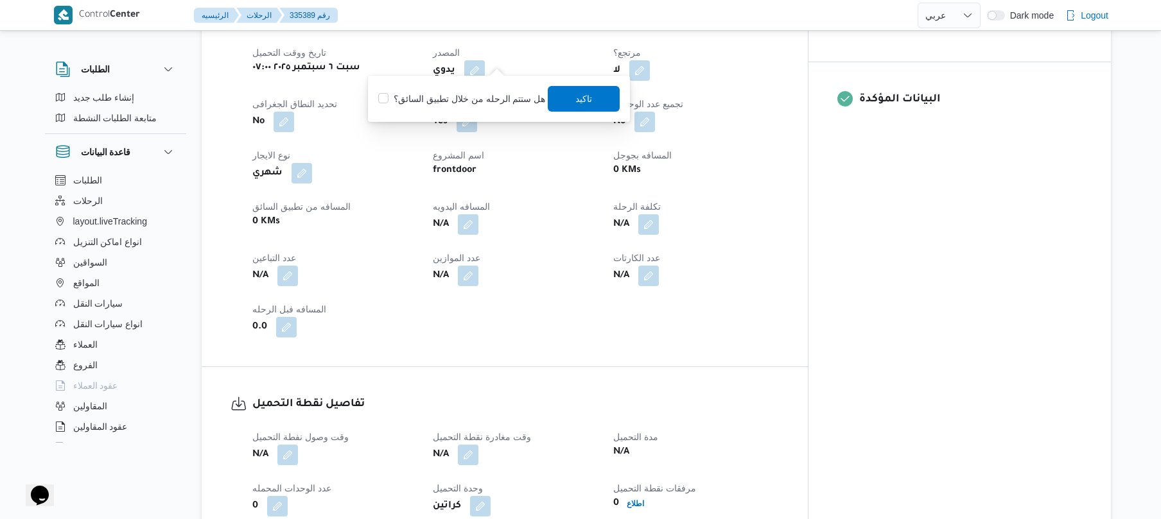
click at [476, 116] on div "You are in a dialog. To close this dialog, hit escape. هل ستتم الرحله من خلال ت…" at bounding box center [499, 99] width 262 height 46
click at [489, 99] on label "هل ستتم الرحله من خلال تطبيق السائق؟" at bounding box center [461, 98] width 167 height 15
checkbox input "true"
click at [568, 101] on span "تاكيد" at bounding box center [584, 98] width 72 height 26
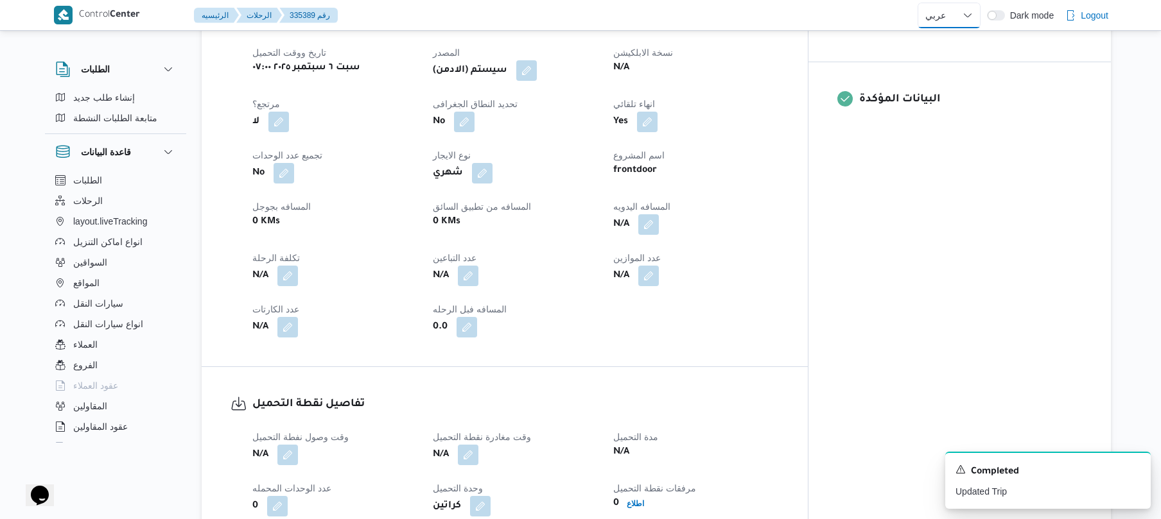
click at [967, 13] on select "English عربي" at bounding box center [948, 16] width 63 height 26
select select "en"
click at [917, 3] on select "English عربي" at bounding box center [948, 16] width 63 height 26
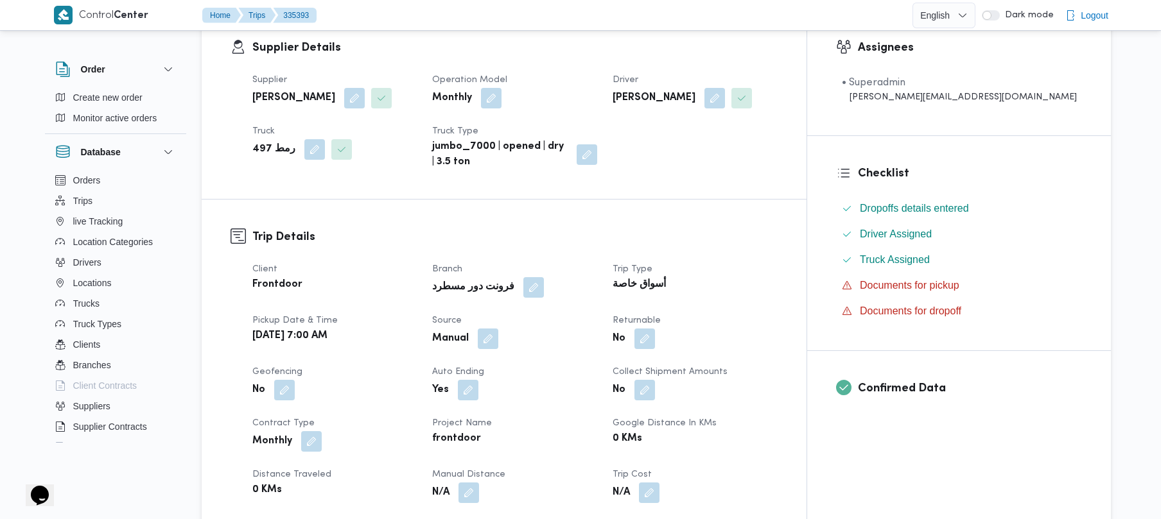
scroll to position [411, 0]
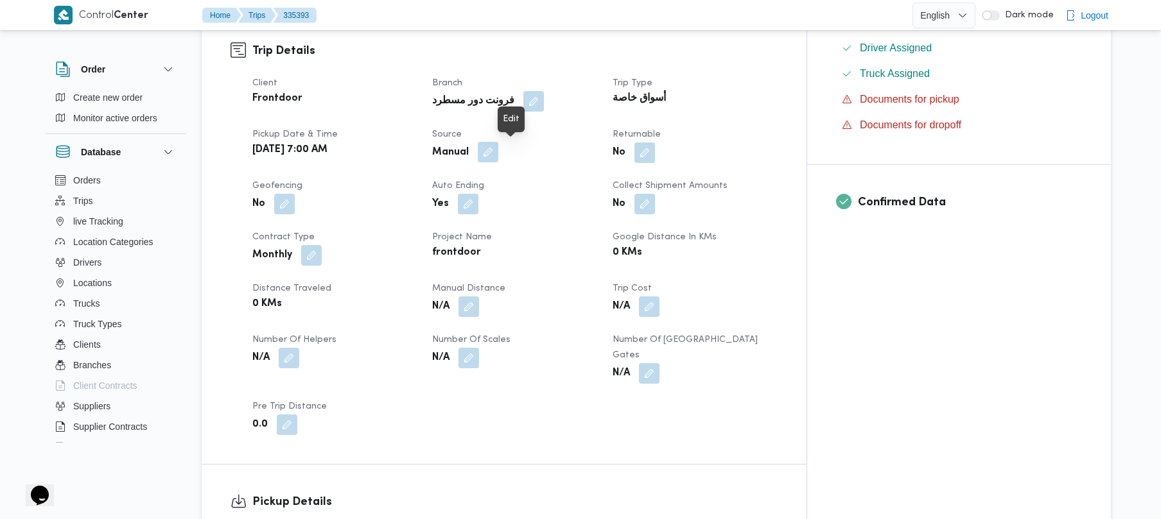
click at [498, 151] on button "button" at bounding box center [488, 152] width 21 height 21
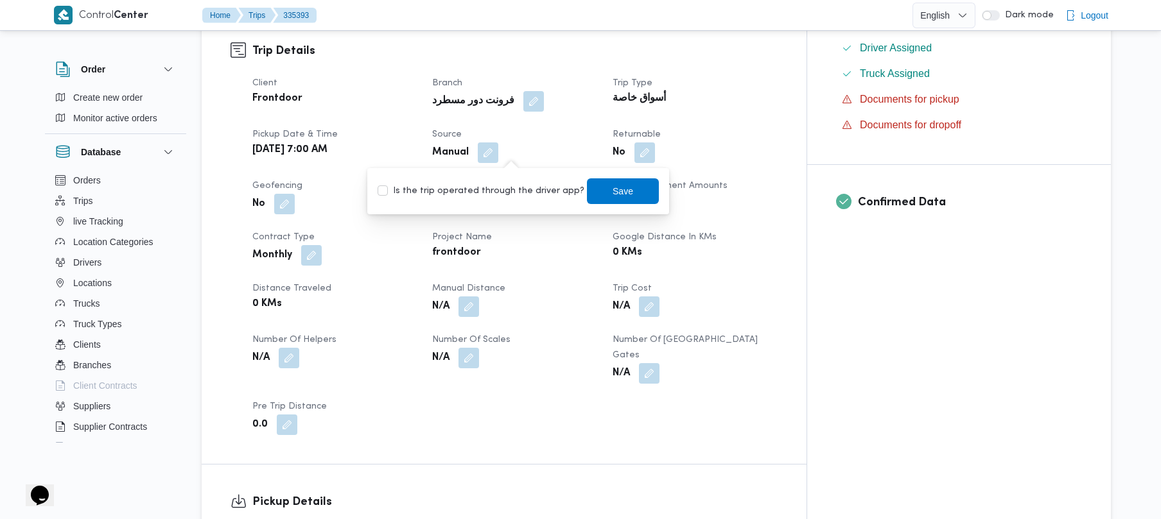
click at [488, 191] on label "Is the trip operated through the driver app?" at bounding box center [480, 191] width 207 height 15
checkbox input "true"
click at [612, 191] on span "Save" at bounding box center [622, 190] width 21 height 15
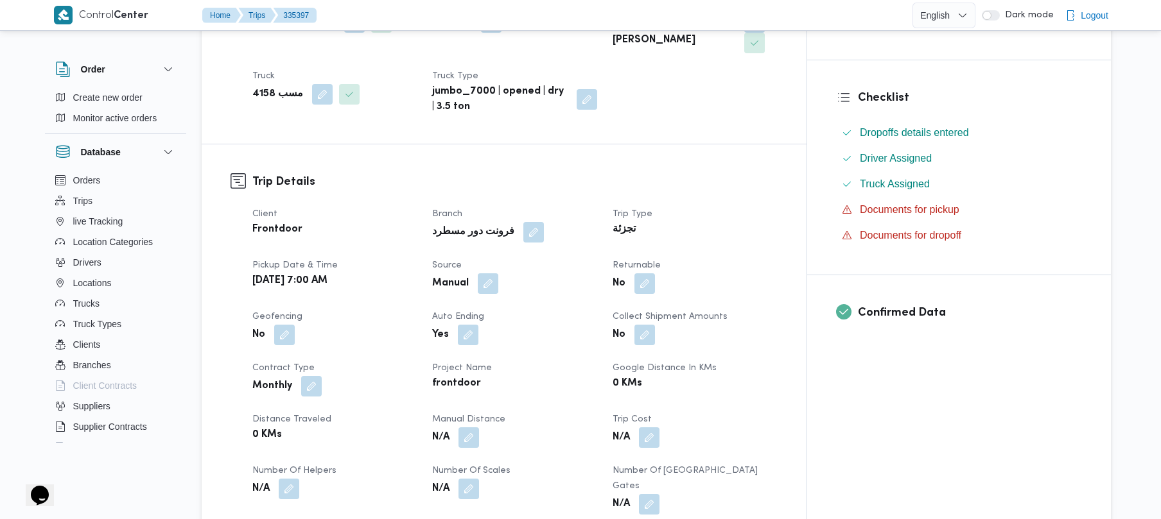
scroll to position [308, 0]
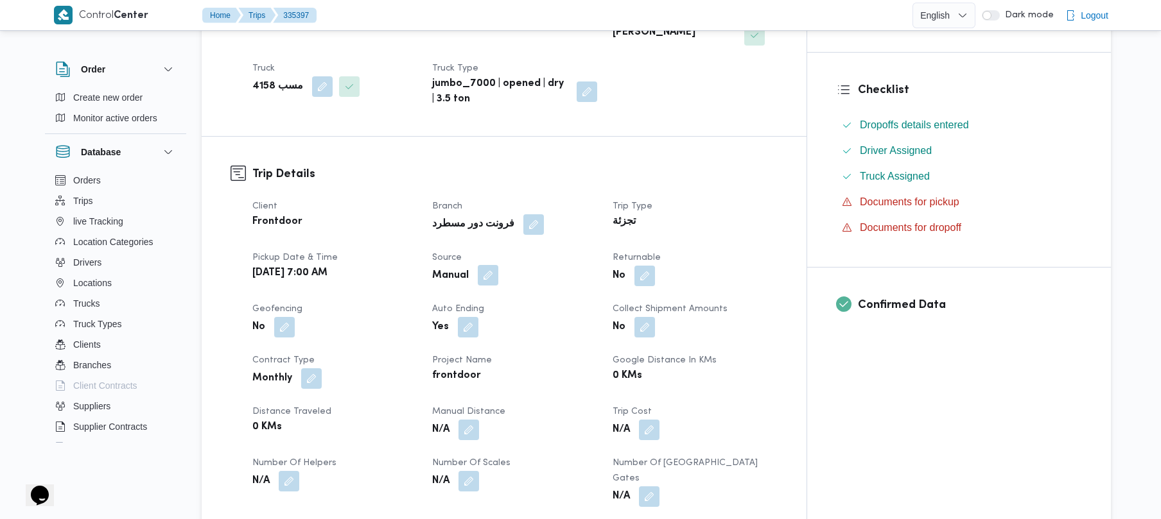
drag, startPoint x: 528, startPoint y: 252, endPoint x: 514, endPoint y: 259, distance: 15.8
click at [528, 264] on div "Manual" at bounding box center [514, 275] width 167 height 23
click at [498, 265] on button "button" at bounding box center [488, 275] width 21 height 21
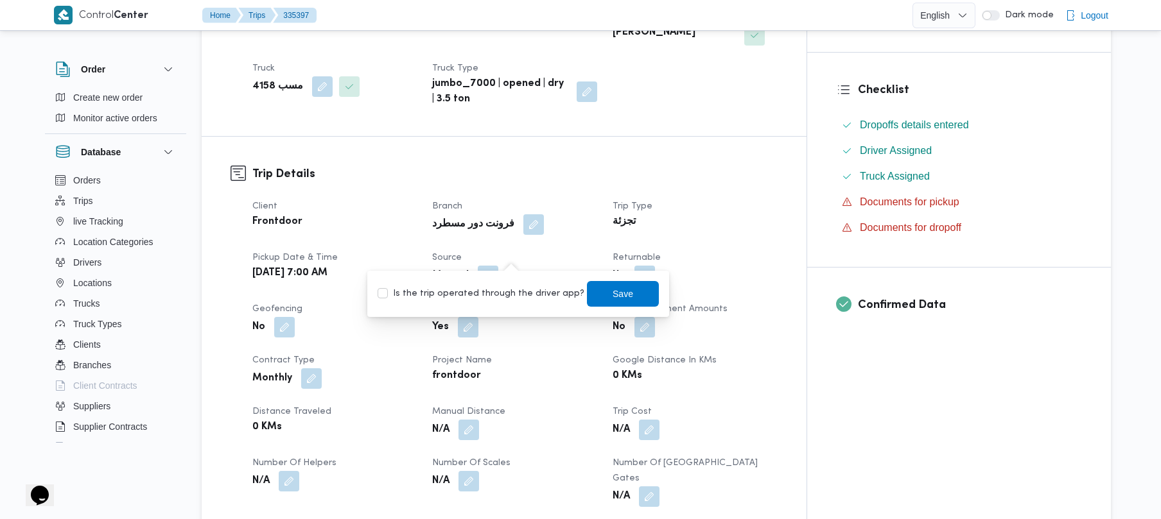
click at [489, 291] on label "Is the trip operated through the driver app?" at bounding box center [480, 293] width 207 height 15
checkbox input "true"
click at [615, 299] on span "Save" at bounding box center [622, 293] width 21 height 15
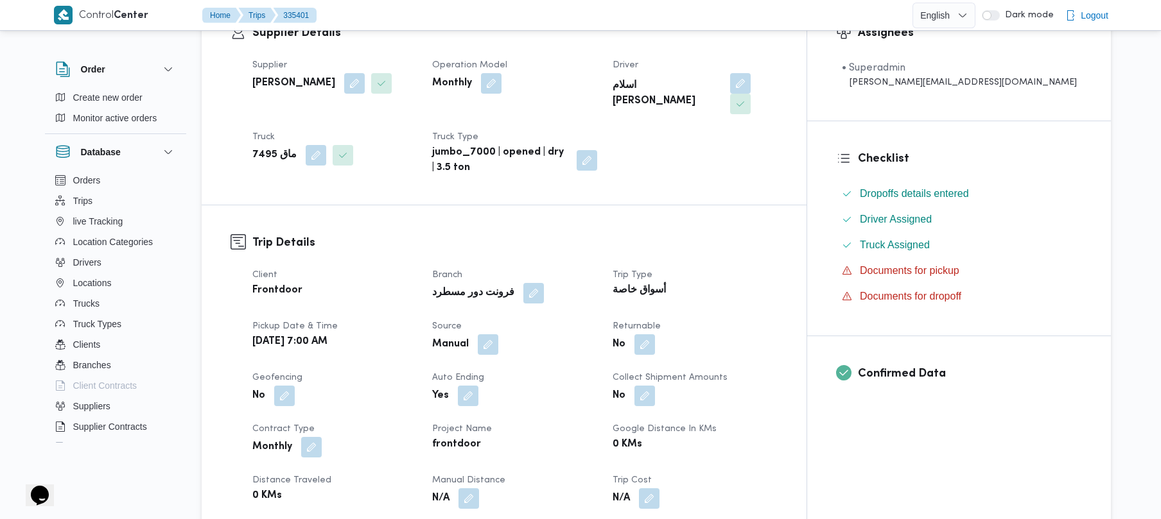
scroll to position [342, 0]
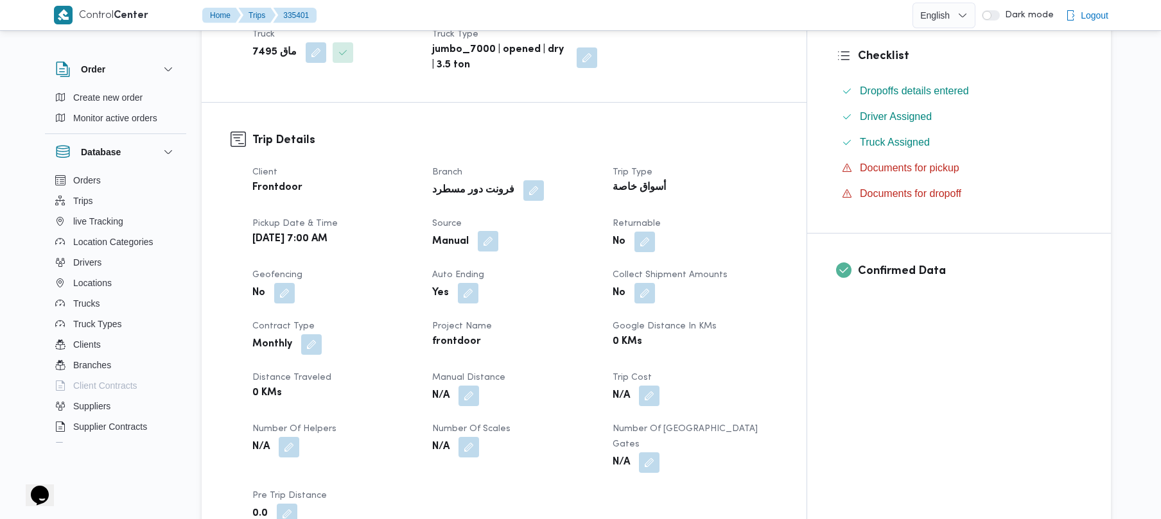
click at [498, 231] on button "button" at bounding box center [488, 241] width 21 height 21
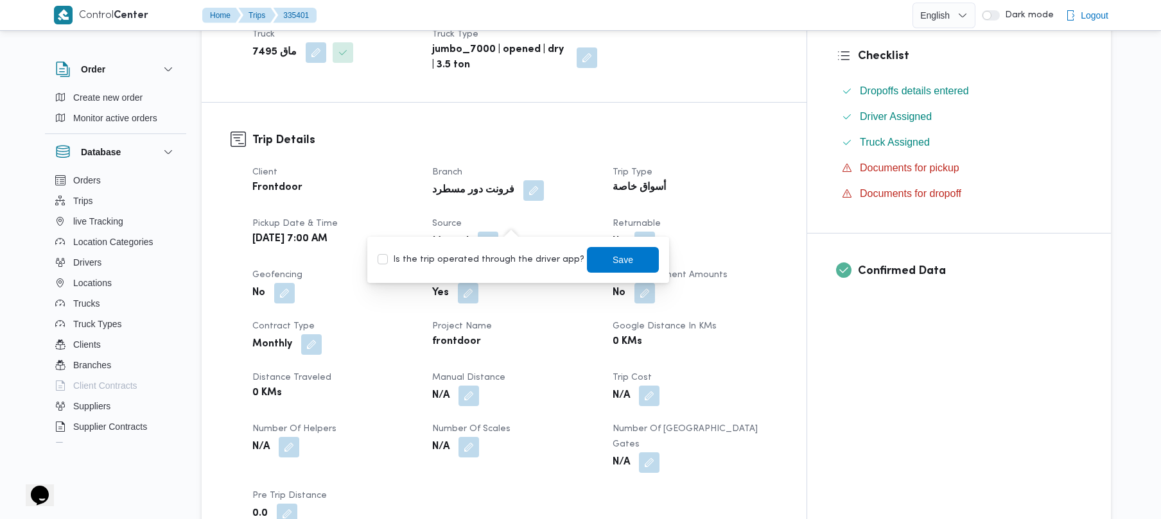
click at [481, 261] on label "Is the trip operated through the driver app?" at bounding box center [480, 259] width 207 height 15
checkbox input "true"
click at [589, 255] on span "Save" at bounding box center [623, 260] width 72 height 26
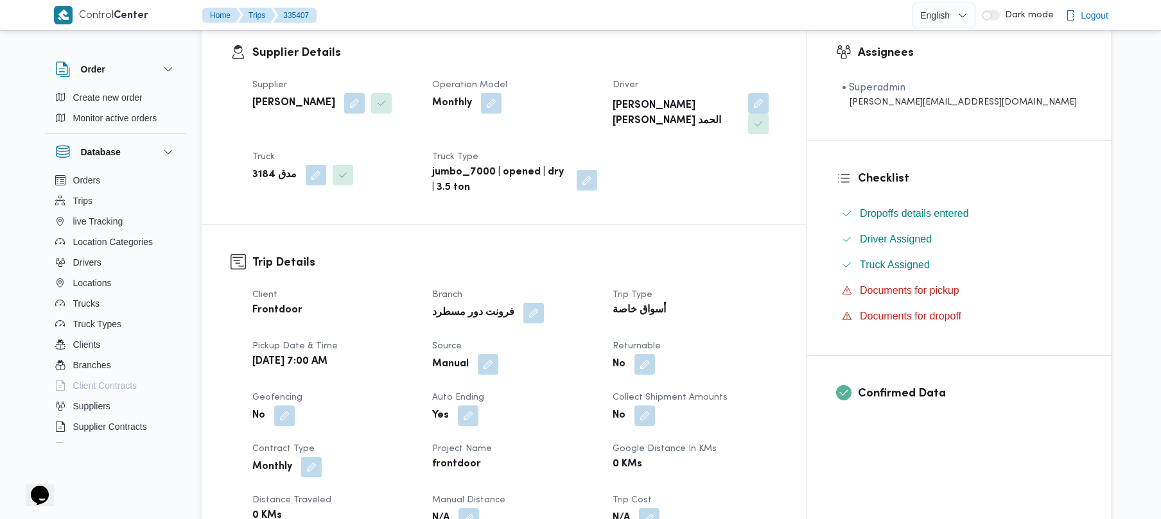
scroll to position [308, 0]
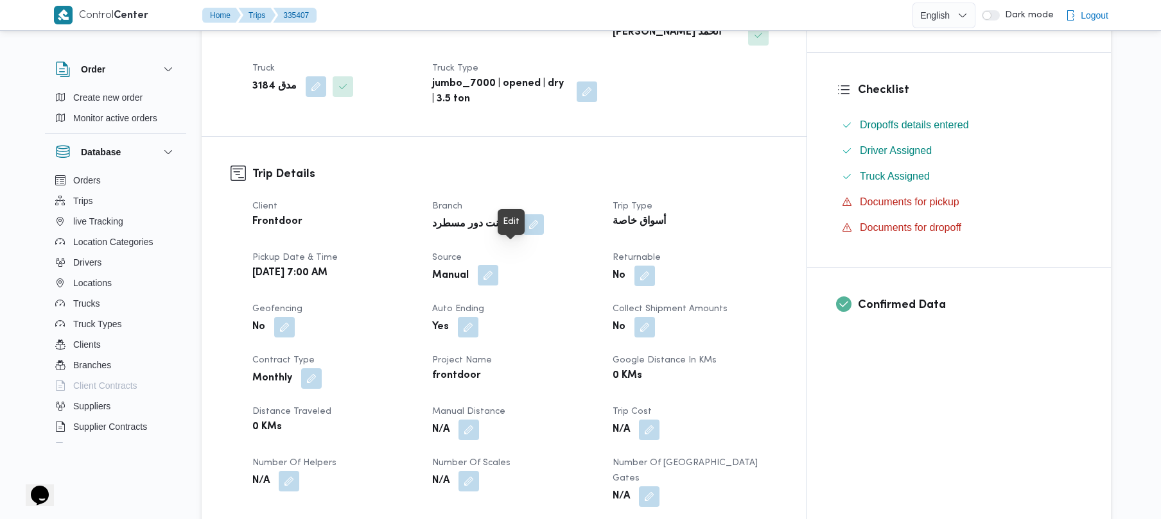
click at [498, 265] on button "button" at bounding box center [488, 275] width 21 height 21
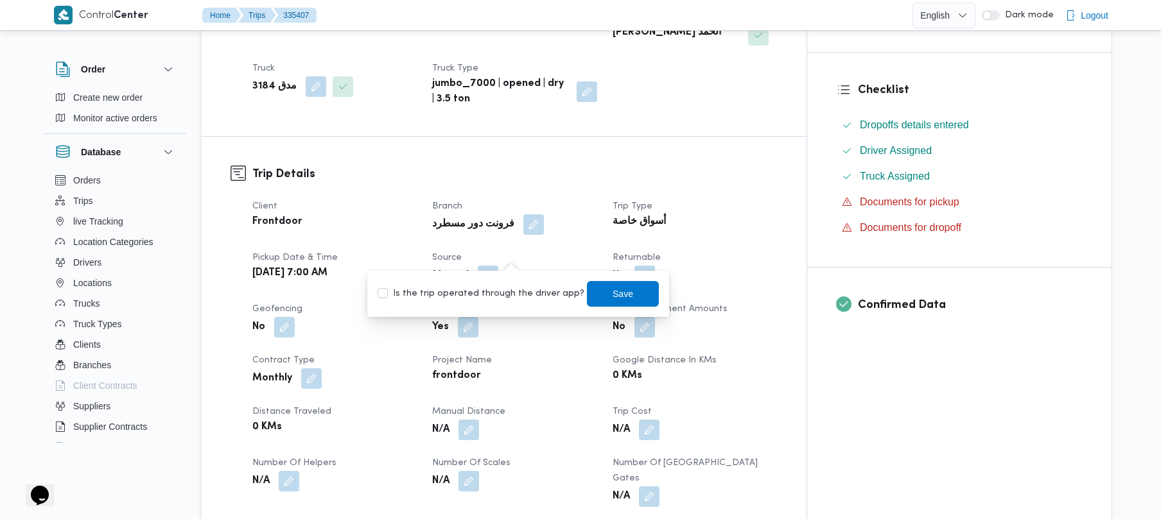
click at [472, 291] on label "Is the trip operated through the driver app?" at bounding box center [480, 293] width 207 height 15
checkbox input "true"
click at [587, 294] on span "Save" at bounding box center [623, 294] width 72 height 26
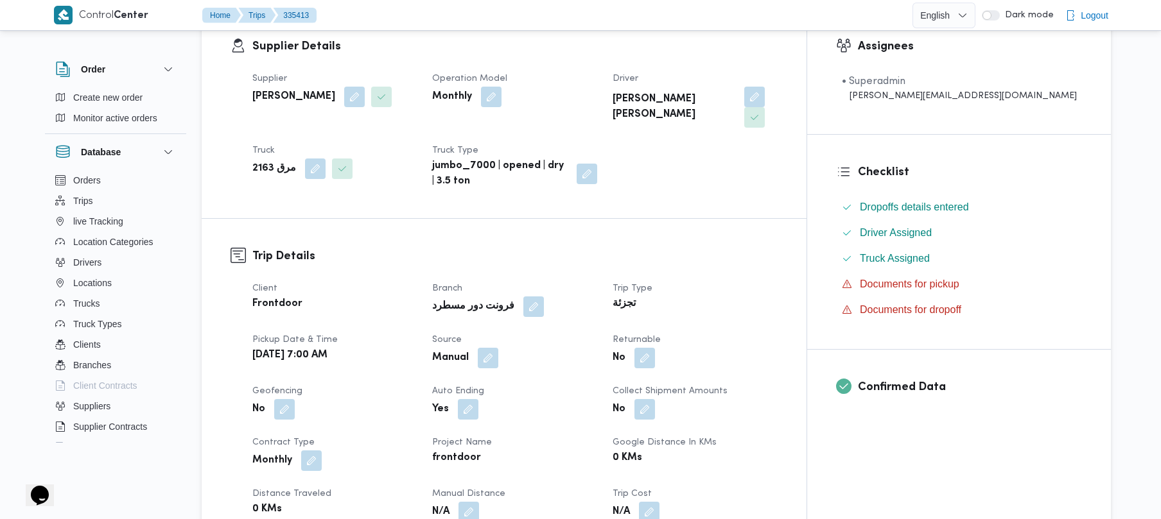
scroll to position [376, 0]
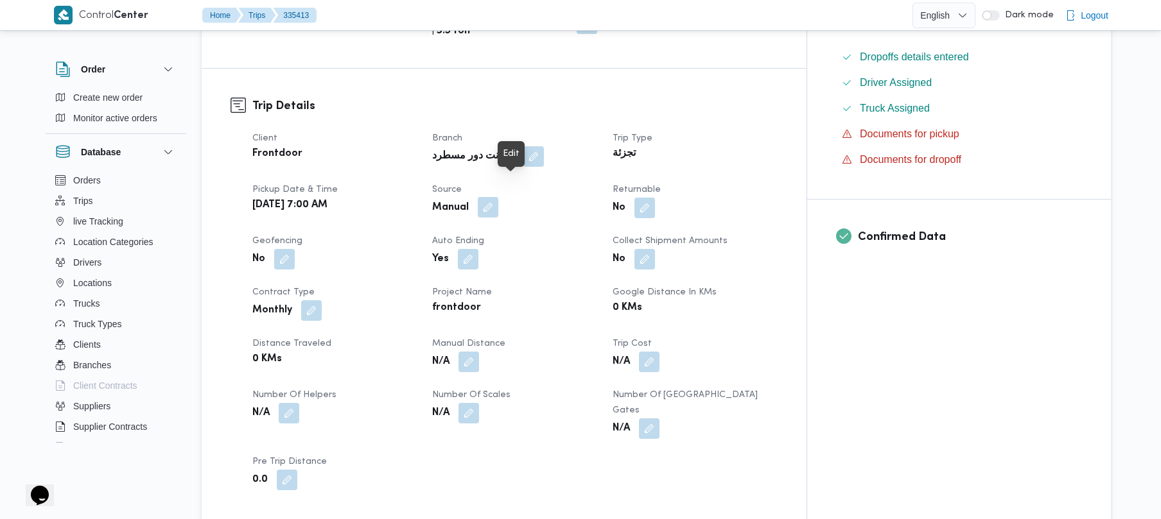
click at [498, 197] on button "button" at bounding box center [488, 207] width 21 height 21
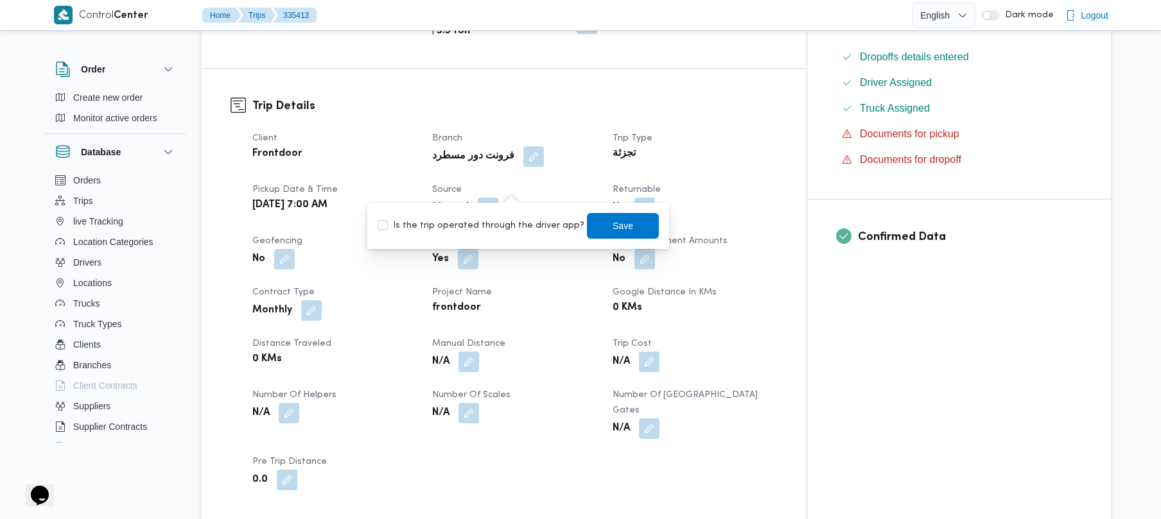
click at [476, 220] on label "Is the trip operated through the driver app?" at bounding box center [480, 225] width 207 height 15
checkbox input "true"
click at [612, 220] on span "Save" at bounding box center [622, 225] width 21 height 15
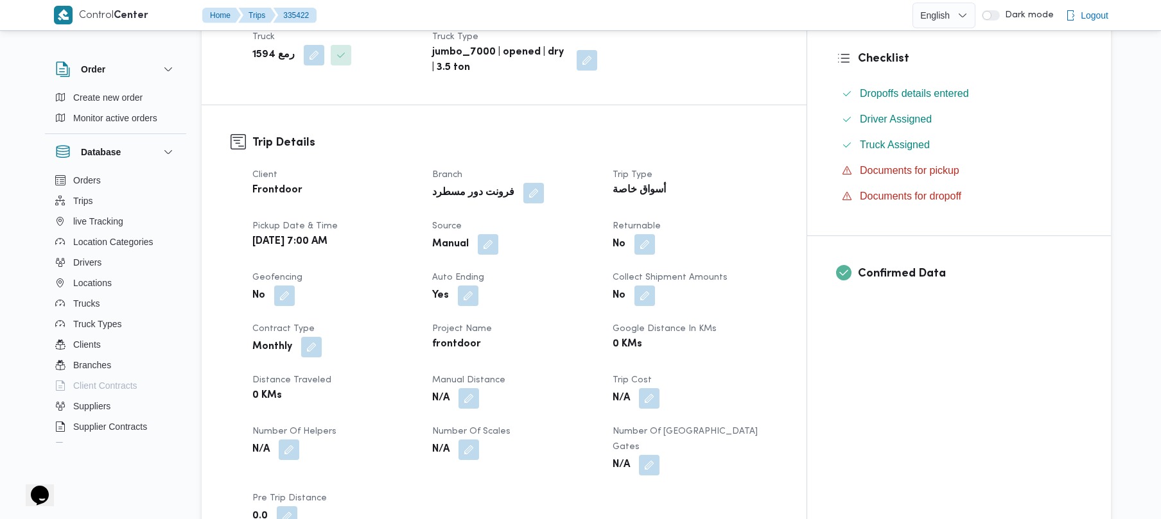
scroll to position [342, 0]
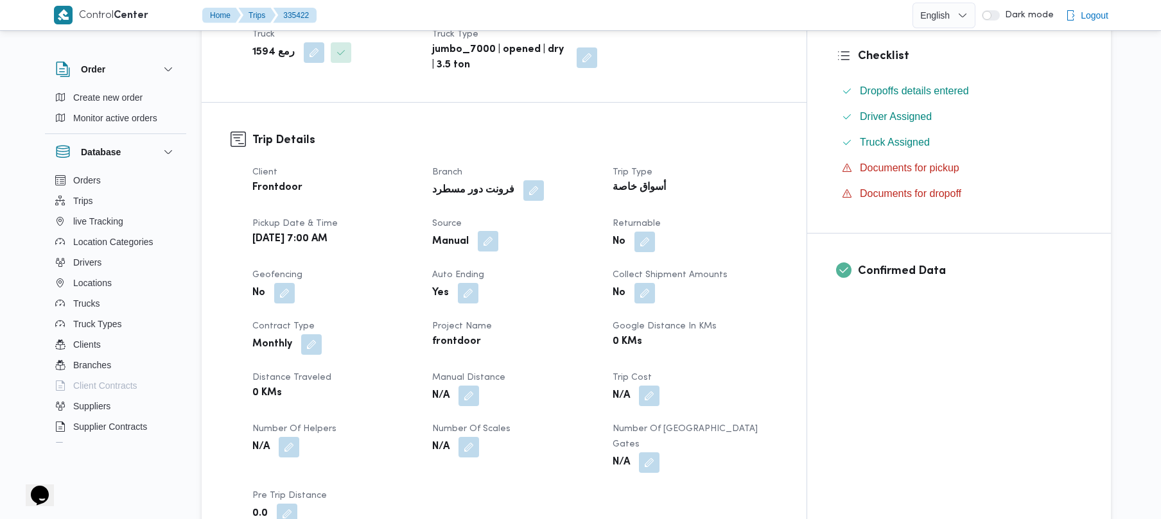
click at [498, 231] on button "button" at bounding box center [488, 241] width 21 height 21
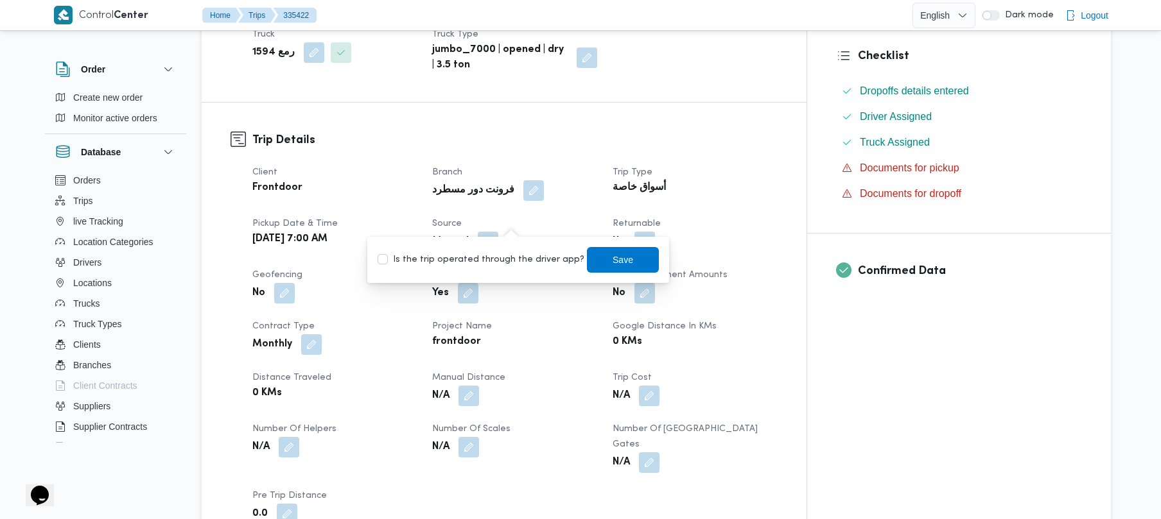
click at [489, 249] on div "Is the trip operated through the driver app? Save" at bounding box center [518, 260] width 284 height 28
click at [481, 257] on label "Is the trip operated through the driver app?" at bounding box center [480, 259] width 207 height 15
checkbox input "true"
click at [591, 257] on span "Save" at bounding box center [623, 260] width 72 height 26
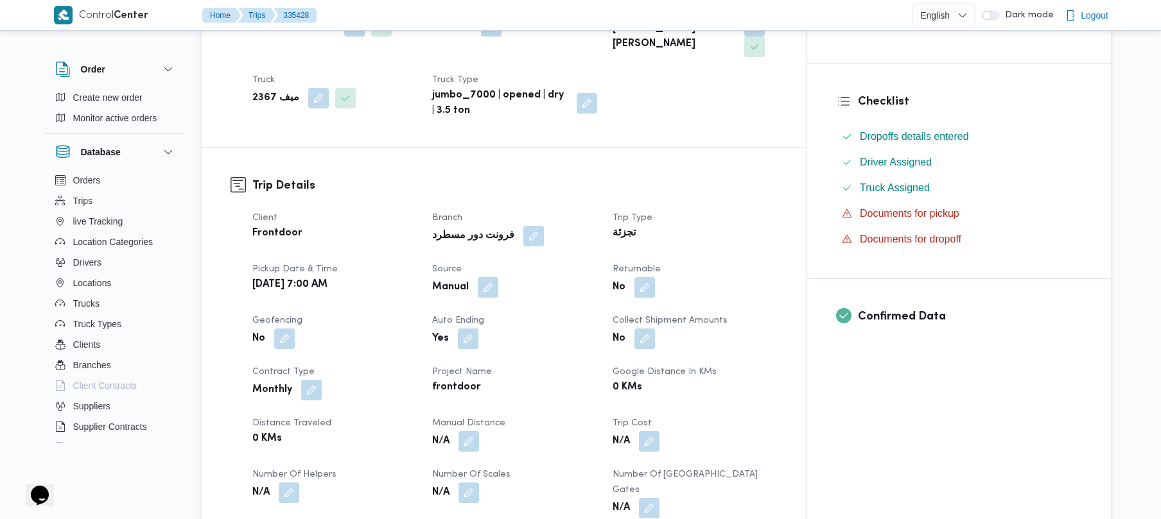
scroll to position [342, 0]
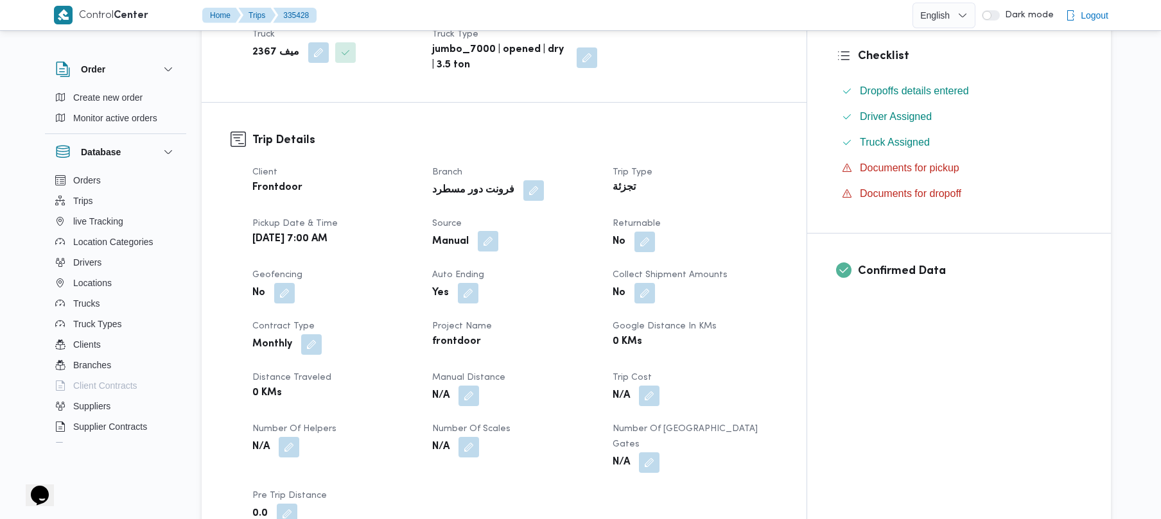
click at [498, 231] on button "button" at bounding box center [488, 241] width 21 height 21
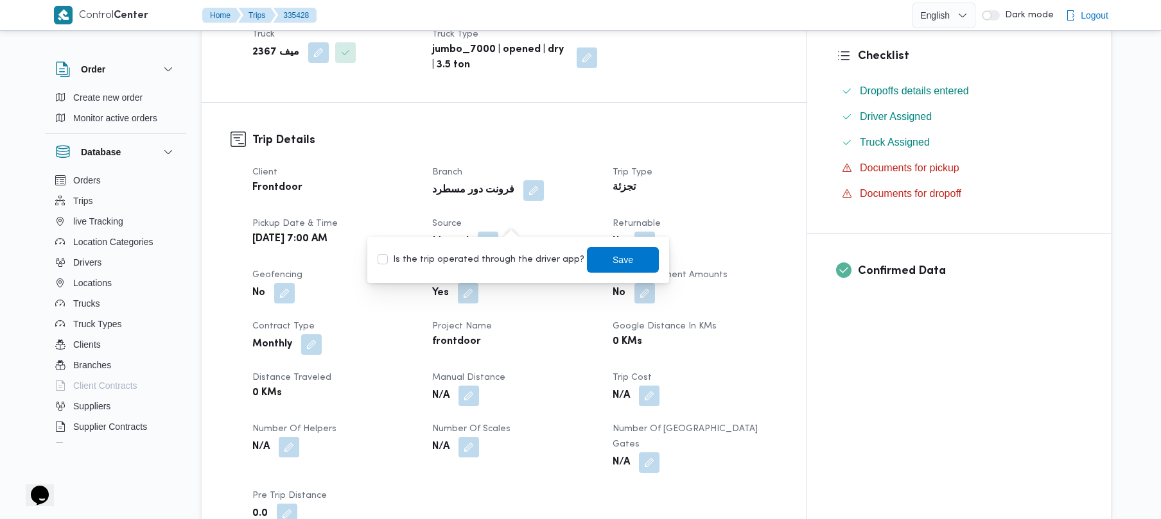
click at [492, 249] on div "Is the trip operated through the driver app? Save" at bounding box center [518, 260] width 284 height 28
click at [489, 260] on label "Is the trip operated through the driver app?" at bounding box center [480, 259] width 207 height 15
checkbox input "true"
click at [612, 261] on span "Save" at bounding box center [622, 259] width 21 height 15
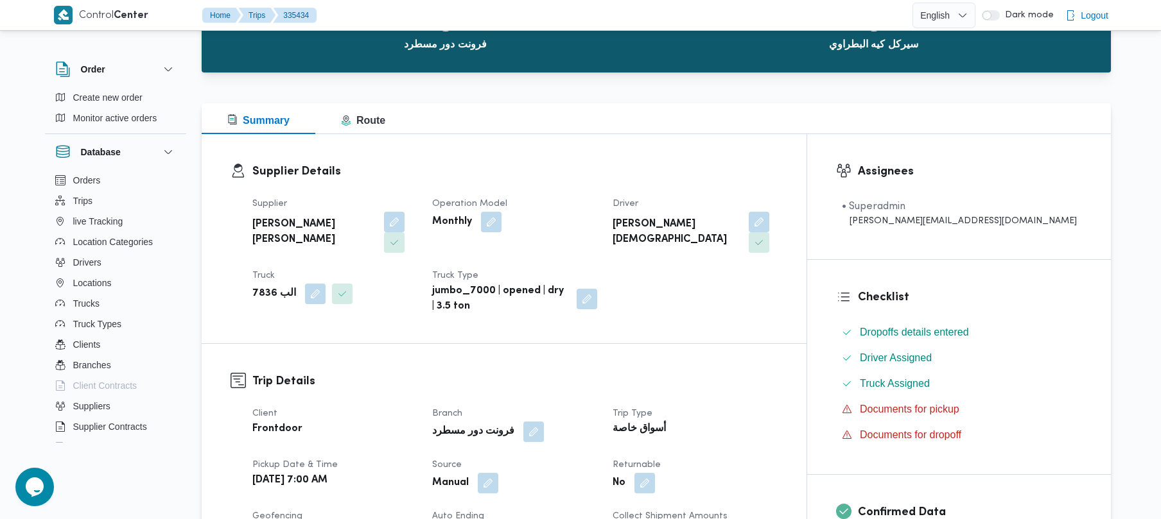
scroll to position [342, 0]
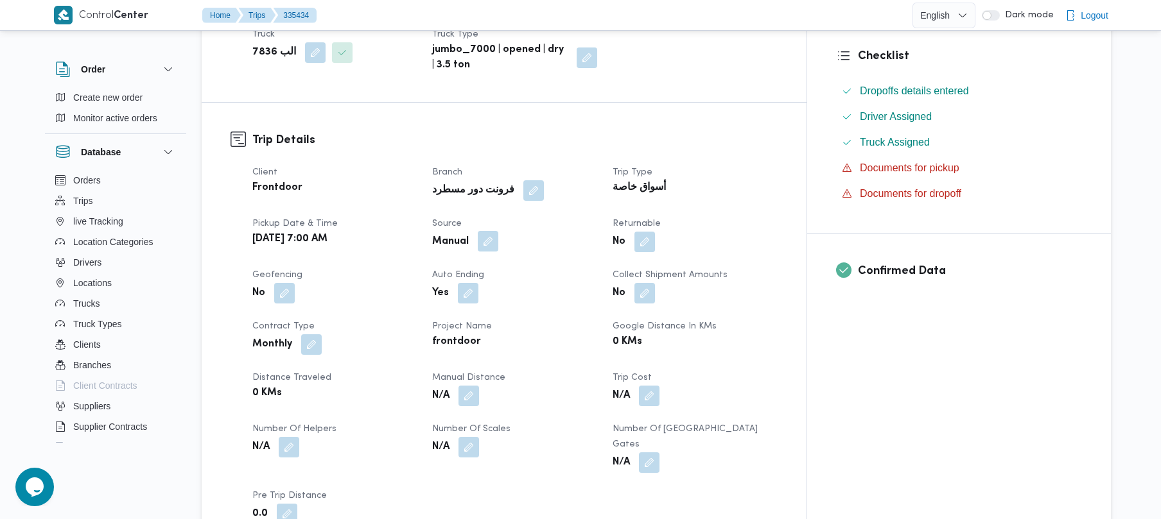
click at [498, 231] on button "button" at bounding box center [488, 241] width 21 height 21
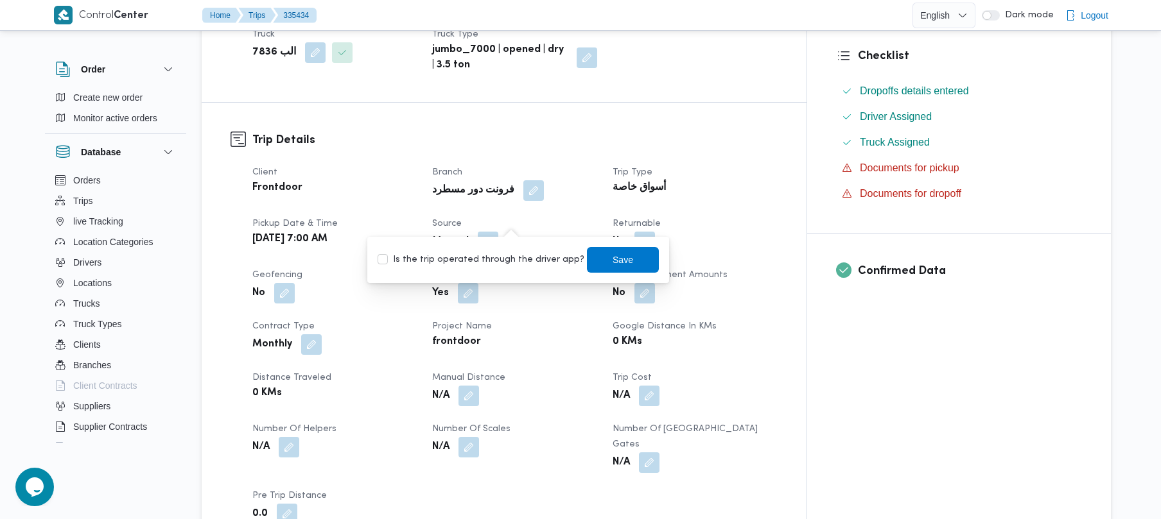
click at [484, 257] on label "Is the trip operated through the driver app?" at bounding box center [480, 259] width 207 height 15
checkbox input "true"
click at [612, 257] on span "Save" at bounding box center [622, 259] width 21 height 15
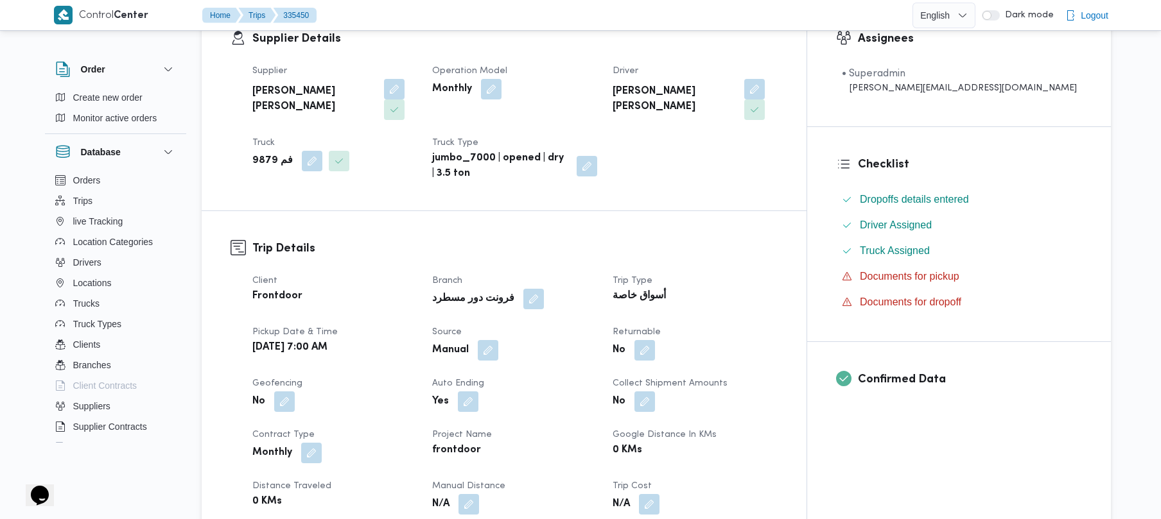
scroll to position [273, 0]
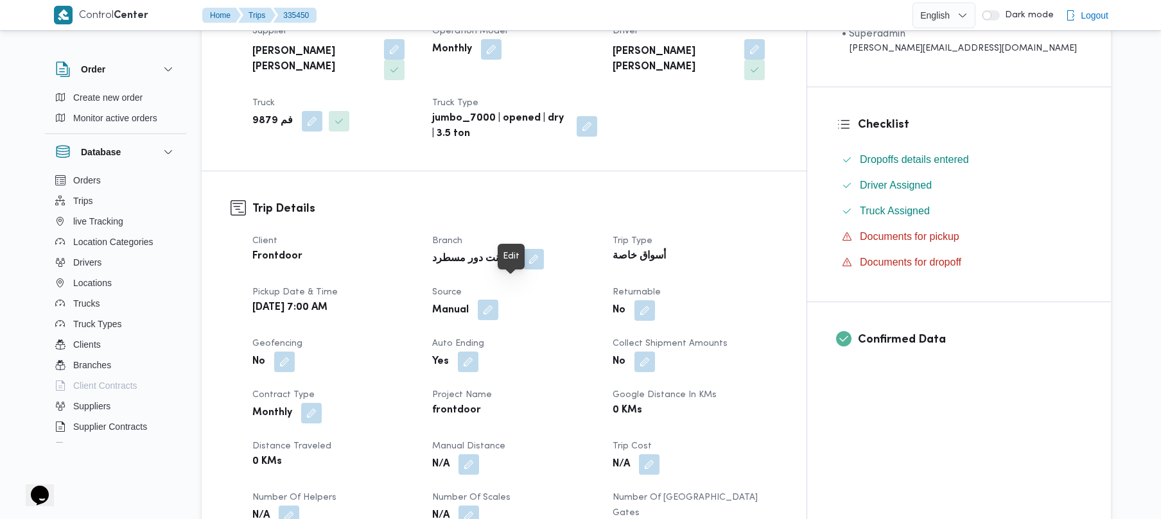
click at [498, 300] on button "button" at bounding box center [488, 310] width 21 height 21
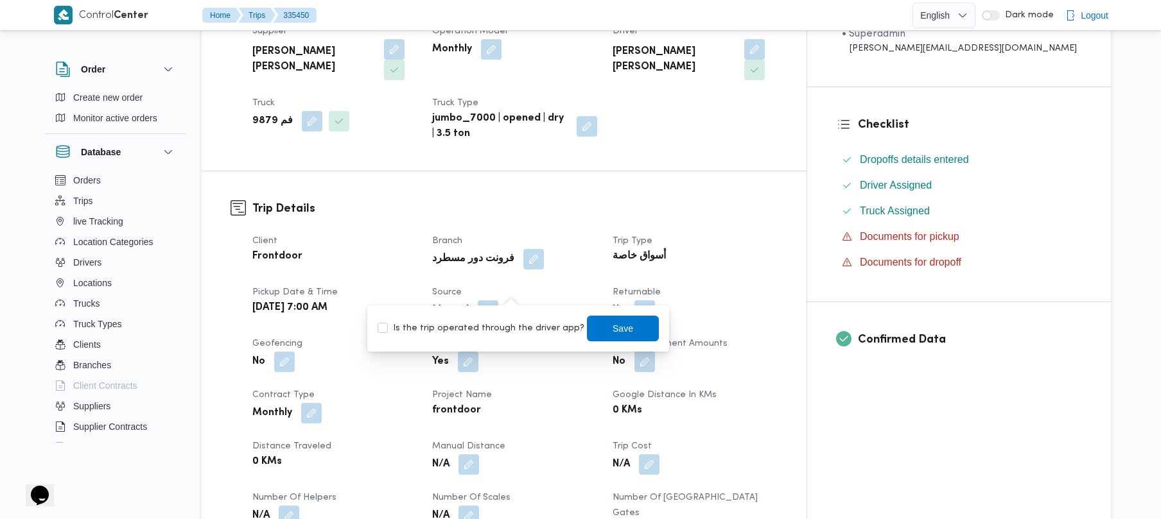
click at [492, 322] on label "Is the trip operated through the driver app?" at bounding box center [480, 328] width 207 height 15
checkbox input "true"
click at [612, 327] on span "Save" at bounding box center [622, 327] width 21 height 15
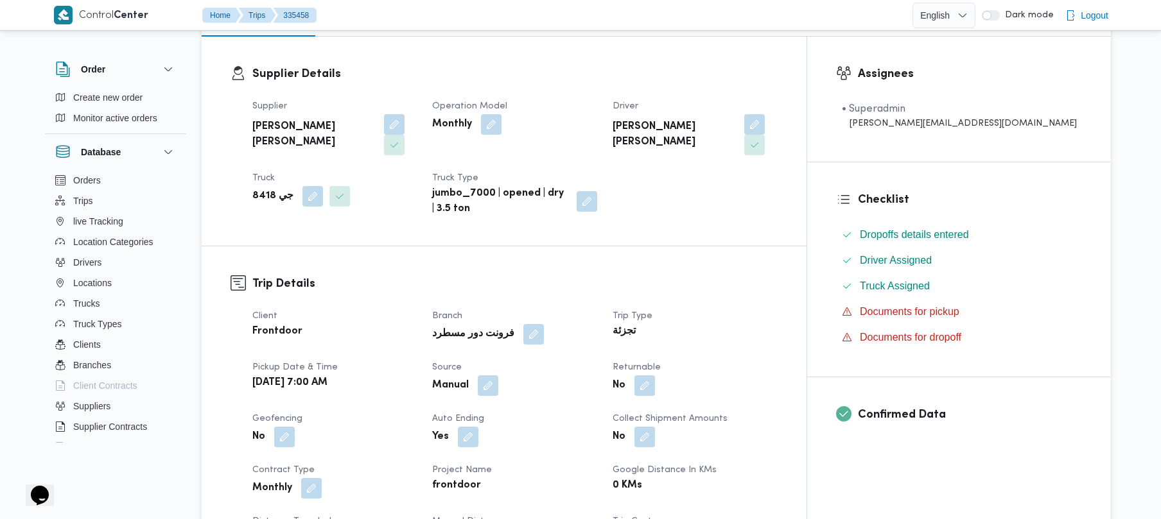
scroll to position [342, 0]
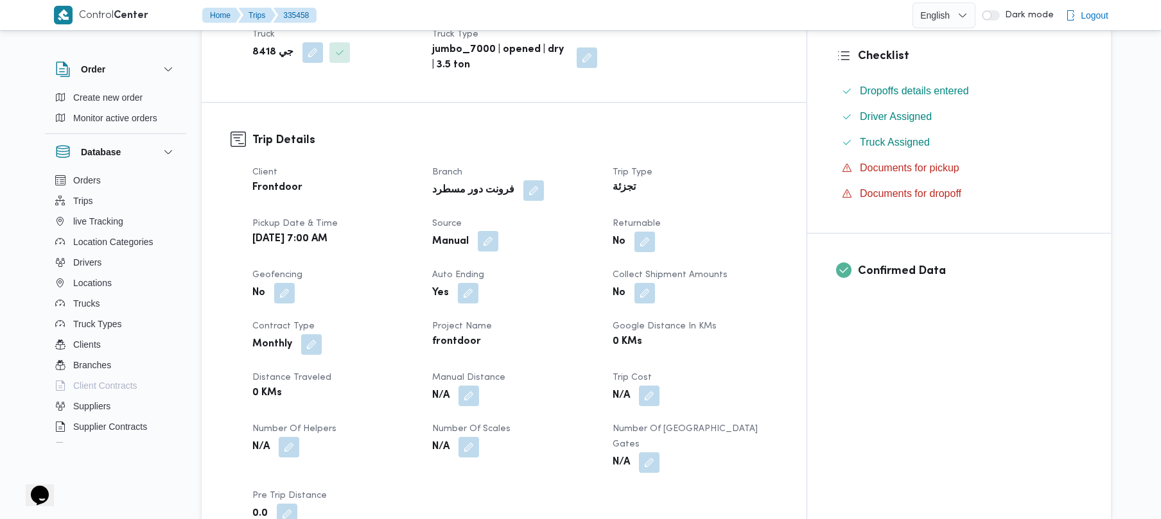
click at [498, 231] on button "button" at bounding box center [488, 241] width 21 height 21
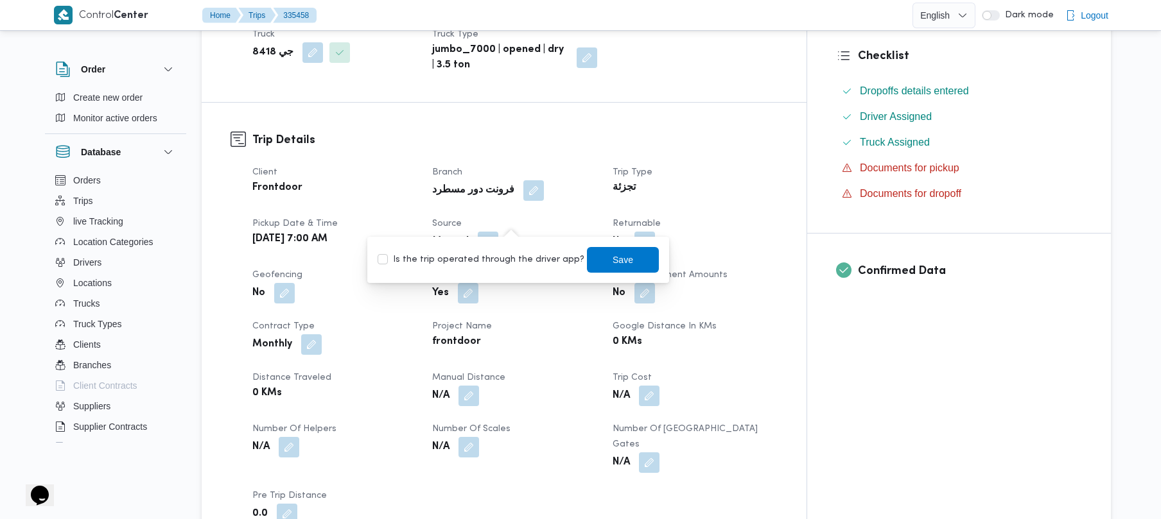
click at [499, 258] on label "Is the trip operated through the driver app?" at bounding box center [480, 259] width 207 height 15
checkbox input "true"
click at [612, 263] on span "Save" at bounding box center [622, 259] width 21 height 15
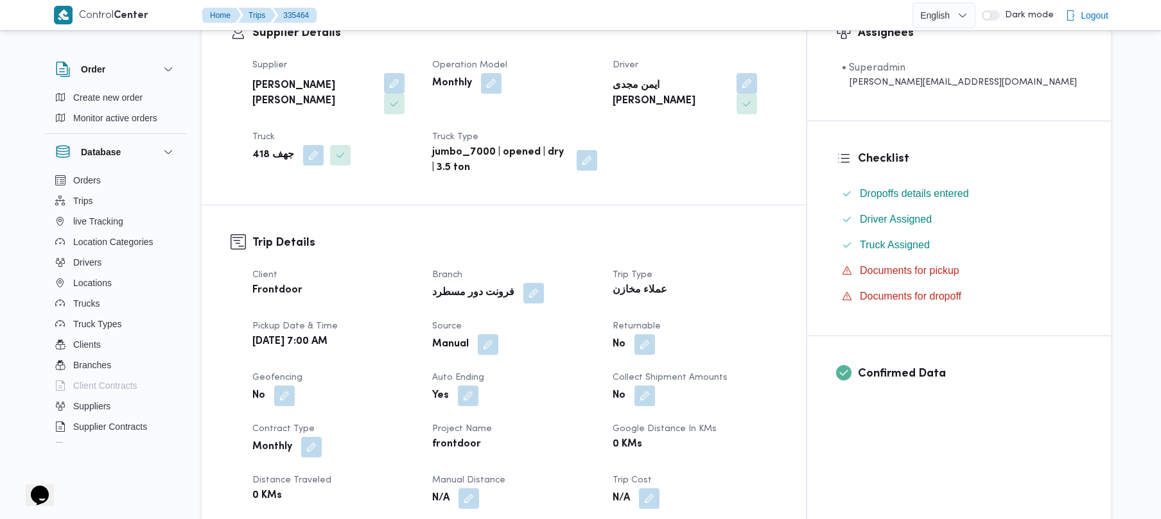
scroll to position [342, 0]
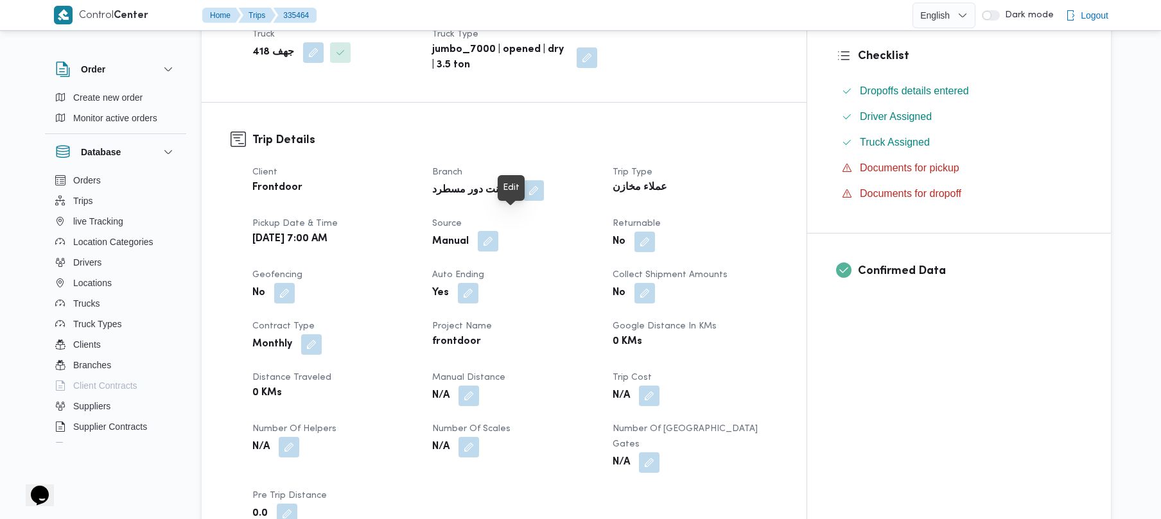
click at [498, 231] on button "button" at bounding box center [488, 241] width 21 height 21
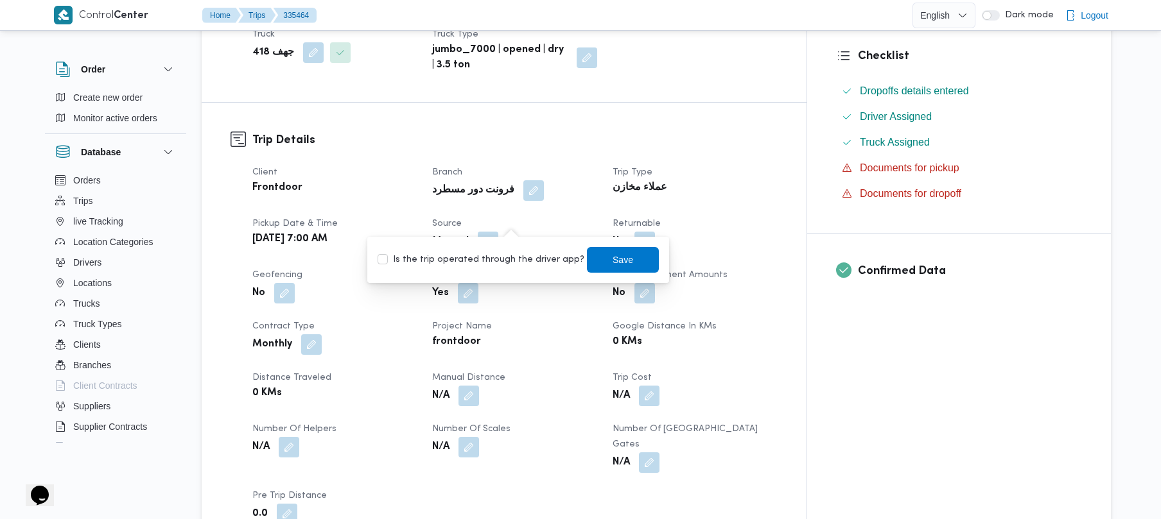
click at [483, 257] on label "Is the trip operated through the driver app?" at bounding box center [480, 259] width 207 height 15
checkbox input "true"
click at [587, 259] on span "Save" at bounding box center [623, 260] width 72 height 26
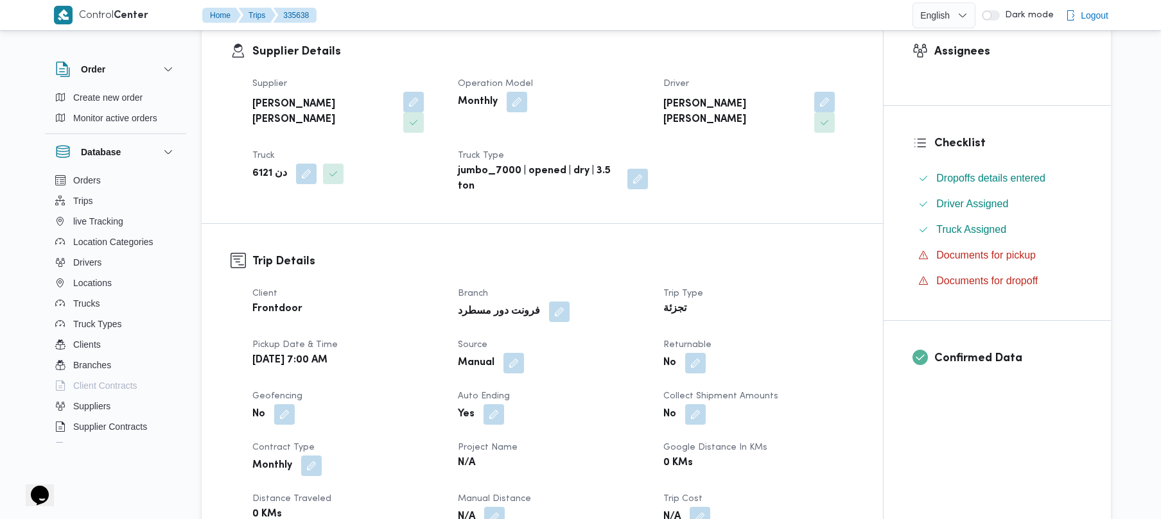
scroll to position [376, 0]
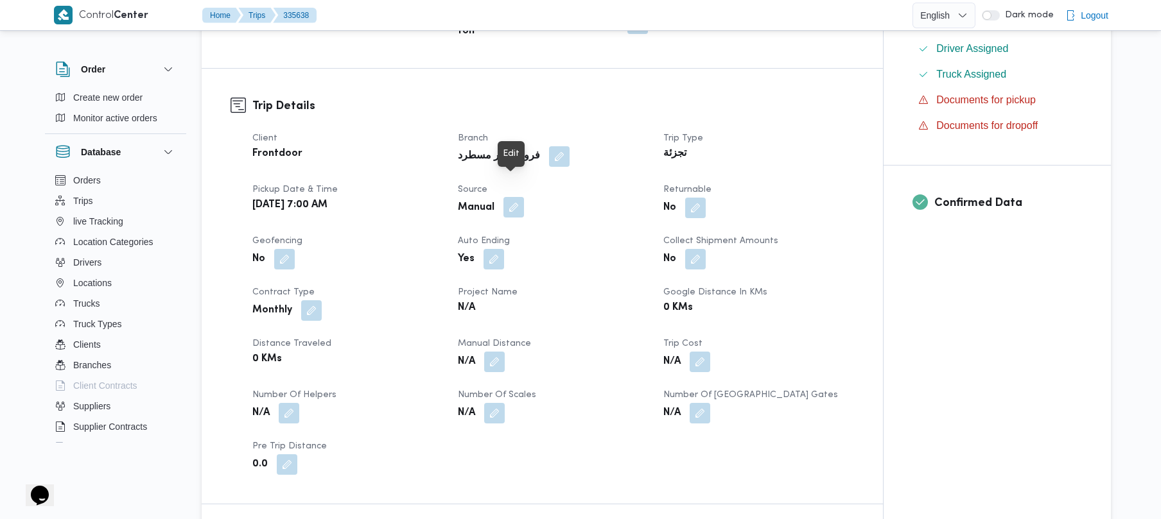
click at [509, 197] on button "button" at bounding box center [513, 207] width 21 height 21
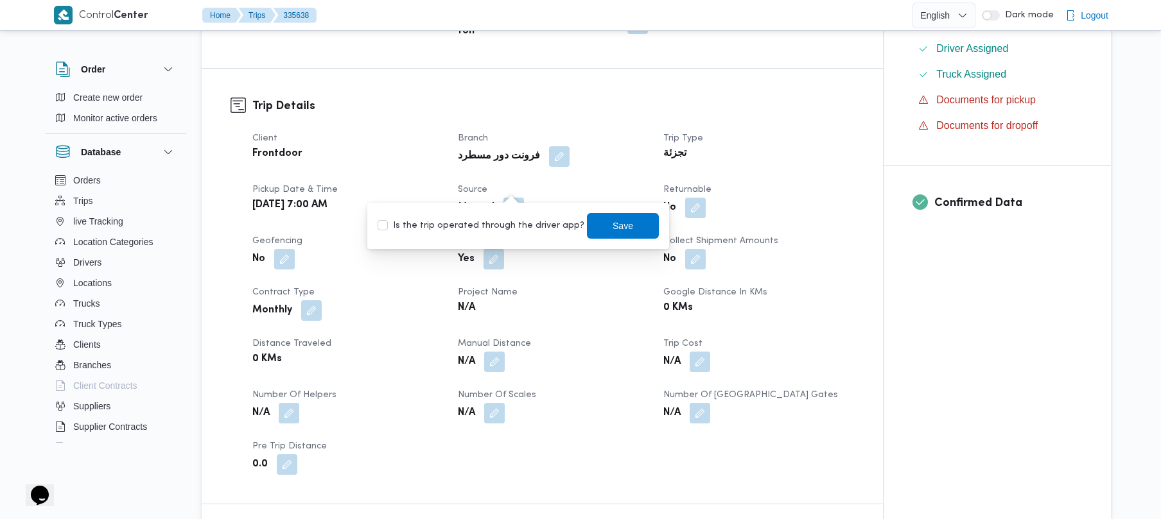
click at [478, 224] on label "Is the trip operated through the driver app?" at bounding box center [480, 225] width 207 height 15
checkbox input "true"
click at [596, 222] on span "Save" at bounding box center [623, 225] width 72 height 26
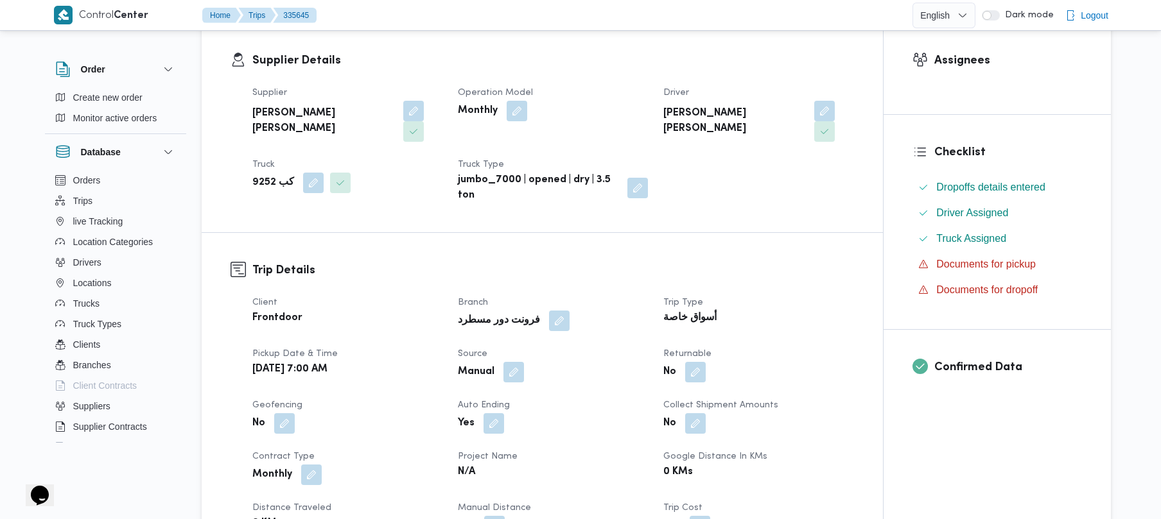
scroll to position [411, 0]
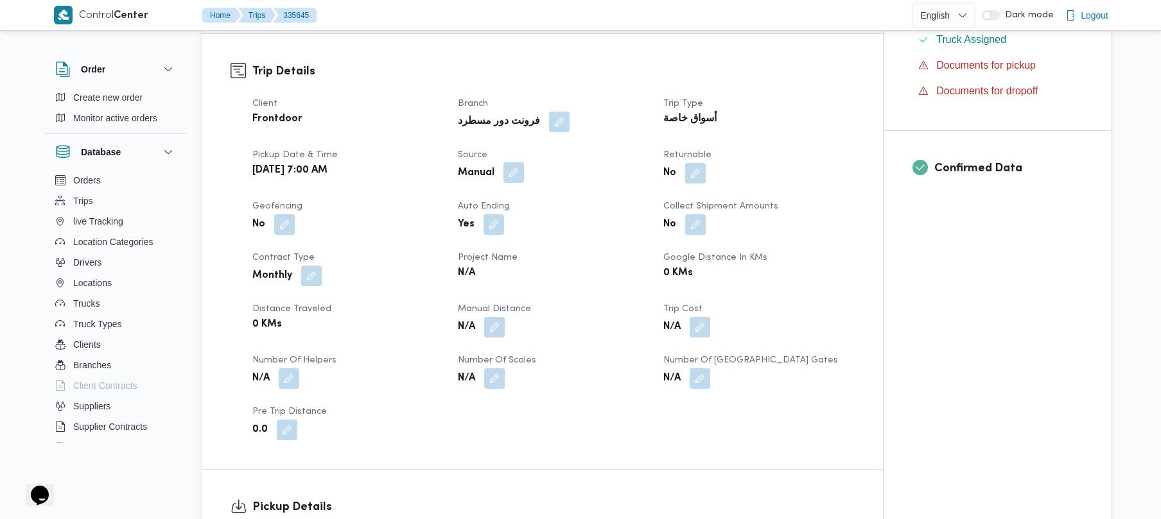
click at [516, 162] on button "button" at bounding box center [513, 172] width 21 height 21
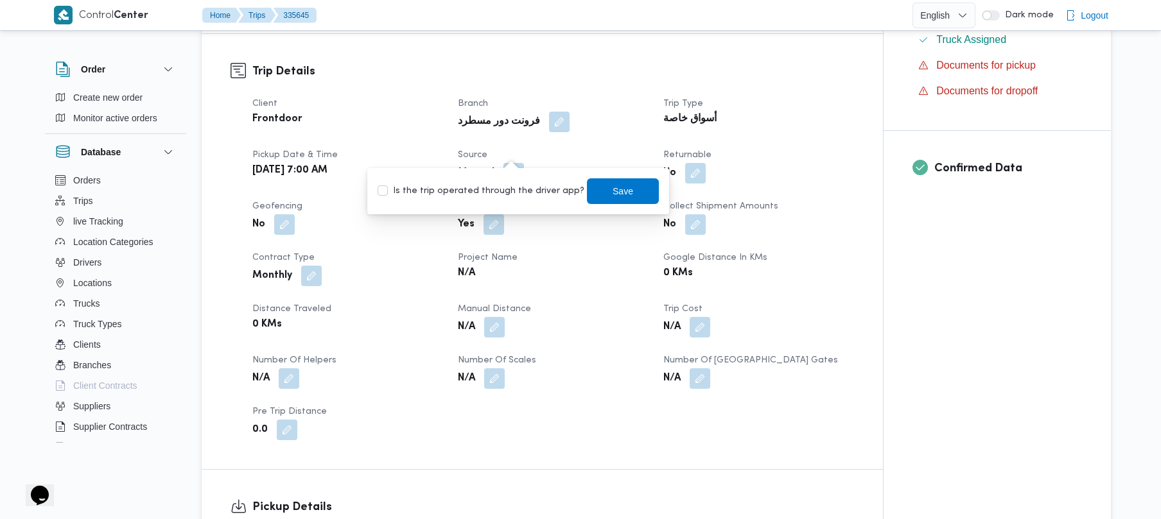
click at [494, 191] on label "Is the trip operated through the driver app?" at bounding box center [480, 191] width 207 height 15
checkbox input "true"
click at [612, 191] on span "Save" at bounding box center [622, 190] width 21 height 15
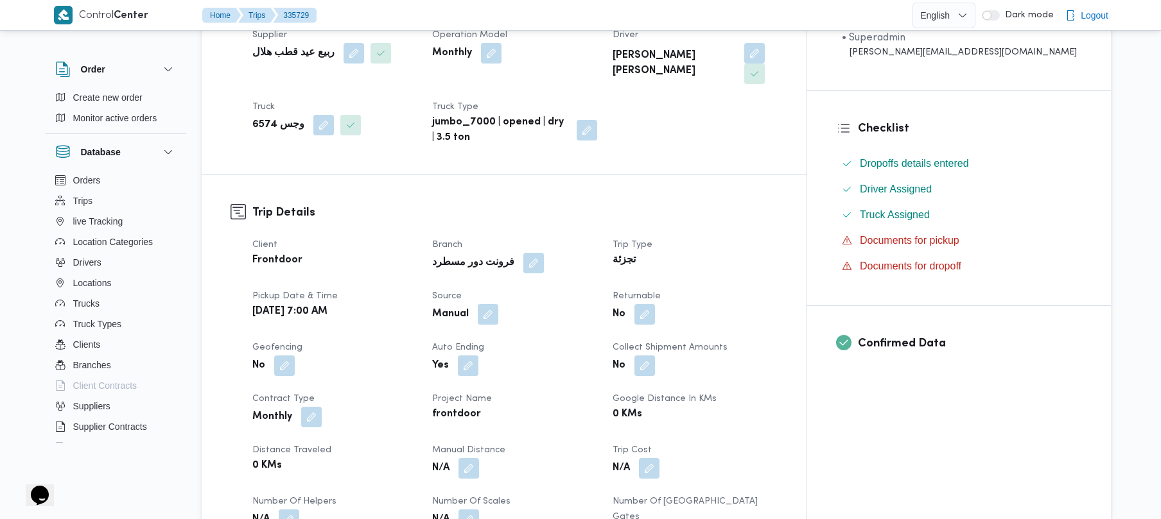
scroll to position [342, 0]
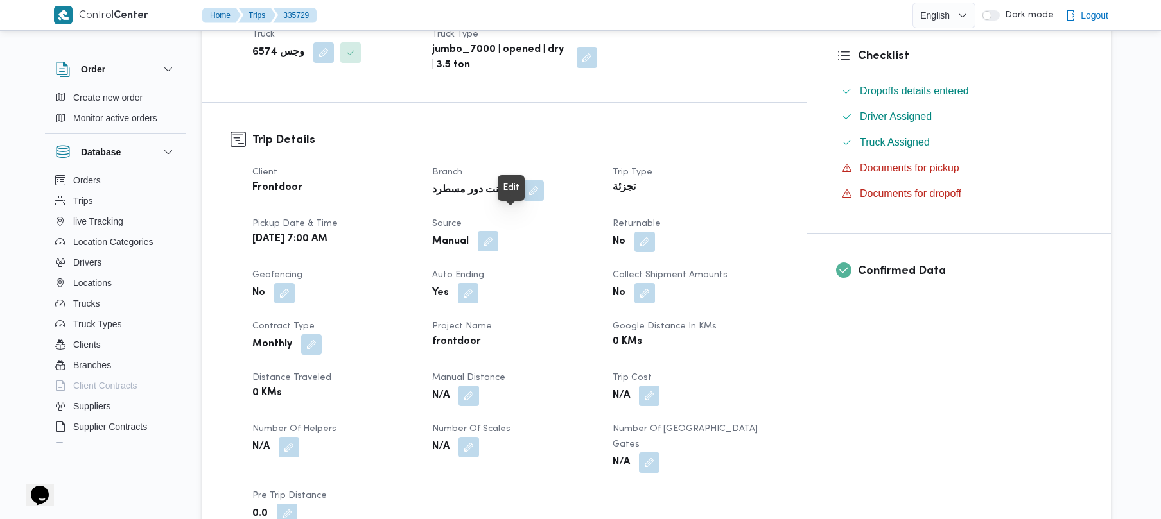
click at [498, 231] on button "button" at bounding box center [488, 241] width 21 height 21
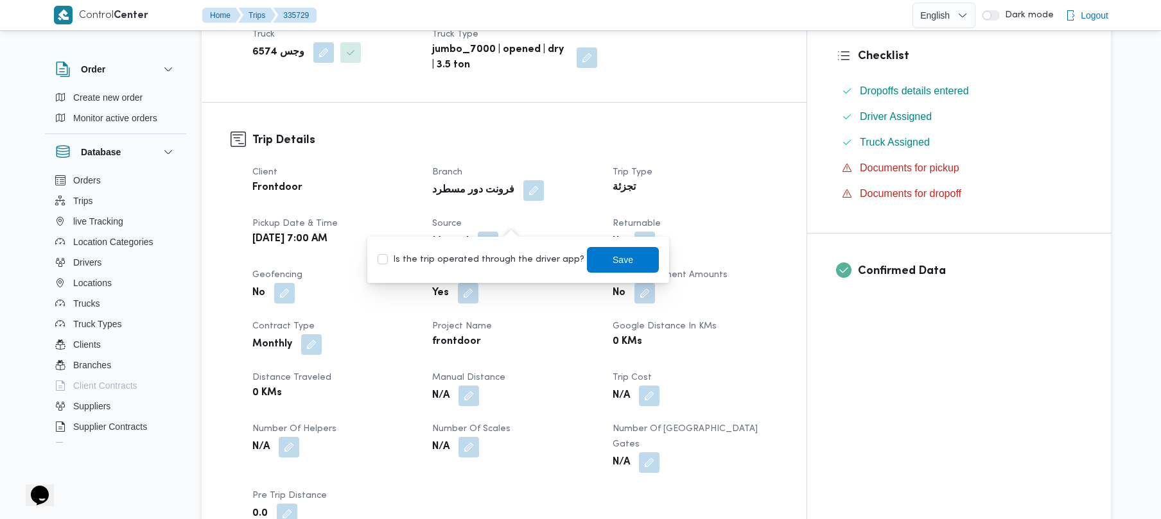
click at [506, 254] on label "Is the trip operated through the driver app?" at bounding box center [480, 259] width 207 height 15
checkbox input "true"
click at [592, 262] on span "Save" at bounding box center [623, 260] width 72 height 26
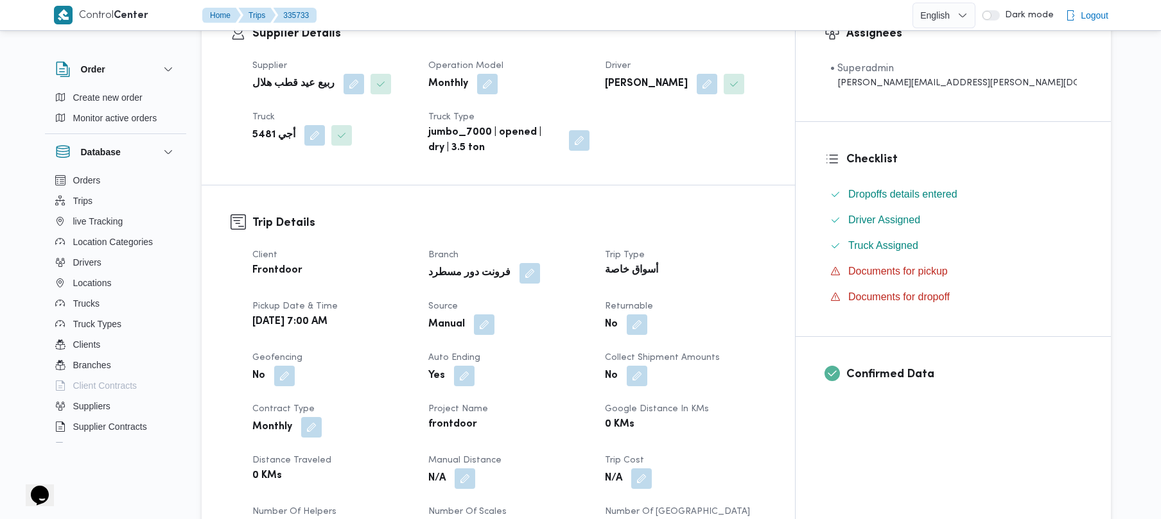
scroll to position [342, 0]
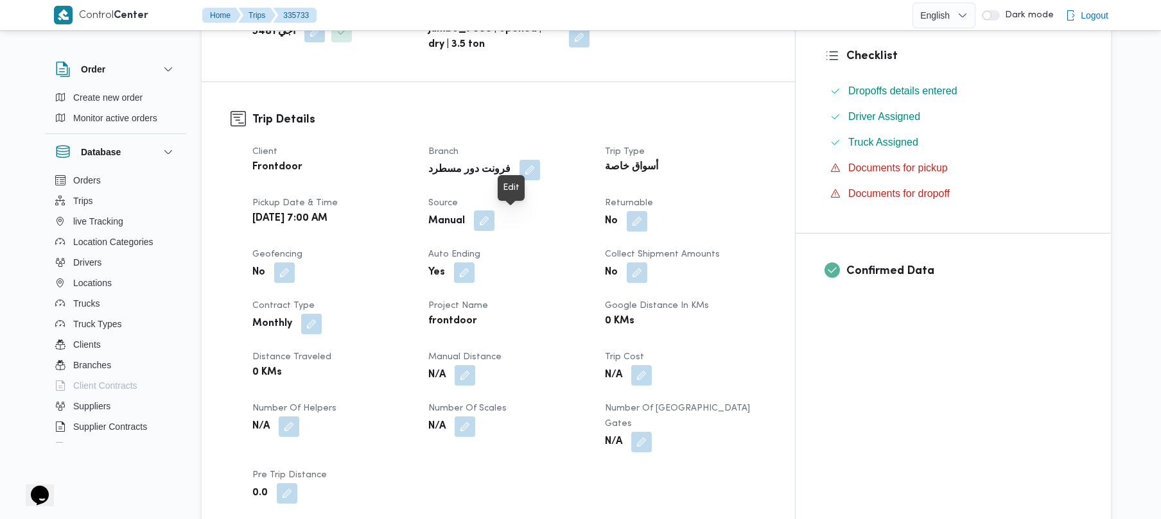
drag, startPoint x: 510, startPoint y: 220, endPoint x: 506, endPoint y: 227, distance: 8.3
click at [494, 220] on button "button" at bounding box center [484, 221] width 21 height 21
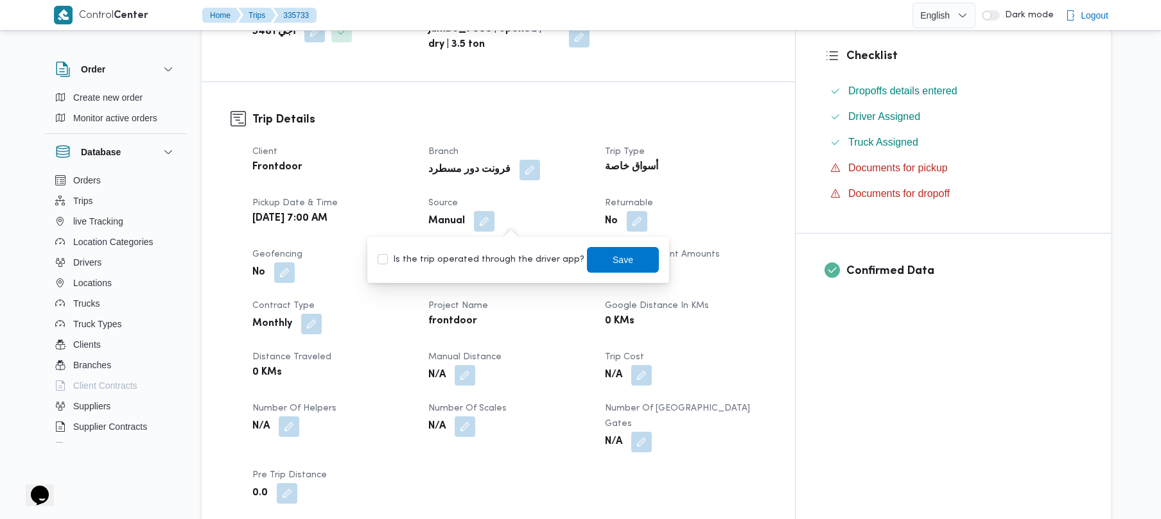
click at [484, 264] on label "Is the trip operated through the driver app?" at bounding box center [480, 259] width 207 height 15
checkbox input "true"
click at [612, 254] on span "Save" at bounding box center [622, 259] width 21 height 15
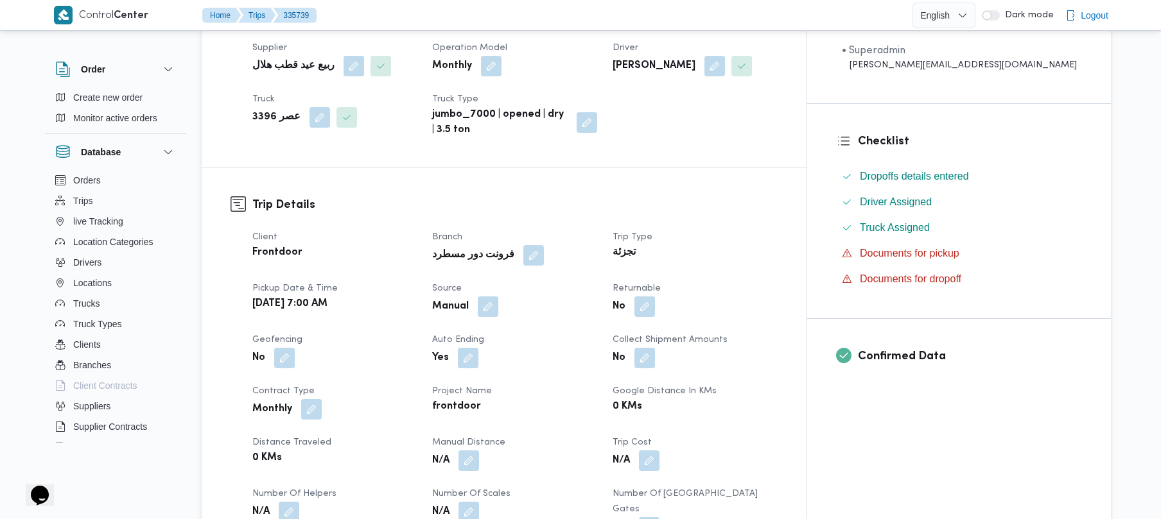
scroll to position [342, 0]
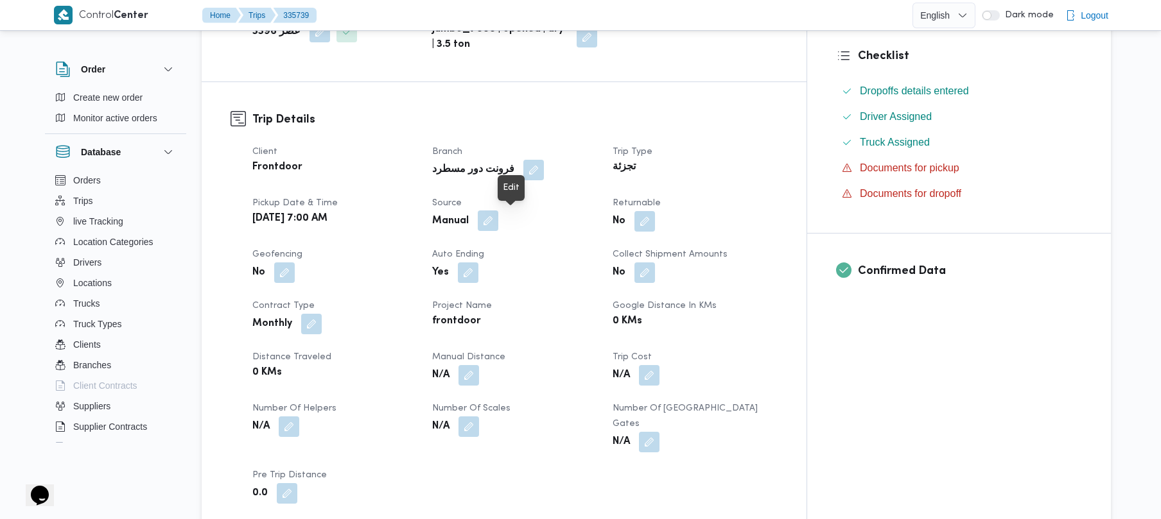
click at [498, 216] on button "button" at bounding box center [488, 221] width 21 height 21
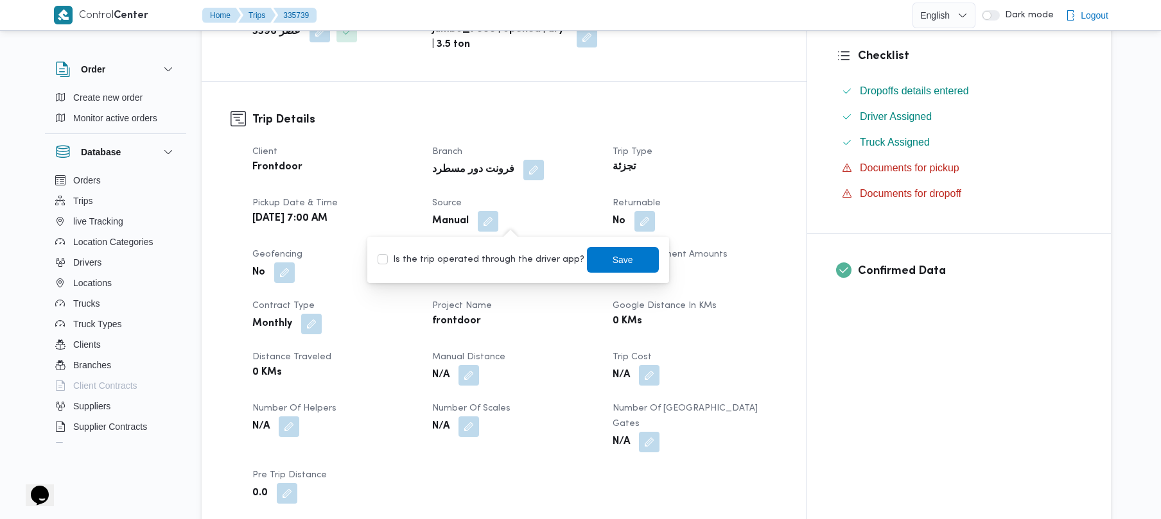
click at [471, 261] on label "Is the trip operated through the driver app?" at bounding box center [480, 259] width 207 height 15
checkbox input "true"
click at [596, 260] on span "Save" at bounding box center [623, 260] width 72 height 26
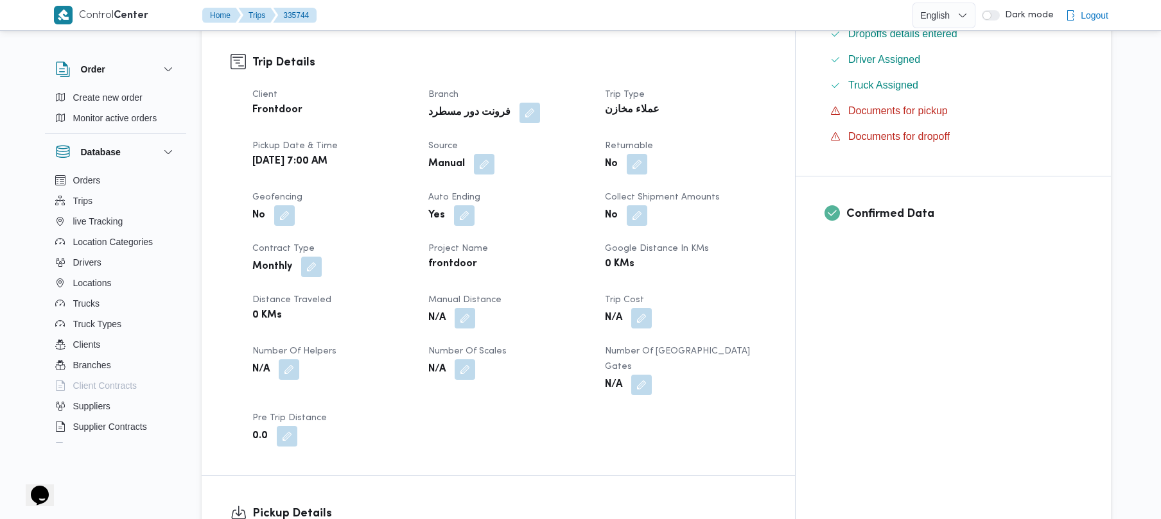
scroll to position [445, 0]
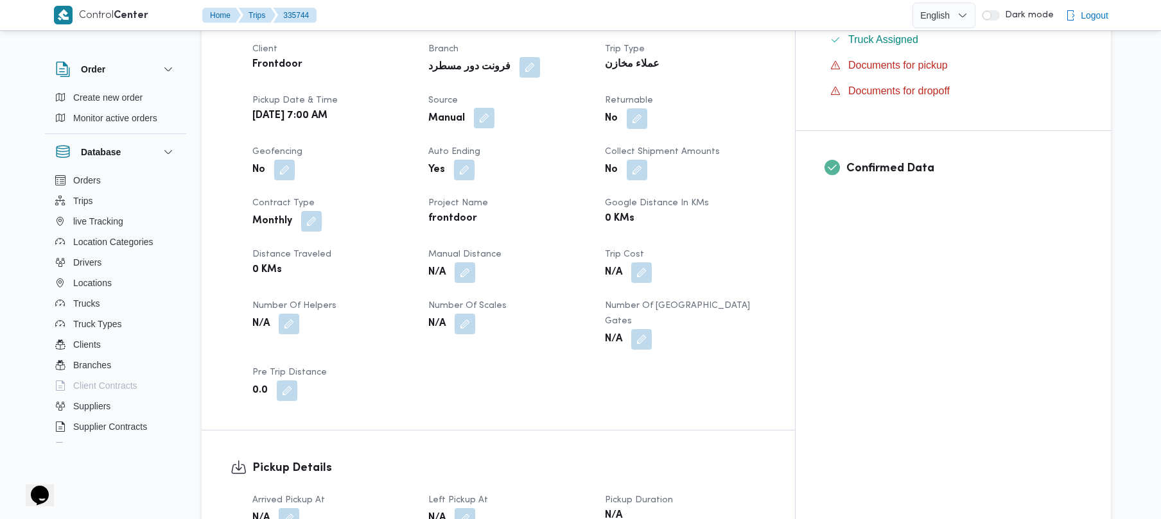
click at [494, 111] on button "button" at bounding box center [484, 118] width 21 height 21
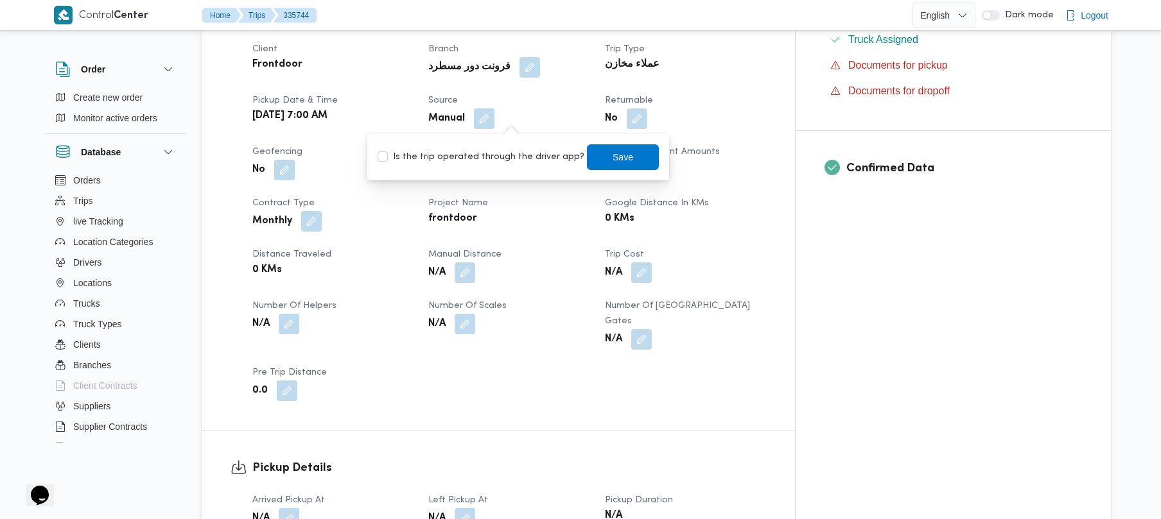
click at [501, 151] on label "Is the trip operated through the driver app?" at bounding box center [480, 157] width 207 height 15
checkbox input "true"
click at [612, 163] on span "Save" at bounding box center [622, 156] width 21 height 15
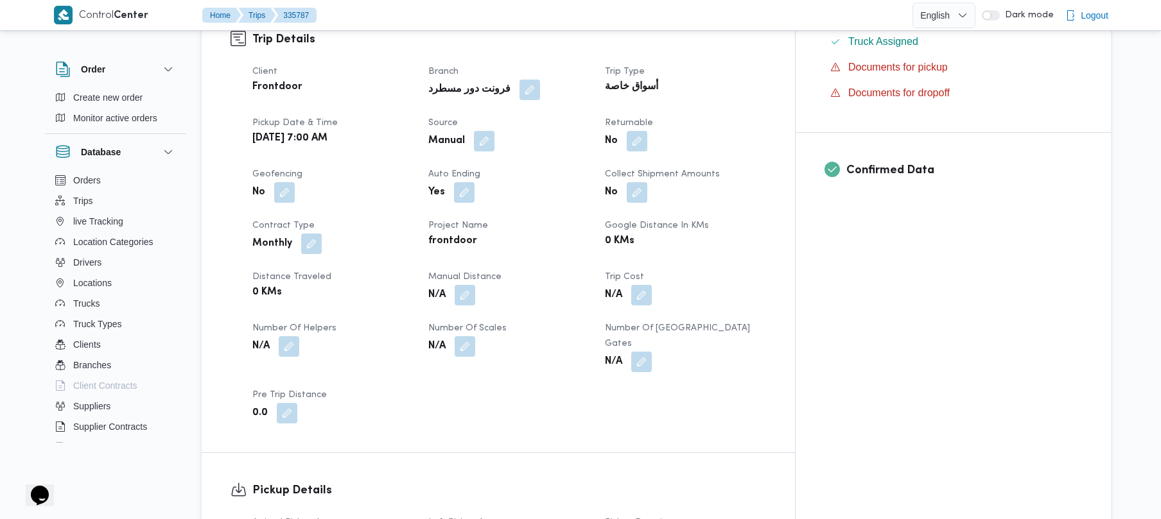
scroll to position [445, 0]
drag, startPoint x: 516, startPoint y: 119, endPoint x: 510, endPoint y: 124, distance: 7.8
click at [494, 128] on button "button" at bounding box center [484, 138] width 21 height 21
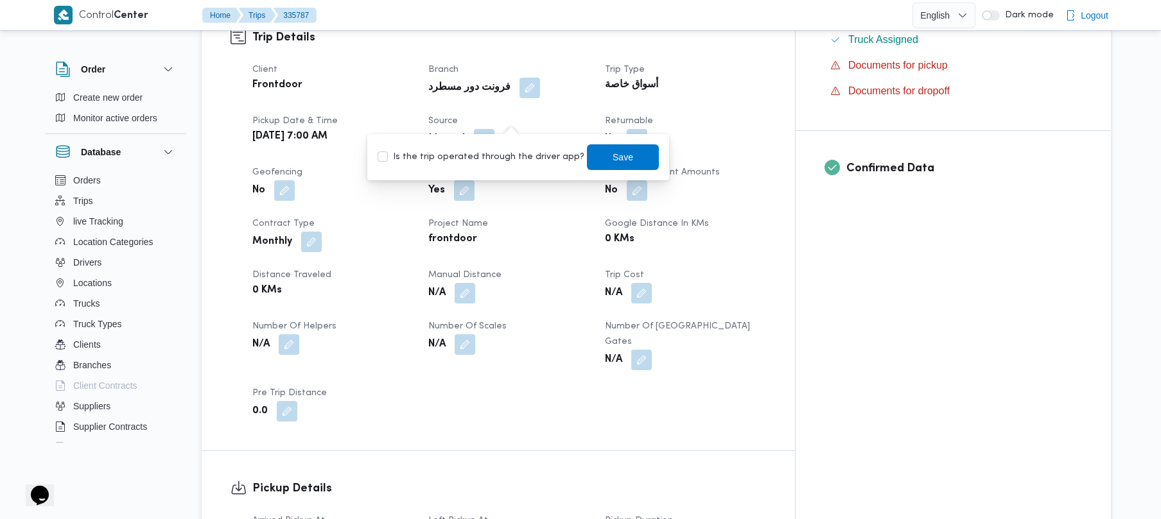
click at [481, 148] on div "Is the trip operated through the driver app? Save" at bounding box center [518, 157] width 284 height 28
click at [535, 155] on label "Is the trip operated through the driver app?" at bounding box center [480, 157] width 207 height 15
checkbox input "true"
click at [612, 155] on span "Save" at bounding box center [622, 156] width 21 height 15
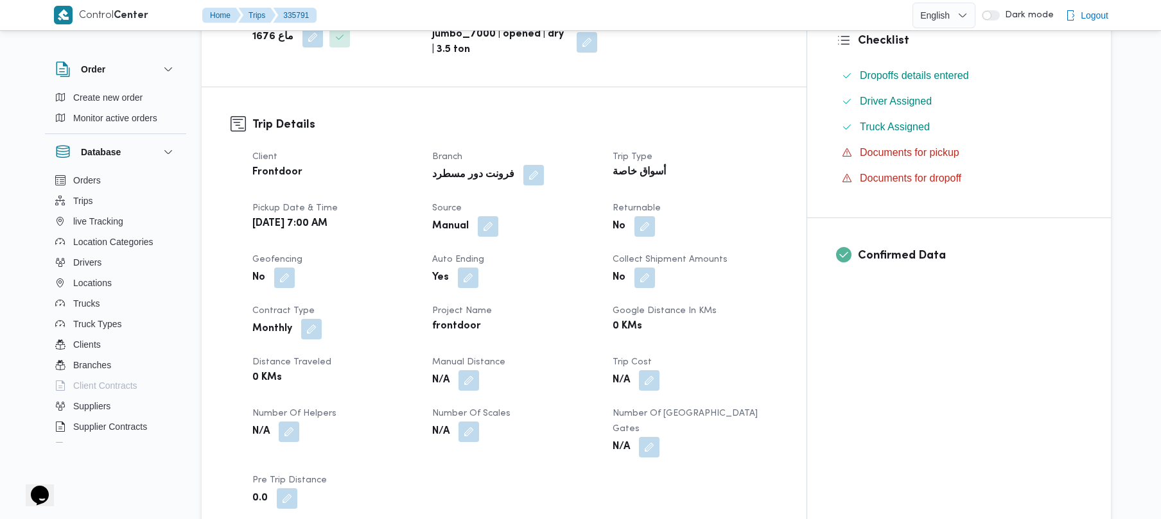
scroll to position [376, 0]
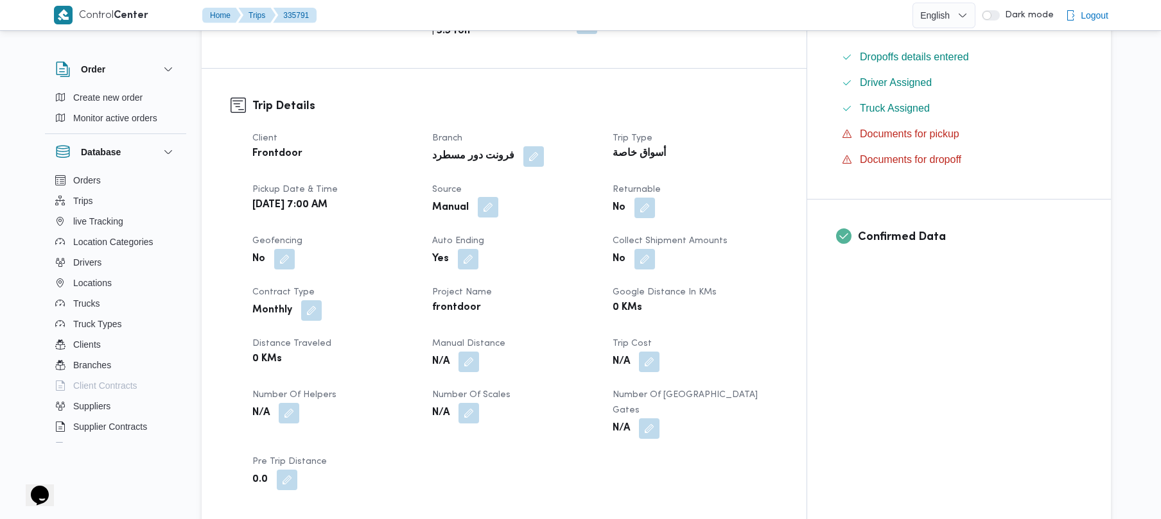
click at [498, 197] on button "button" at bounding box center [488, 207] width 21 height 21
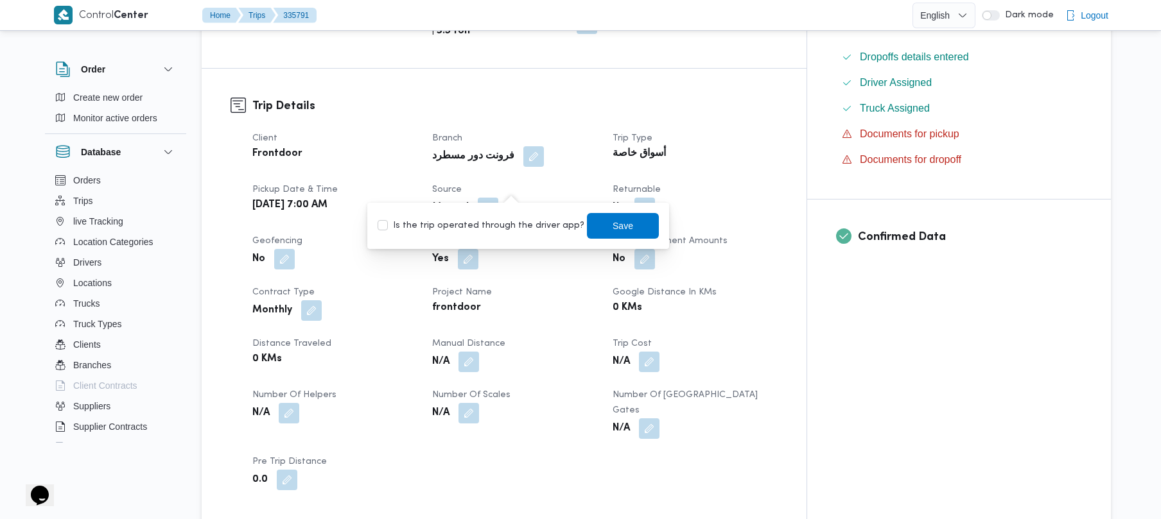
click at [480, 226] on label "Is the trip operated through the driver app?" at bounding box center [480, 225] width 207 height 15
checkbox input "true"
click at [597, 223] on span "Save" at bounding box center [623, 225] width 72 height 26
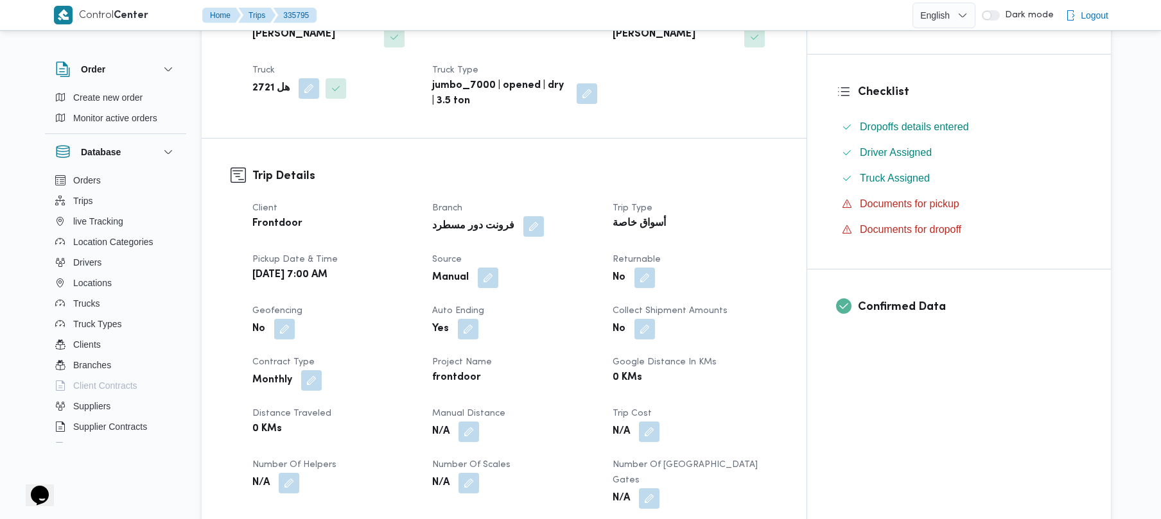
scroll to position [308, 0]
click at [498, 265] on button "button" at bounding box center [488, 275] width 21 height 21
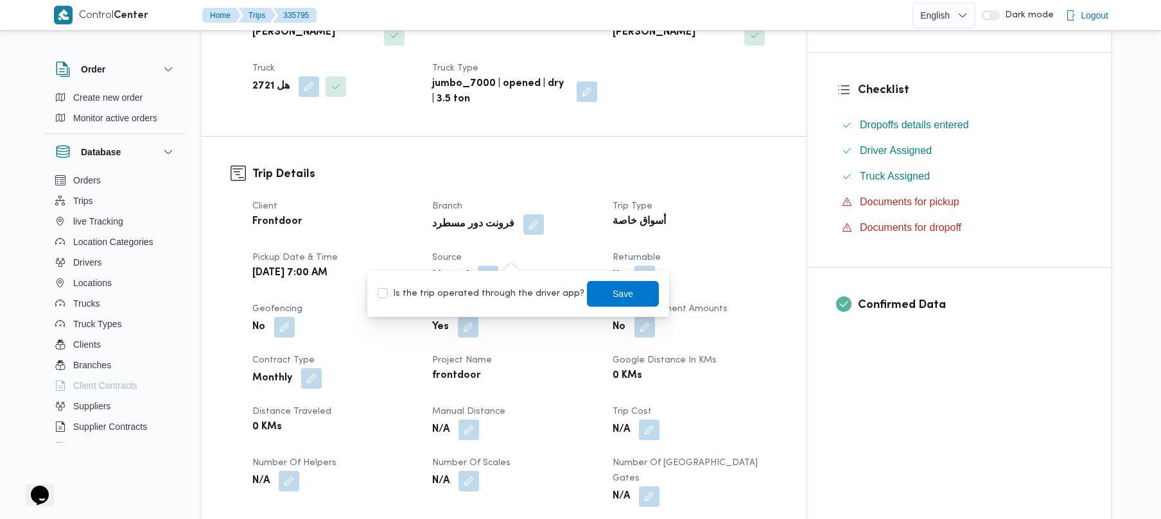
click at [499, 290] on label "Is the trip operated through the driver app?" at bounding box center [480, 293] width 207 height 15
checkbox input "true"
click at [592, 291] on span "Save" at bounding box center [623, 294] width 72 height 26
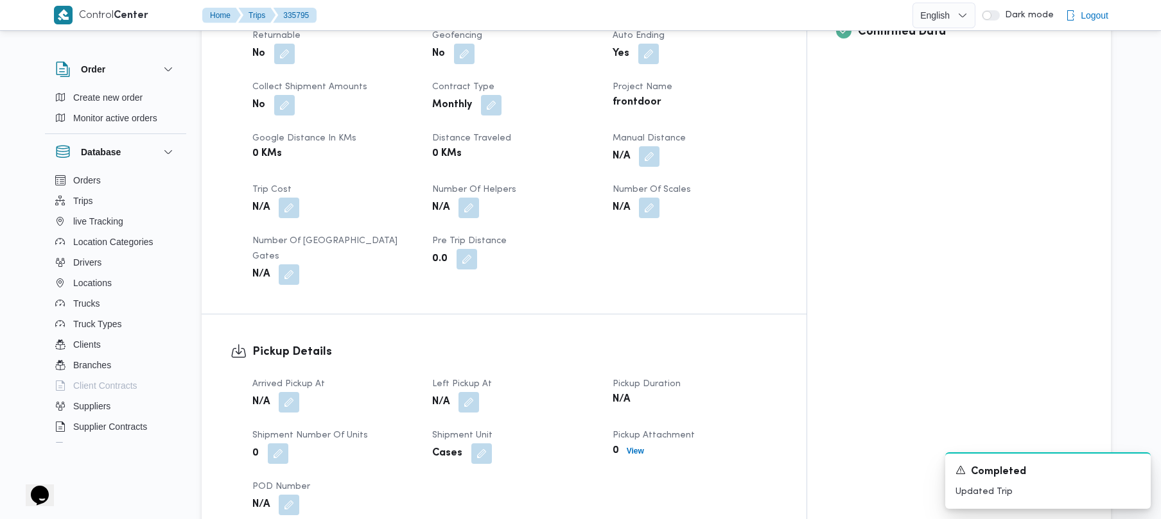
scroll to position [548, 0]
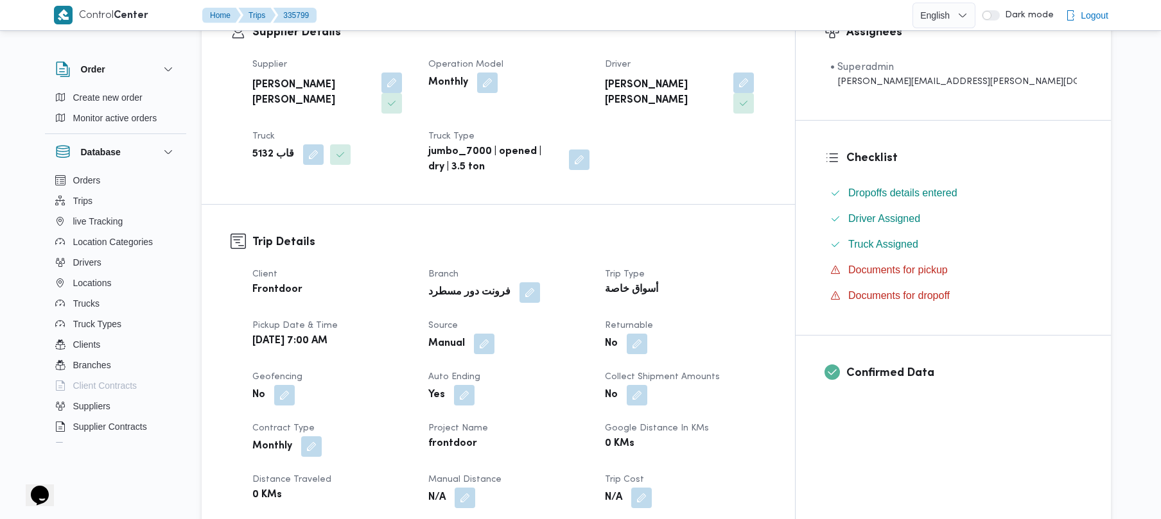
scroll to position [411, 0]
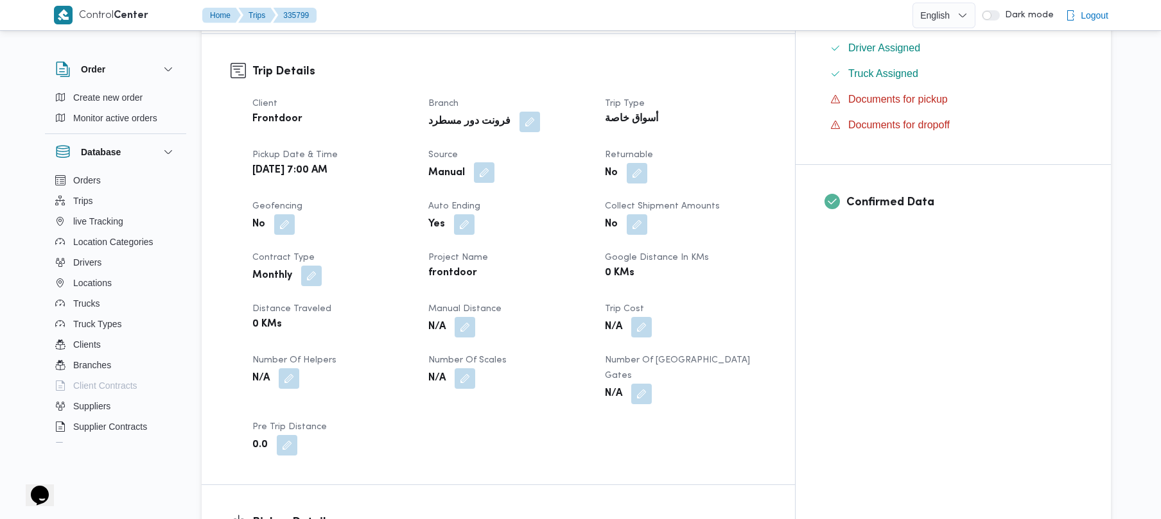
click at [494, 162] on button "button" at bounding box center [484, 172] width 21 height 21
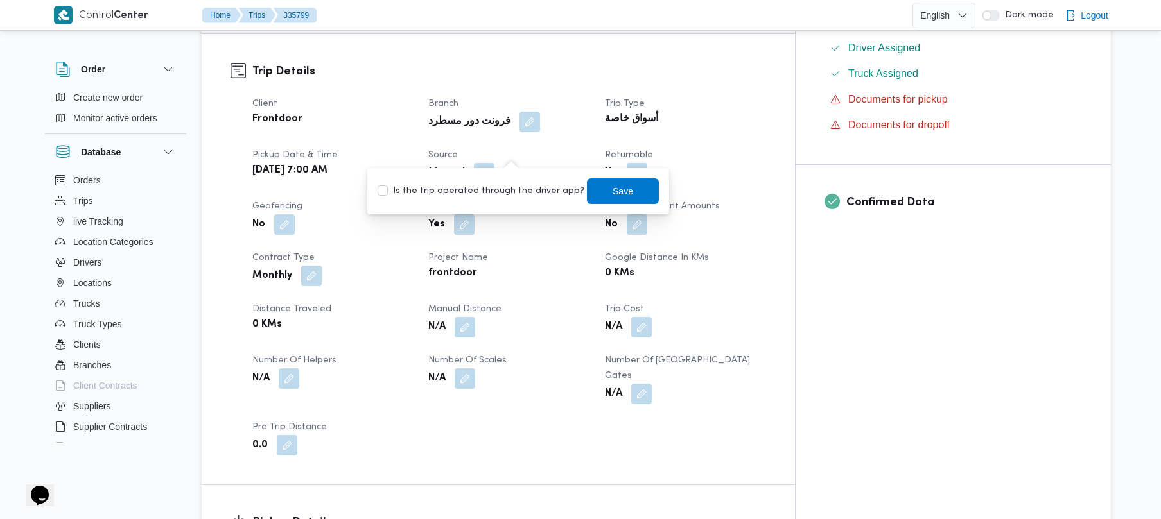
click at [494, 189] on label "Is the trip operated through the driver app?" at bounding box center [480, 191] width 207 height 15
checkbox input "true"
click at [612, 188] on span "Save" at bounding box center [622, 190] width 21 height 15
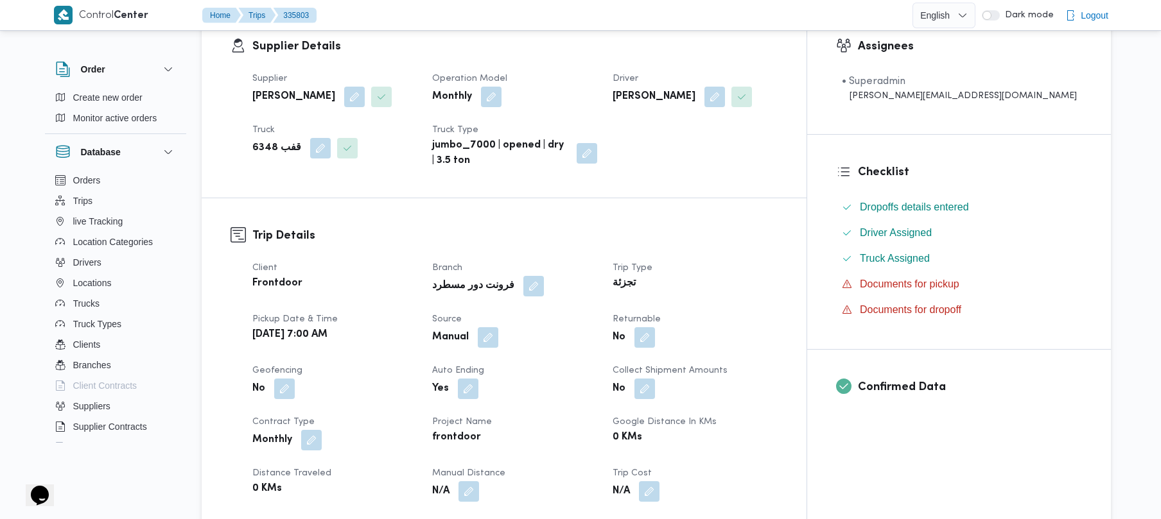
scroll to position [342, 0]
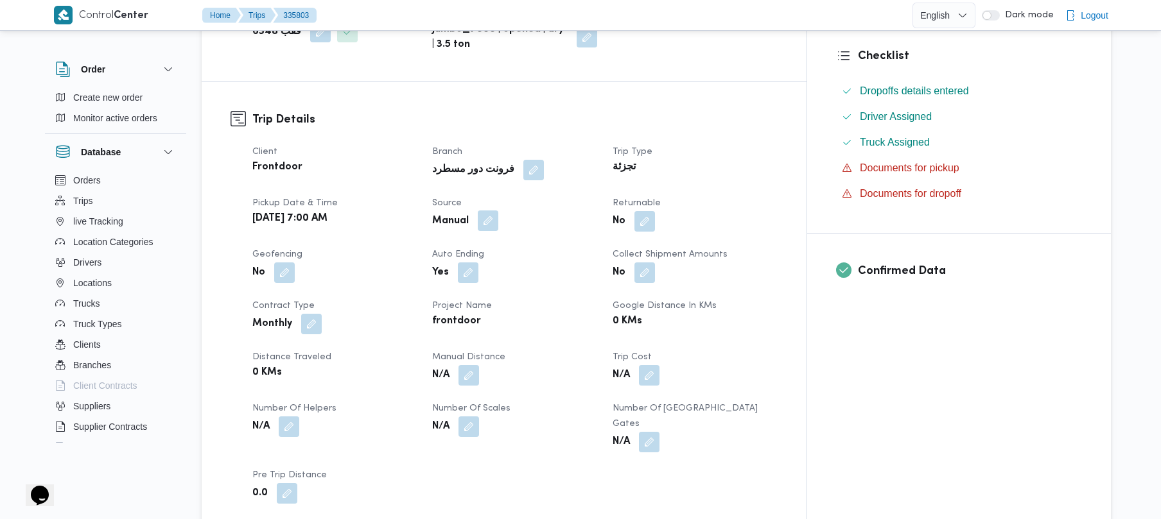
click at [498, 221] on button "button" at bounding box center [488, 221] width 21 height 21
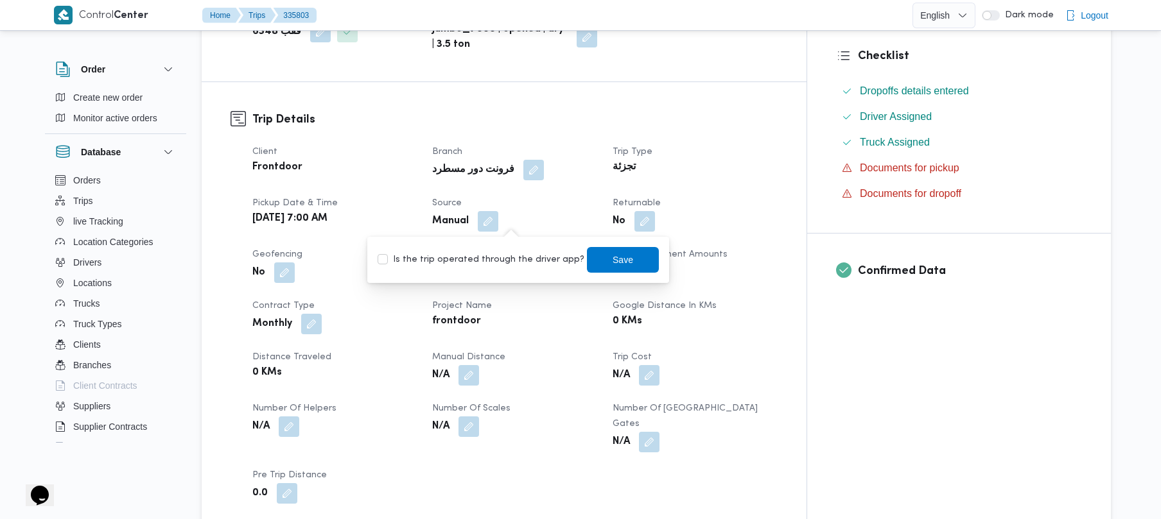
click at [492, 258] on label "Is the trip operated through the driver app?" at bounding box center [480, 259] width 207 height 15
checkbox input "true"
click at [597, 260] on span "Save" at bounding box center [623, 260] width 72 height 26
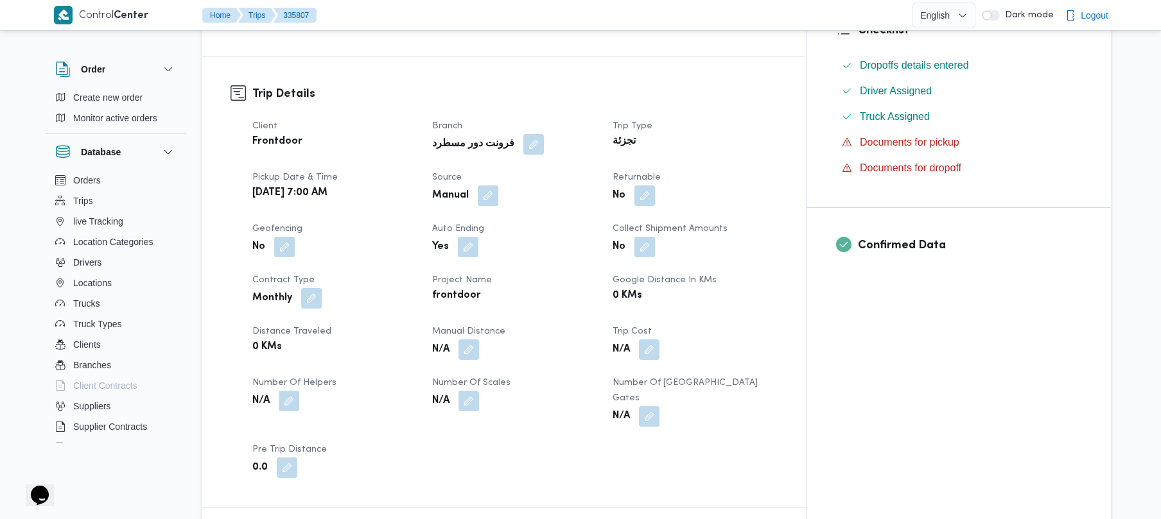
scroll to position [411, 0]
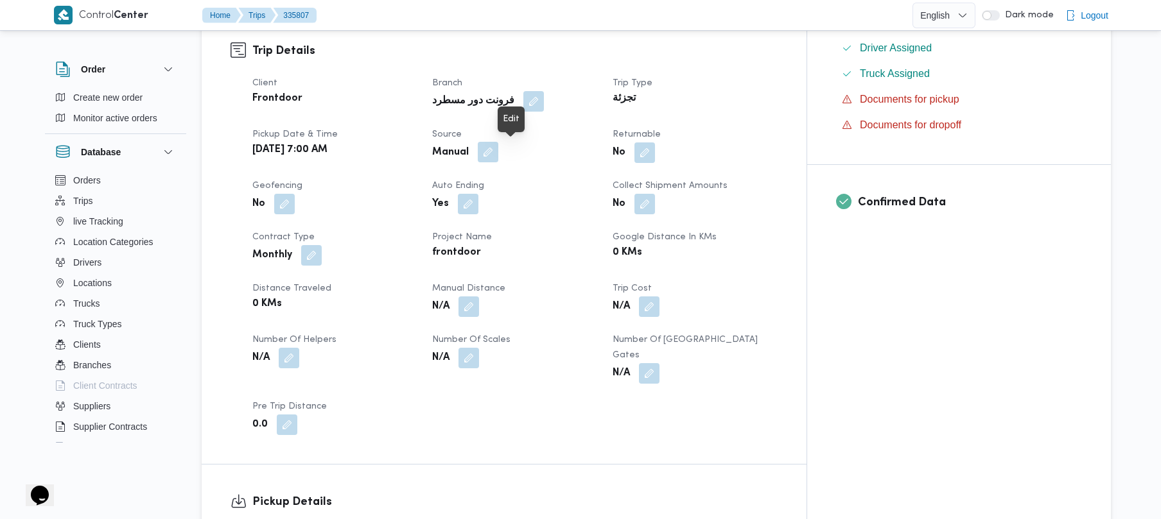
click at [498, 158] on button "button" at bounding box center [488, 152] width 21 height 21
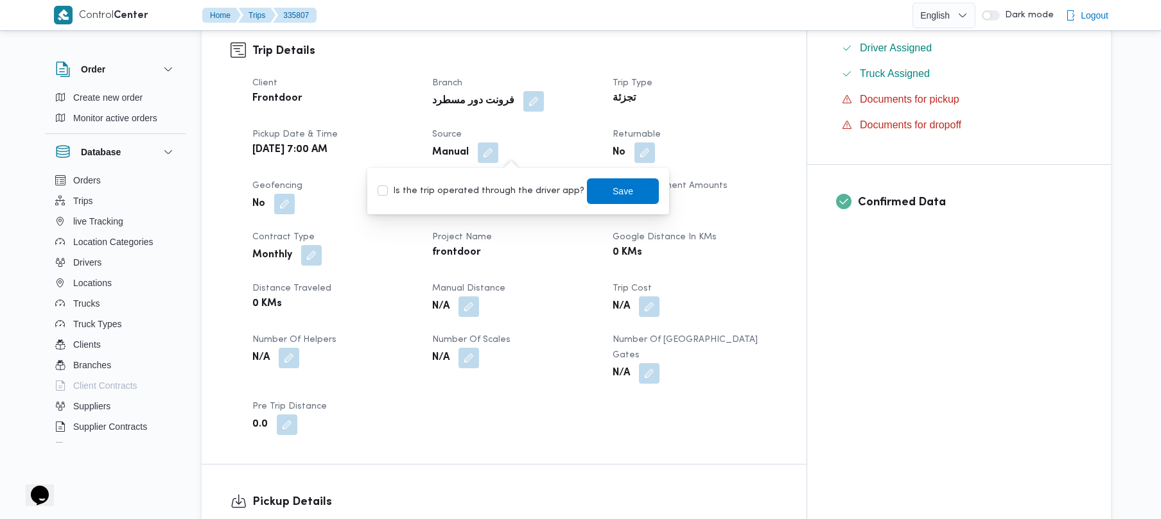
click at [494, 189] on label "Is the trip operated through the driver app?" at bounding box center [480, 191] width 207 height 15
checkbox input "true"
click at [596, 191] on span "Save" at bounding box center [623, 191] width 72 height 26
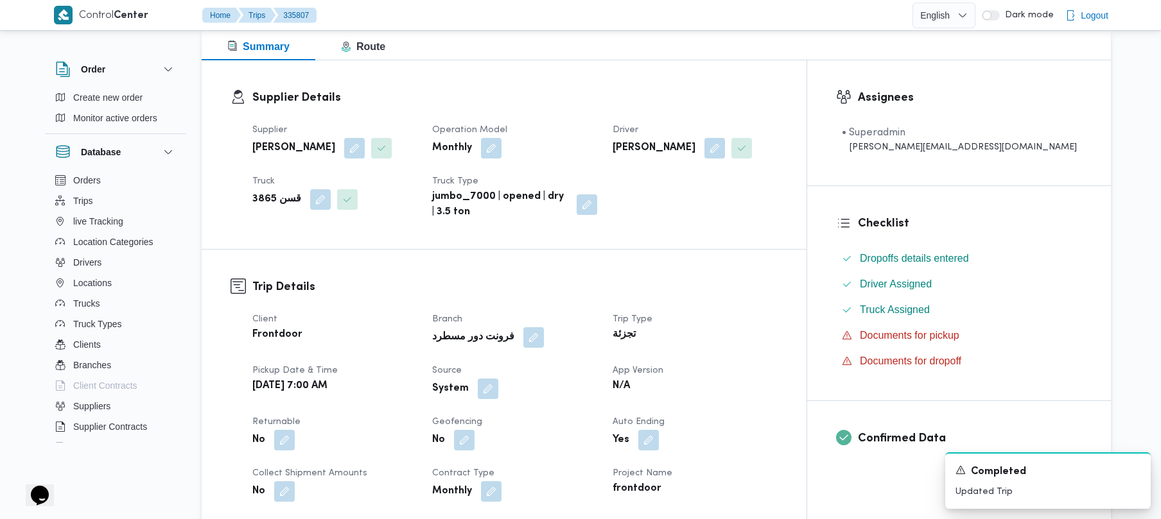
scroll to position [0, 0]
